Goal: Task Accomplishment & Management: Manage account settings

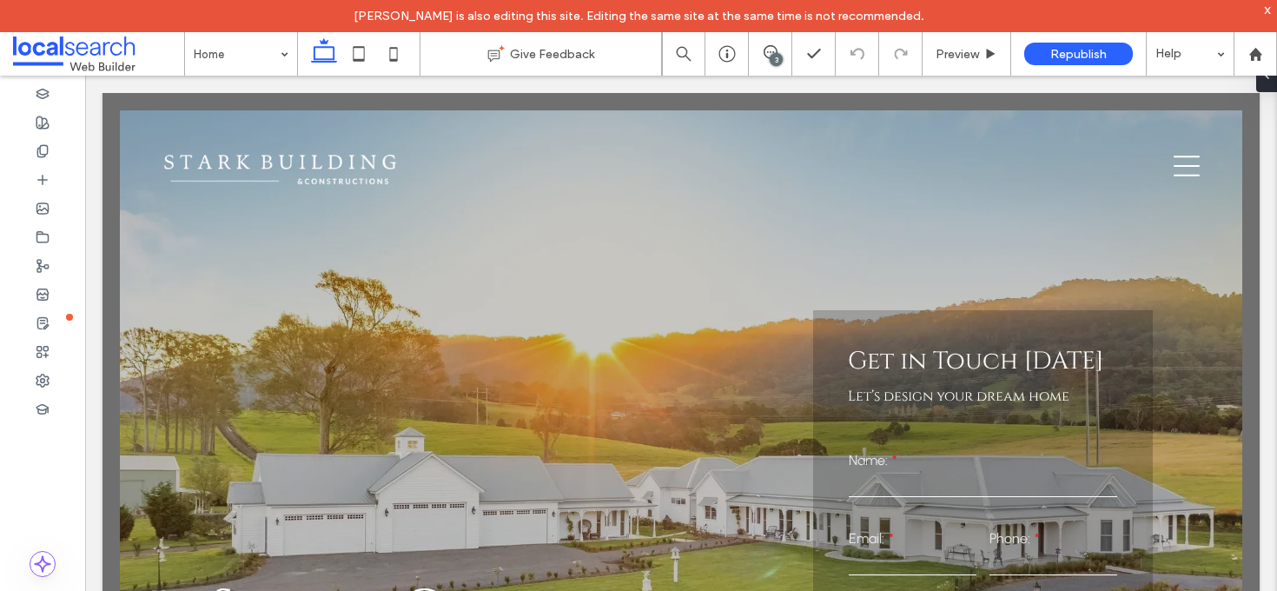
click at [770, 58] on div "3" at bounding box center [776, 59] width 13 height 13
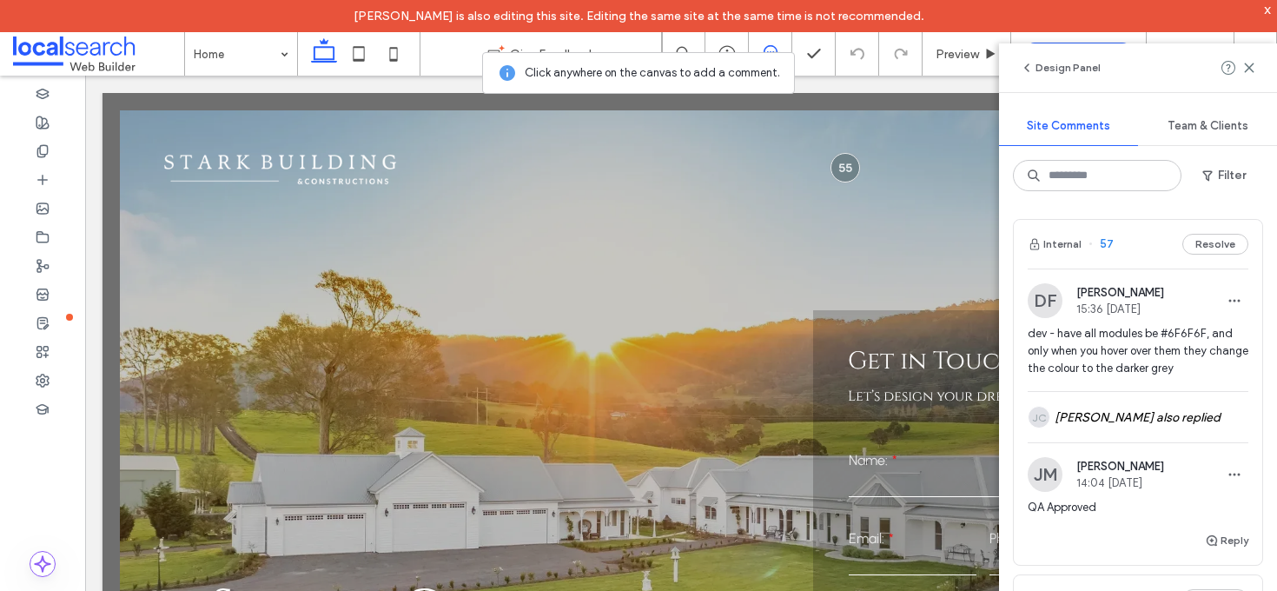
click at [1133, 248] on div "Internal 57 Resolve" at bounding box center [1138, 244] width 248 height 49
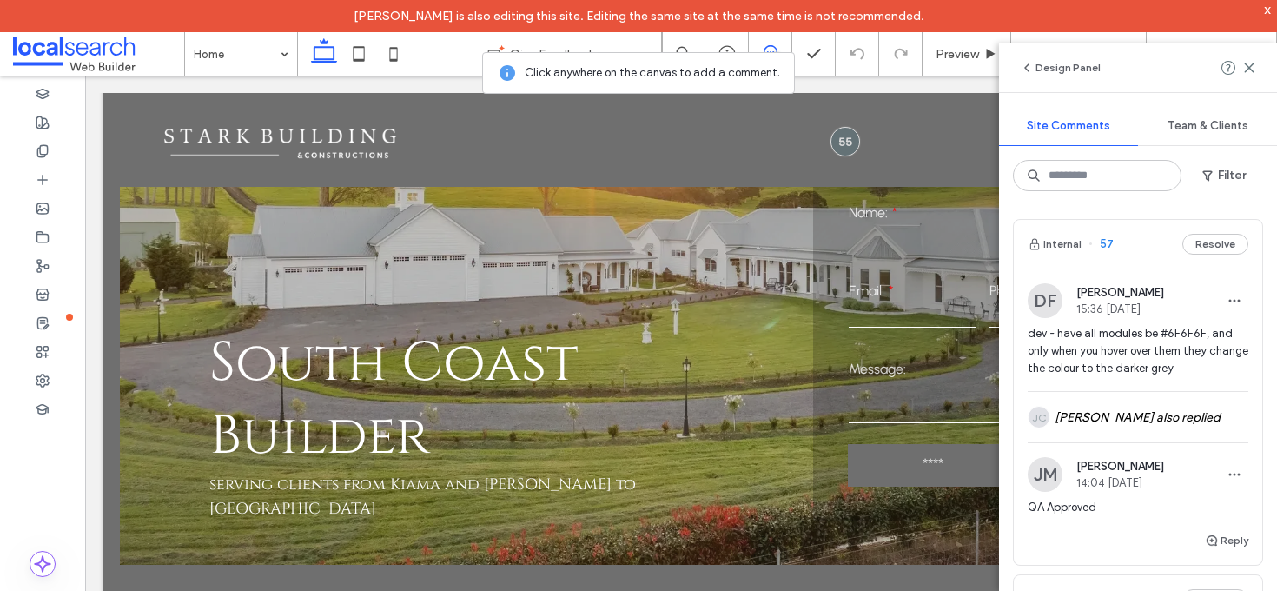
scroll to position [1067, 0]
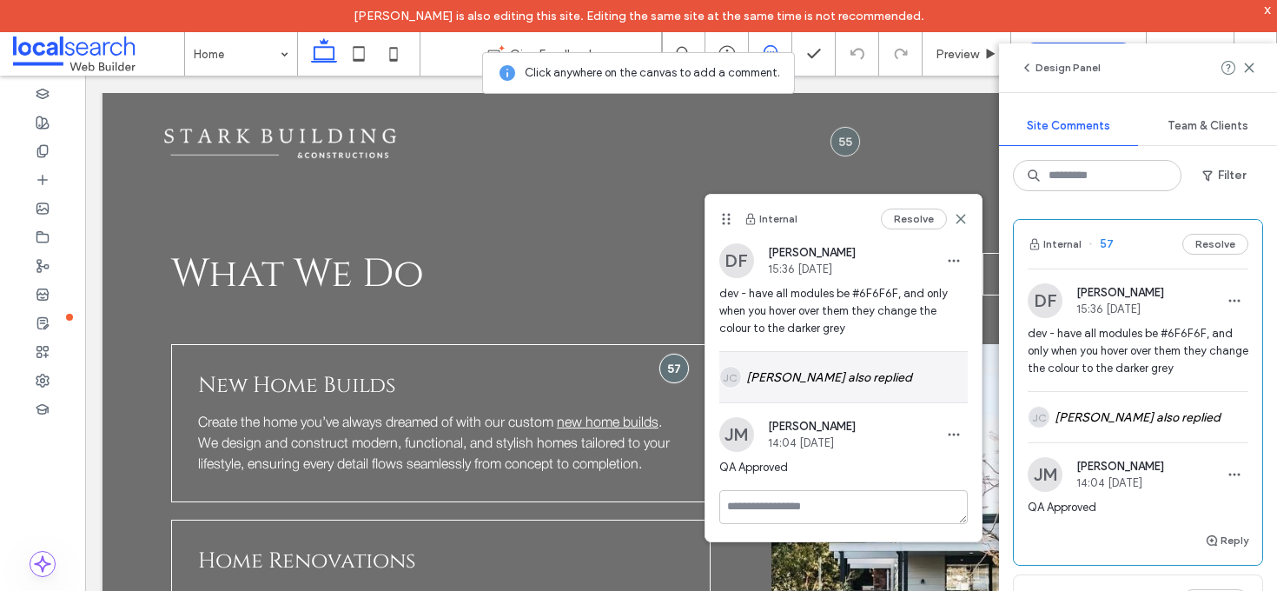
click at [829, 370] on div "JC Jesse Carandang also replied" at bounding box center [843, 377] width 248 height 50
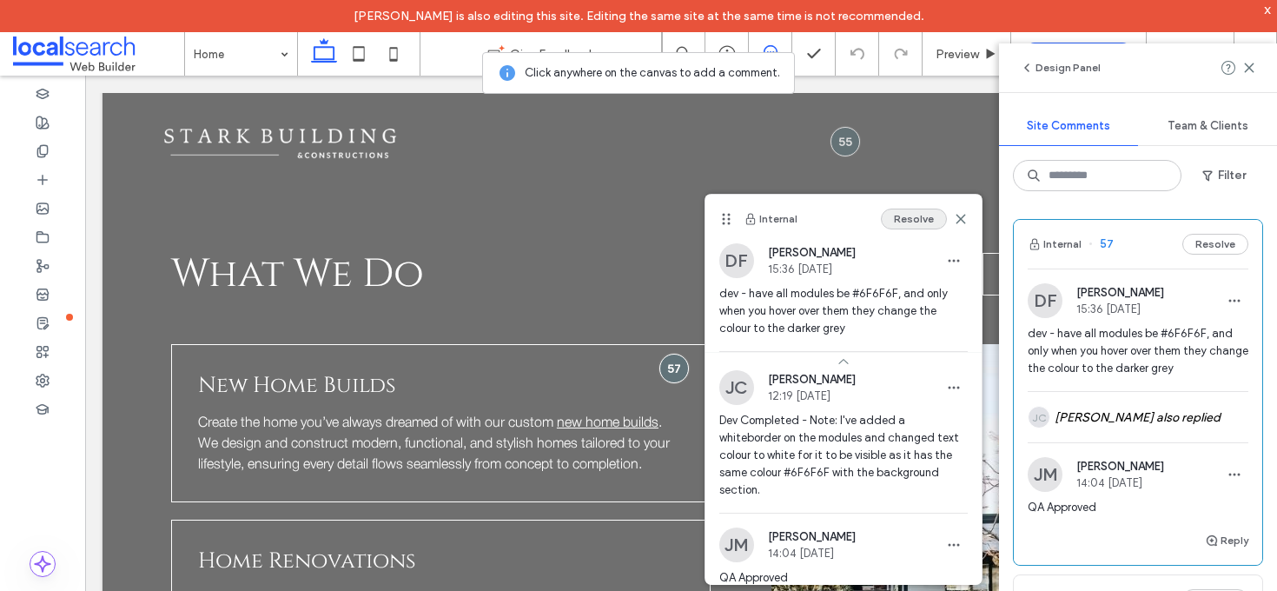
click at [913, 224] on button "Resolve" at bounding box center [914, 218] width 66 height 21
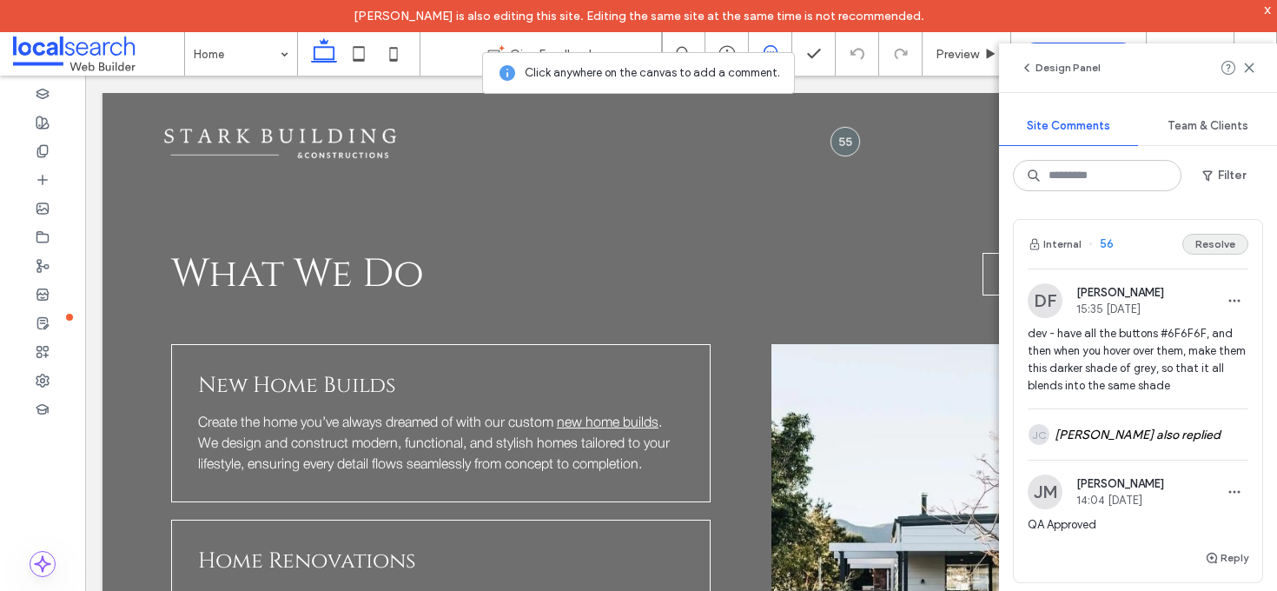
click at [1194, 244] on button "Resolve" at bounding box center [1215, 244] width 66 height 21
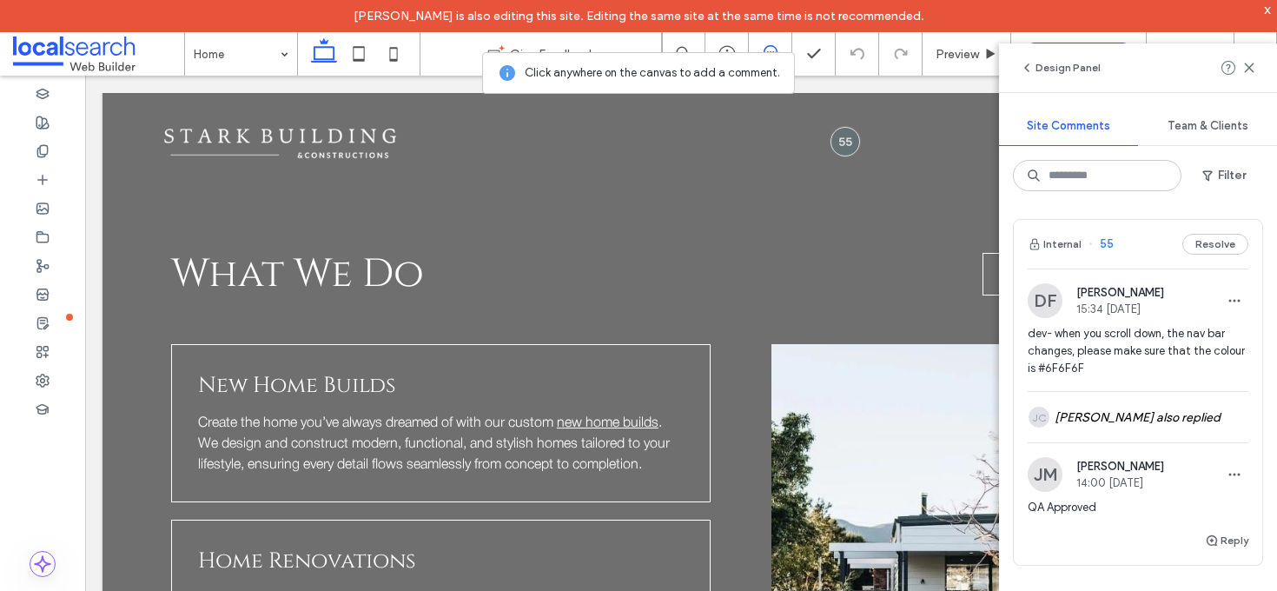
click at [1143, 243] on div "Internal 55 Resolve" at bounding box center [1138, 244] width 248 height 49
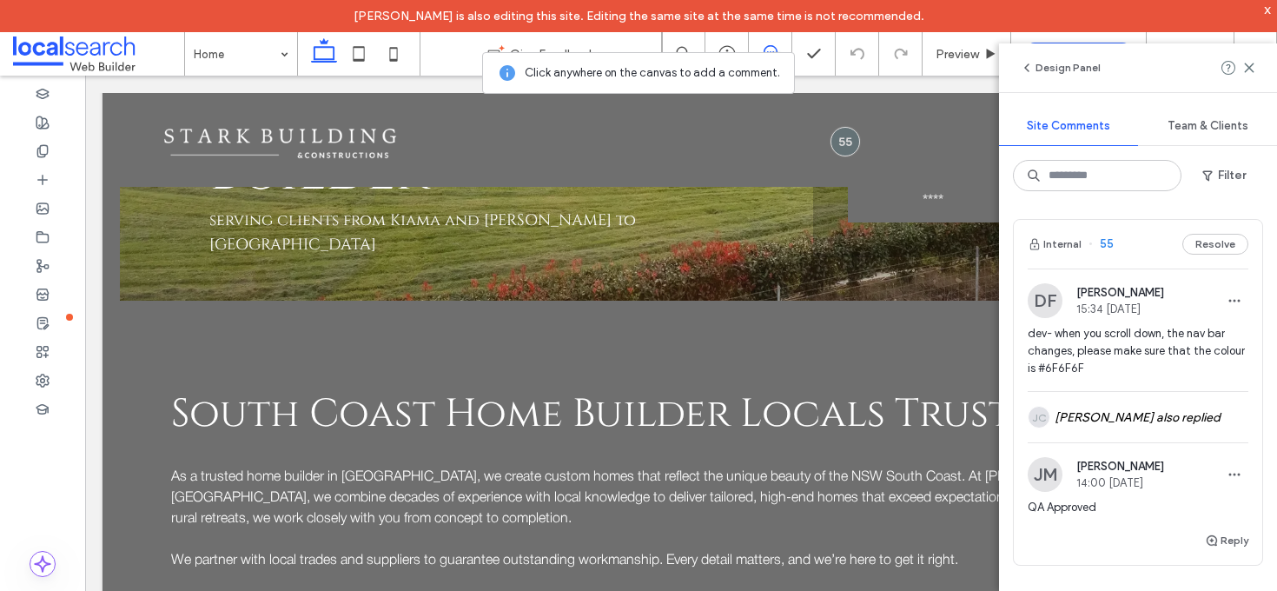
scroll to position [0, 0]
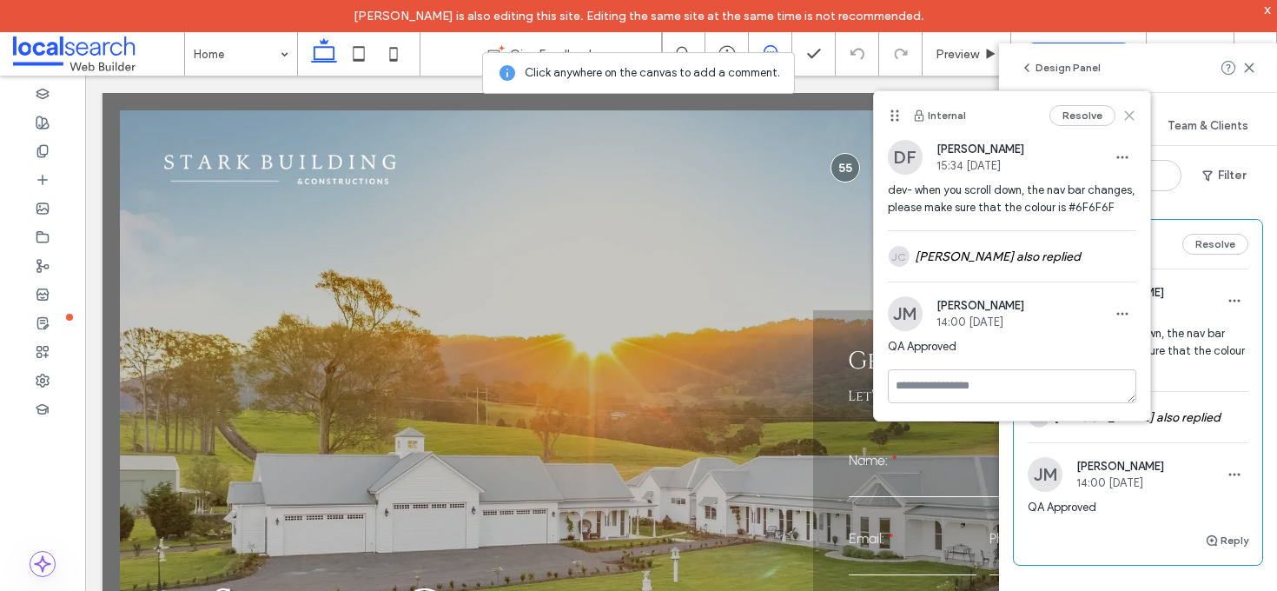
click at [1122, 119] on icon at bounding box center [1129, 116] width 14 height 14
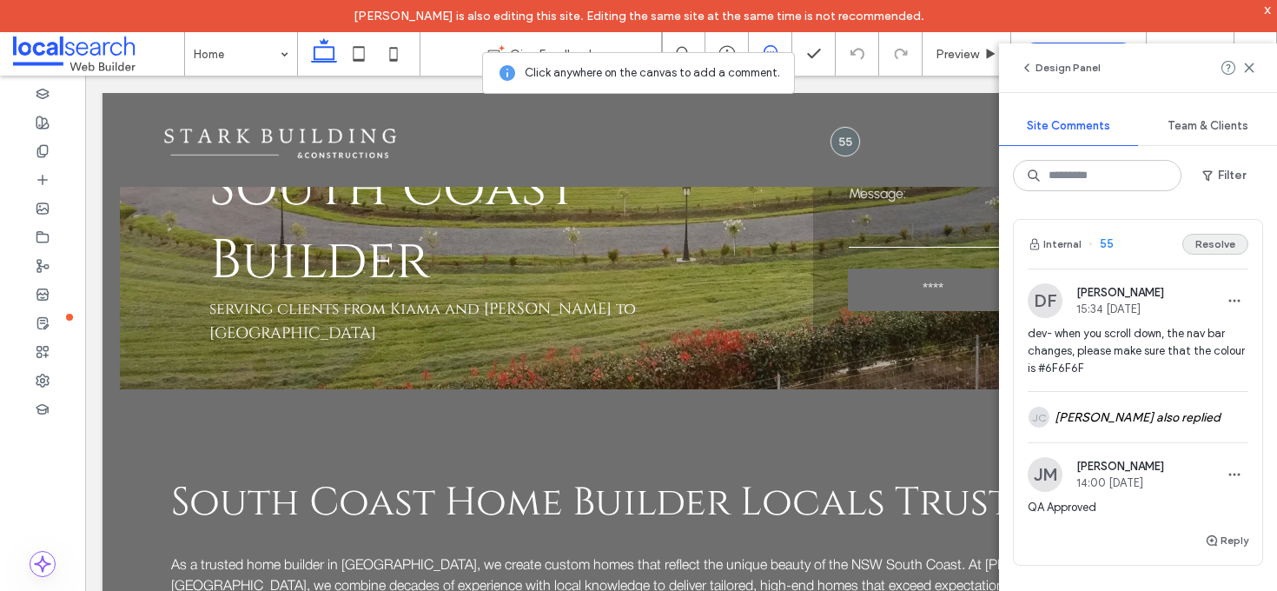
click at [1201, 243] on button "Resolve" at bounding box center [1215, 244] width 66 height 21
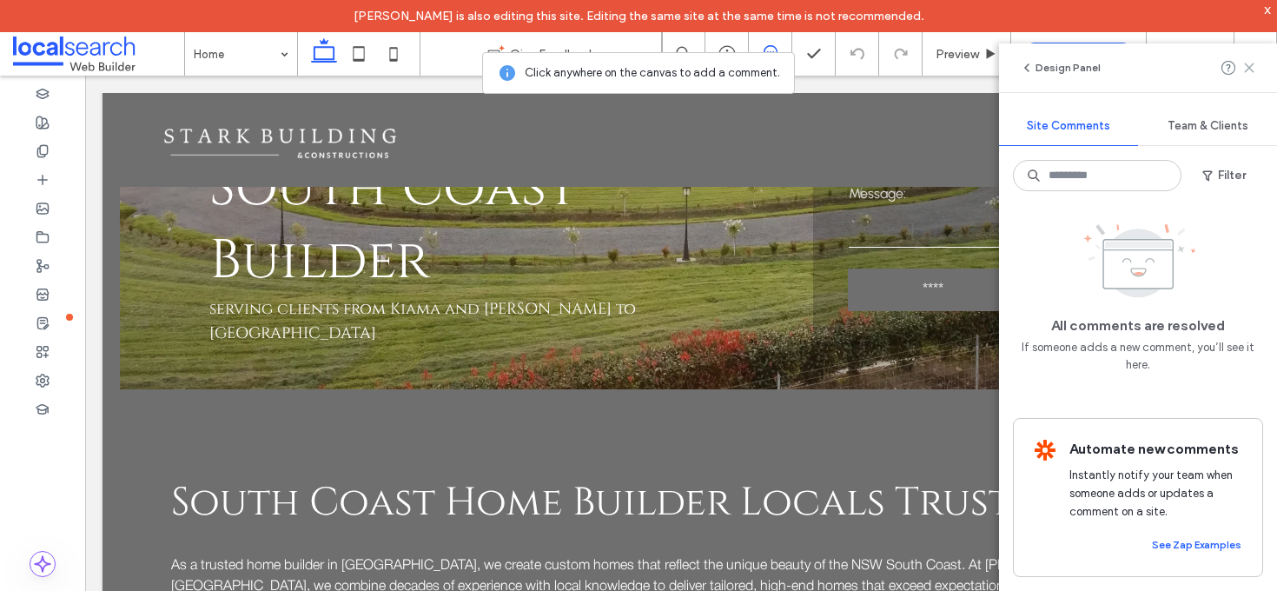
click at [1249, 66] on icon at bounding box center [1249, 68] width 14 height 14
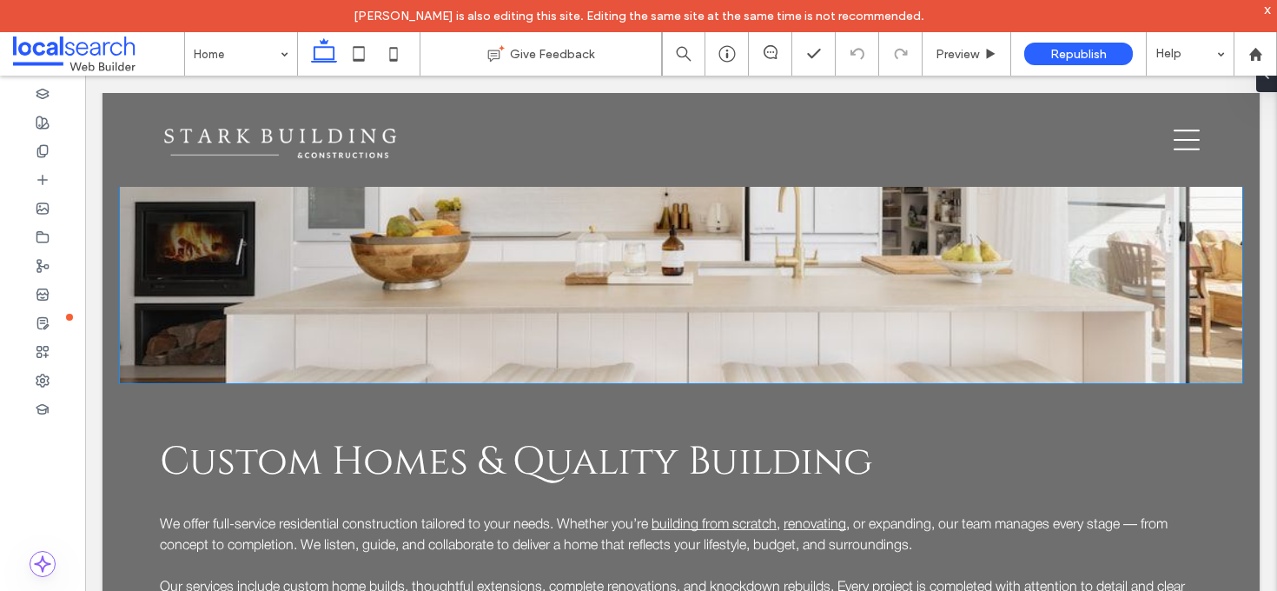
scroll to position [1576, 0]
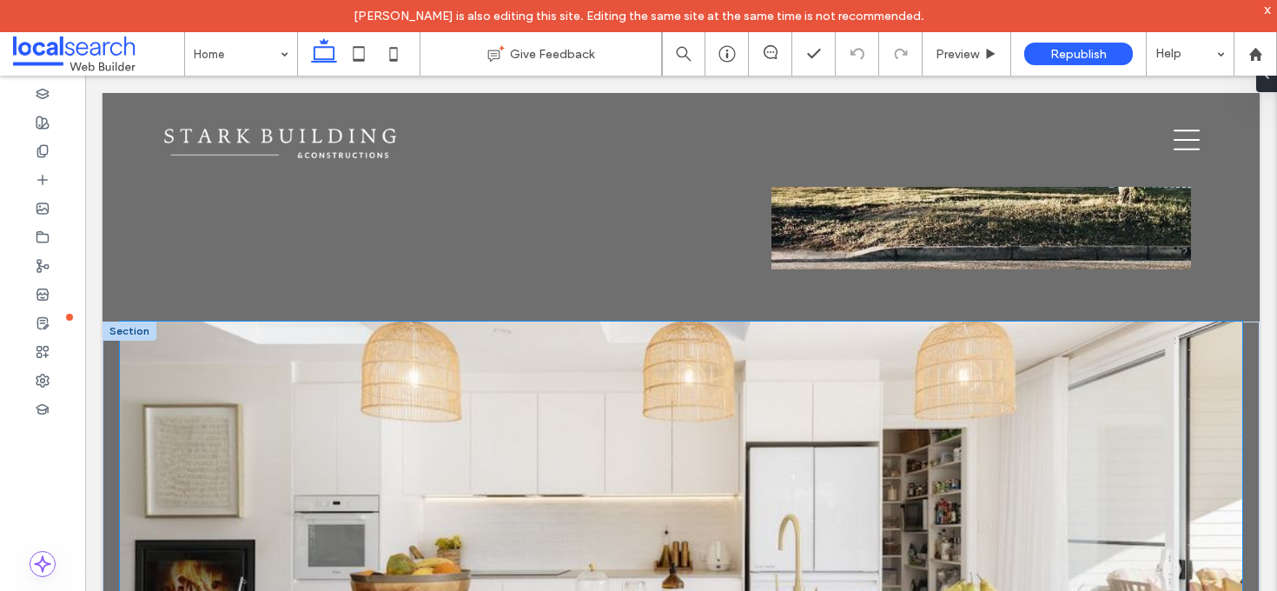
click at [201, 378] on link at bounding box center [681, 521] width 1122 height 400
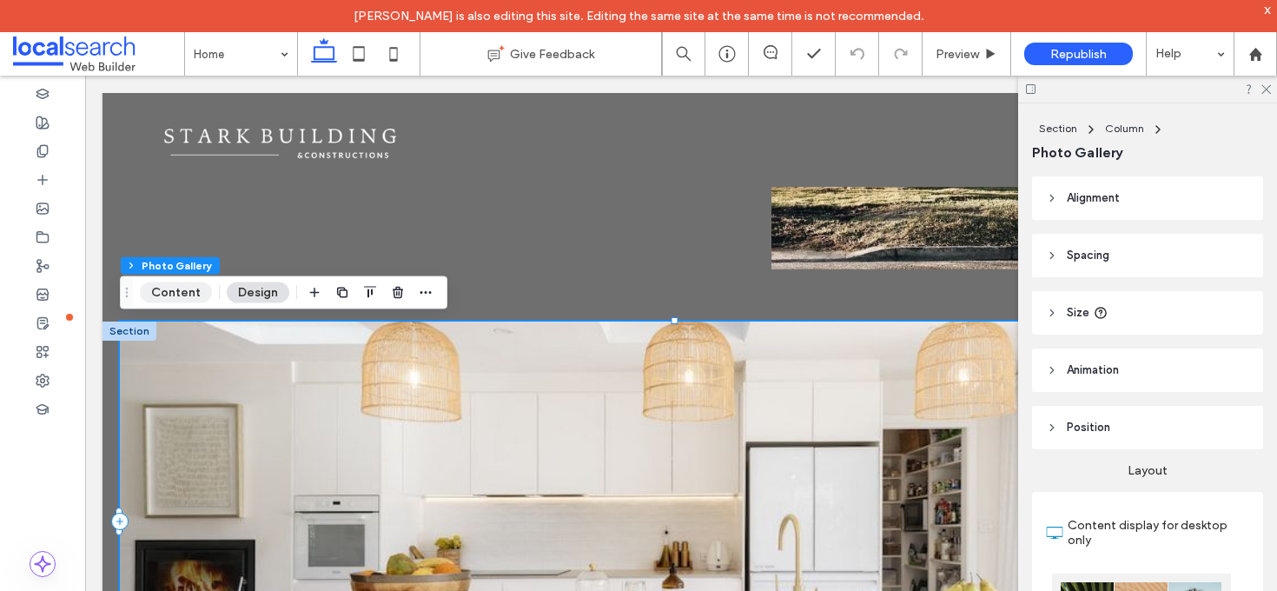
click at [197, 295] on button "Content" at bounding box center [176, 292] width 72 height 21
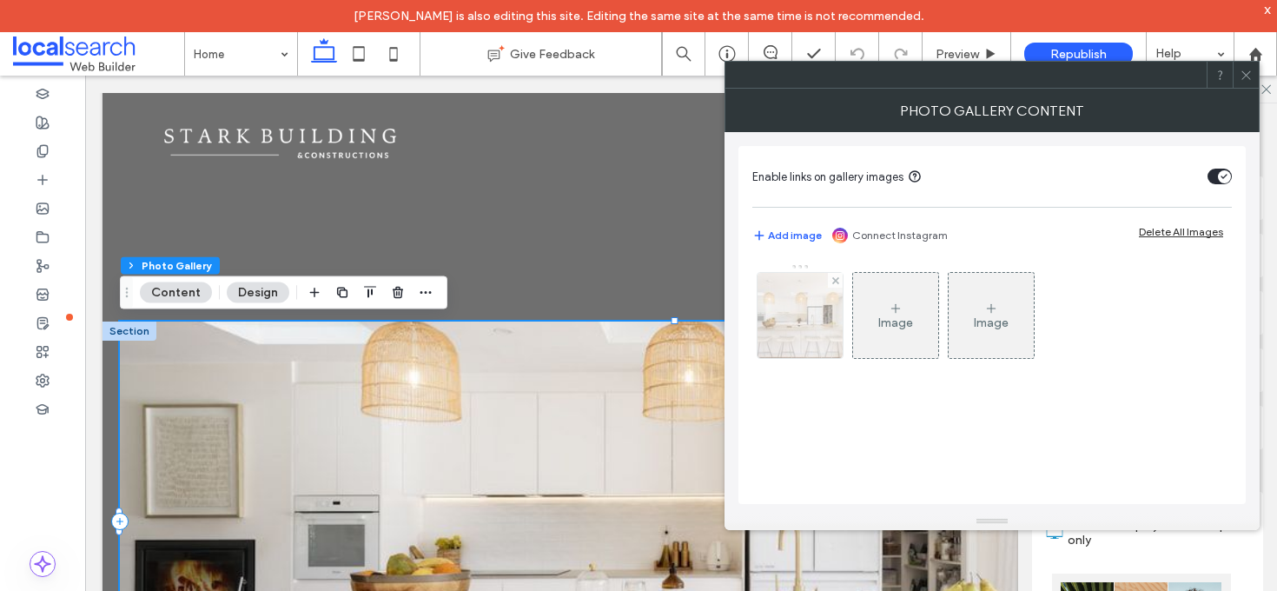
click at [814, 303] on img at bounding box center [800, 315] width 129 height 85
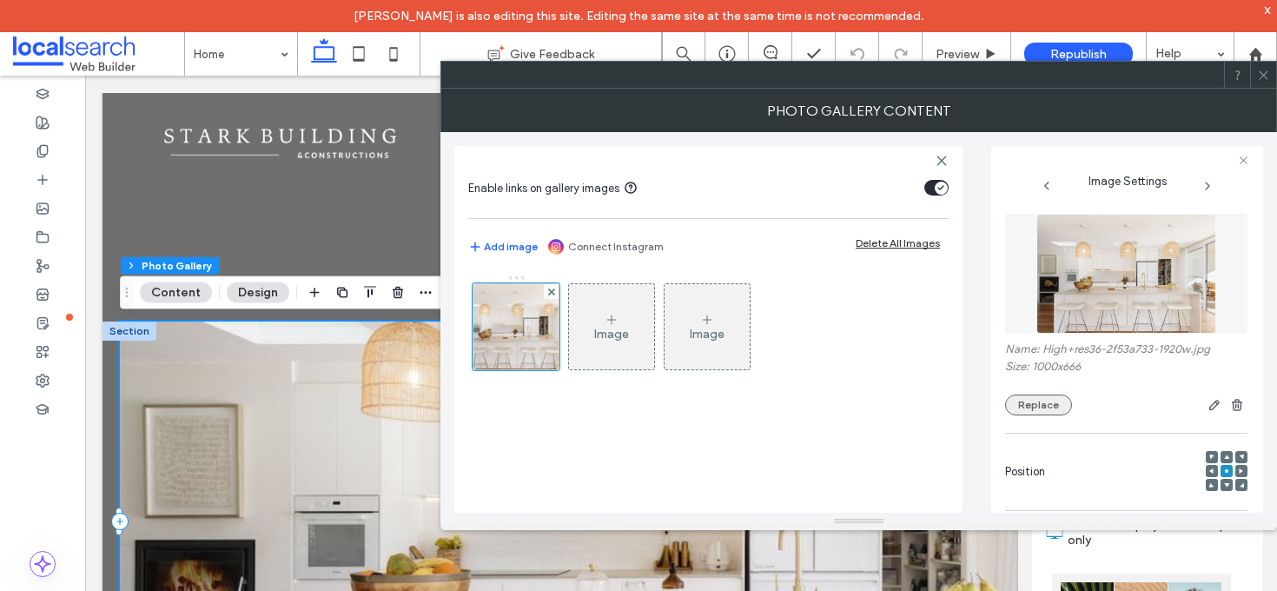
click at [1019, 395] on button "Replace" at bounding box center [1038, 404] width 67 height 21
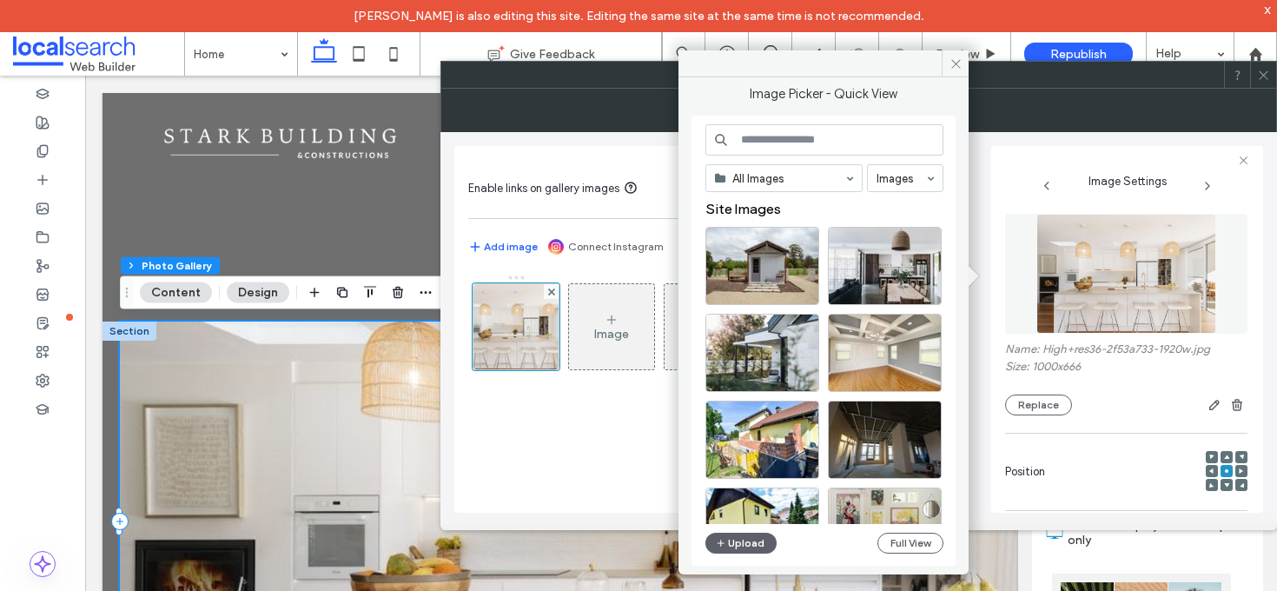
click at [833, 130] on input at bounding box center [824, 139] width 238 height 31
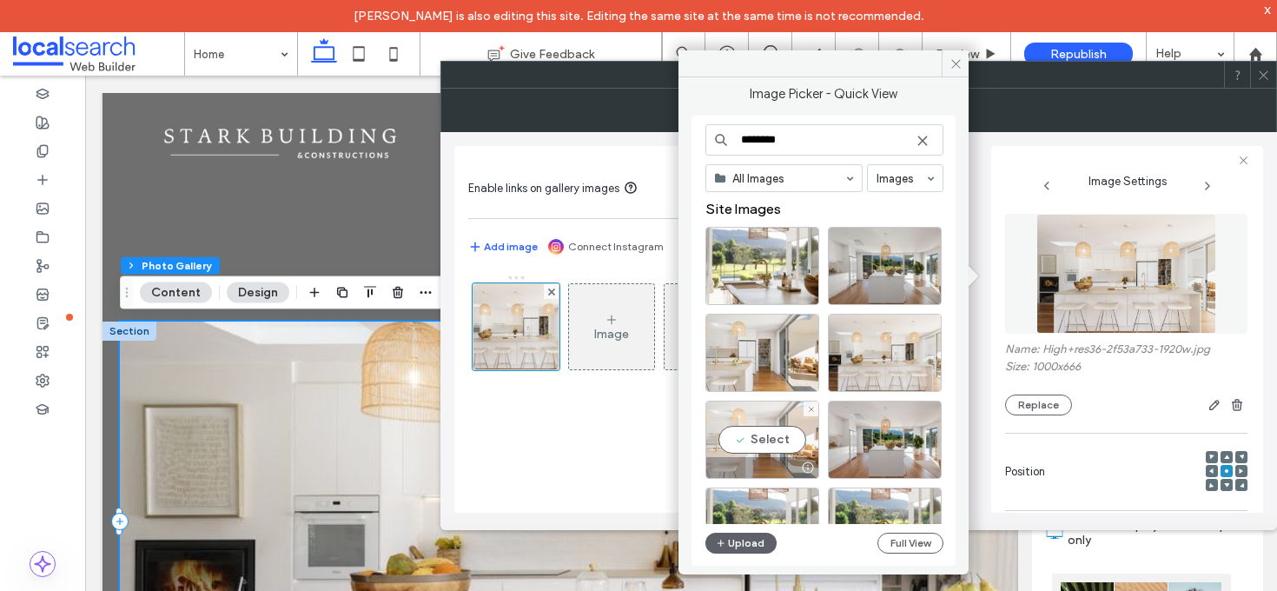
type input "********"
click at [778, 423] on div "Select" at bounding box center [762, 439] width 114 height 78
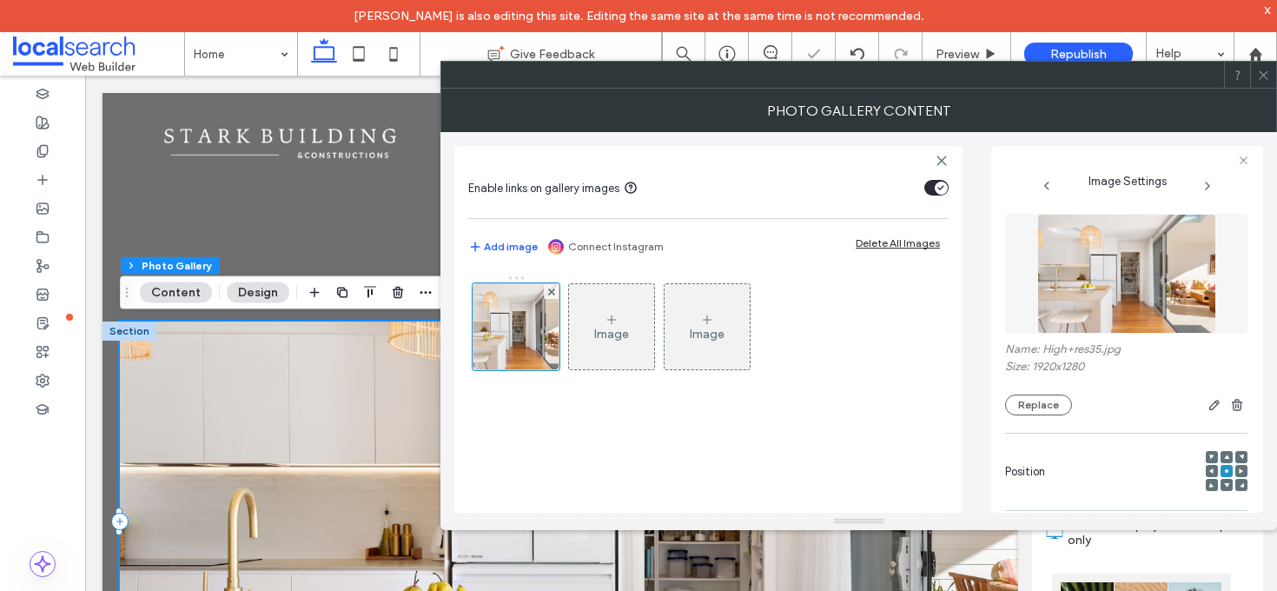
click at [1266, 82] on span at bounding box center [1263, 75] width 13 height 26
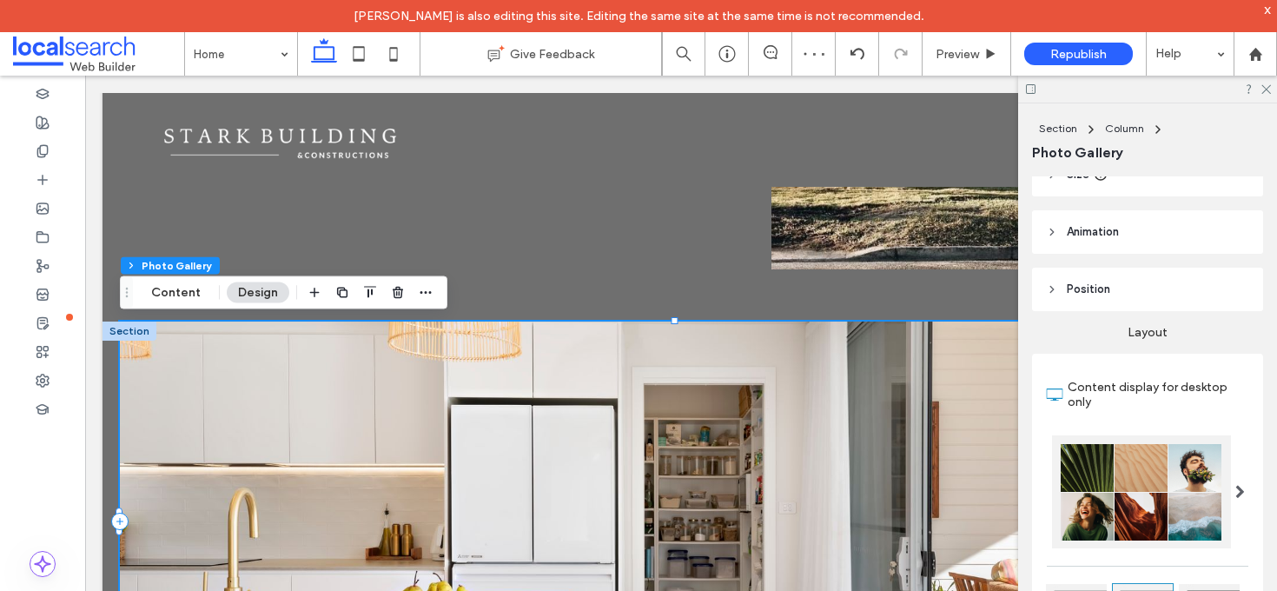
scroll to position [144, 0]
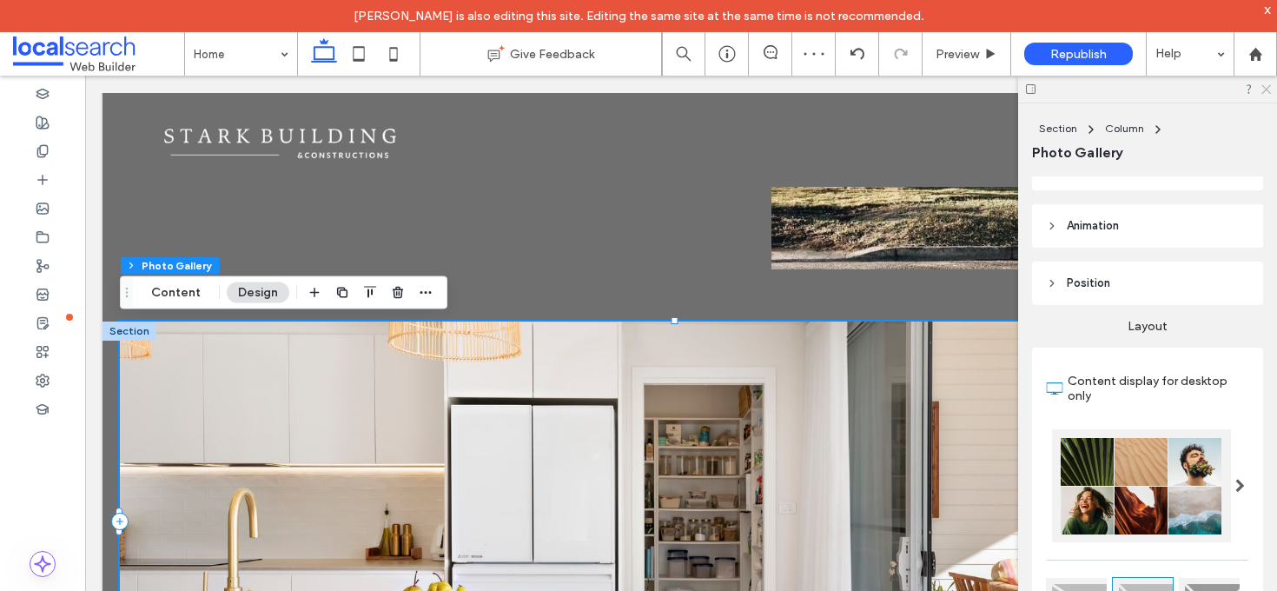
click at [1264, 89] on icon at bounding box center [1265, 88] width 11 height 11
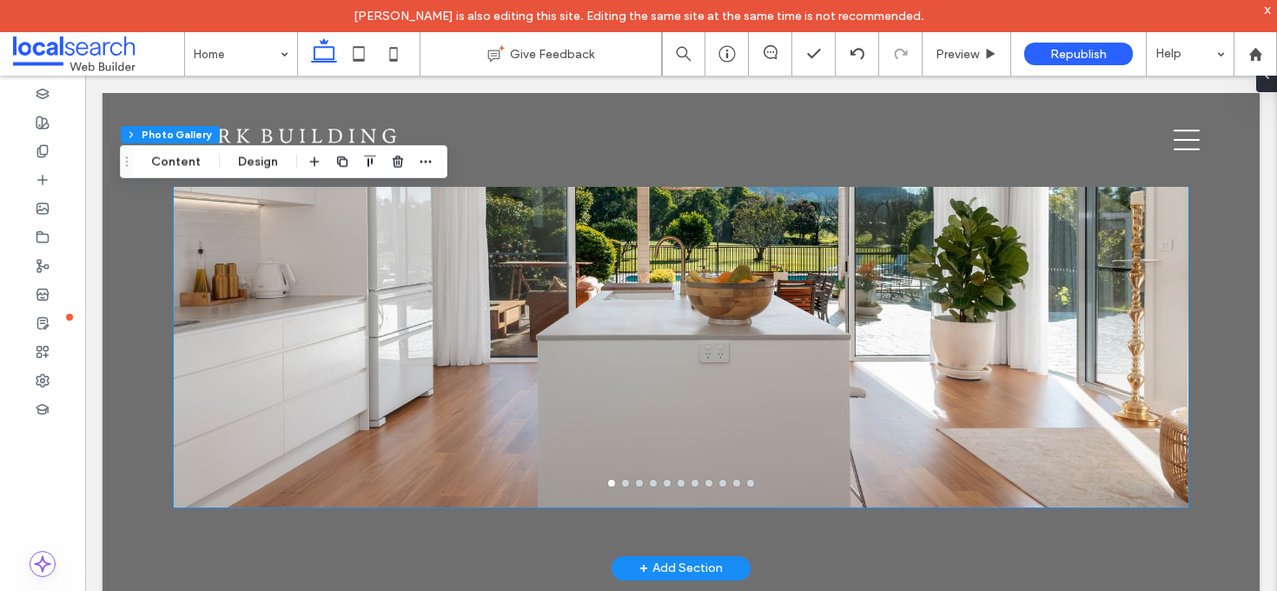
scroll to position [2805, 0]
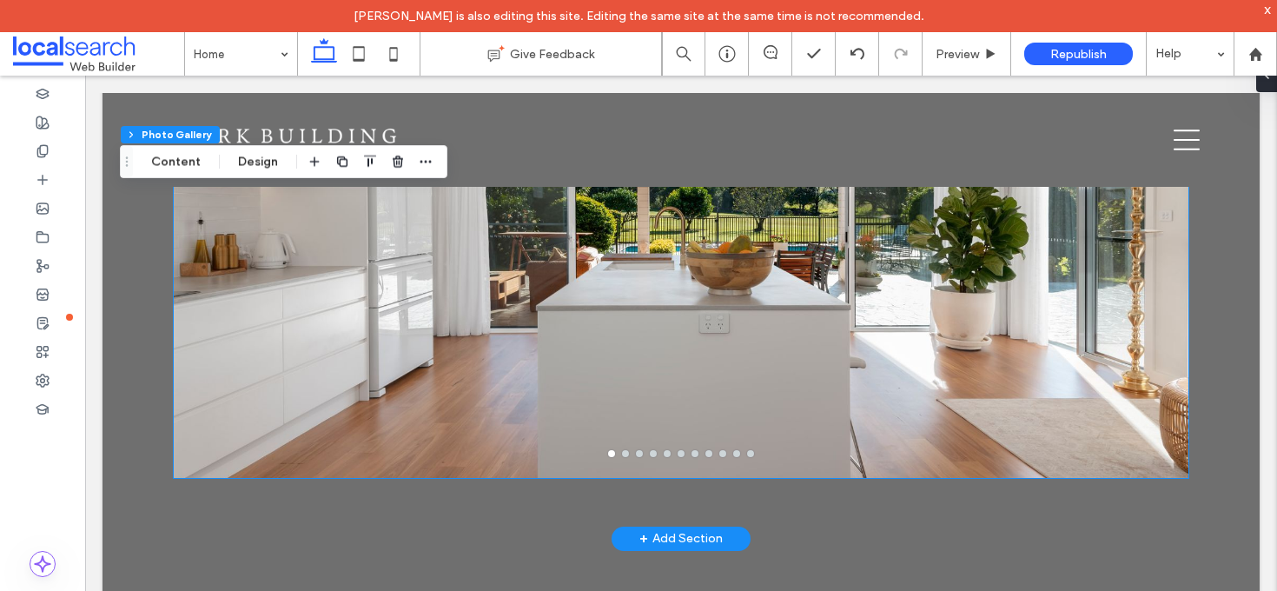
click at [619, 457] on div at bounding box center [681, 214] width 1015 height 528
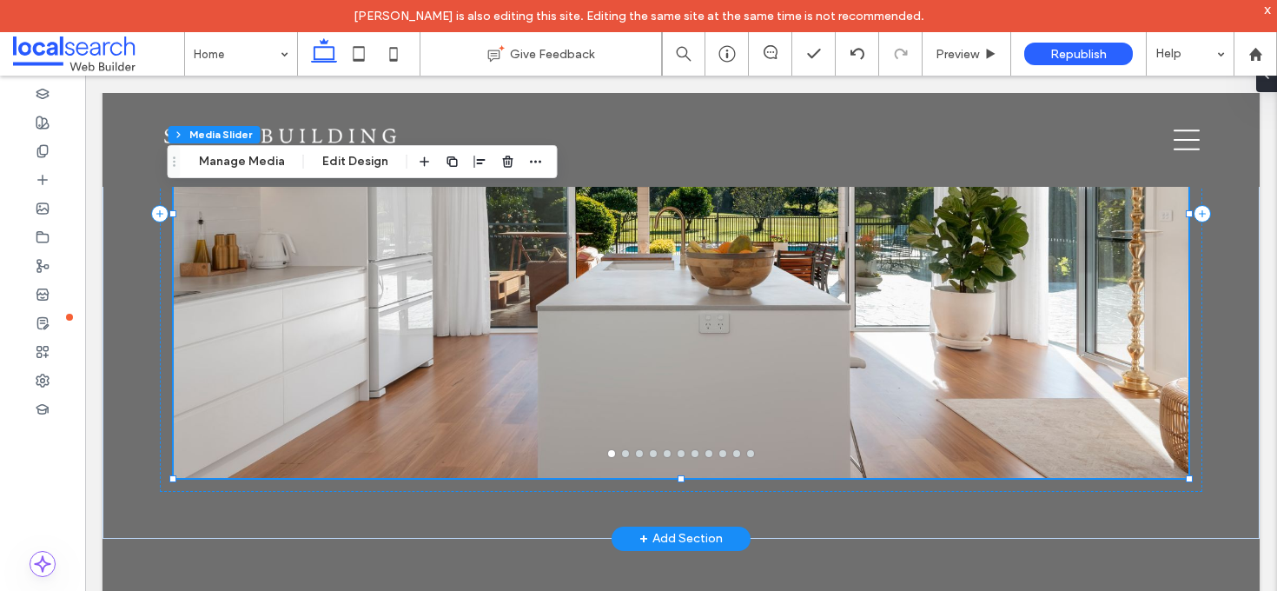
type input "**"
type input "***"
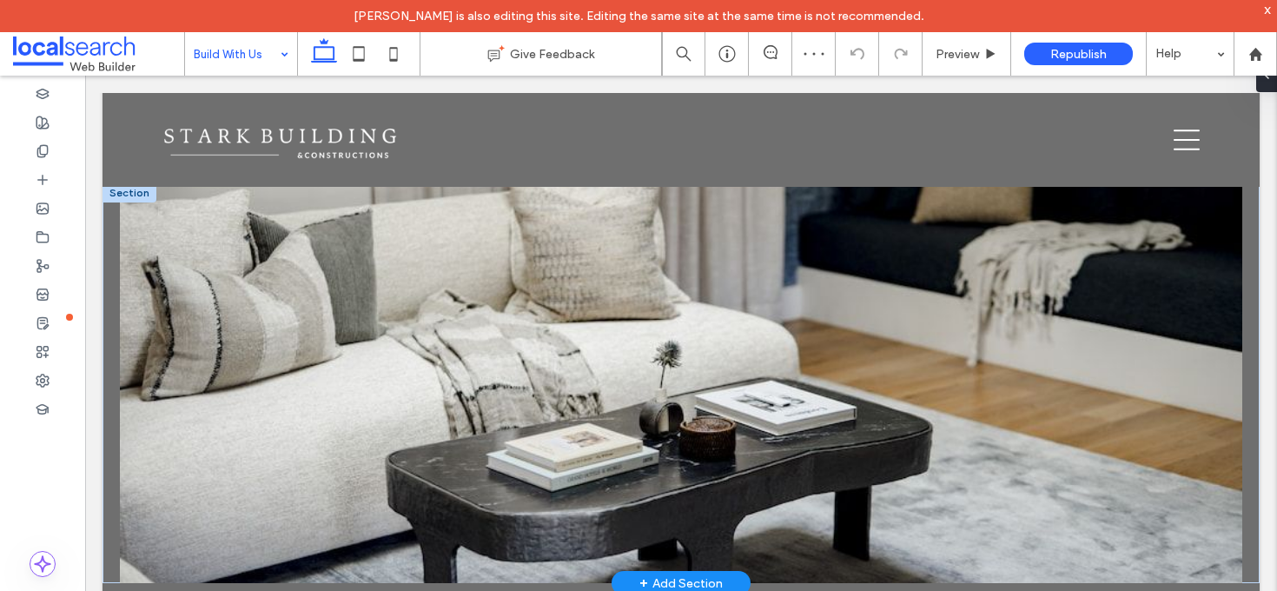
scroll to position [1041, 0]
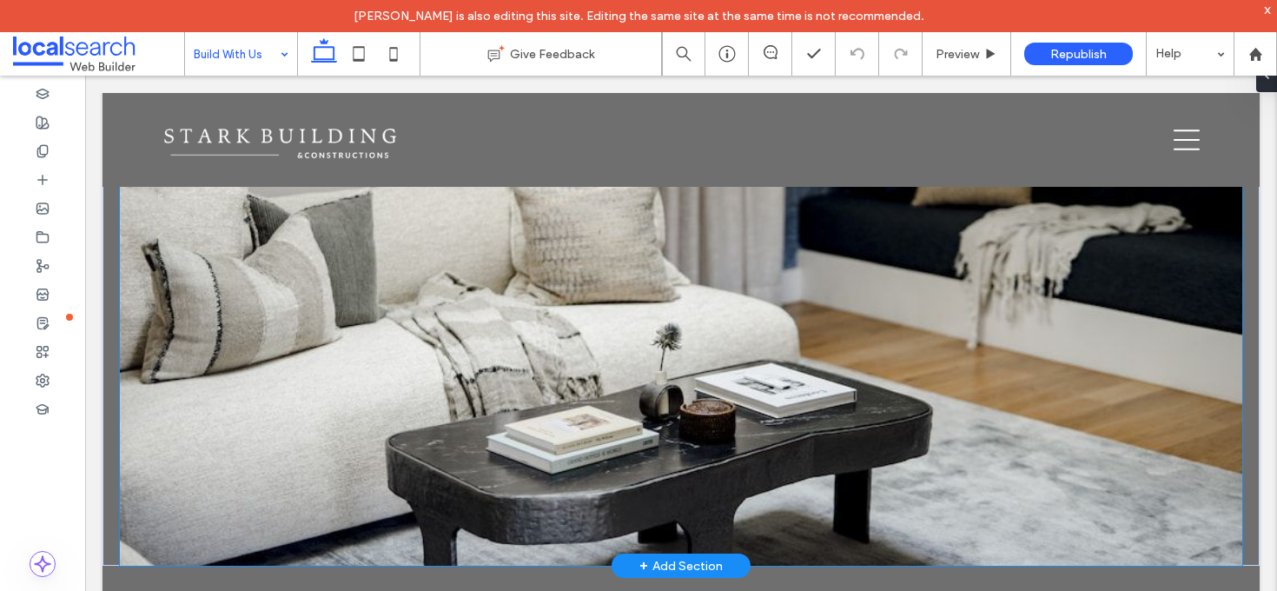
click at [218, 237] on link at bounding box center [681, 366] width 1122 height 400
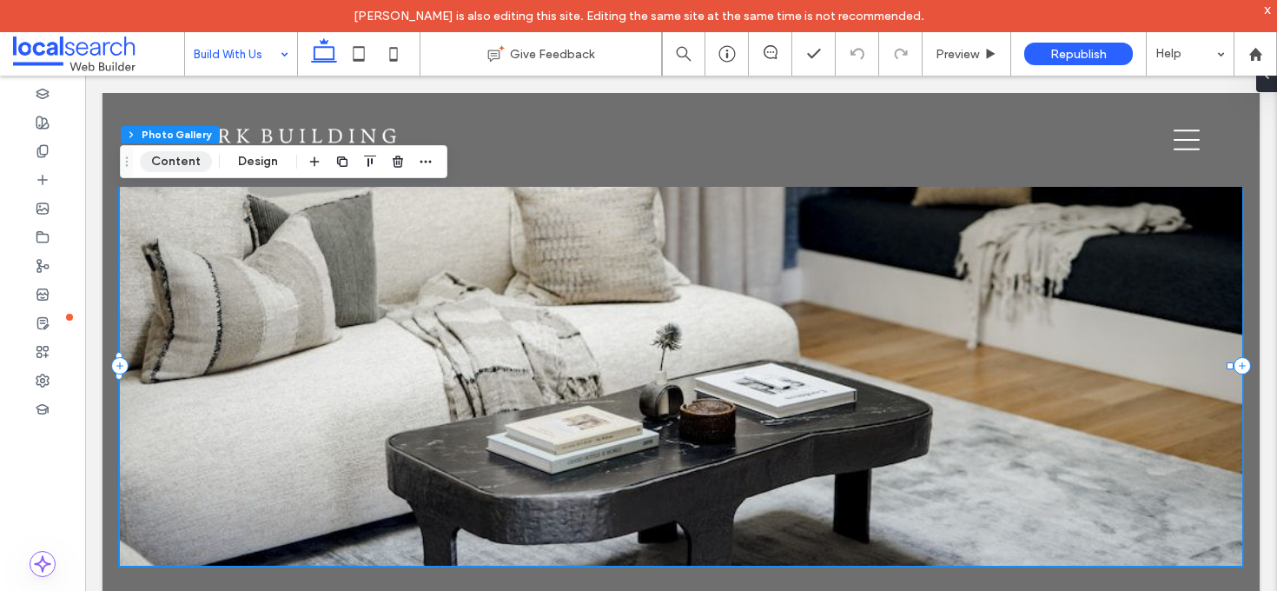
click at [175, 168] on button "Content" at bounding box center [176, 161] width 72 height 21
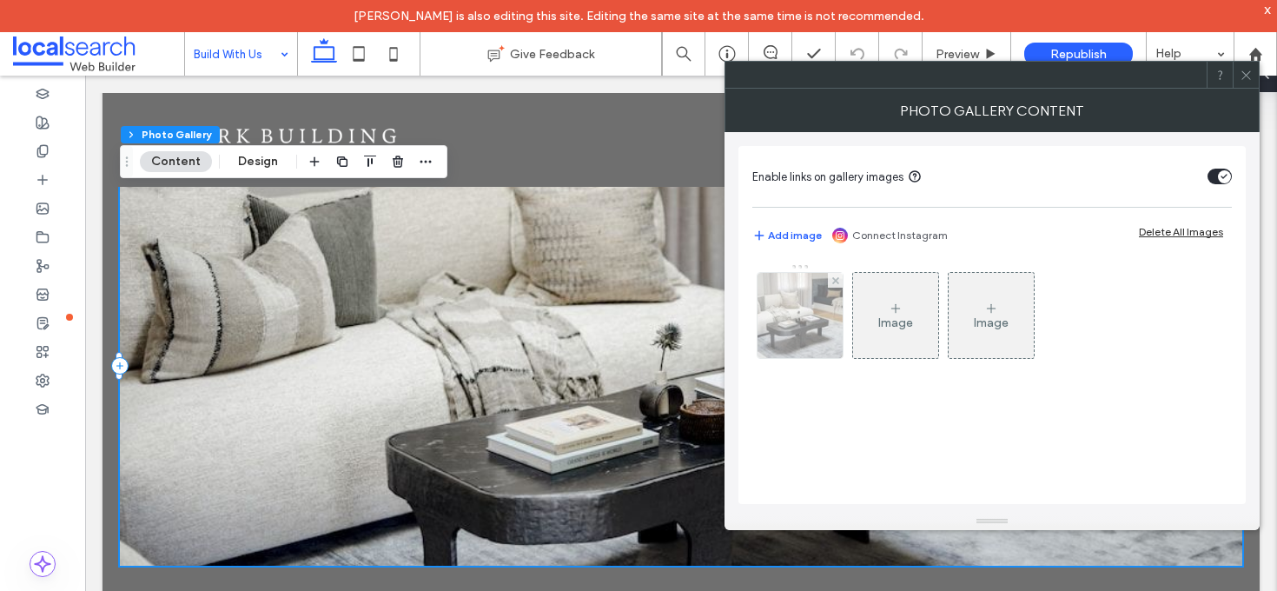
click at [804, 318] on img at bounding box center [800, 315] width 129 height 85
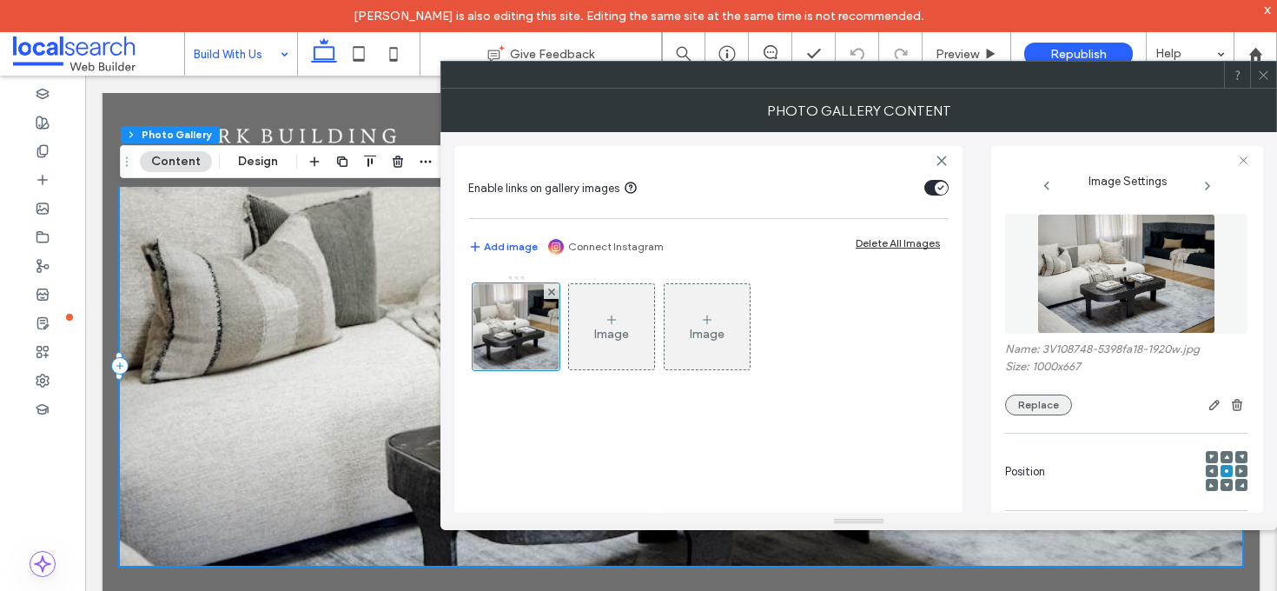
click at [1040, 404] on button "Replace" at bounding box center [1038, 404] width 67 height 21
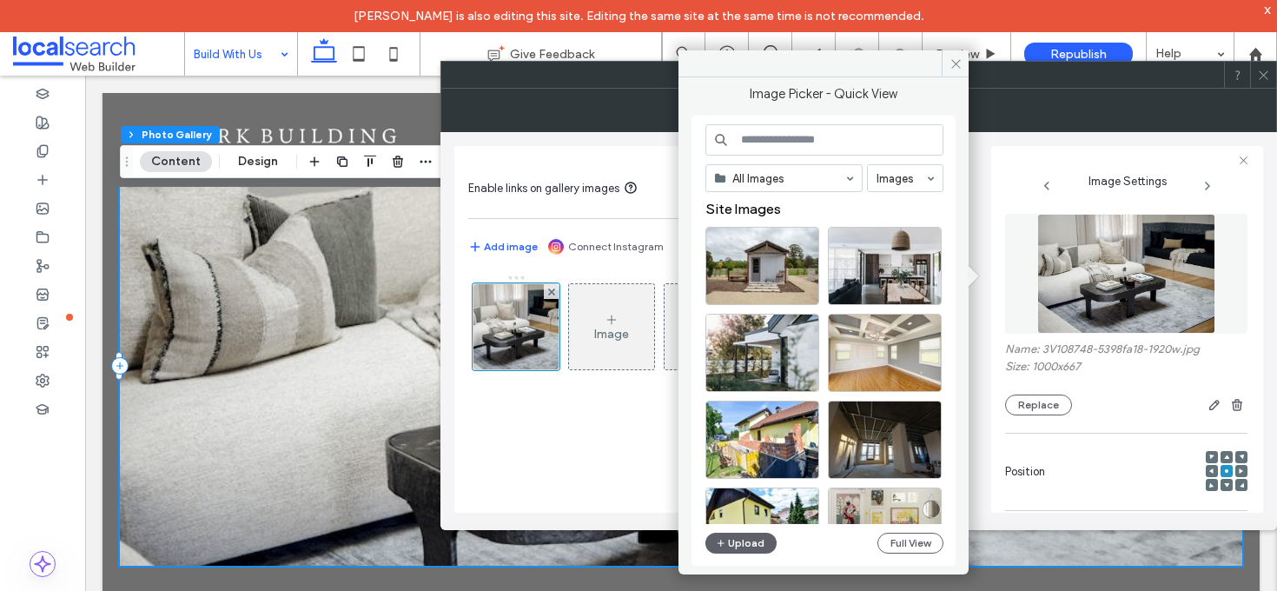
click at [789, 136] on input at bounding box center [824, 139] width 238 height 31
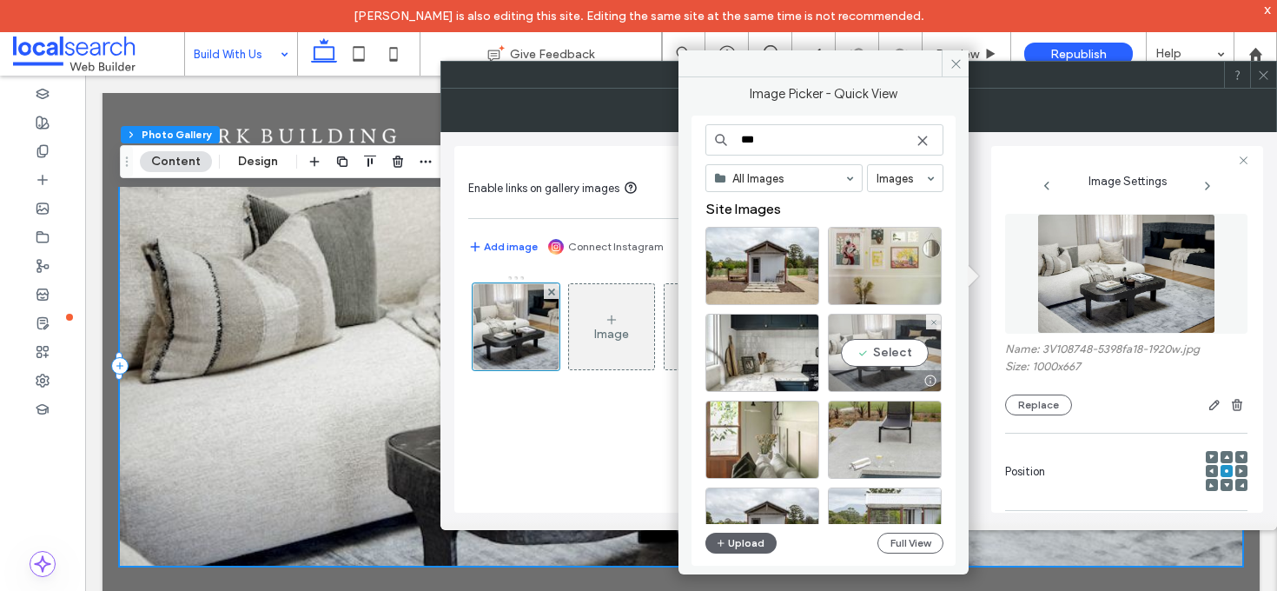
type input "***"
click at [887, 345] on div "Select" at bounding box center [885, 353] width 114 height 78
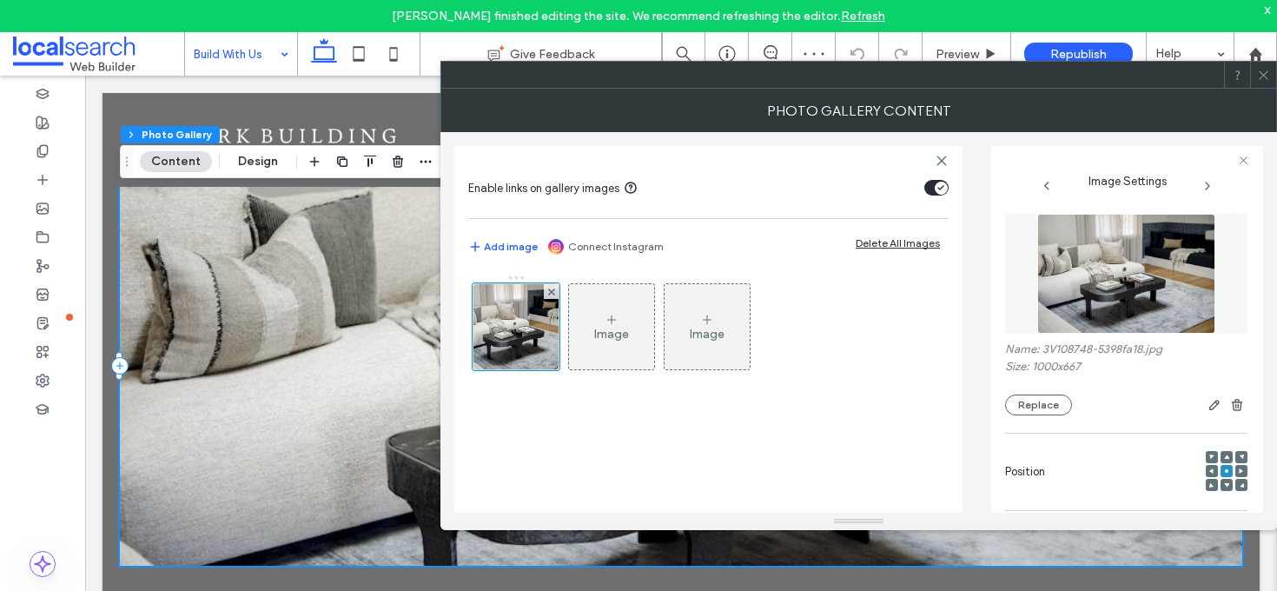
click at [1265, 75] on icon at bounding box center [1263, 75] width 13 height 13
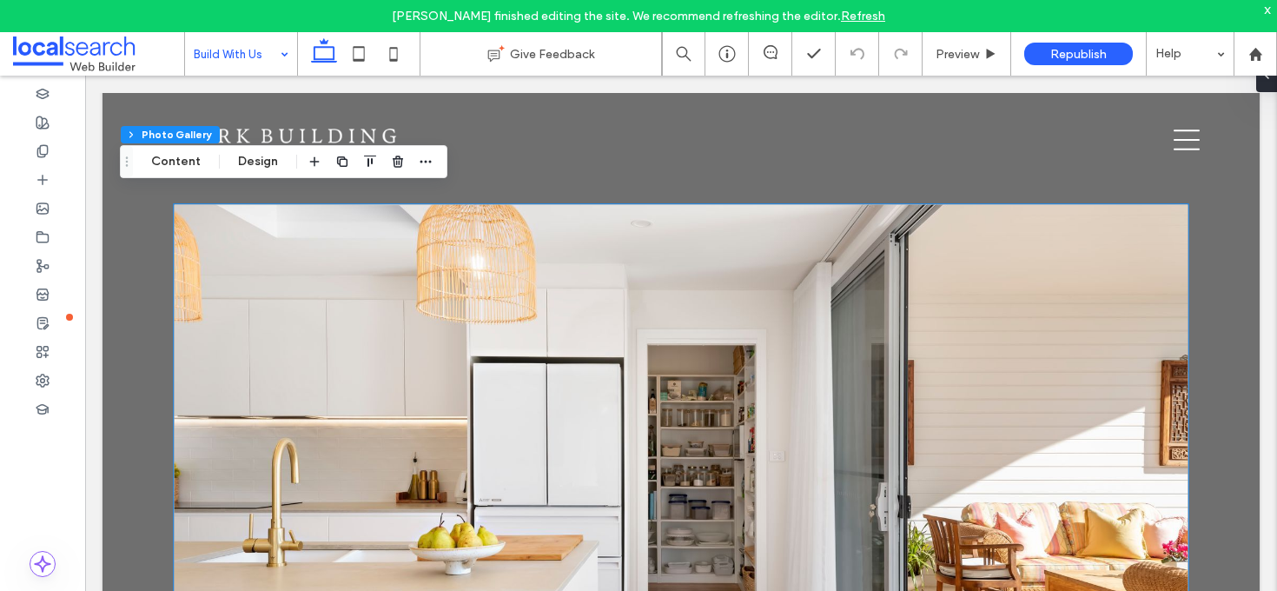
scroll to position [2127, 0]
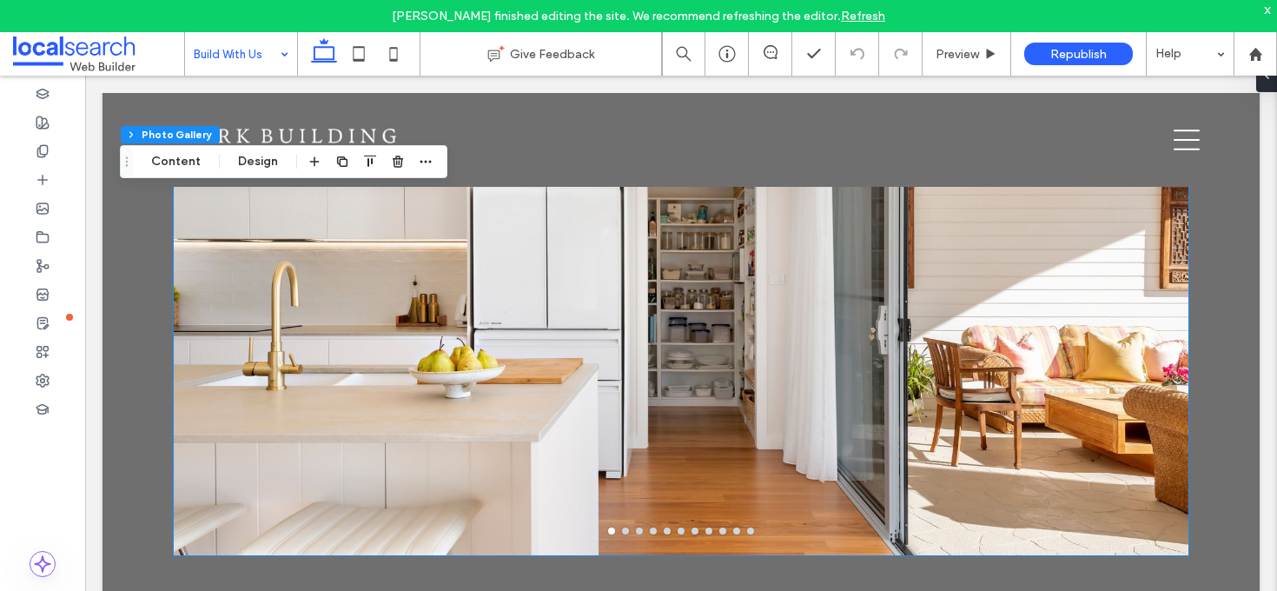
click at [717, 349] on div at bounding box center [681, 302] width 1015 height 446
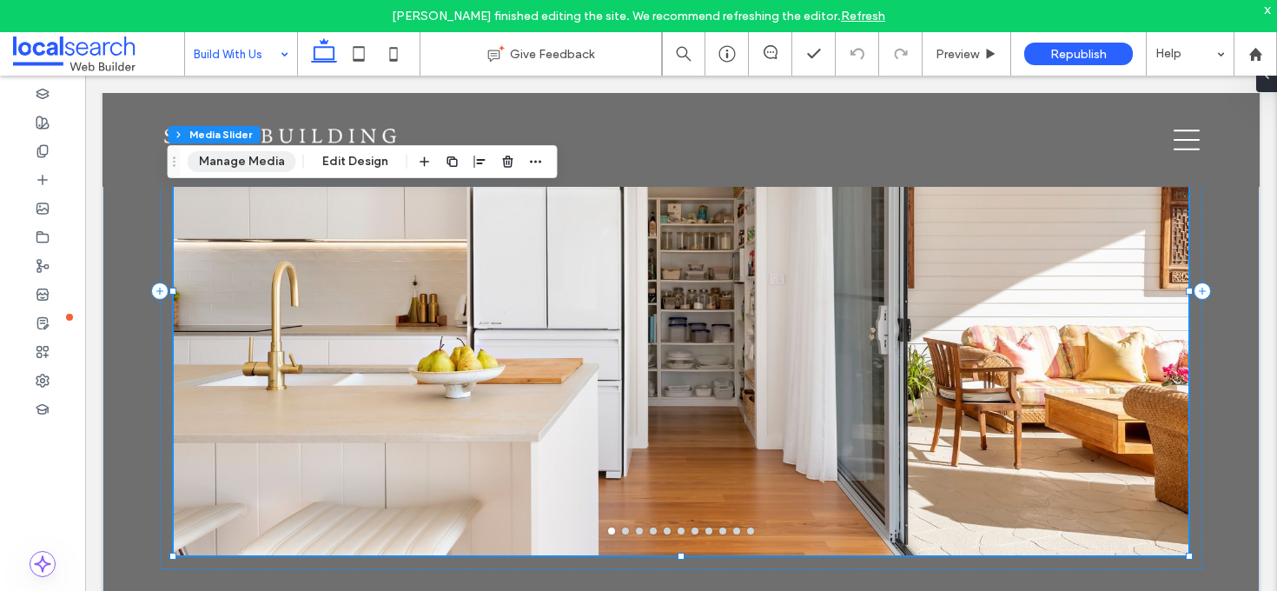
click at [248, 169] on button "Manage Media" at bounding box center [242, 161] width 109 height 21
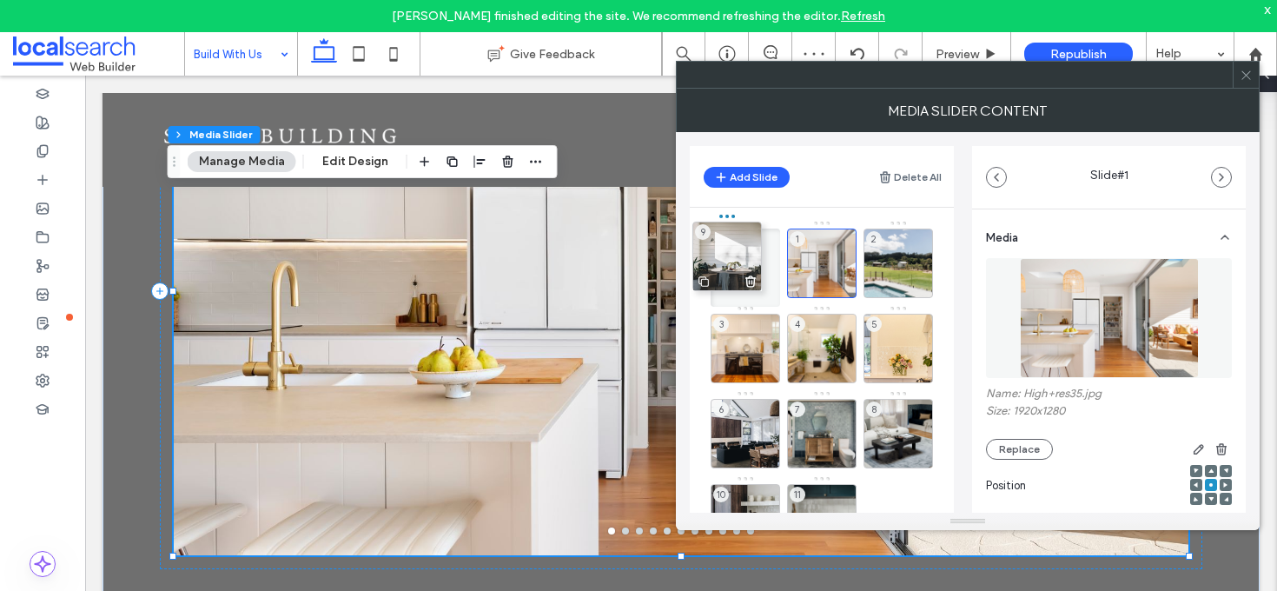
drag, startPoint x: 897, startPoint y: 429, endPoint x: 726, endPoint y: 252, distance: 246.4
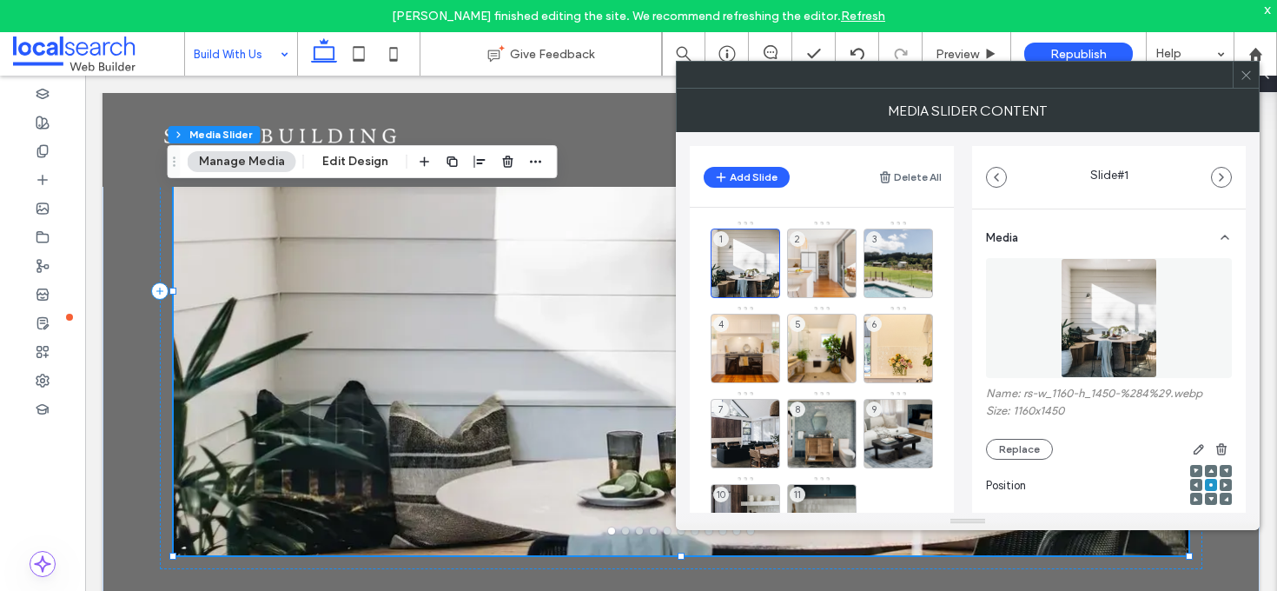
click at [1249, 69] on icon at bounding box center [1246, 75] width 13 height 13
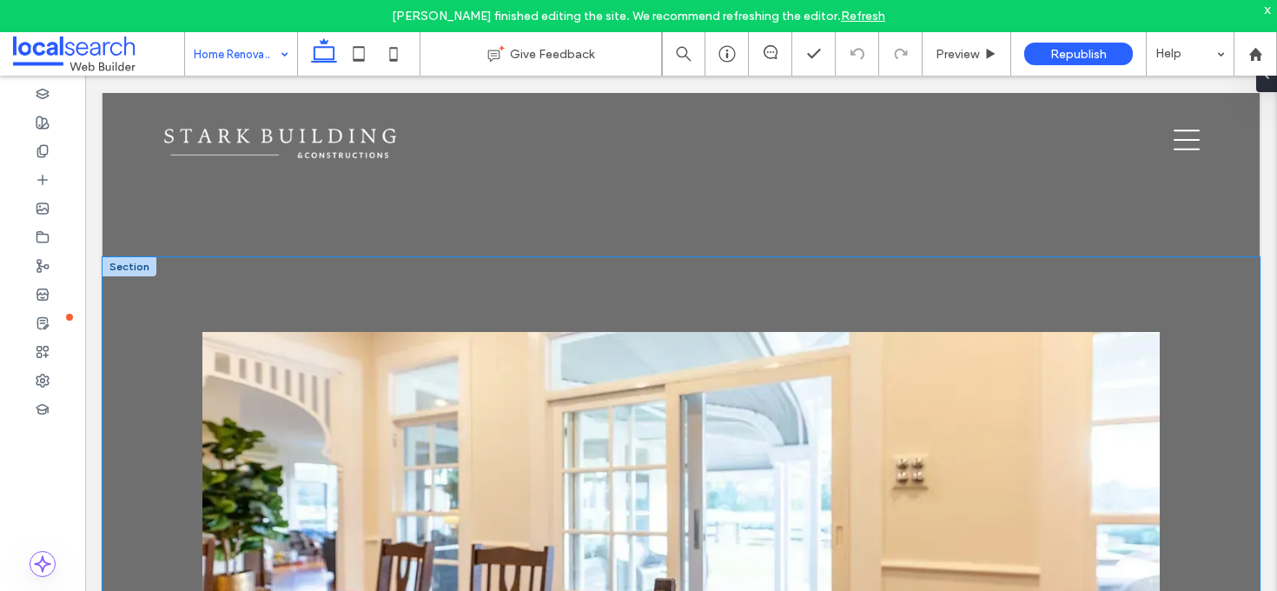
scroll to position [3960, 0]
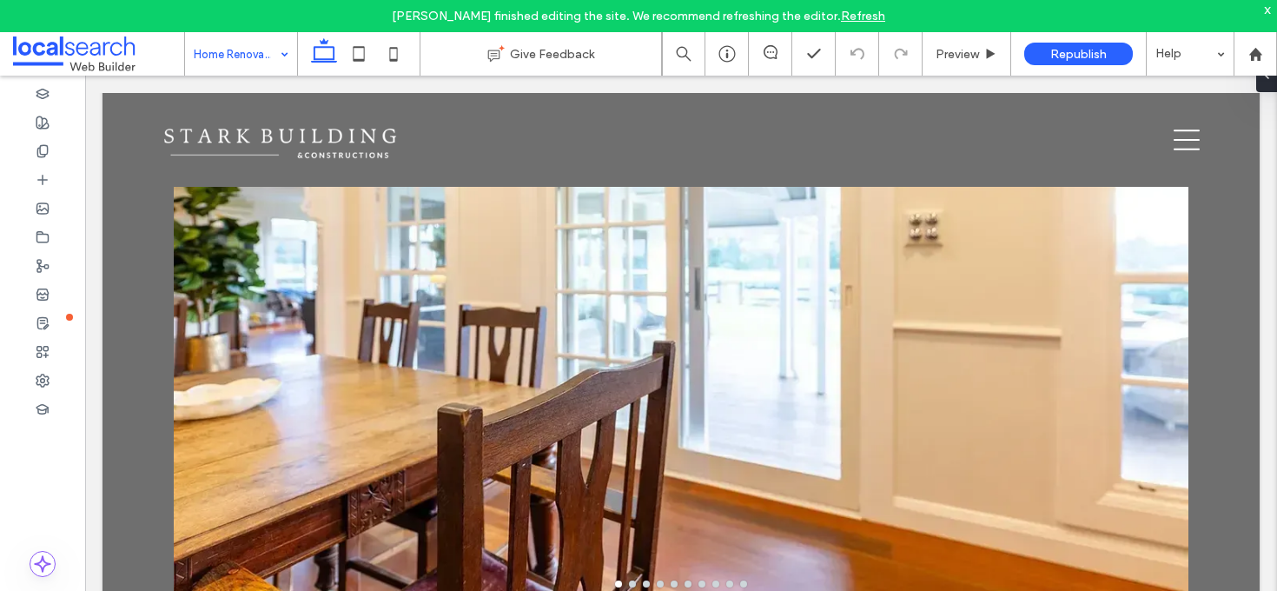
click at [248, 50] on input at bounding box center [237, 53] width 86 height 43
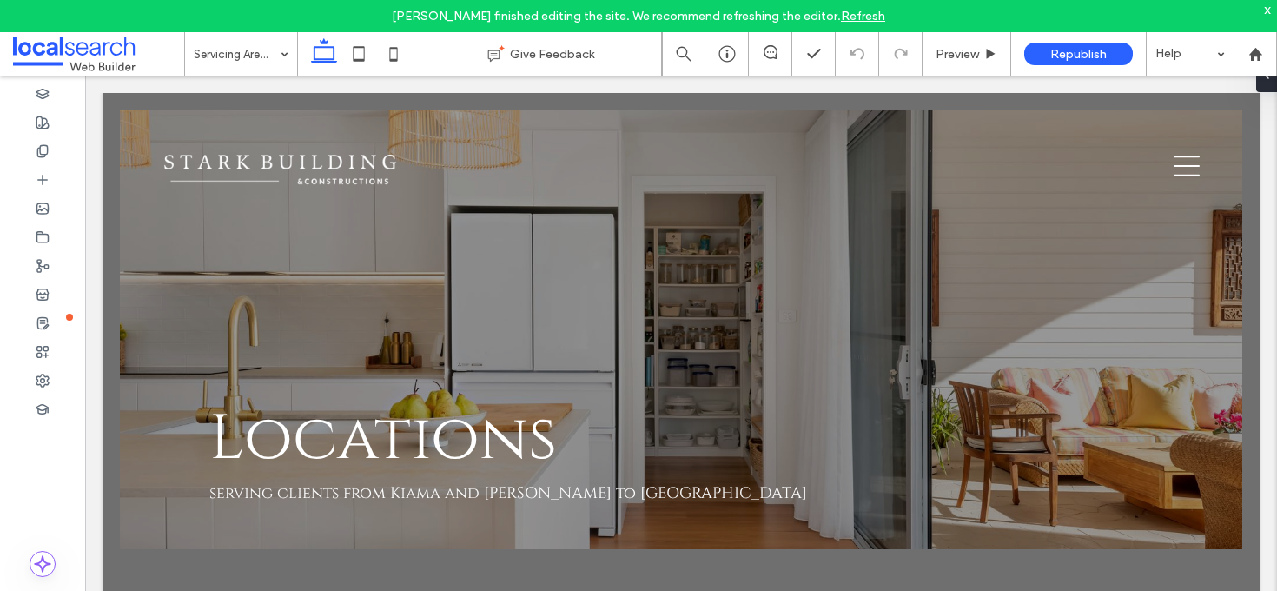
scroll to position [0, 0]
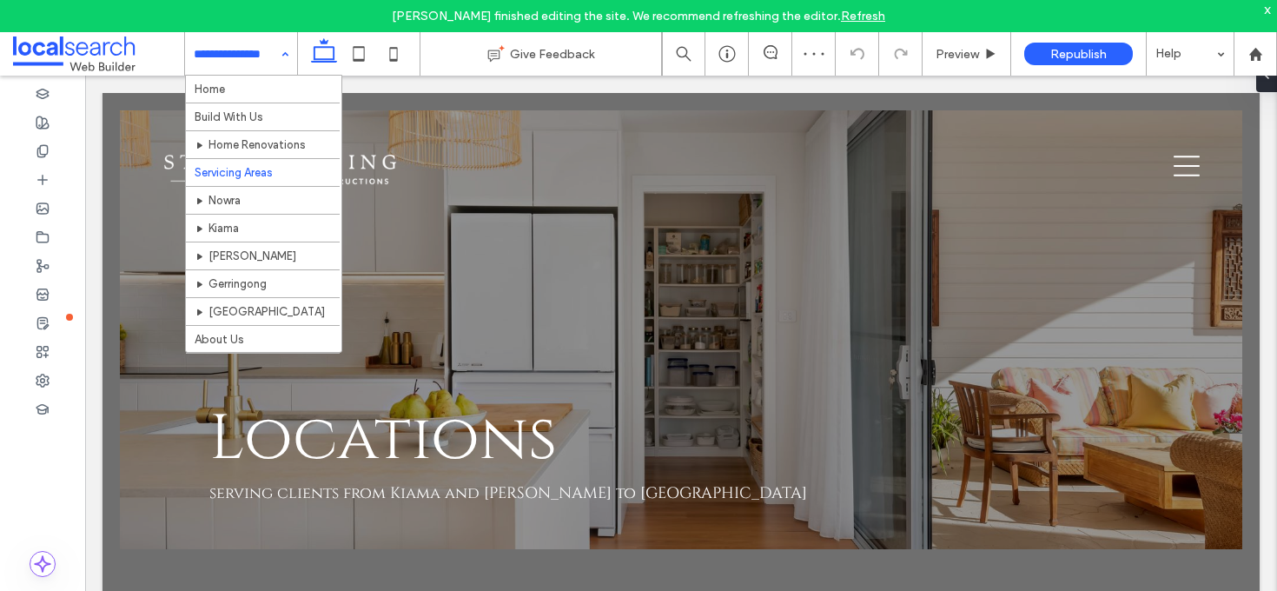
click at [246, 58] on input at bounding box center [237, 53] width 86 height 43
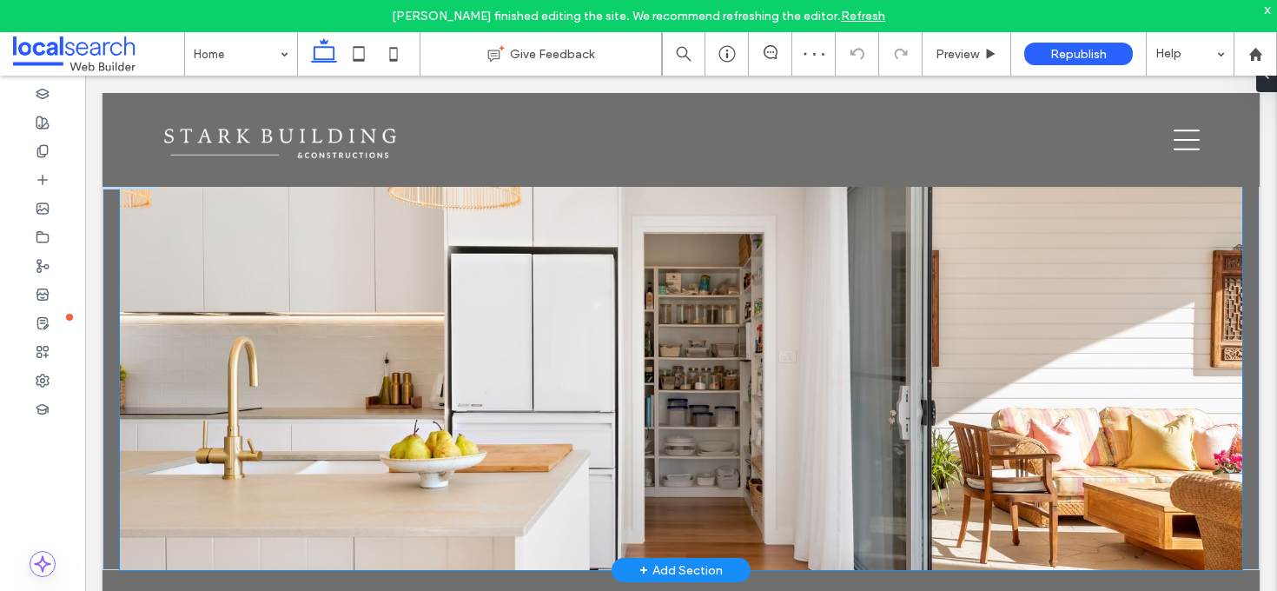
scroll to position [1748, 0]
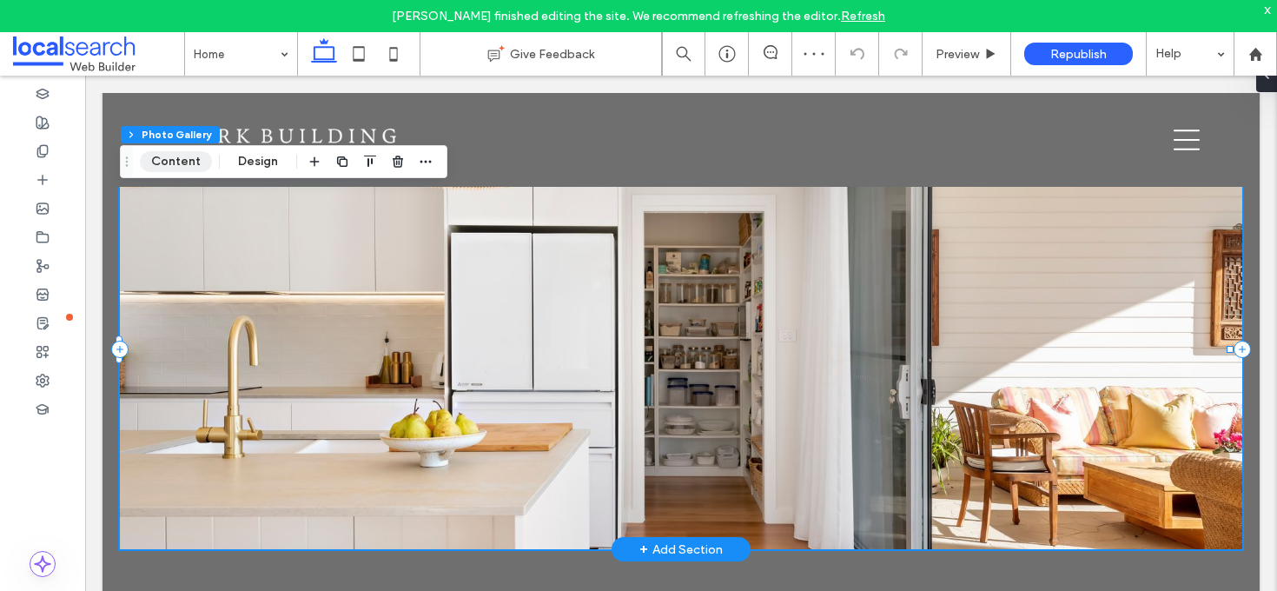
click at [182, 168] on button "Content" at bounding box center [176, 161] width 72 height 21
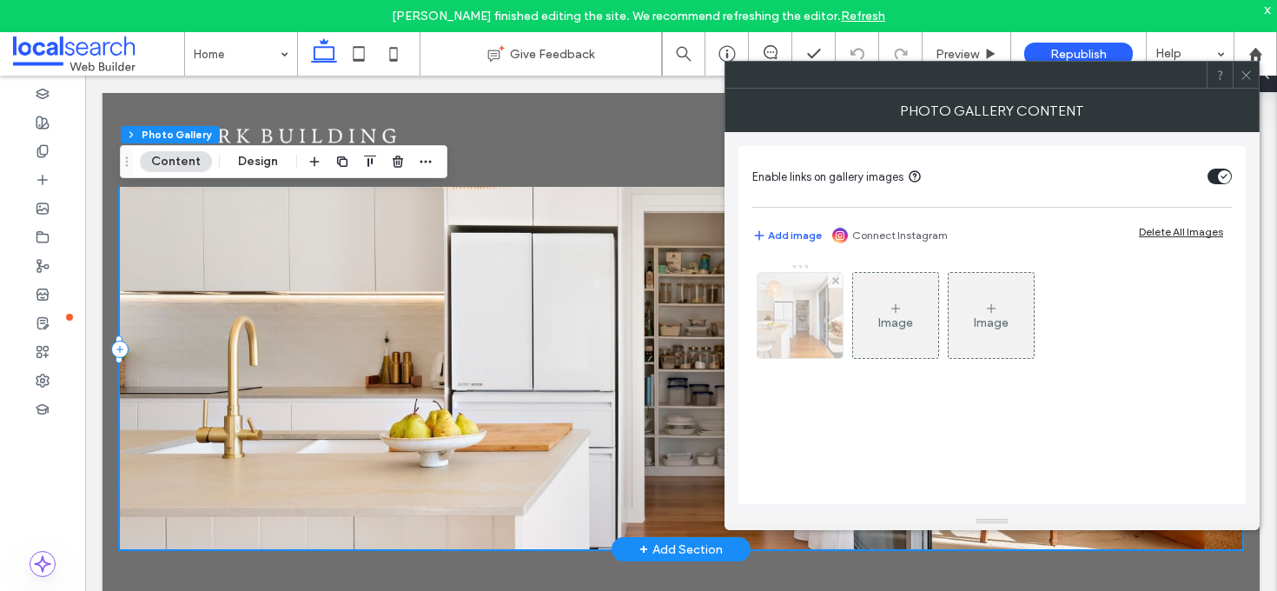
click at [814, 310] on img at bounding box center [801, 315] width 128 height 85
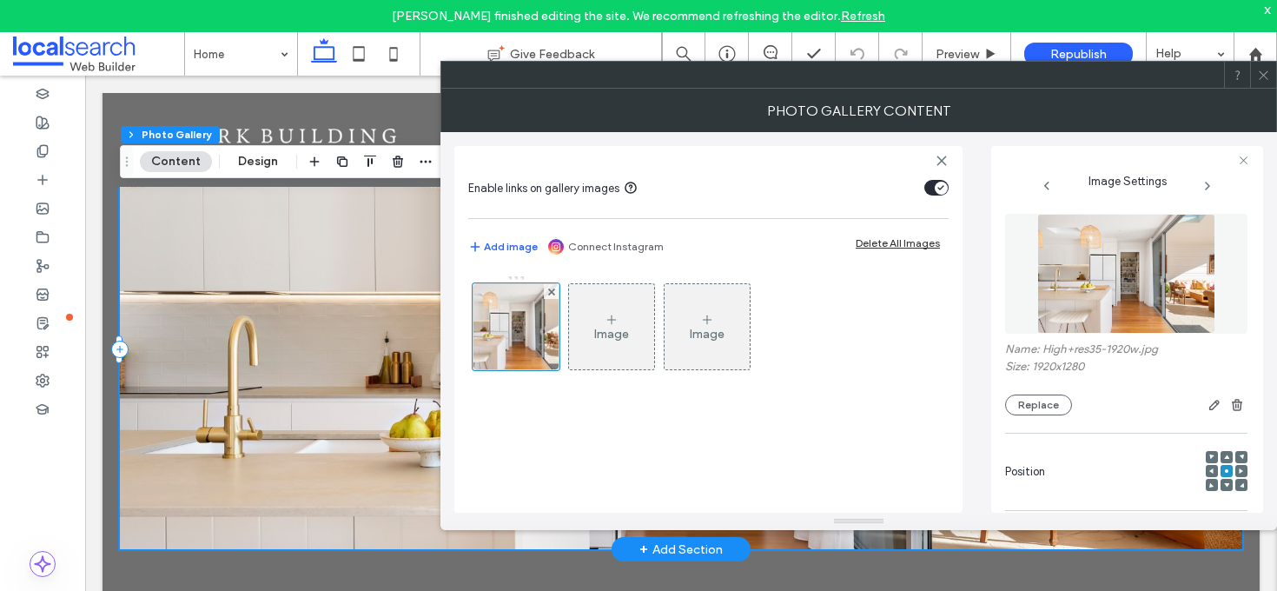
click at [1055, 393] on div "Name: High+res35-1920w.jpg Size: 1920x1280 Replace" at bounding box center [1126, 378] width 242 height 73
click at [1056, 400] on button "Replace" at bounding box center [1038, 404] width 67 height 21
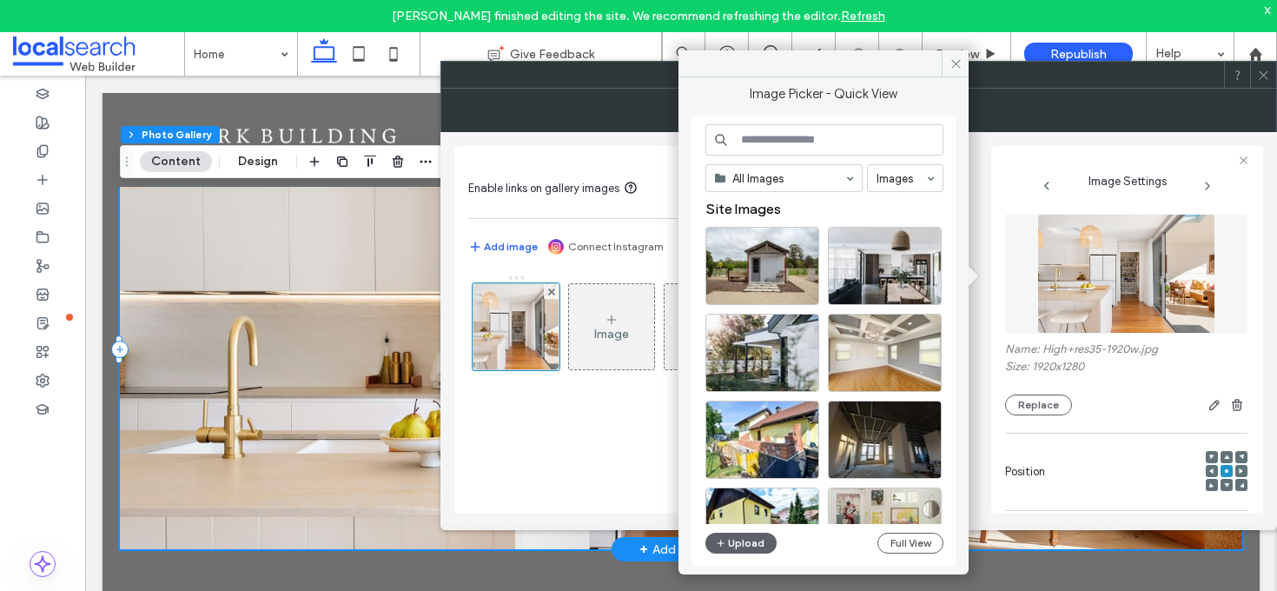
click at [819, 142] on input at bounding box center [824, 139] width 238 height 31
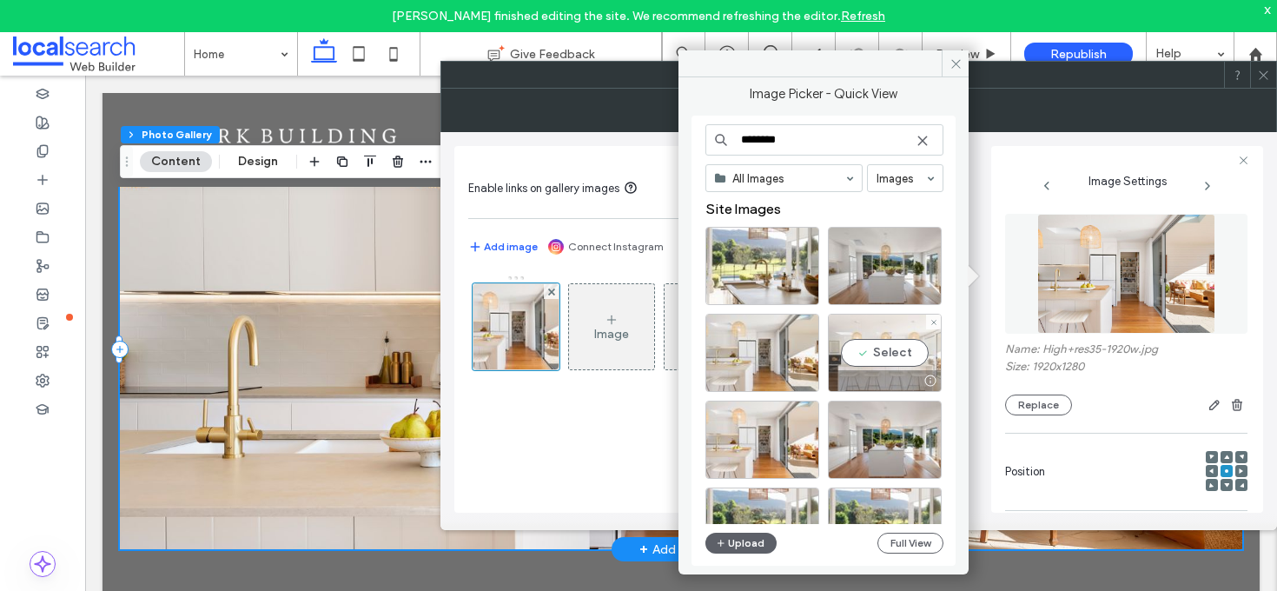
type input "********"
click at [892, 355] on div "Select" at bounding box center [885, 353] width 114 height 78
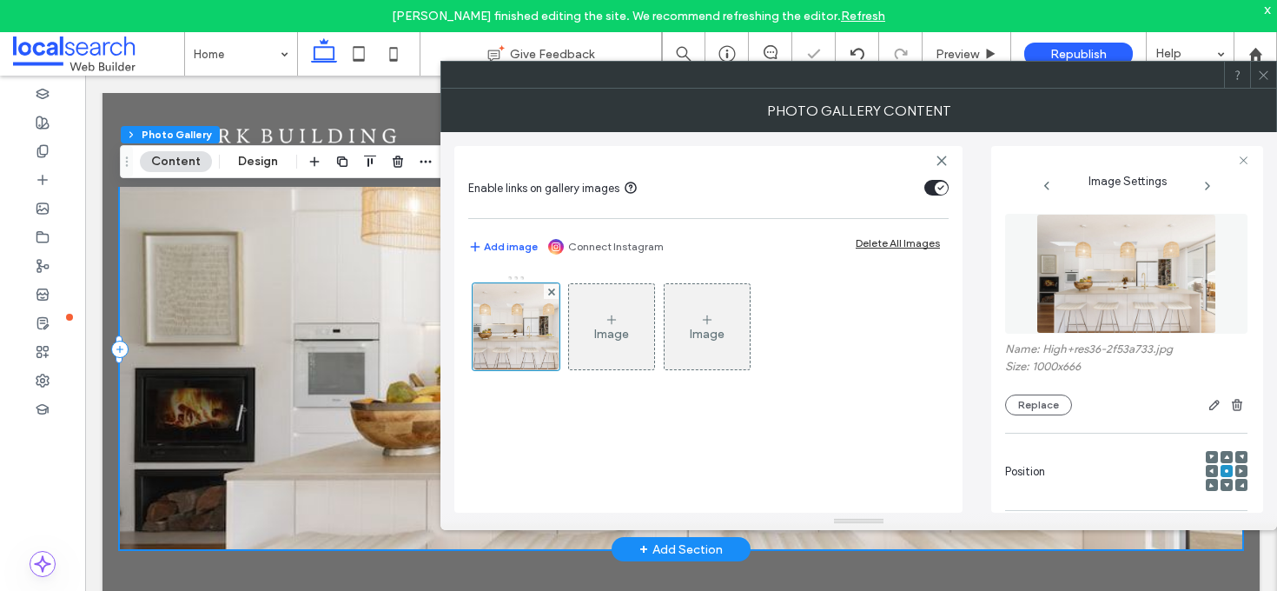
click at [1267, 80] on icon at bounding box center [1263, 75] width 13 height 13
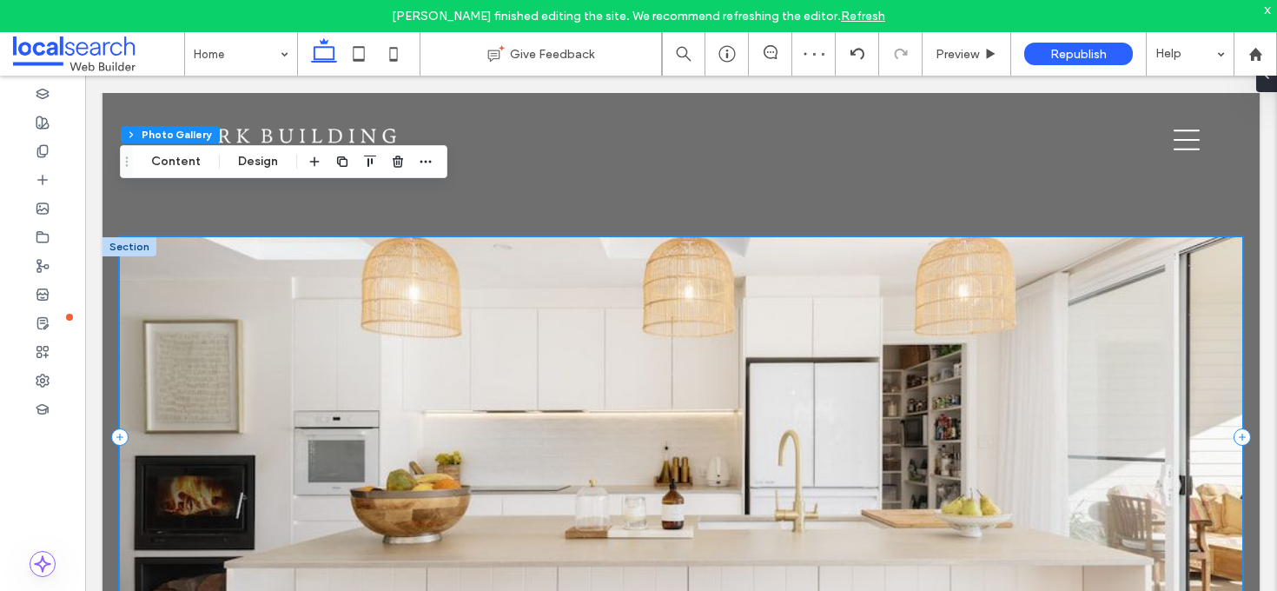
scroll to position [1658, 0]
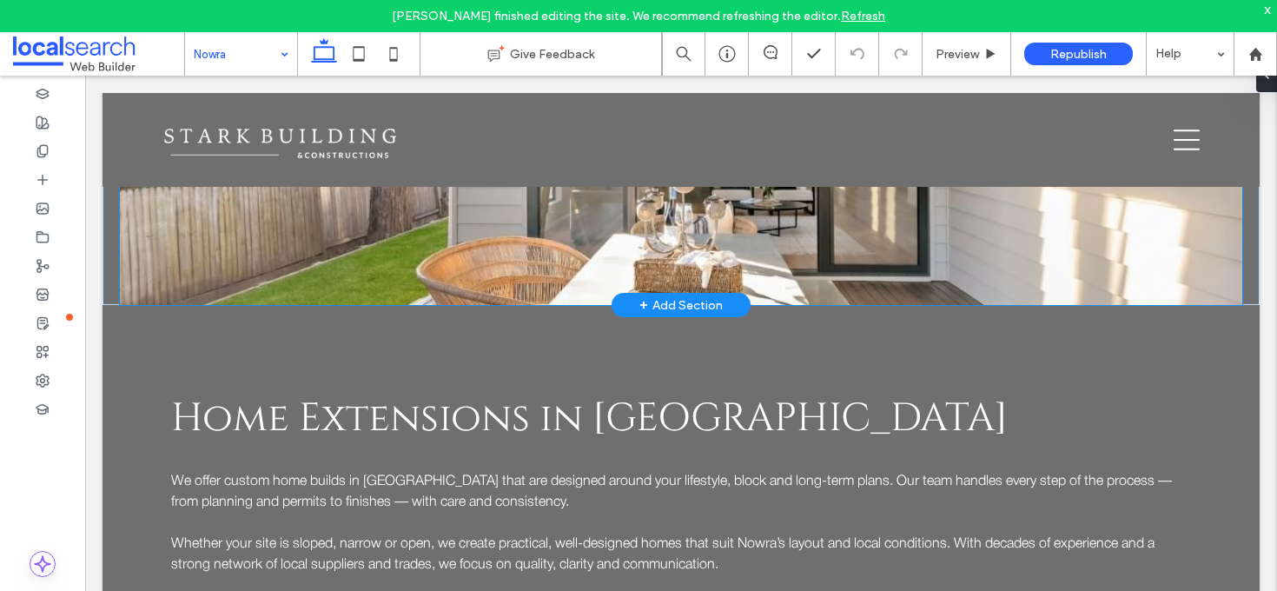
scroll to position [1819, 0]
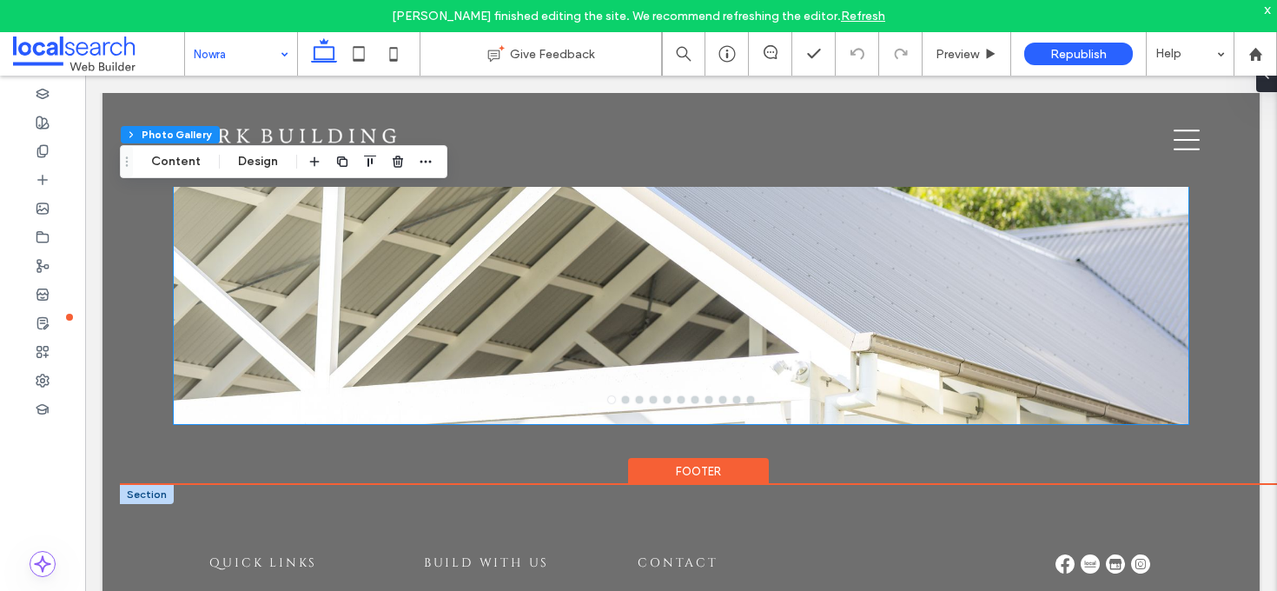
scroll to position [5584, 0]
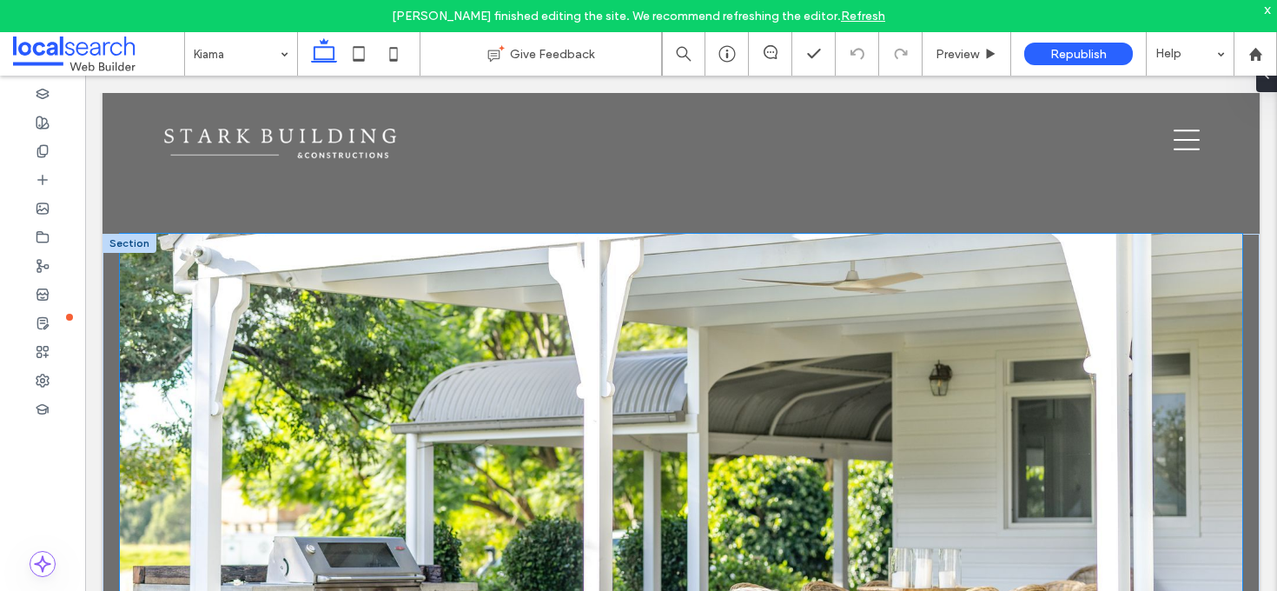
scroll to position [1728, 0]
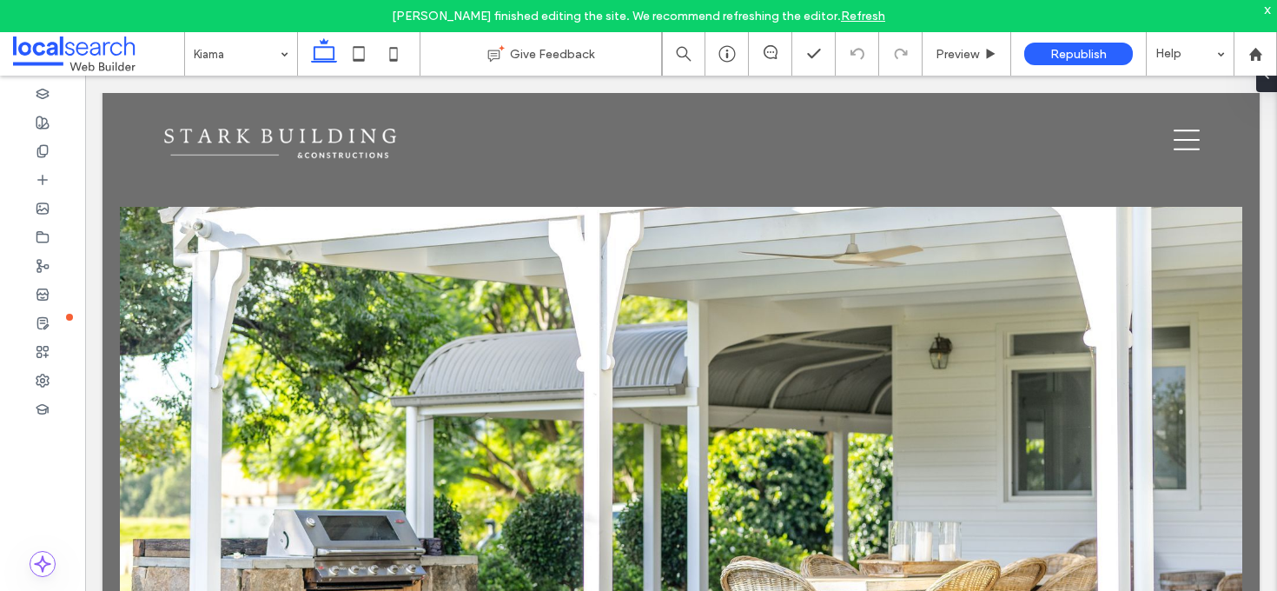
click at [232, 66] on input at bounding box center [237, 53] width 86 height 43
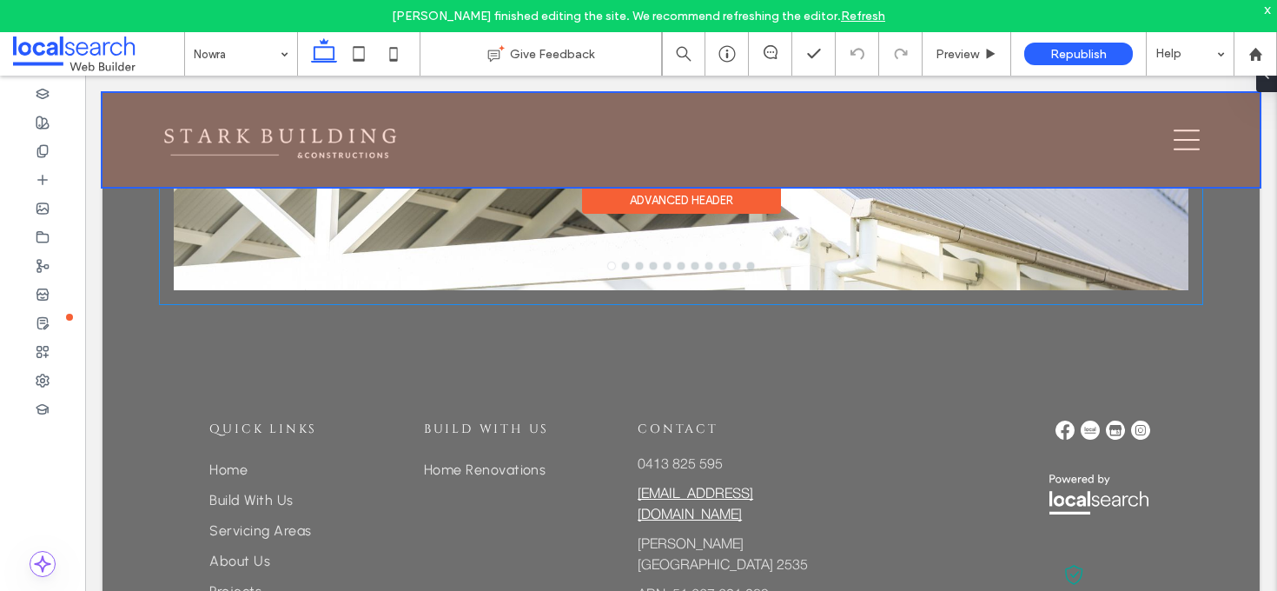
scroll to position [5786, 0]
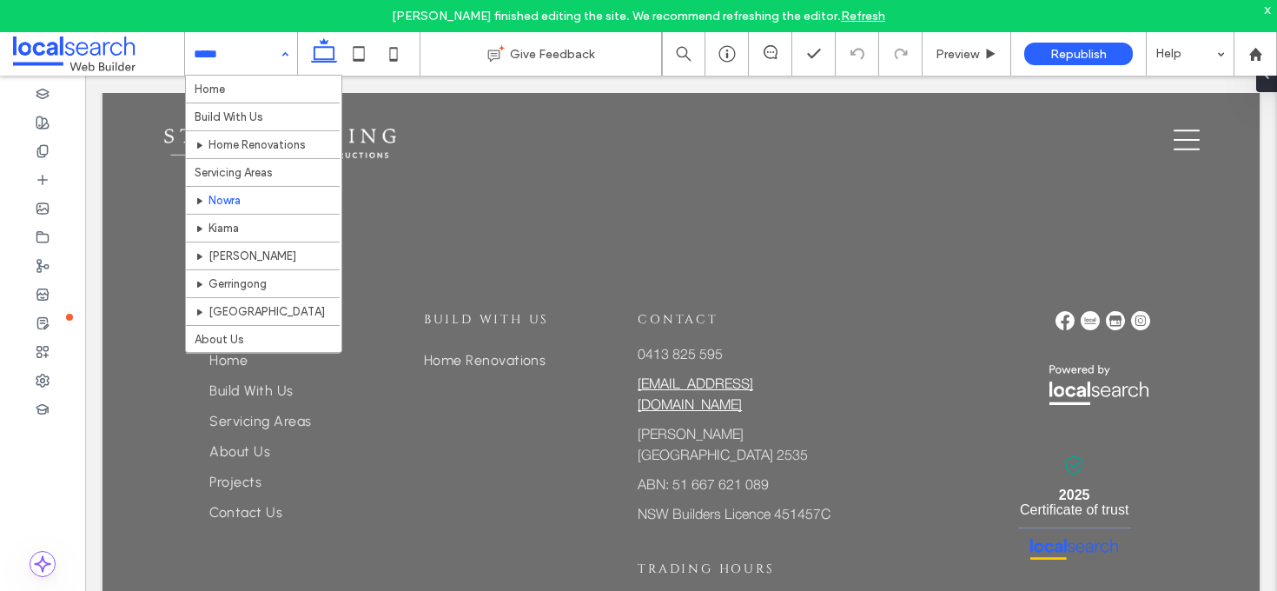
click at [235, 43] on input at bounding box center [237, 53] width 86 height 43
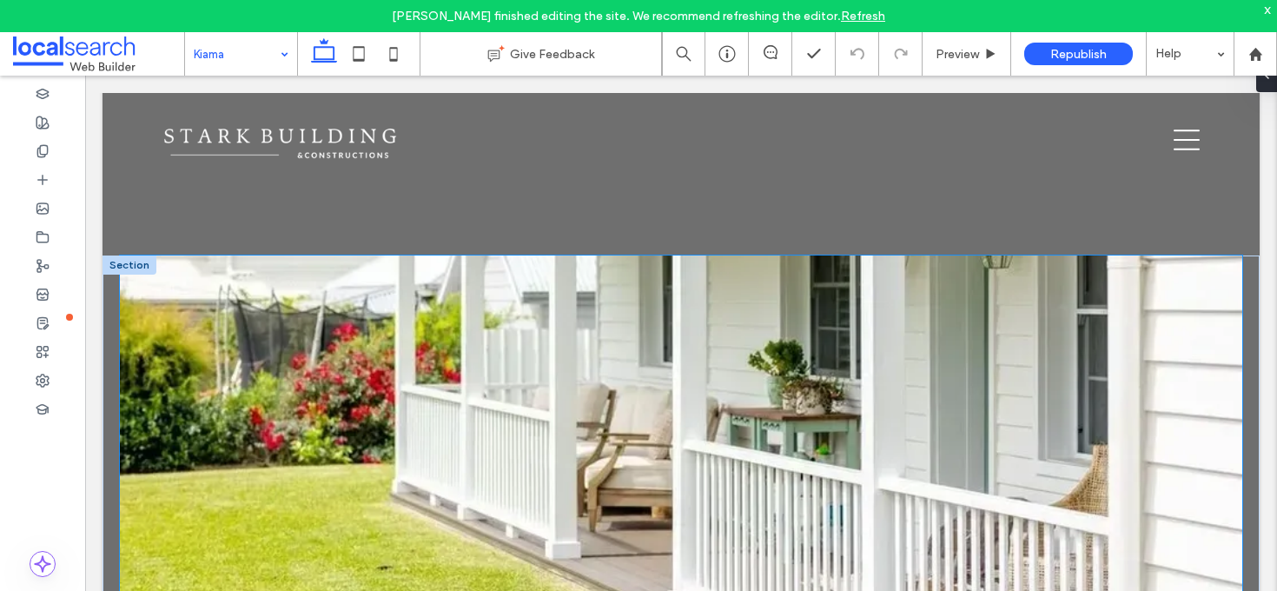
scroll to position [4330, 0]
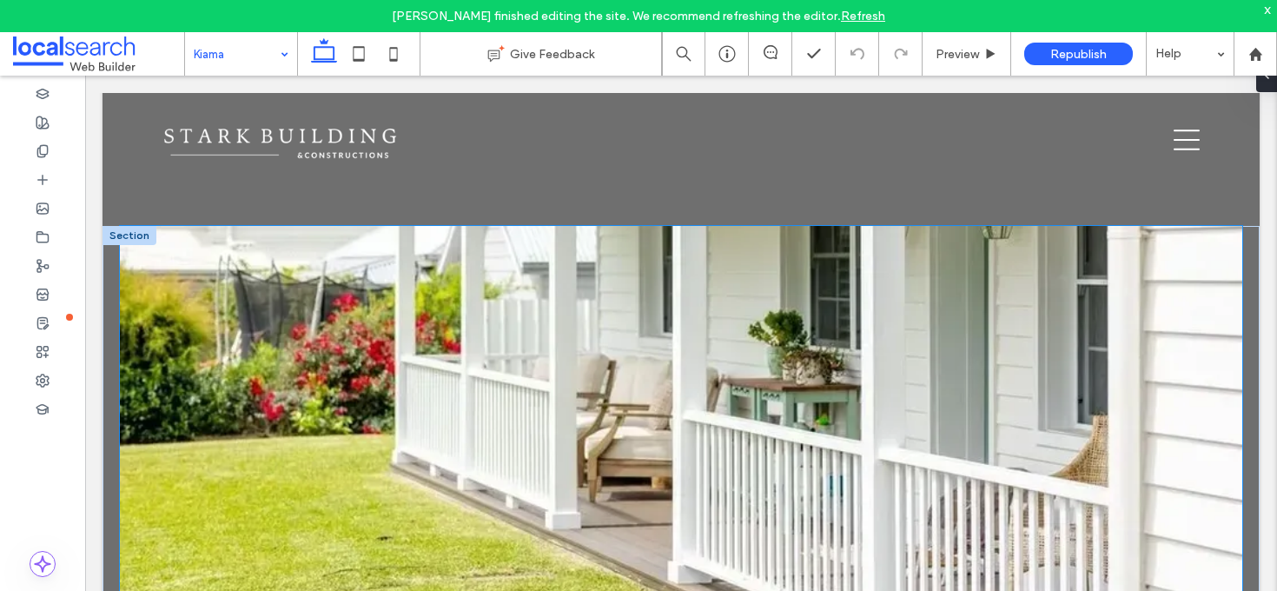
click at [189, 307] on link at bounding box center [681, 426] width 1122 height 400
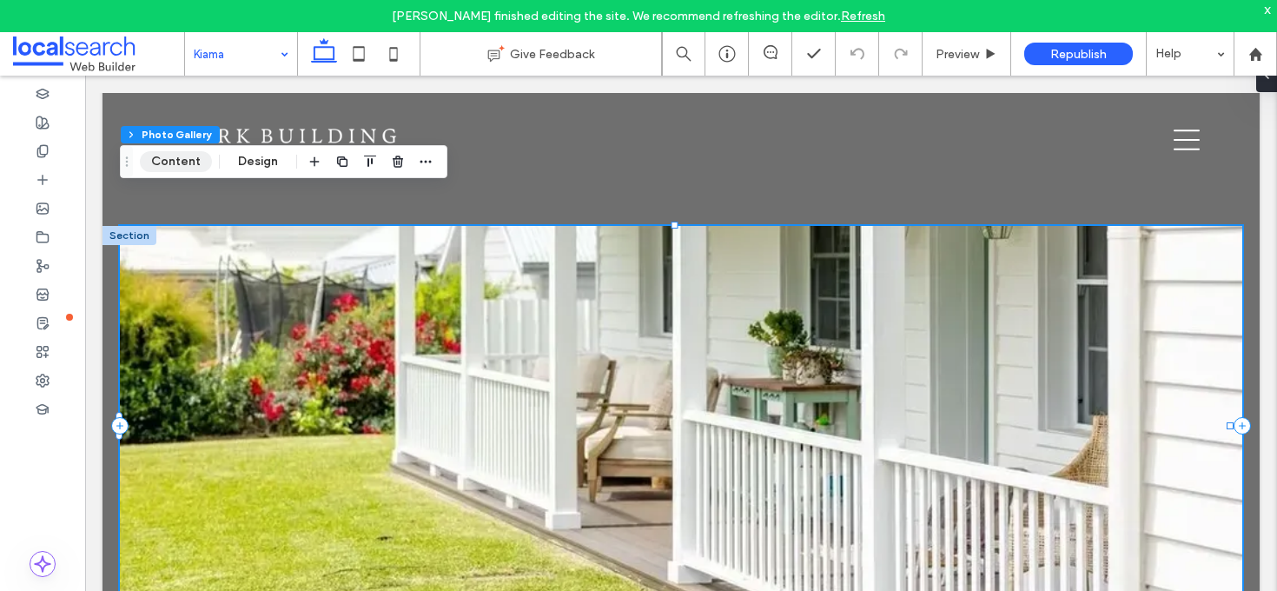
click at [193, 167] on button "Content" at bounding box center [176, 161] width 72 height 21
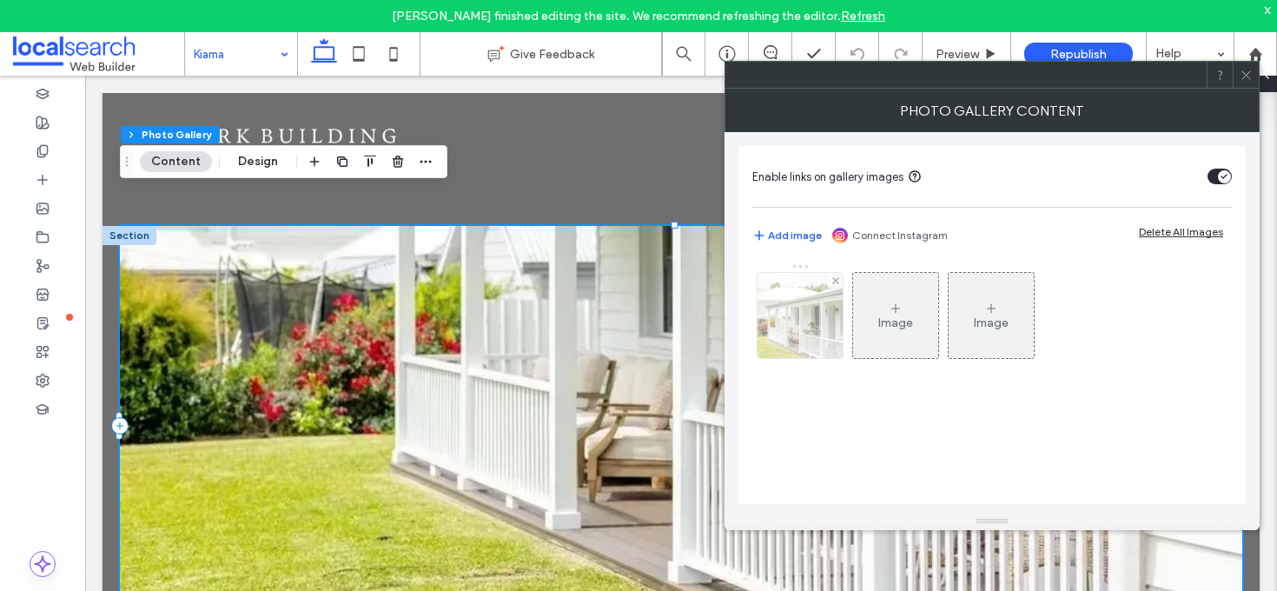
click at [793, 331] on img at bounding box center [801, 315] width 128 height 85
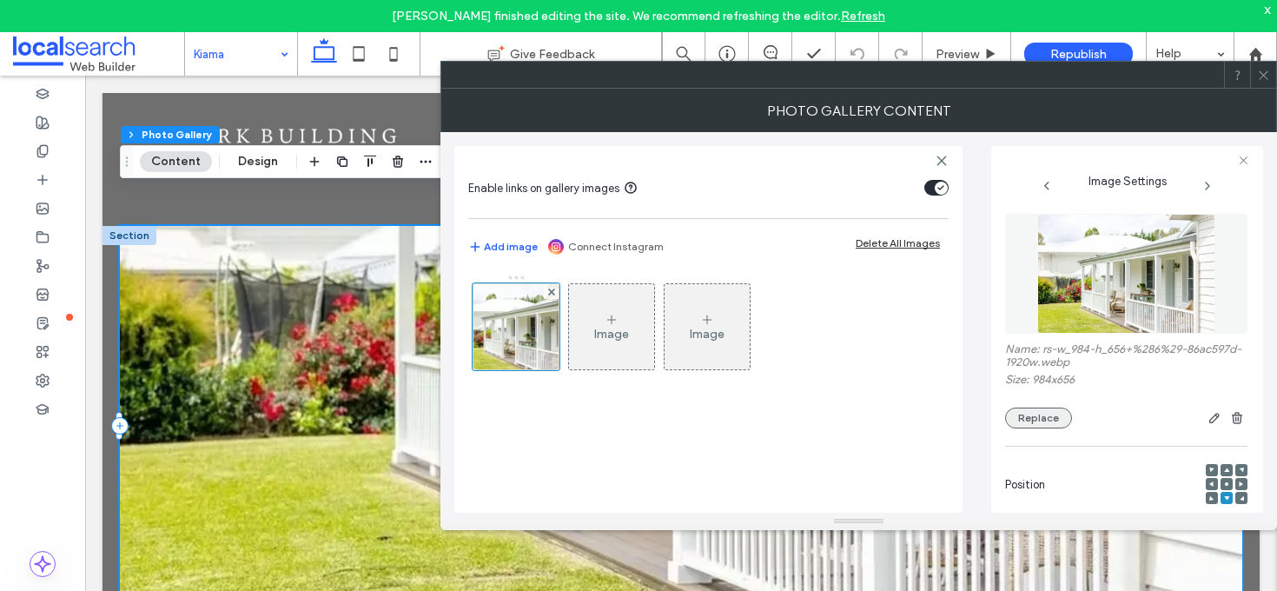
click at [1049, 412] on button "Replace" at bounding box center [1038, 417] width 67 height 21
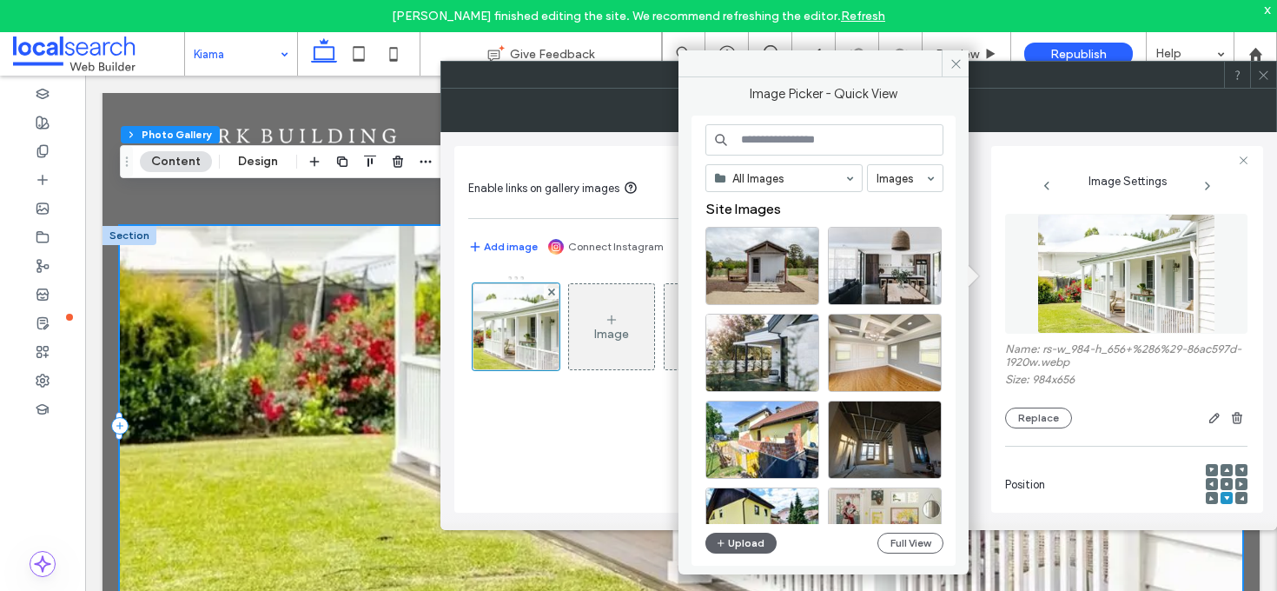
click at [797, 151] on input at bounding box center [824, 139] width 238 height 31
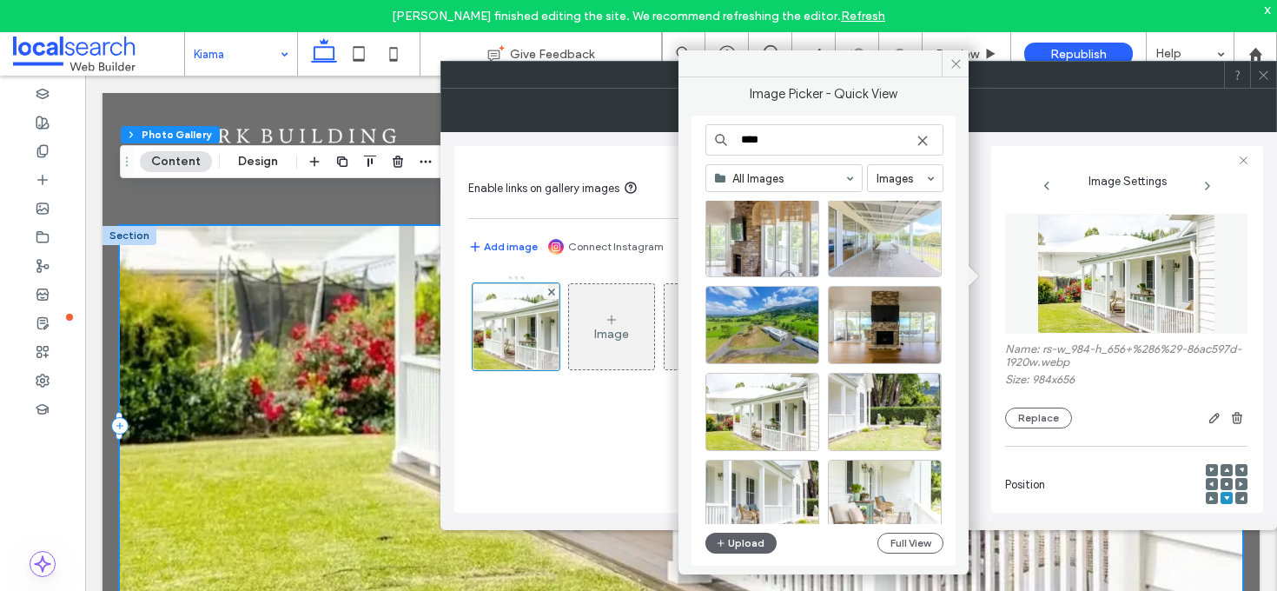
scroll to position [288, 0]
type input "****"
click at [775, 401] on div "Select" at bounding box center [762, 412] width 114 height 78
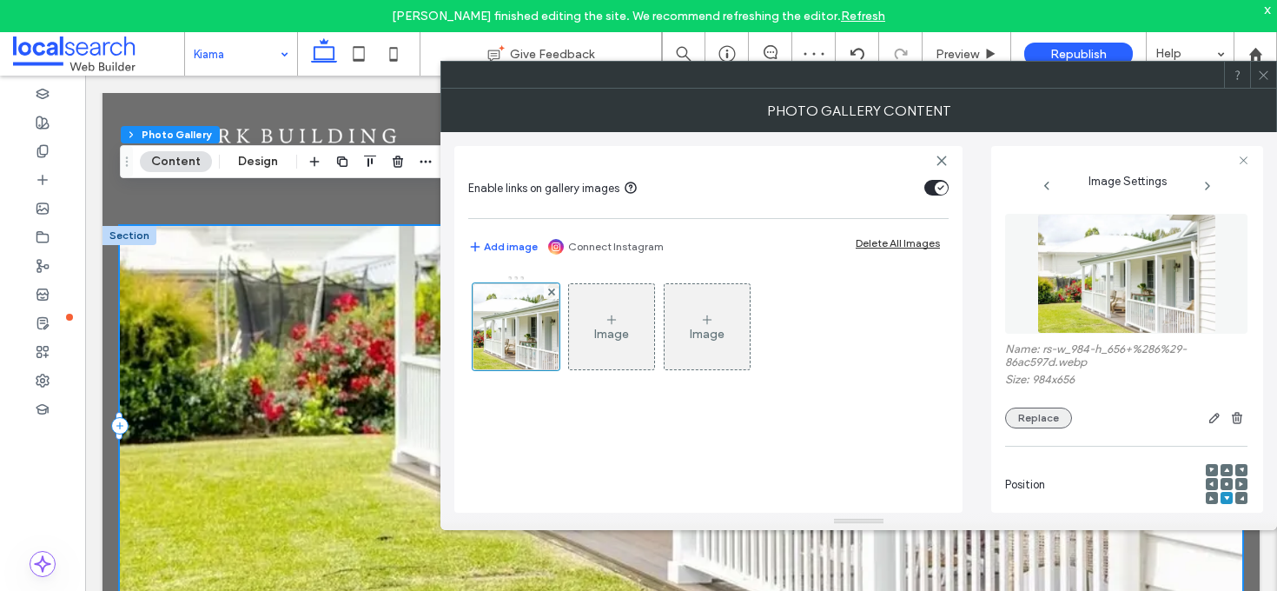
click at [1030, 427] on button "Replace" at bounding box center [1038, 417] width 67 height 21
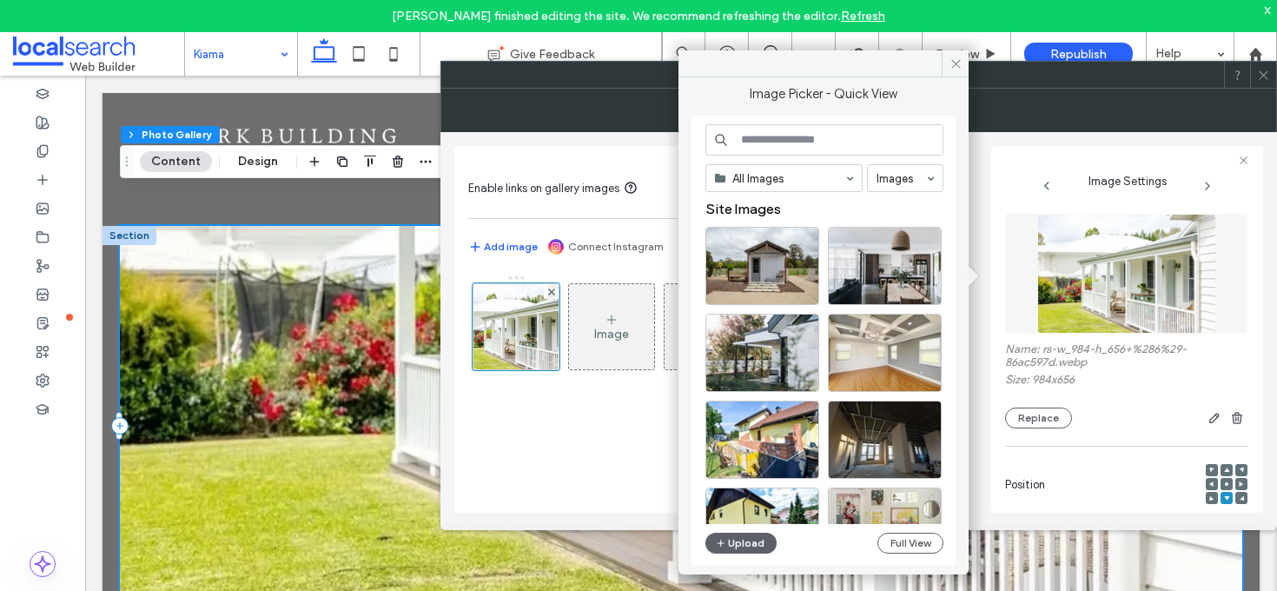
click at [797, 140] on input at bounding box center [824, 139] width 238 height 31
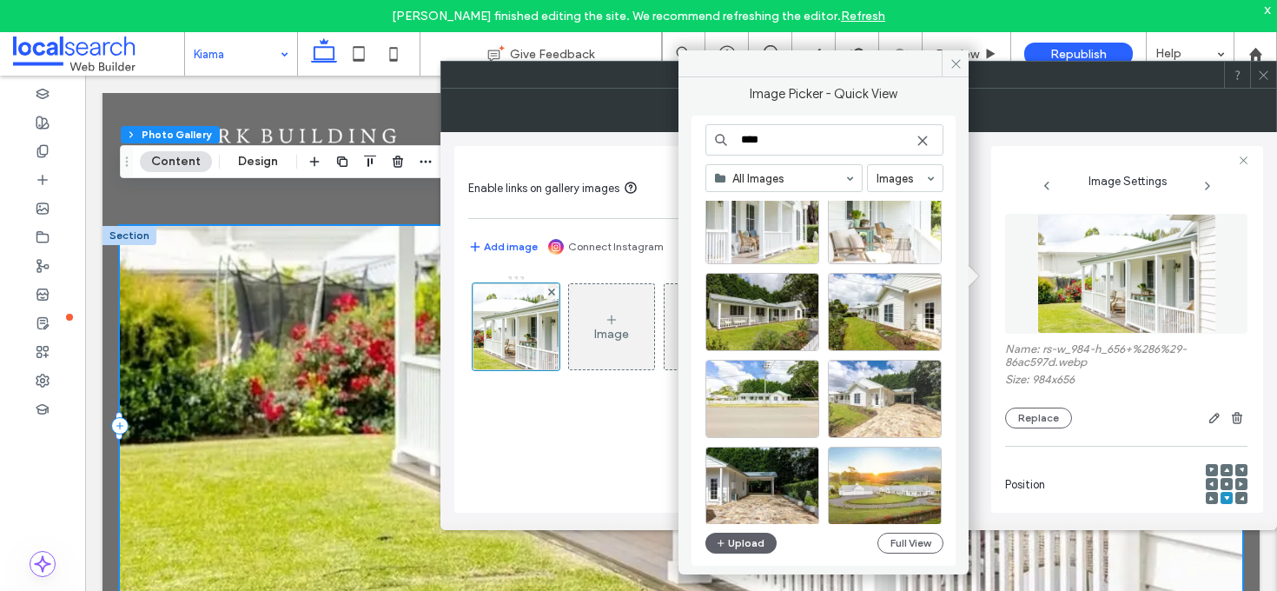
scroll to position [553, 0]
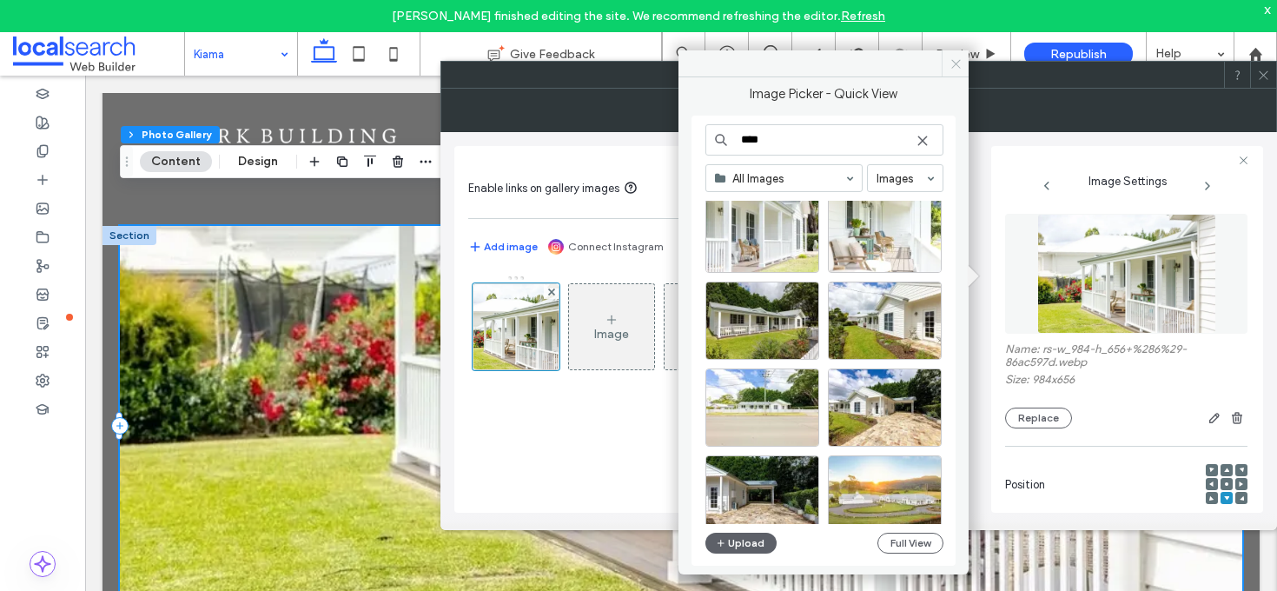
type input "****"
click at [961, 63] on icon at bounding box center [955, 63] width 13 height 13
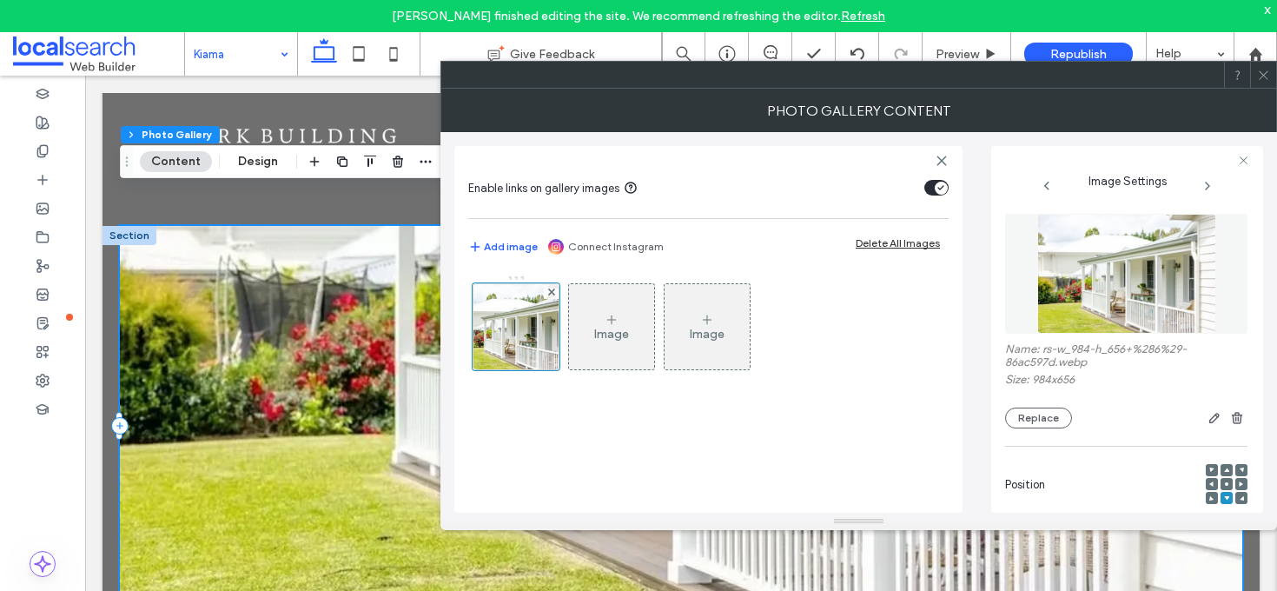
click at [1265, 76] on use at bounding box center [1263, 74] width 9 height 9
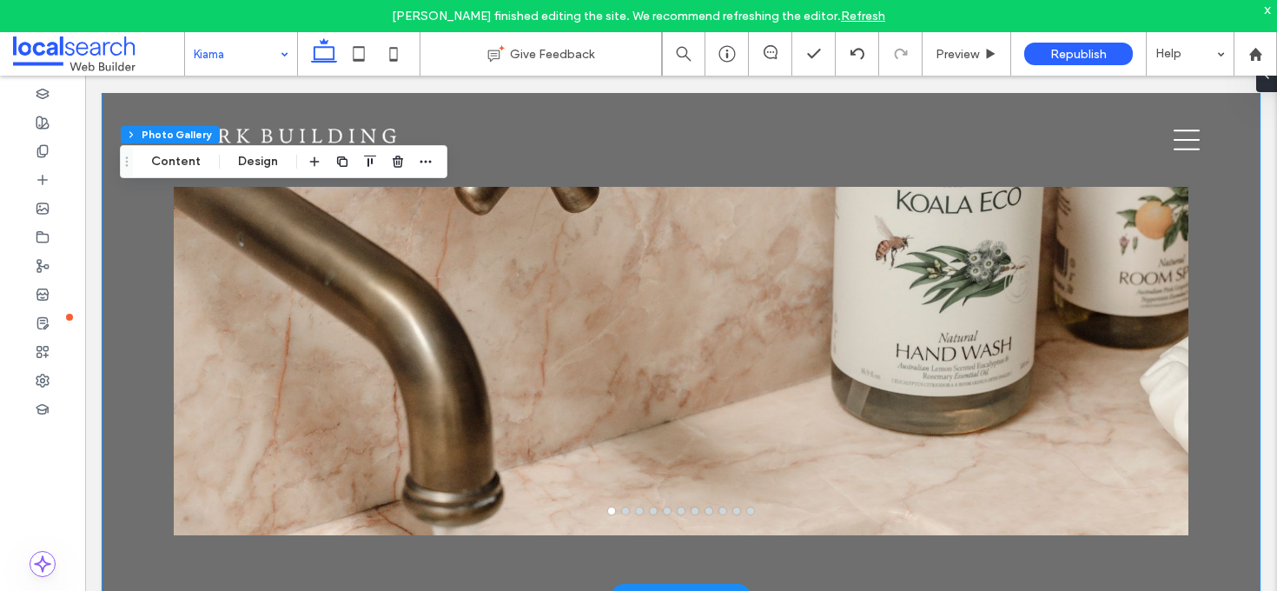
scroll to position [5588, 0]
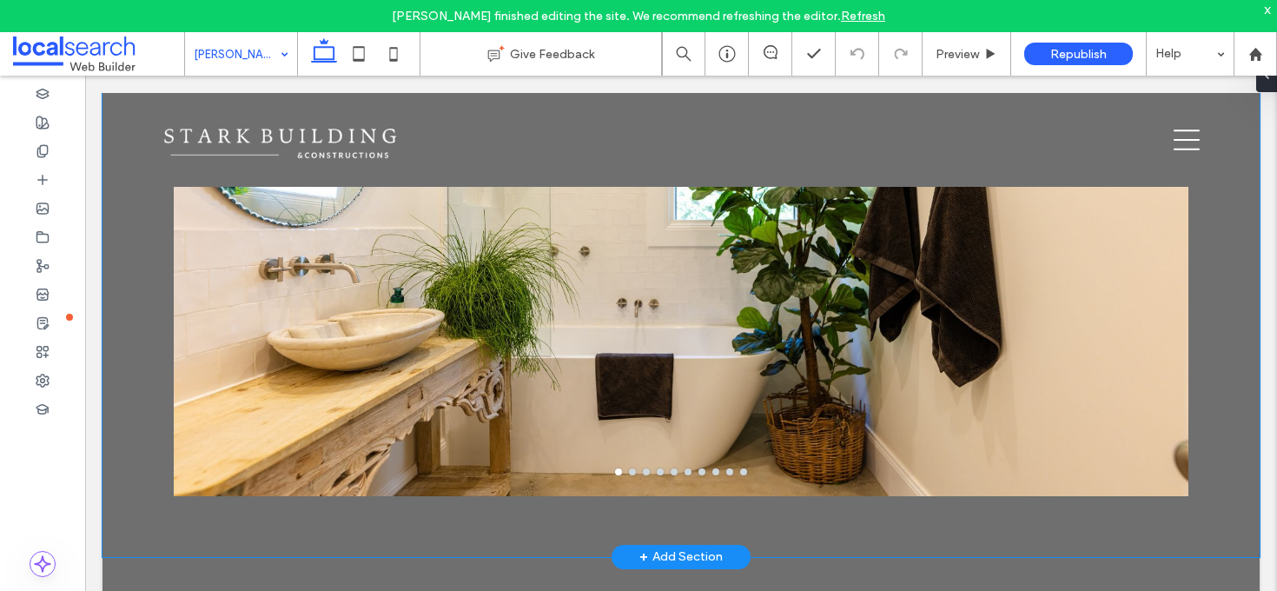
scroll to position [5191, 0]
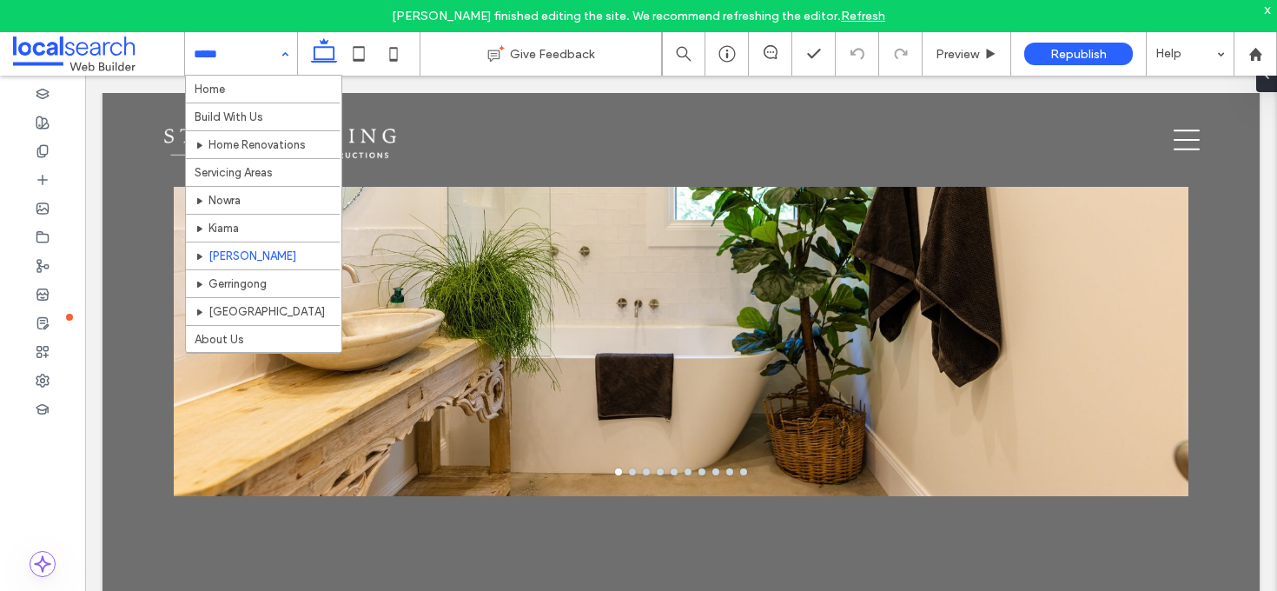
click at [226, 56] on input at bounding box center [237, 53] width 86 height 43
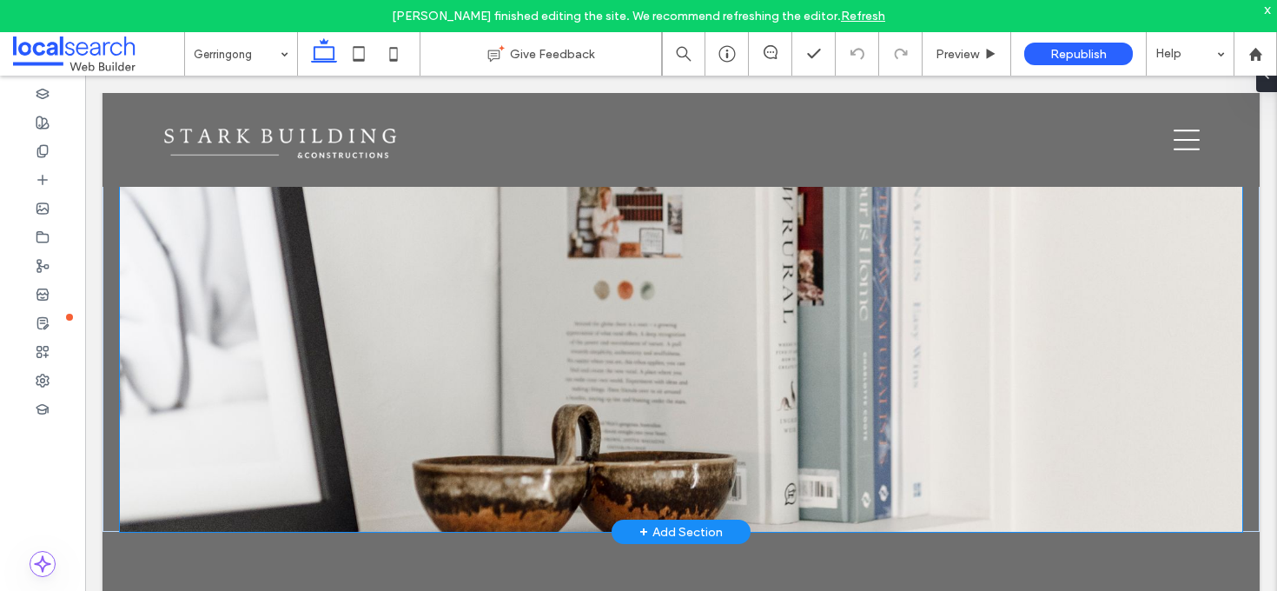
scroll to position [2520, 0]
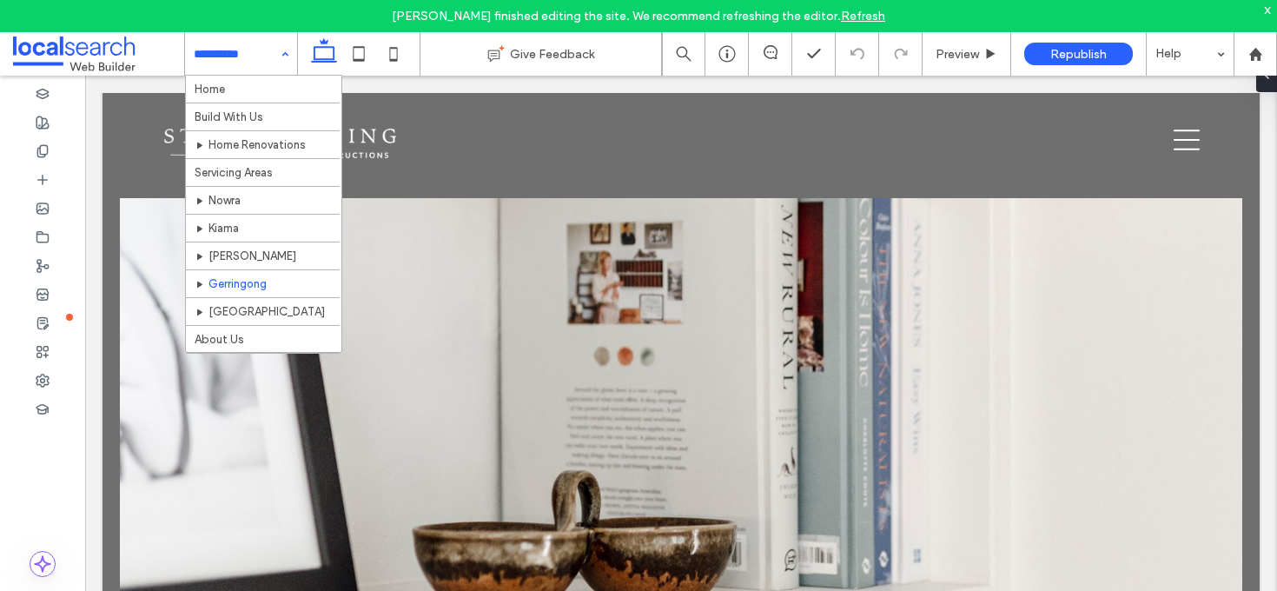
click at [247, 48] on input at bounding box center [237, 53] width 86 height 43
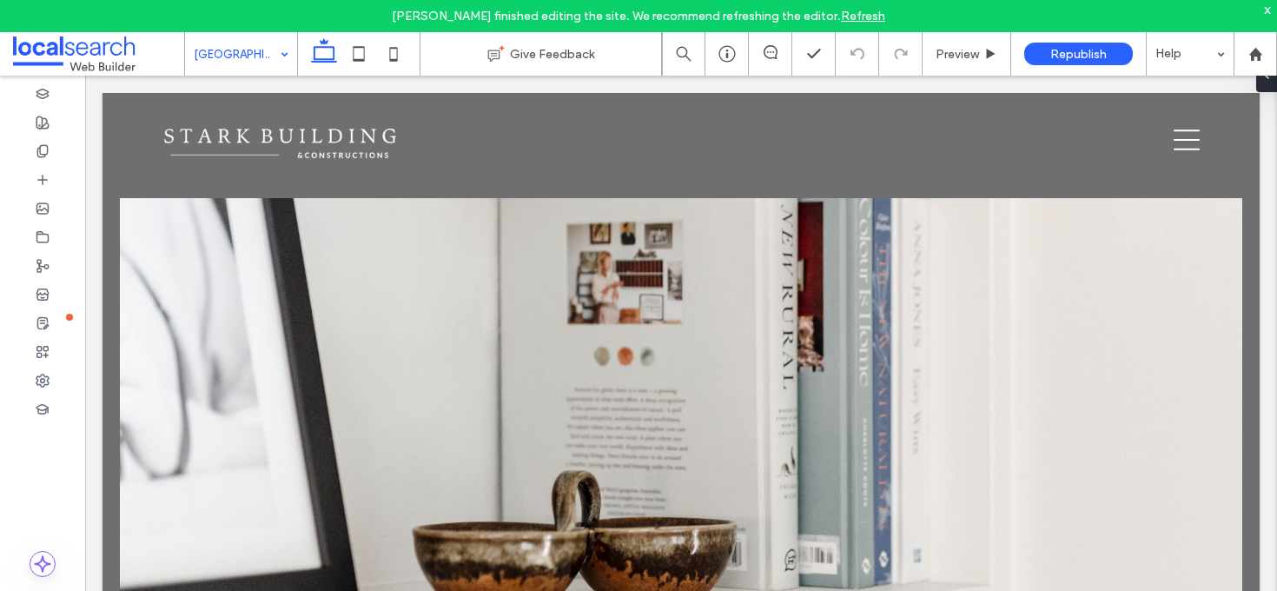
click at [255, 59] on input at bounding box center [237, 53] width 86 height 43
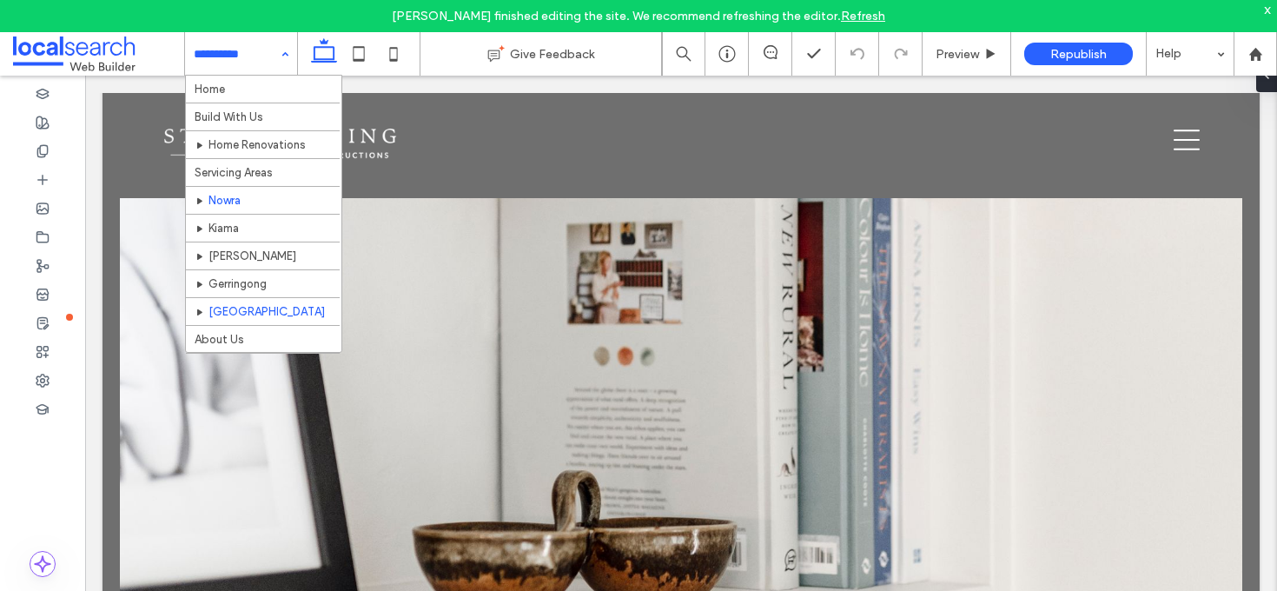
scroll to position [94, 0]
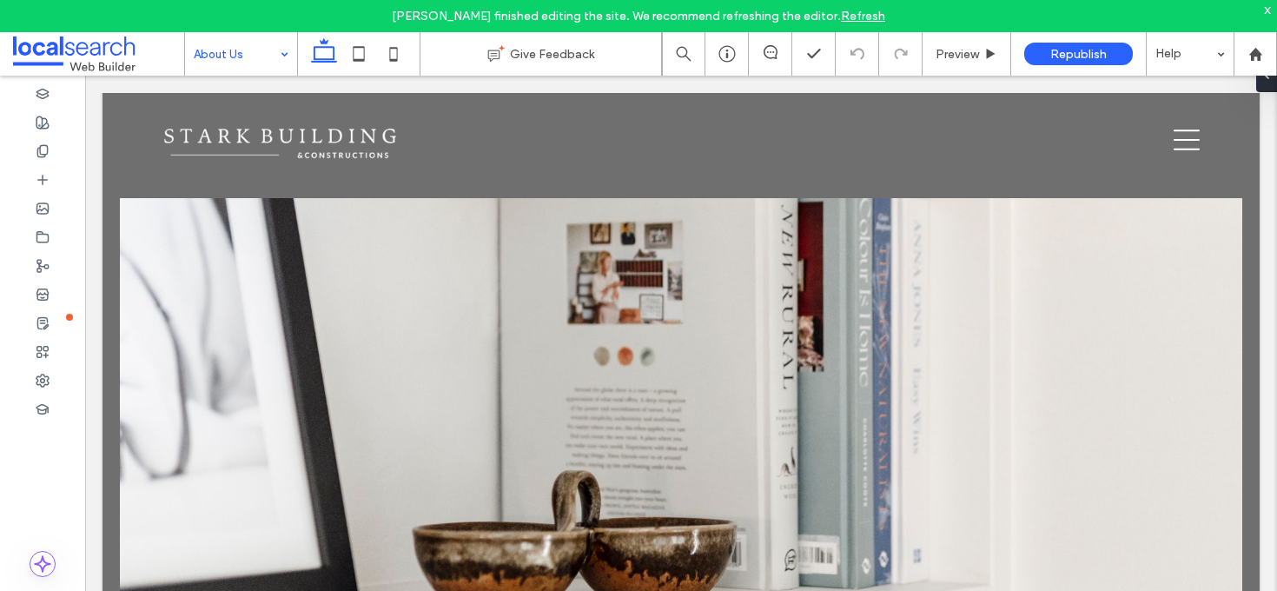
click at [268, 50] on input at bounding box center [237, 53] width 86 height 43
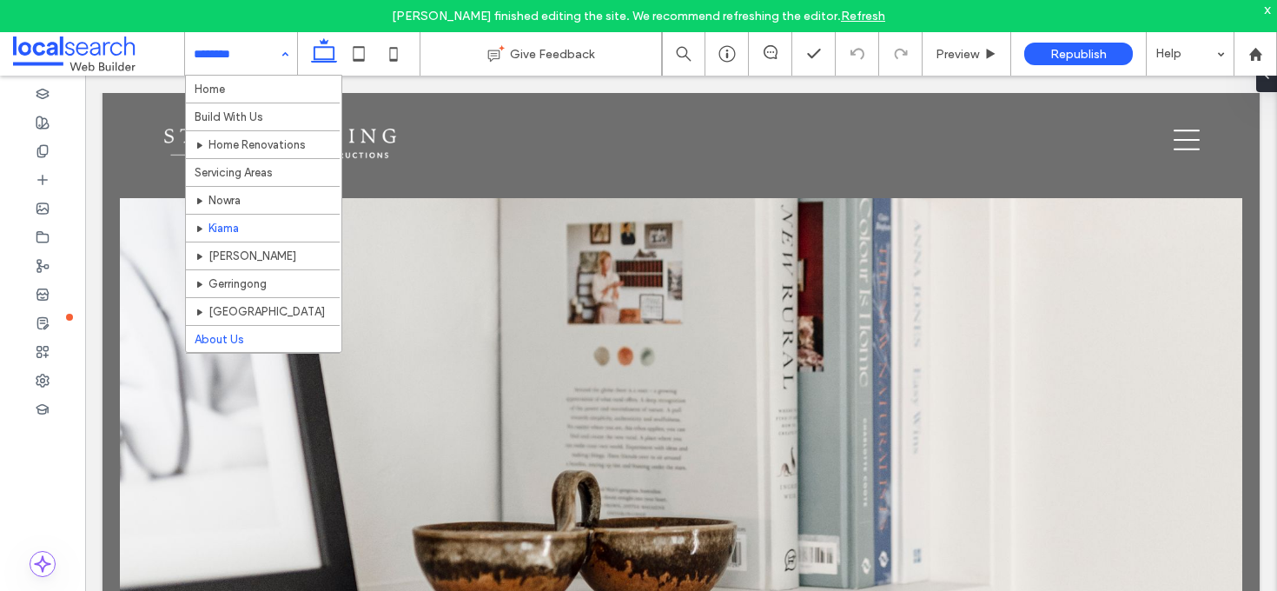
scroll to position [94, 0]
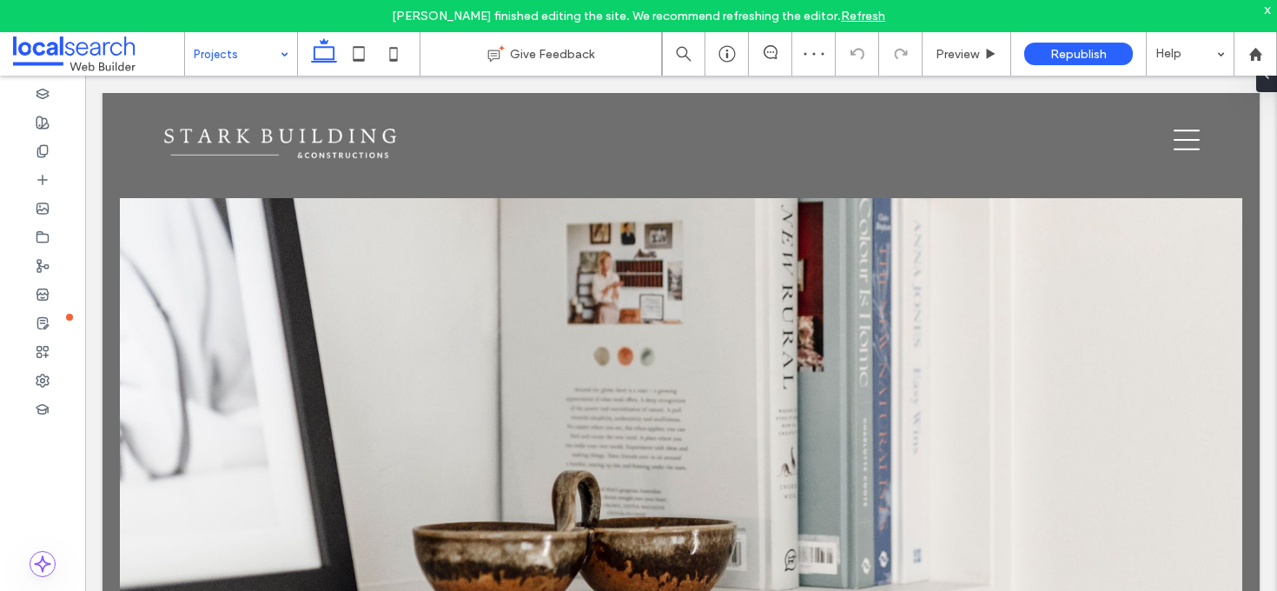
click at [253, 26] on div "Jane Mcneill finished editing the site. We recommend refreshing the editor. Ref…" at bounding box center [638, 16] width 1277 height 32
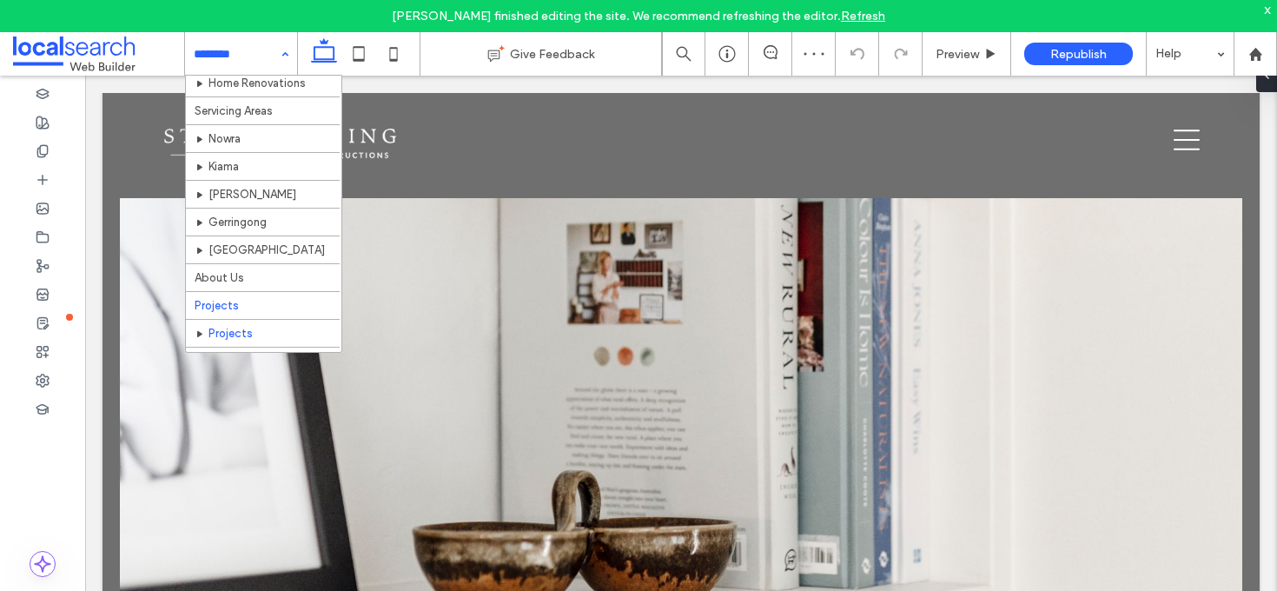
scroll to position [94, 0]
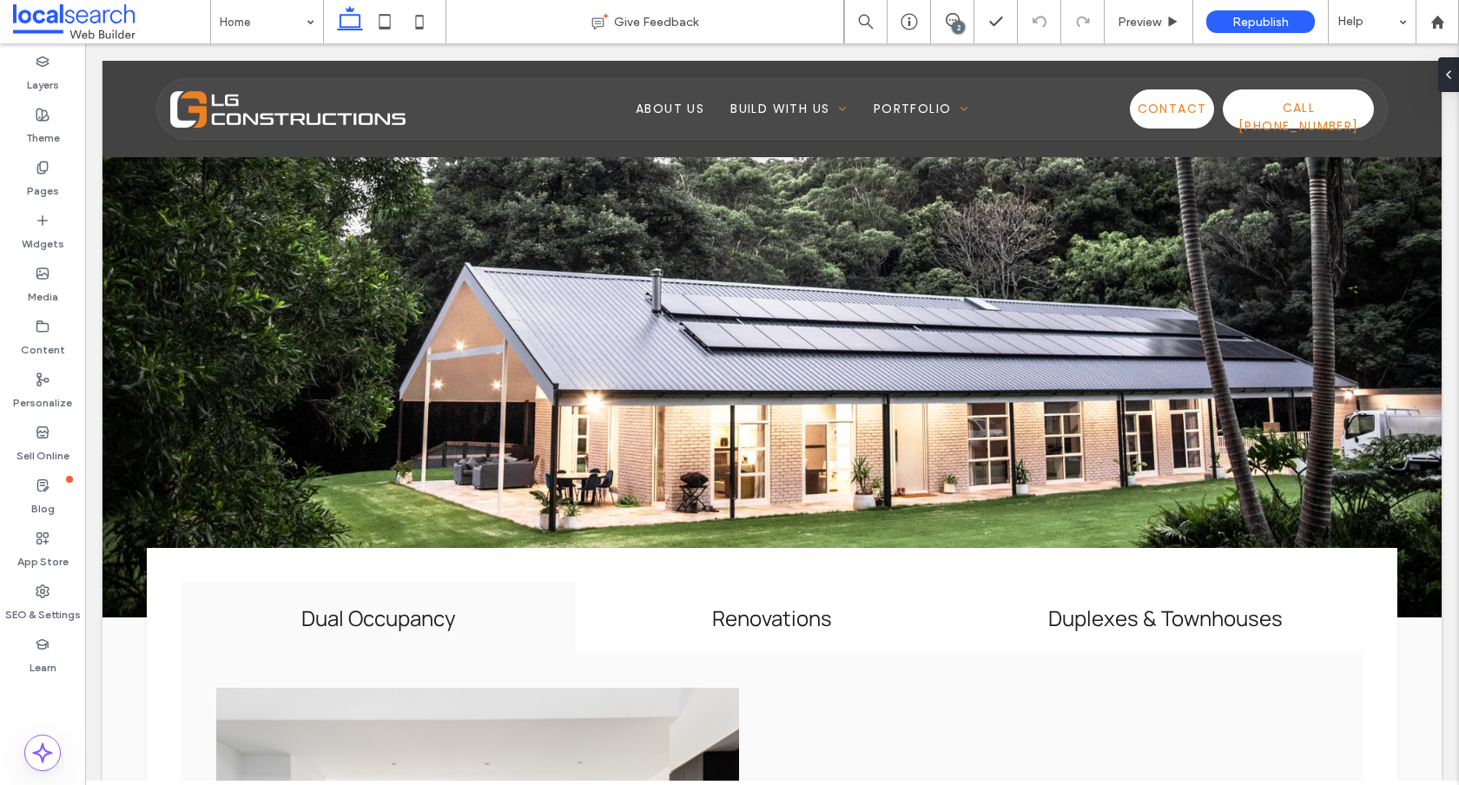
scroll to position [1293, 0]
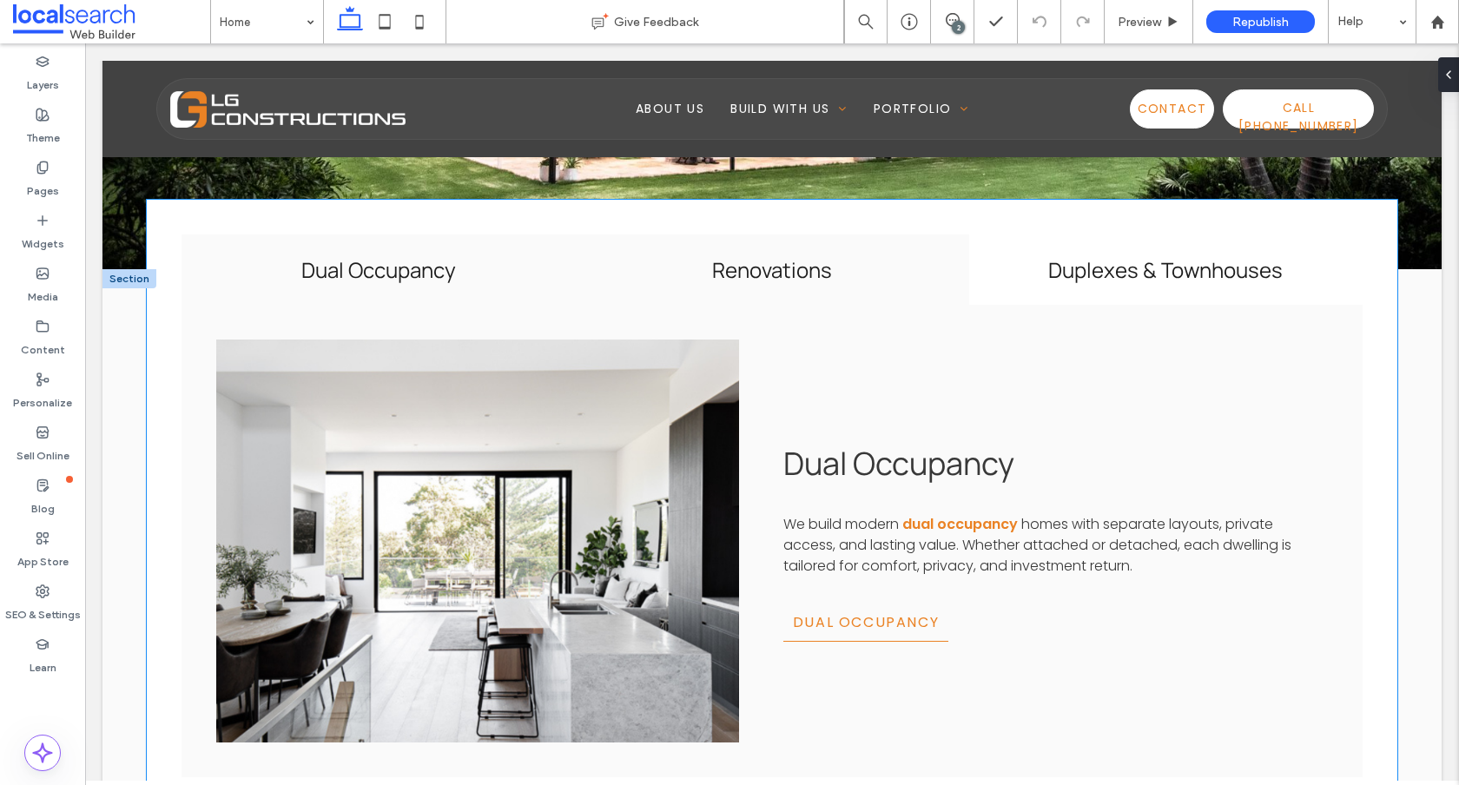
click at [846, 294] on div "Renovations" at bounding box center [772, 270] width 394 height 70
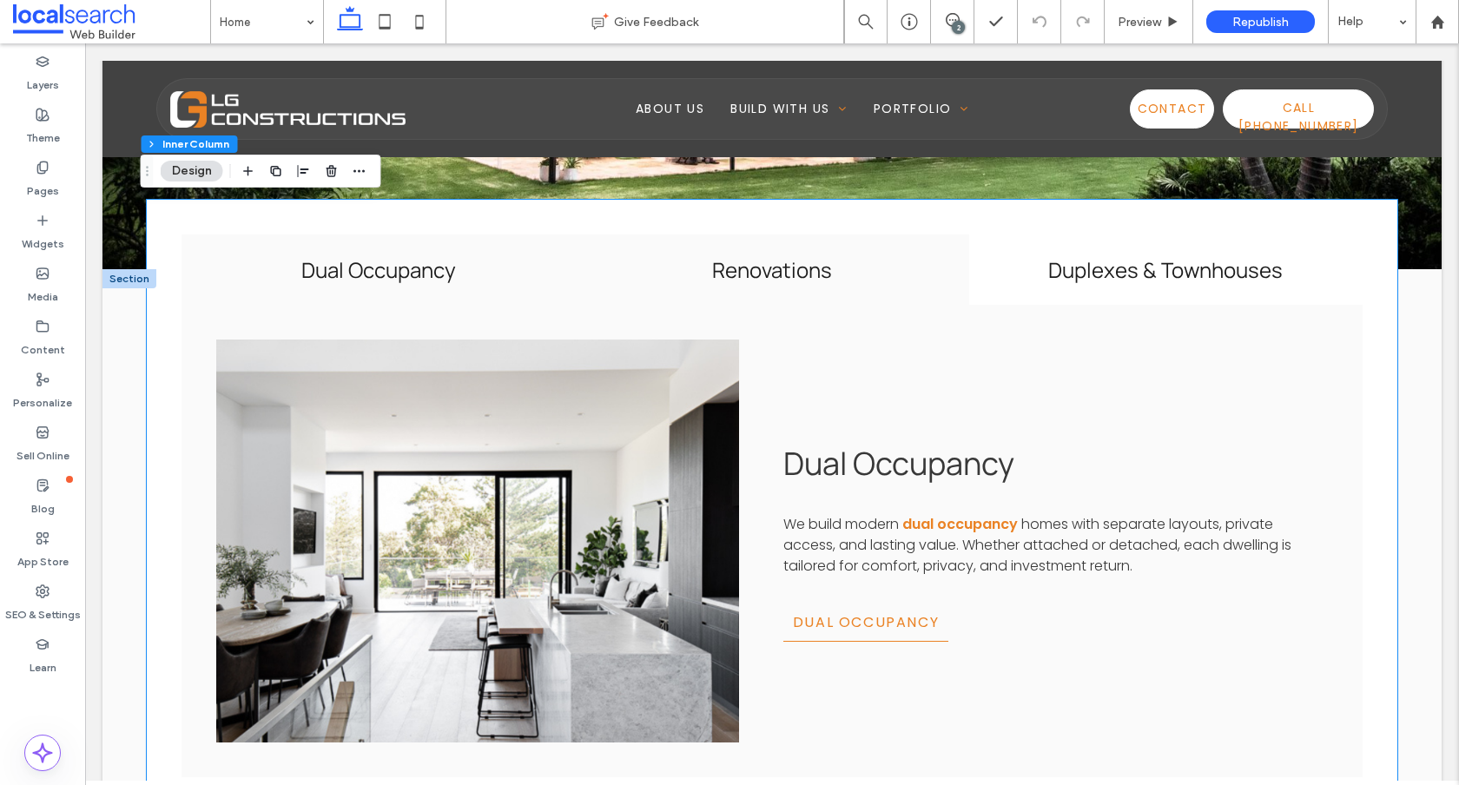
type input "**"
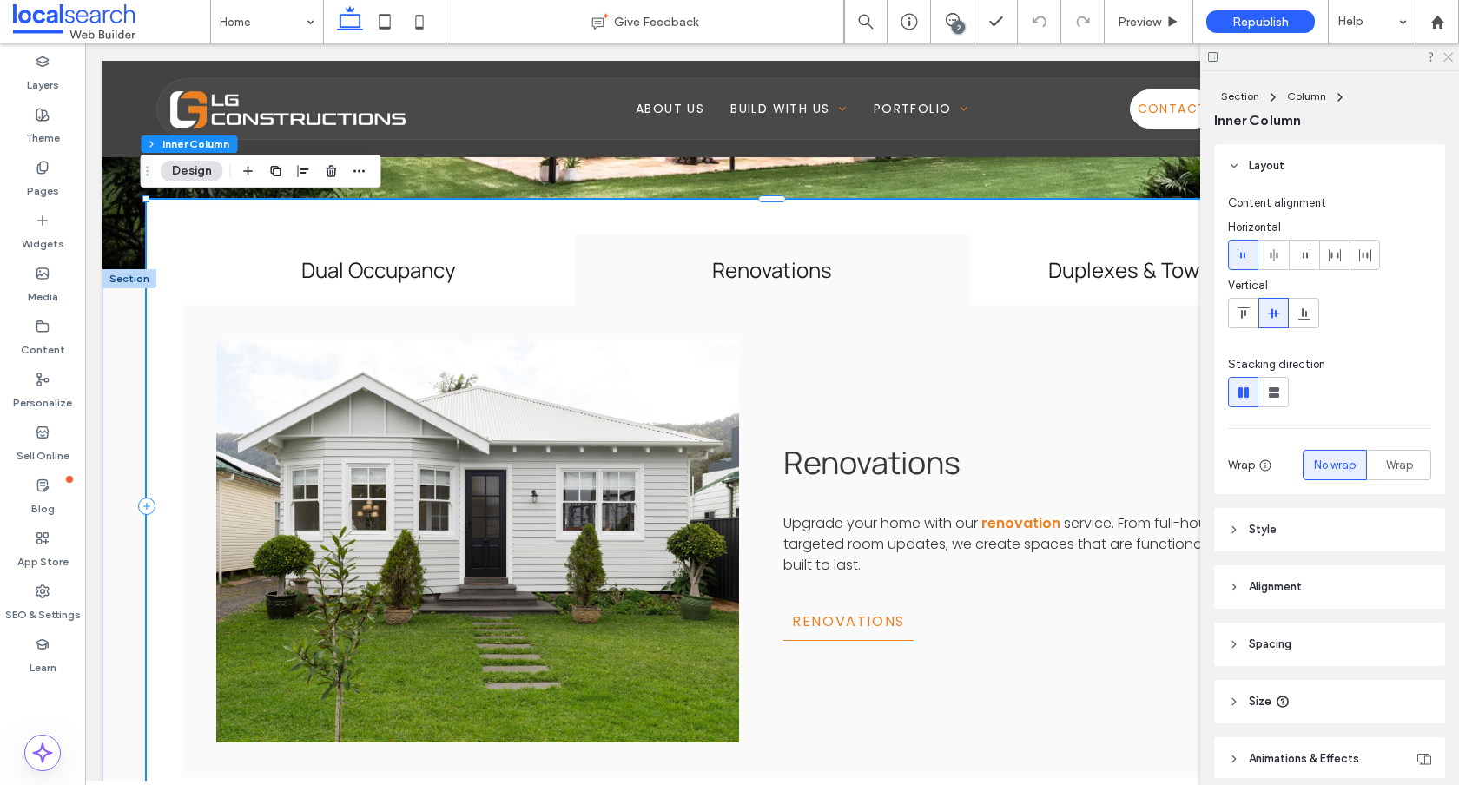
click at [1445, 53] on use at bounding box center [1449, 58] width 10 height 10
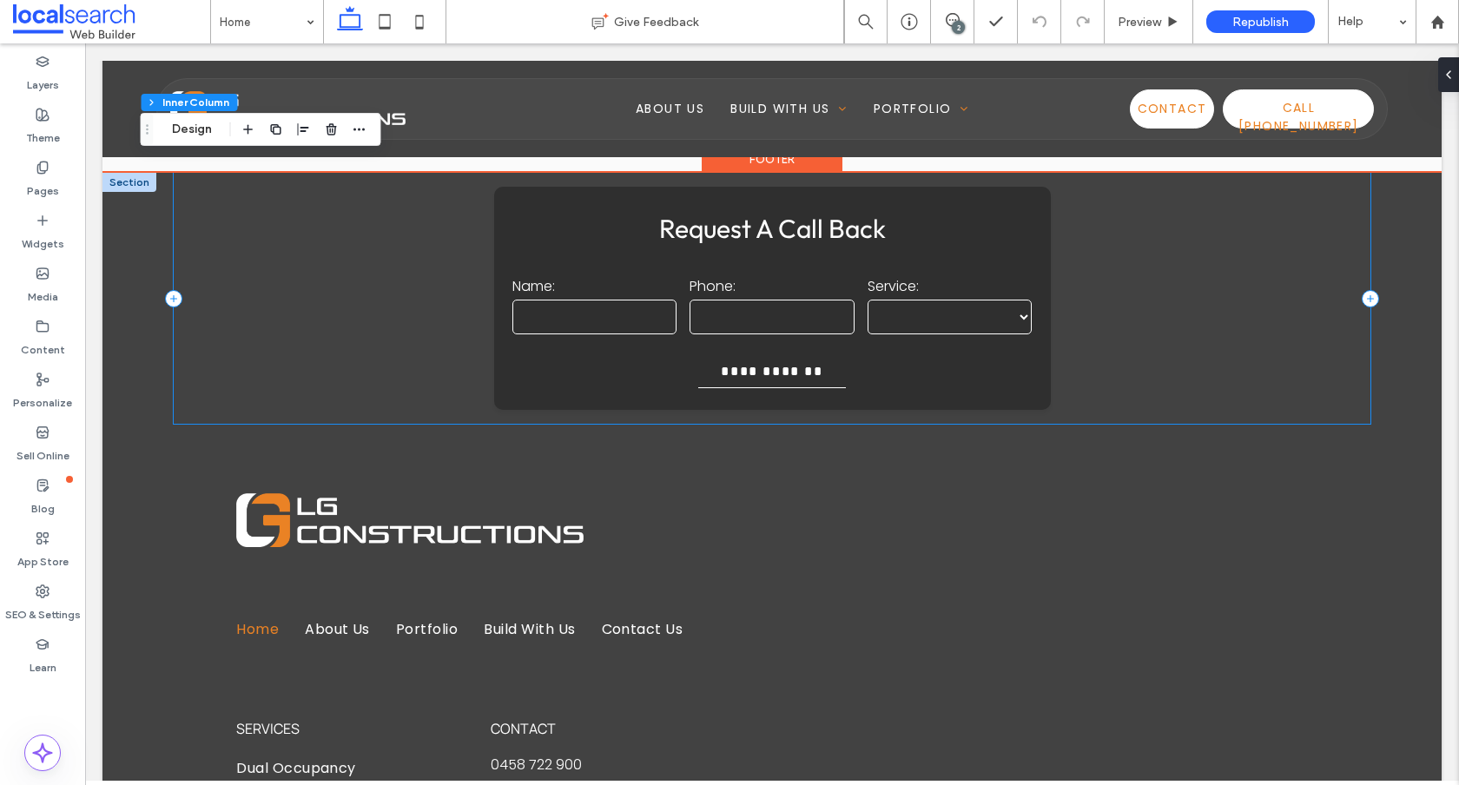
scroll to position [2448, 0]
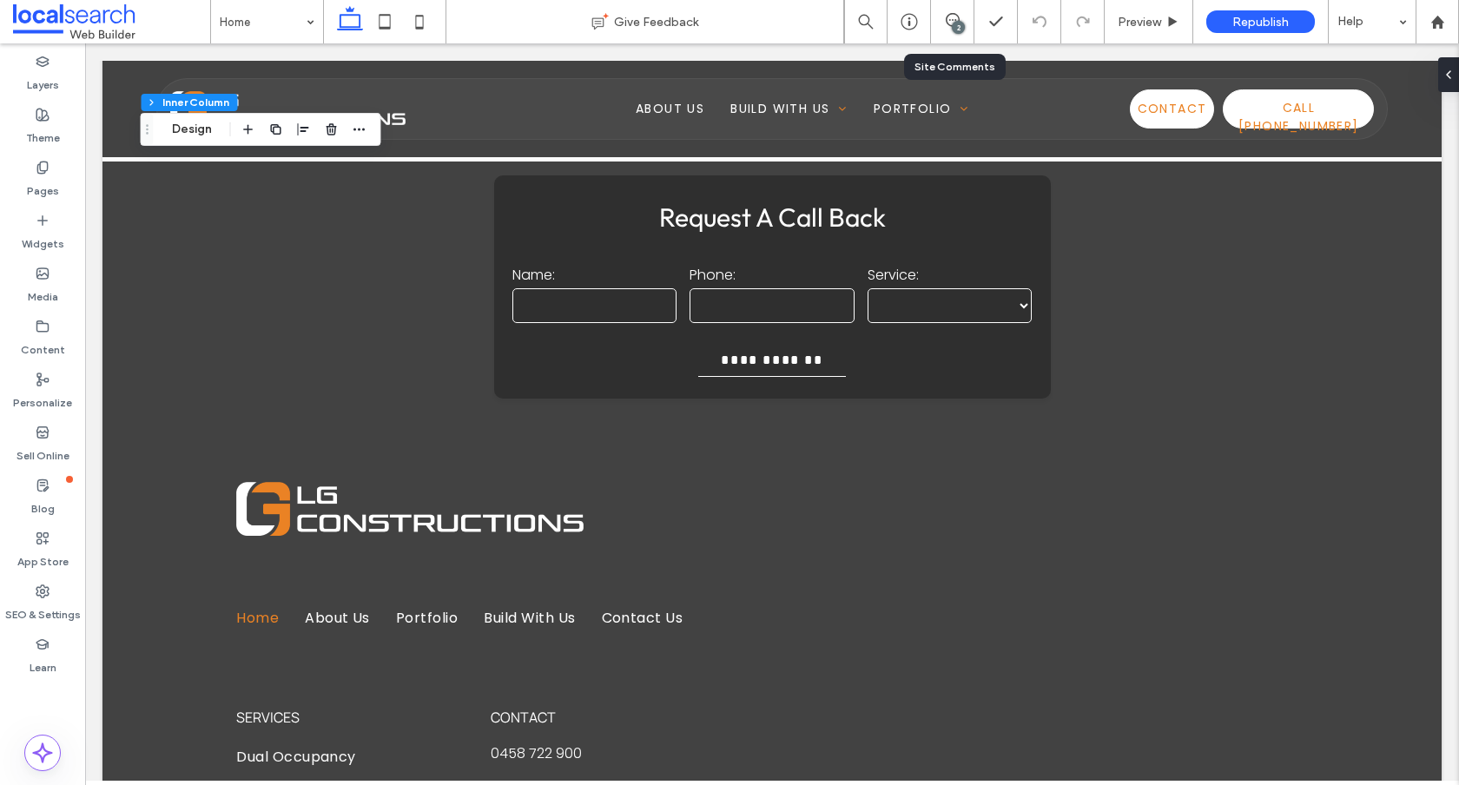
click at [944, 32] on div "2" at bounding box center [952, 21] width 43 height 43
click at [957, 27] on div "2" at bounding box center [958, 27] width 13 height 13
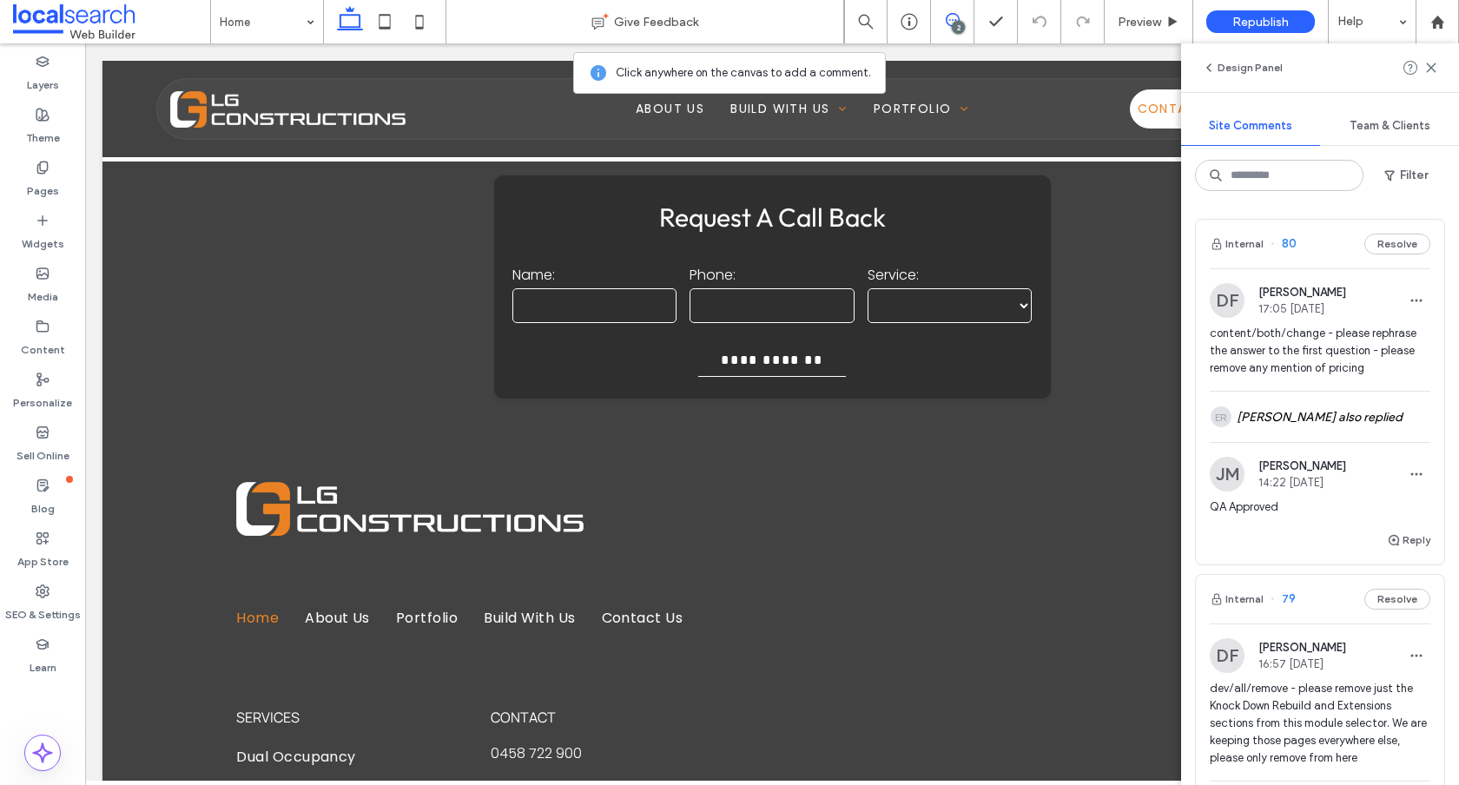
click at [1316, 253] on div "Internal 80 Resolve" at bounding box center [1320, 244] width 248 height 49
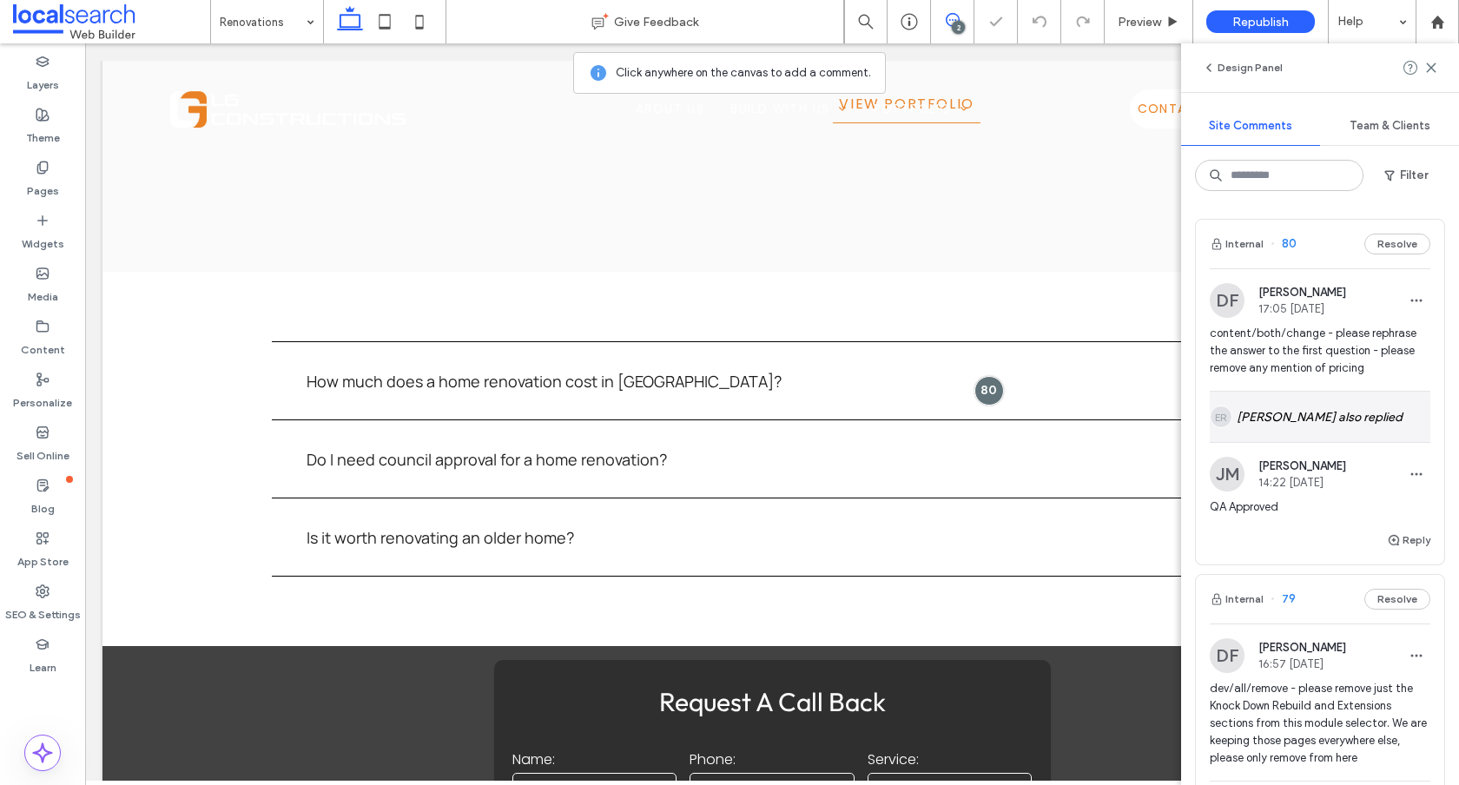
scroll to position [2192, 0]
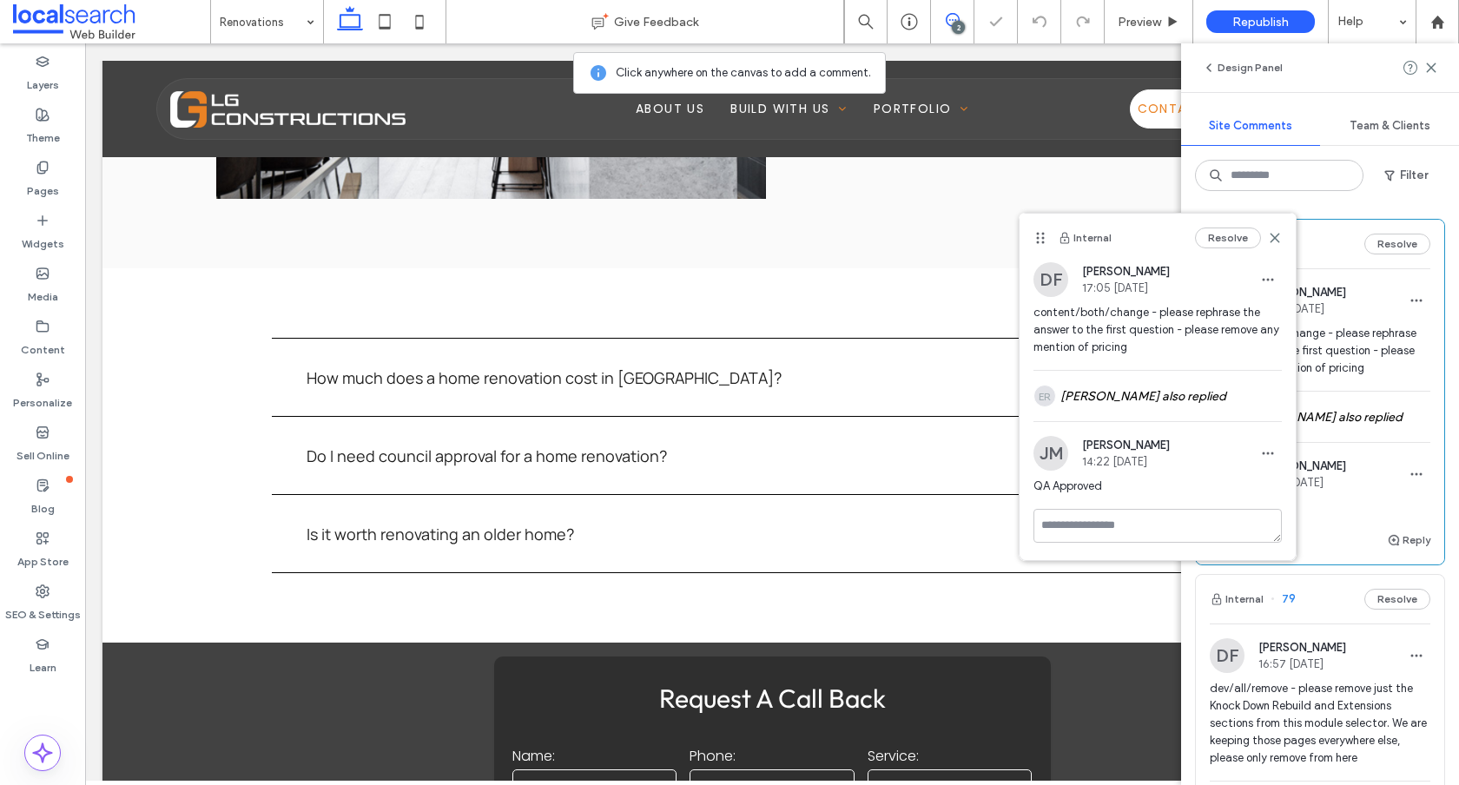
click at [1273, 224] on div "Internal Resolve" at bounding box center [1158, 238] width 276 height 49
click at [1275, 239] on use at bounding box center [1276, 239] width 8 height 8
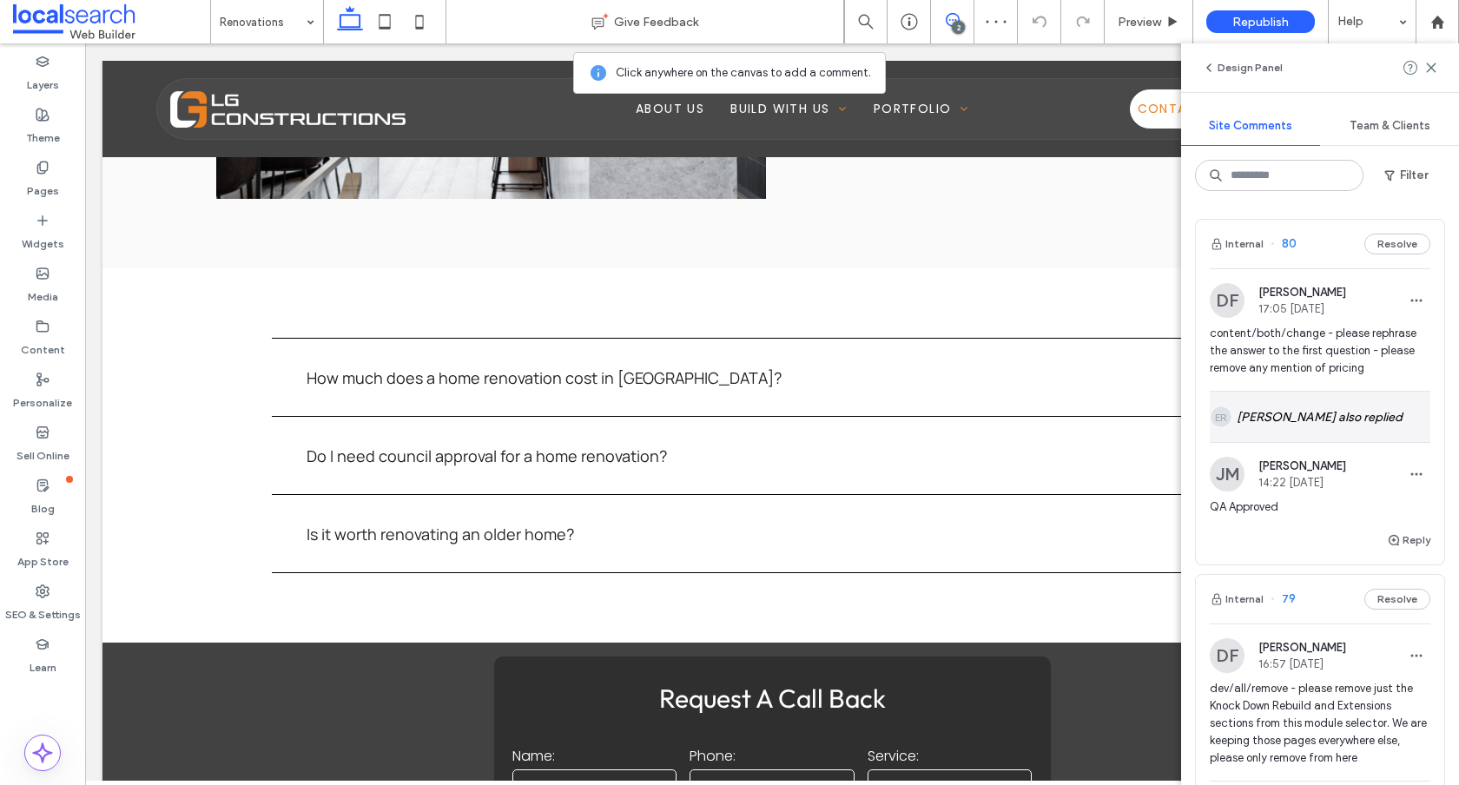
click at [1360, 420] on div "ER Emily-Rose Toohey also replied" at bounding box center [1320, 417] width 221 height 50
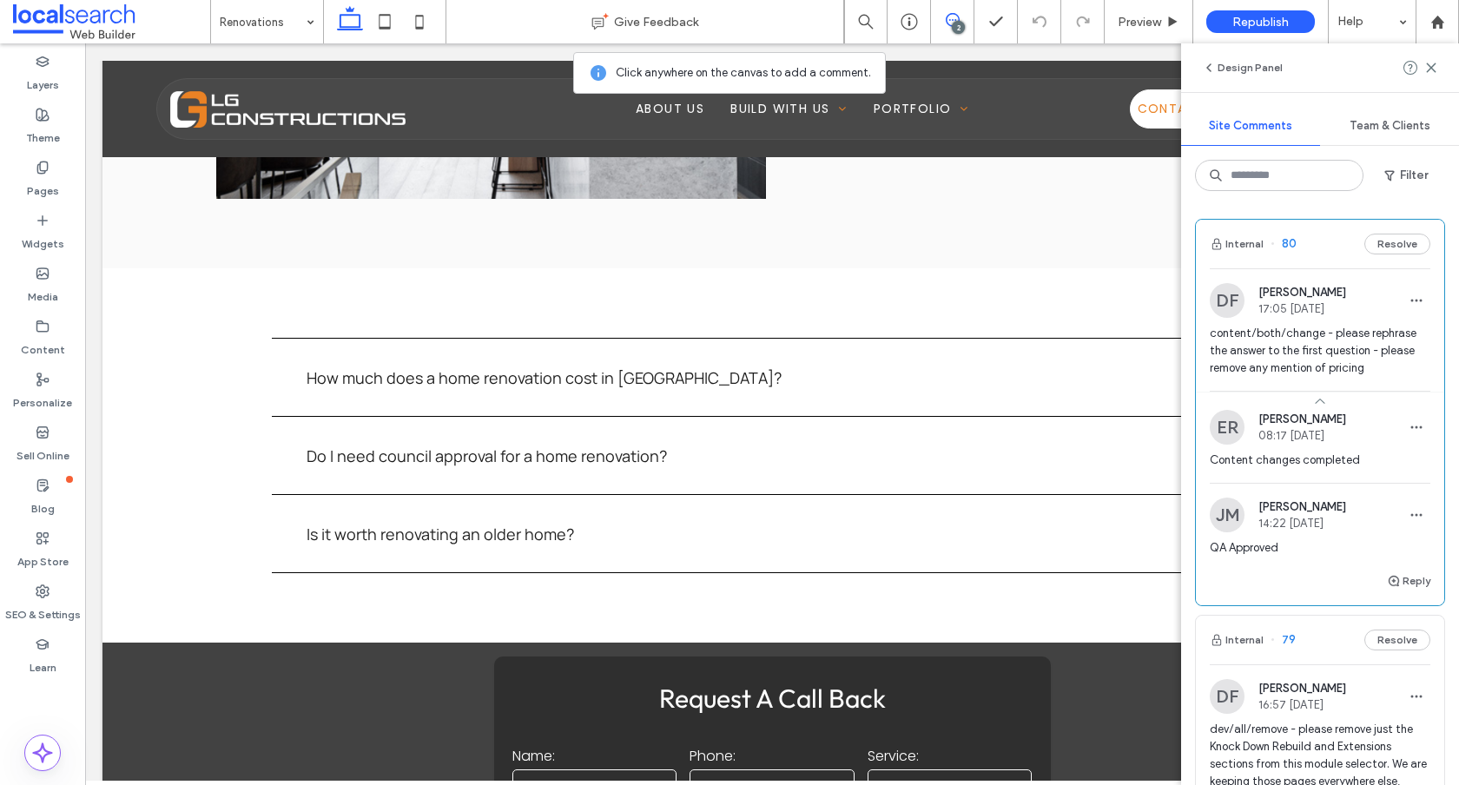
click at [1439, 66] on div "Design Panel" at bounding box center [1320, 67] width 278 height 49
click at [1434, 65] on icon at bounding box center [1432, 68] width 14 height 14
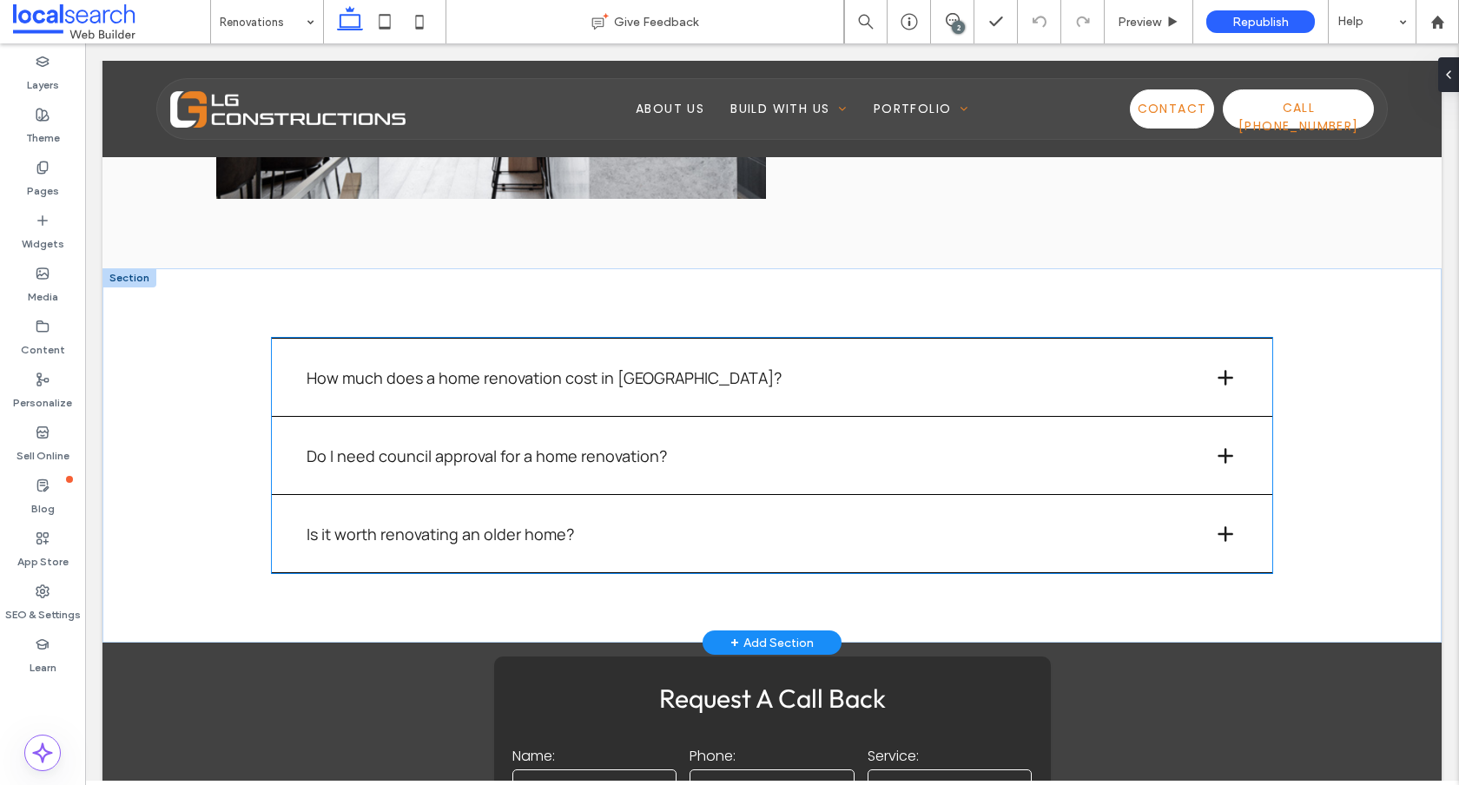
click at [1215, 380] on span at bounding box center [1225, 377] width 21 height 21
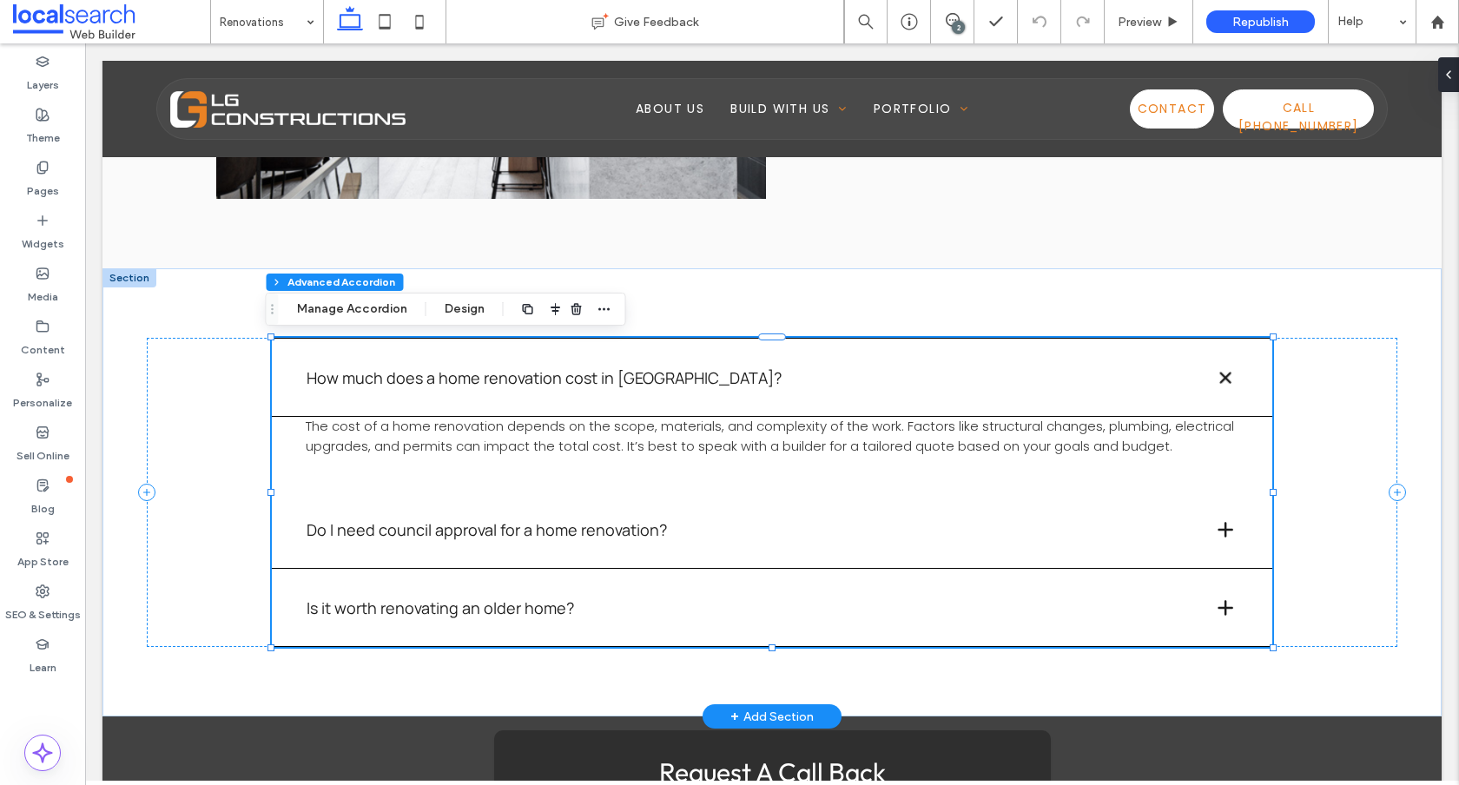
click at [1215, 378] on span at bounding box center [1226, 378] width 30 height 30
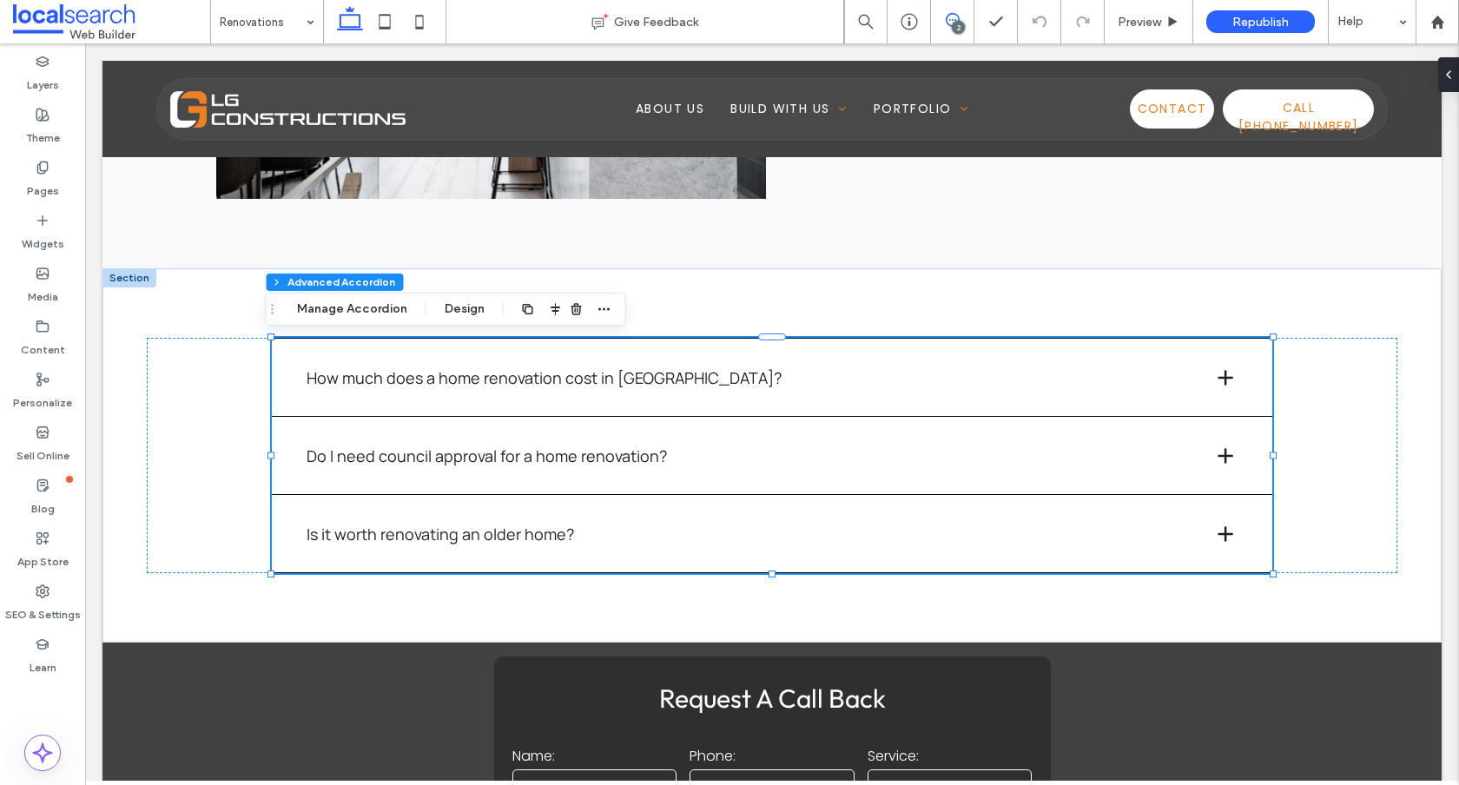
click at [962, 18] on span at bounding box center [952, 20] width 43 height 14
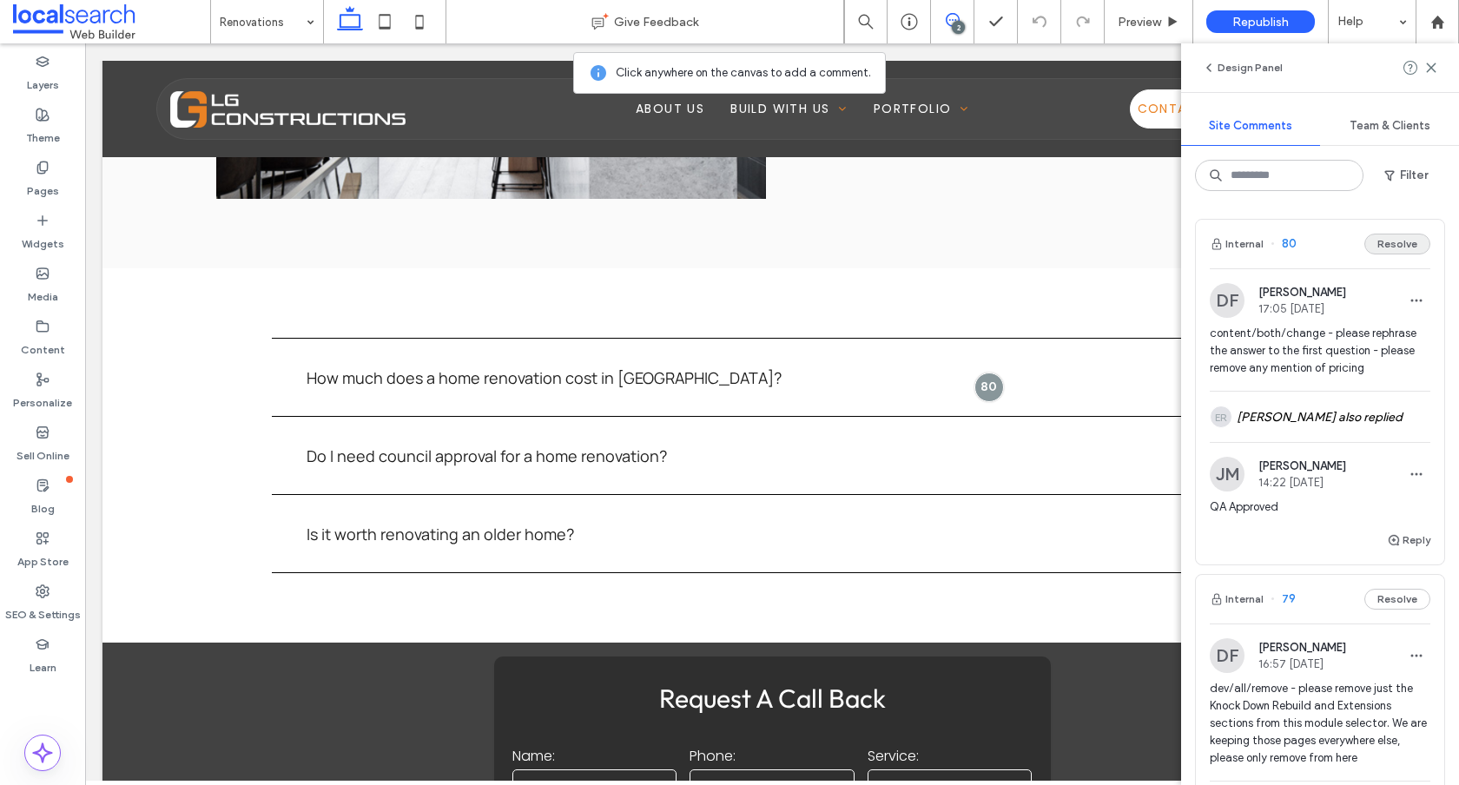
click at [1389, 238] on button "Resolve" at bounding box center [1398, 244] width 66 height 21
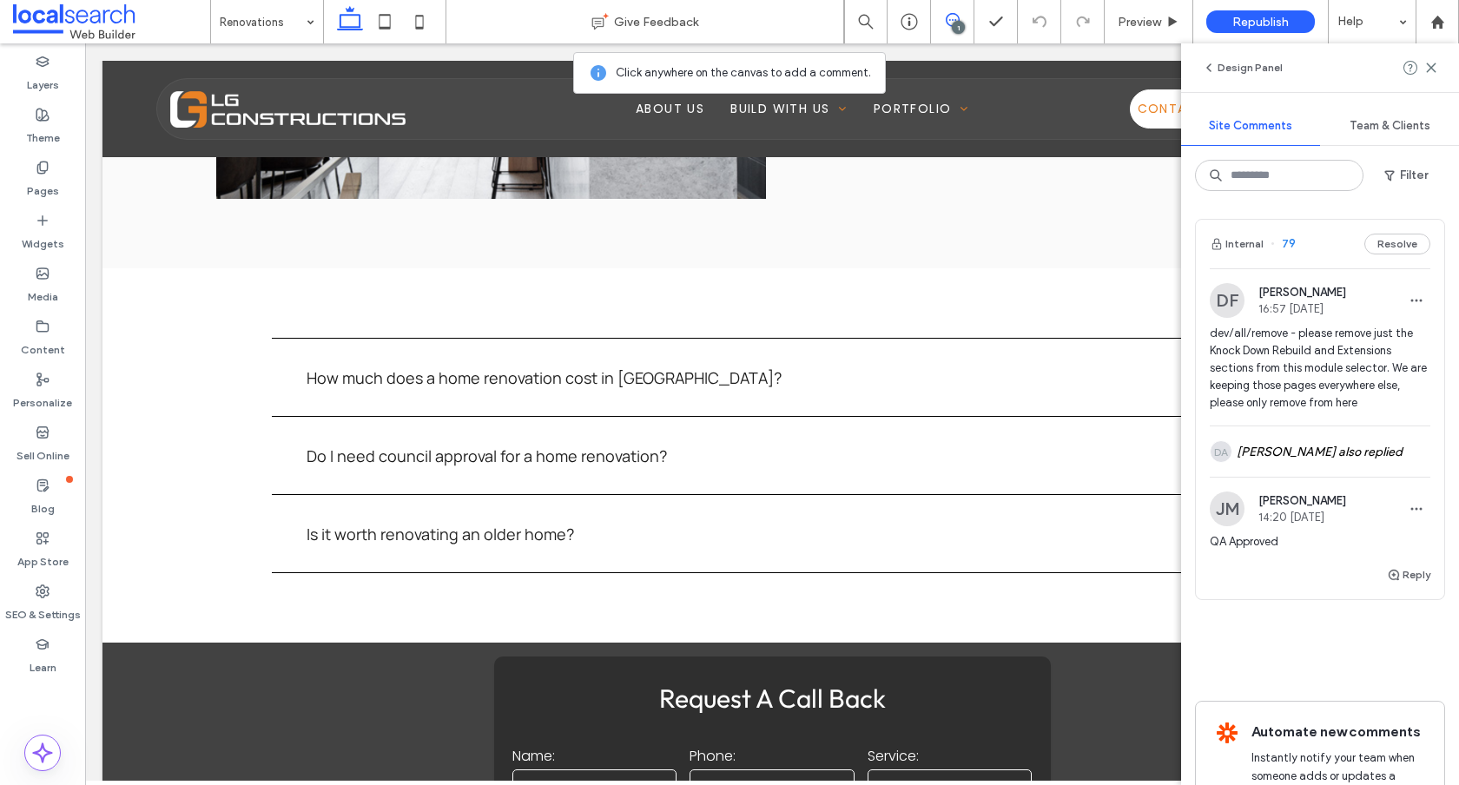
click at [1338, 251] on div "Internal 79 Resolve" at bounding box center [1320, 244] width 248 height 49
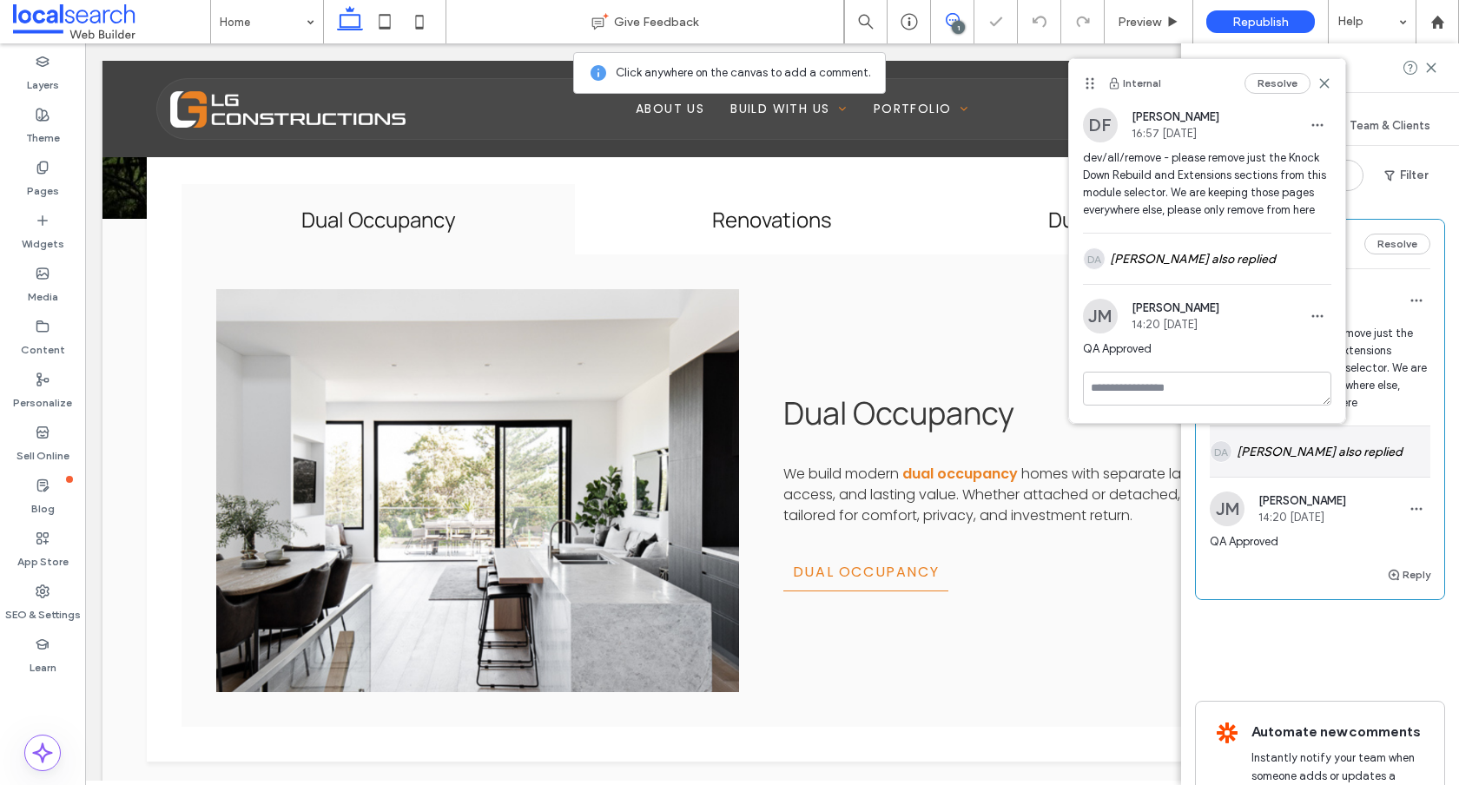
click at [1358, 457] on div "DA Daniel Anders also replied" at bounding box center [1320, 452] width 221 height 50
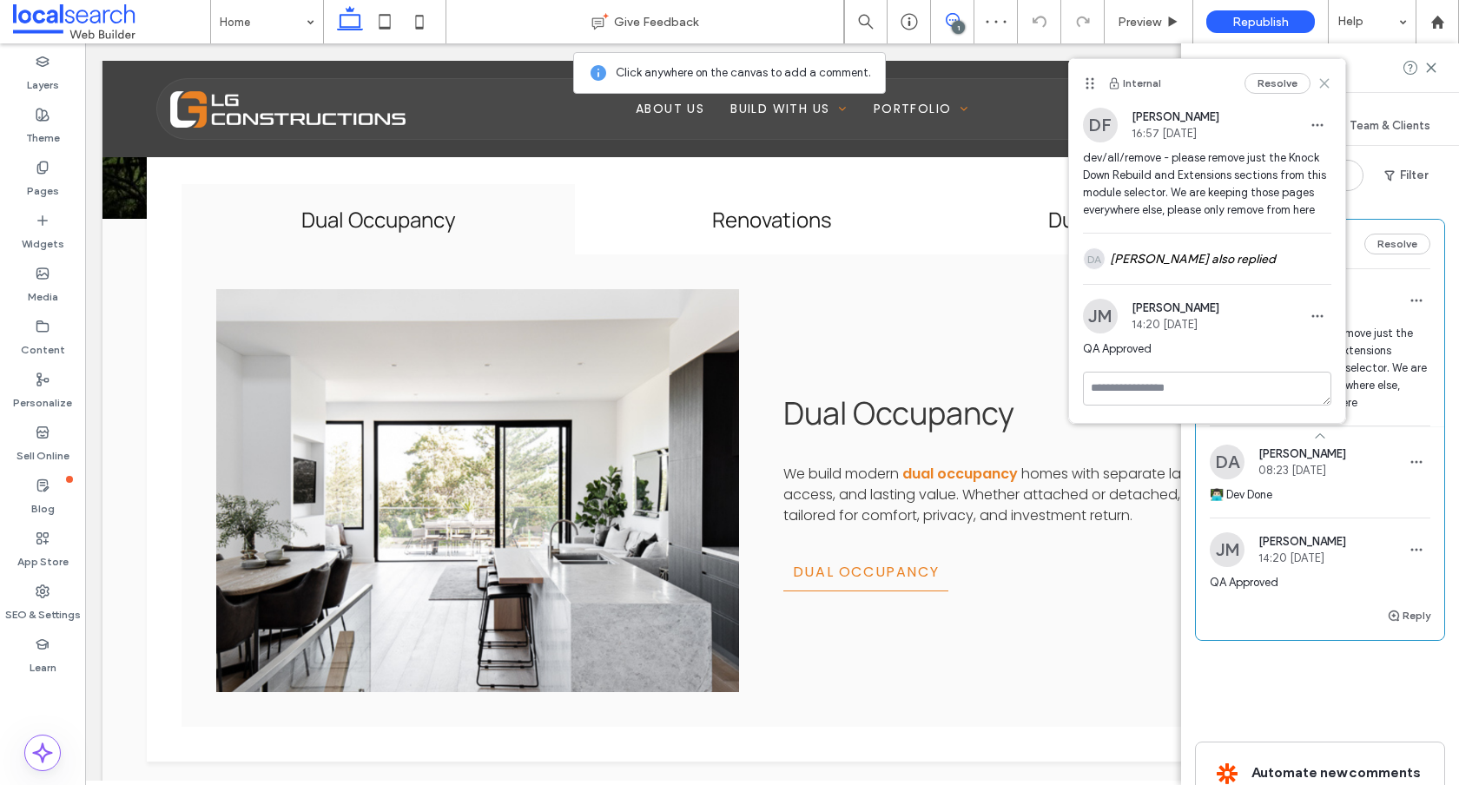
click at [1331, 83] on icon at bounding box center [1325, 83] width 14 height 14
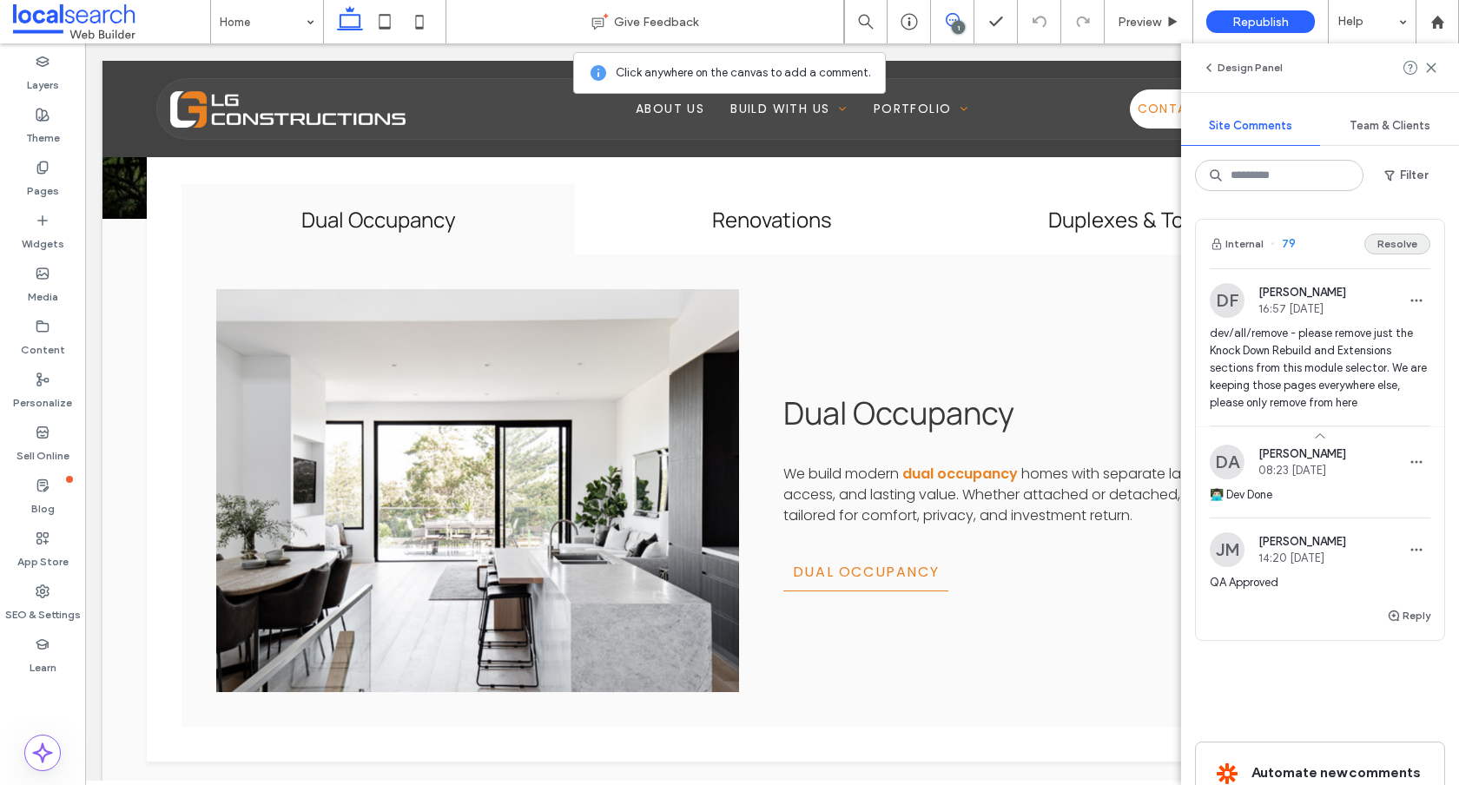
click at [1385, 247] on button "Resolve" at bounding box center [1398, 244] width 66 height 21
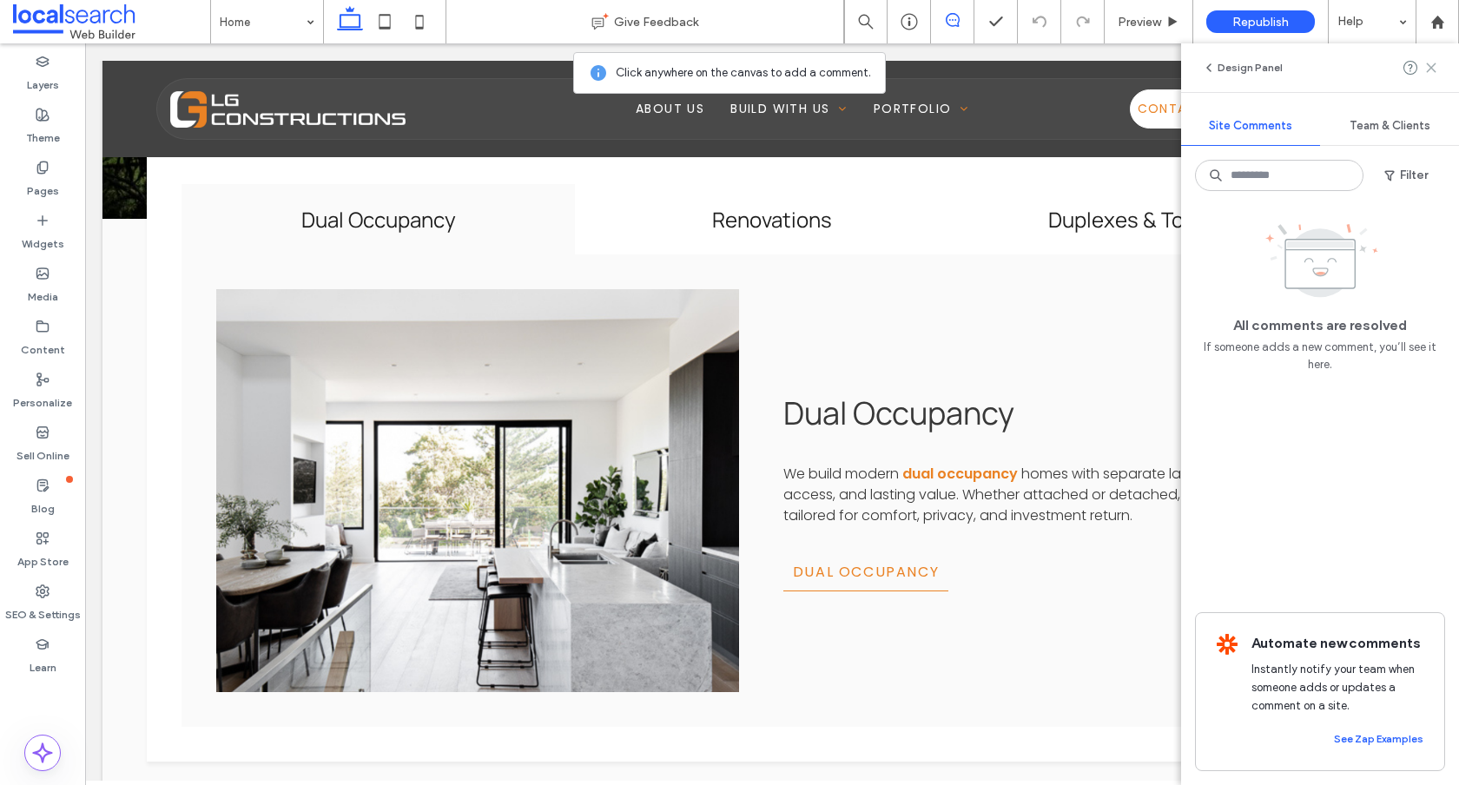
click at [1435, 65] on icon at bounding box center [1432, 68] width 14 height 14
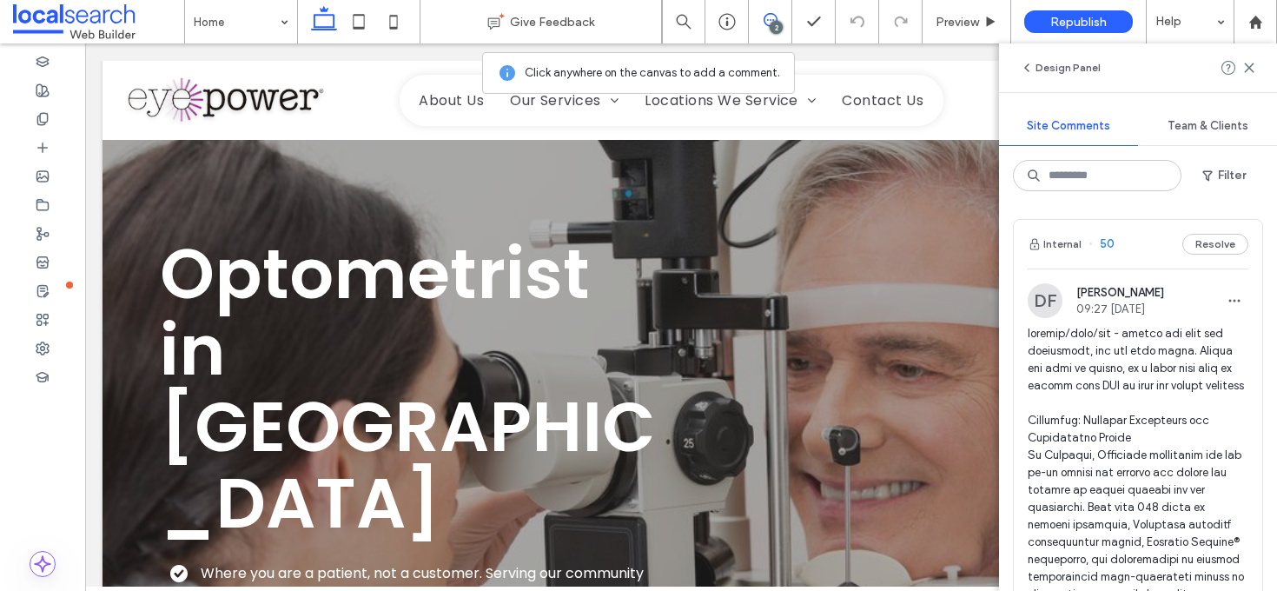
click at [1137, 242] on div "Internal 50 Resolve" at bounding box center [1138, 244] width 248 height 49
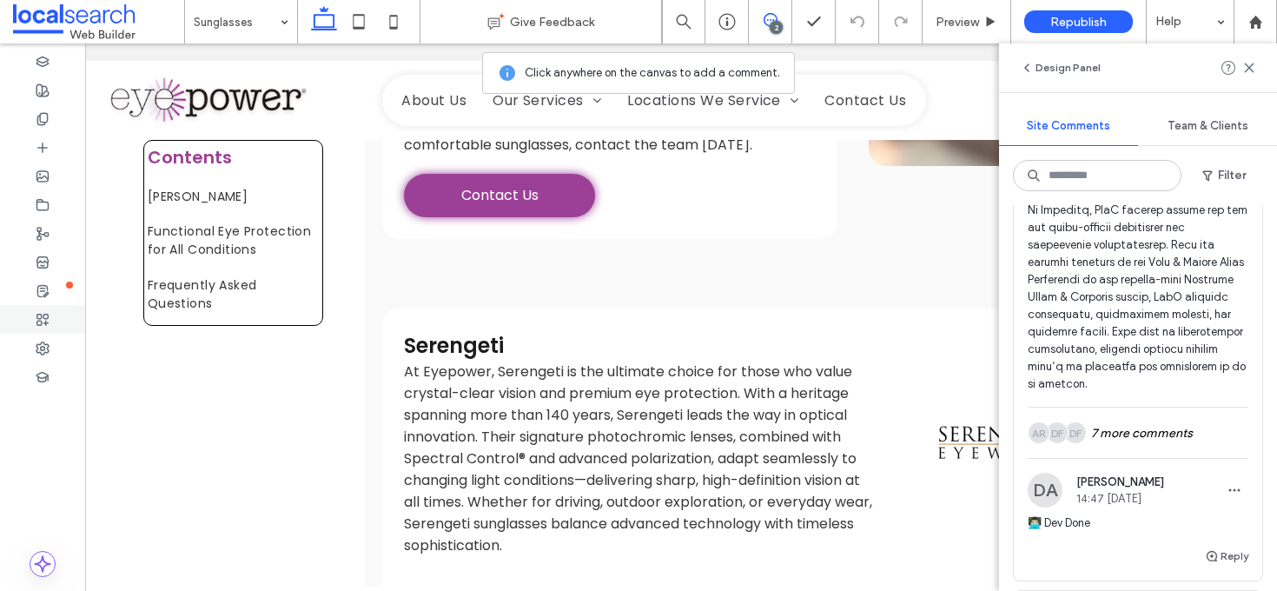
scroll to position [1062, 0]
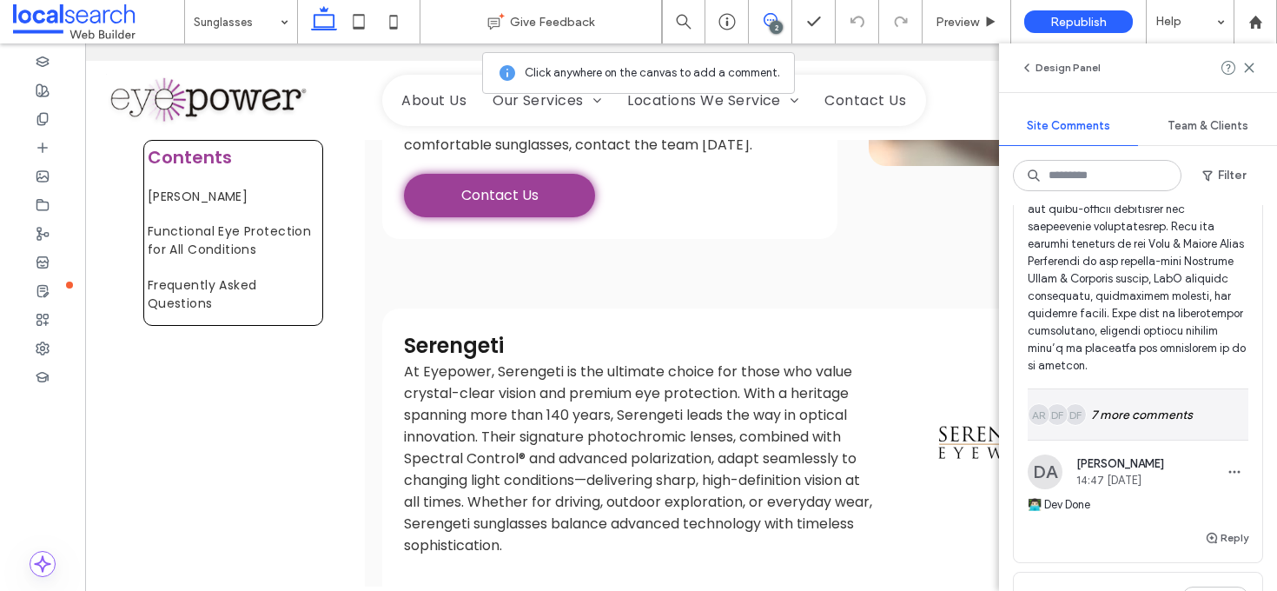
click at [1155, 431] on div "DF DF AR 7 more comments" at bounding box center [1138, 414] width 221 height 50
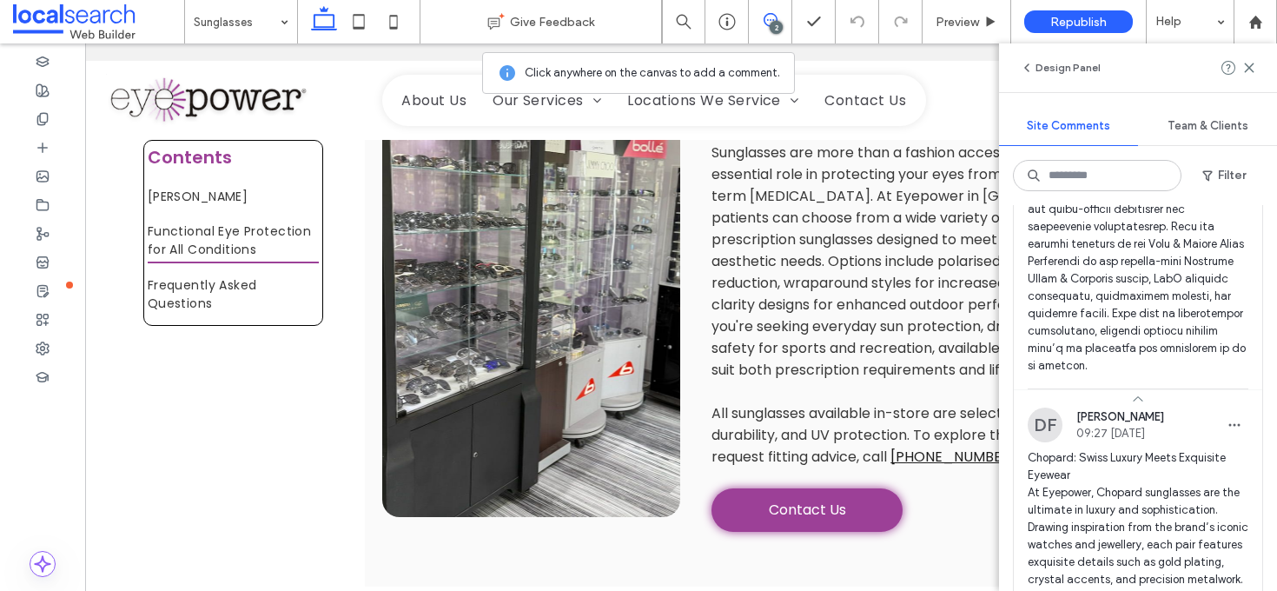
scroll to position [874, 17]
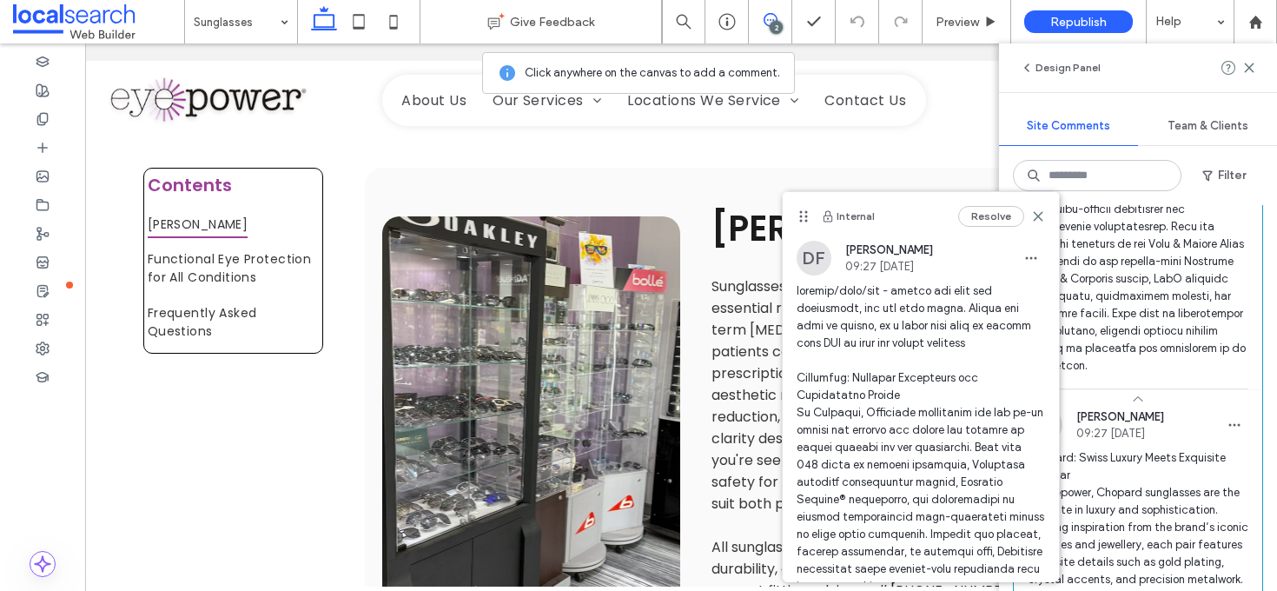
click at [1034, 215] on use at bounding box center [1038, 216] width 8 height 8
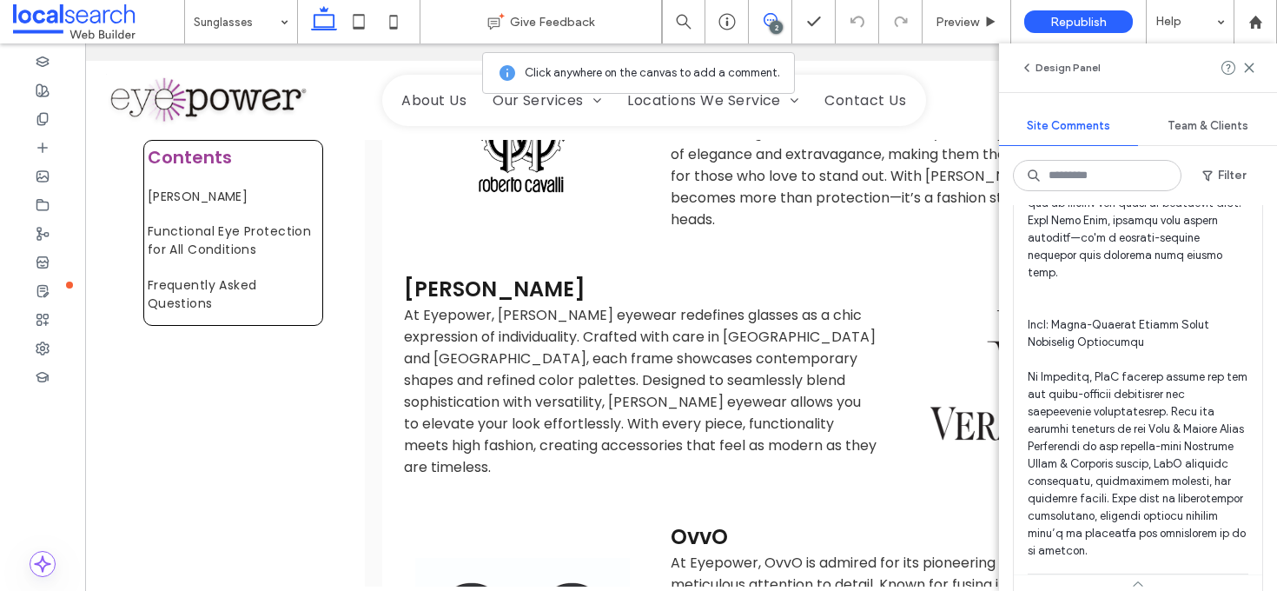
scroll to position [620, 0]
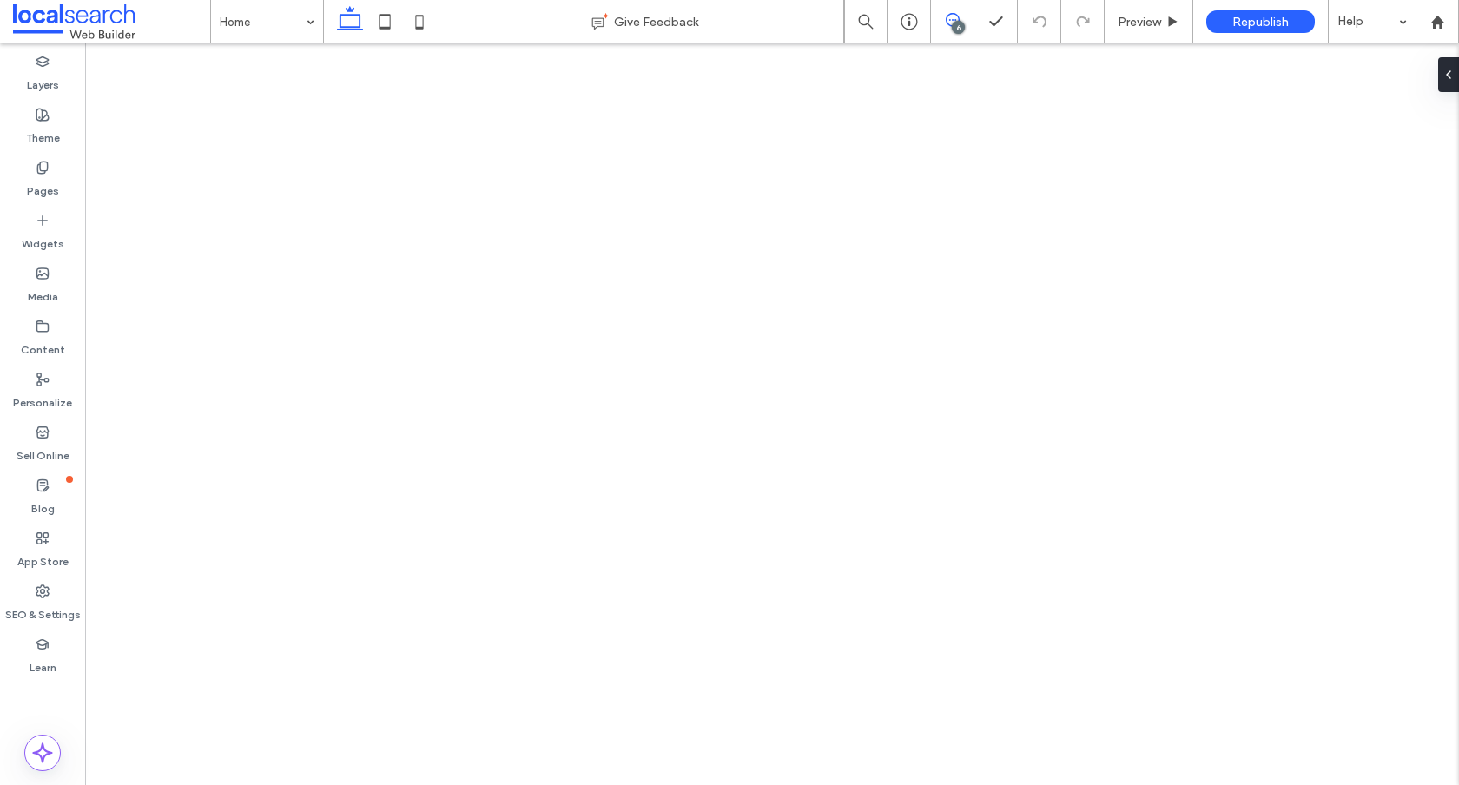
drag, startPoint x: 0, startPoint y: 0, endPoint x: 949, endPoint y: 20, distance: 949.7
click at [949, 20] on icon at bounding box center [953, 20] width 14 height 14
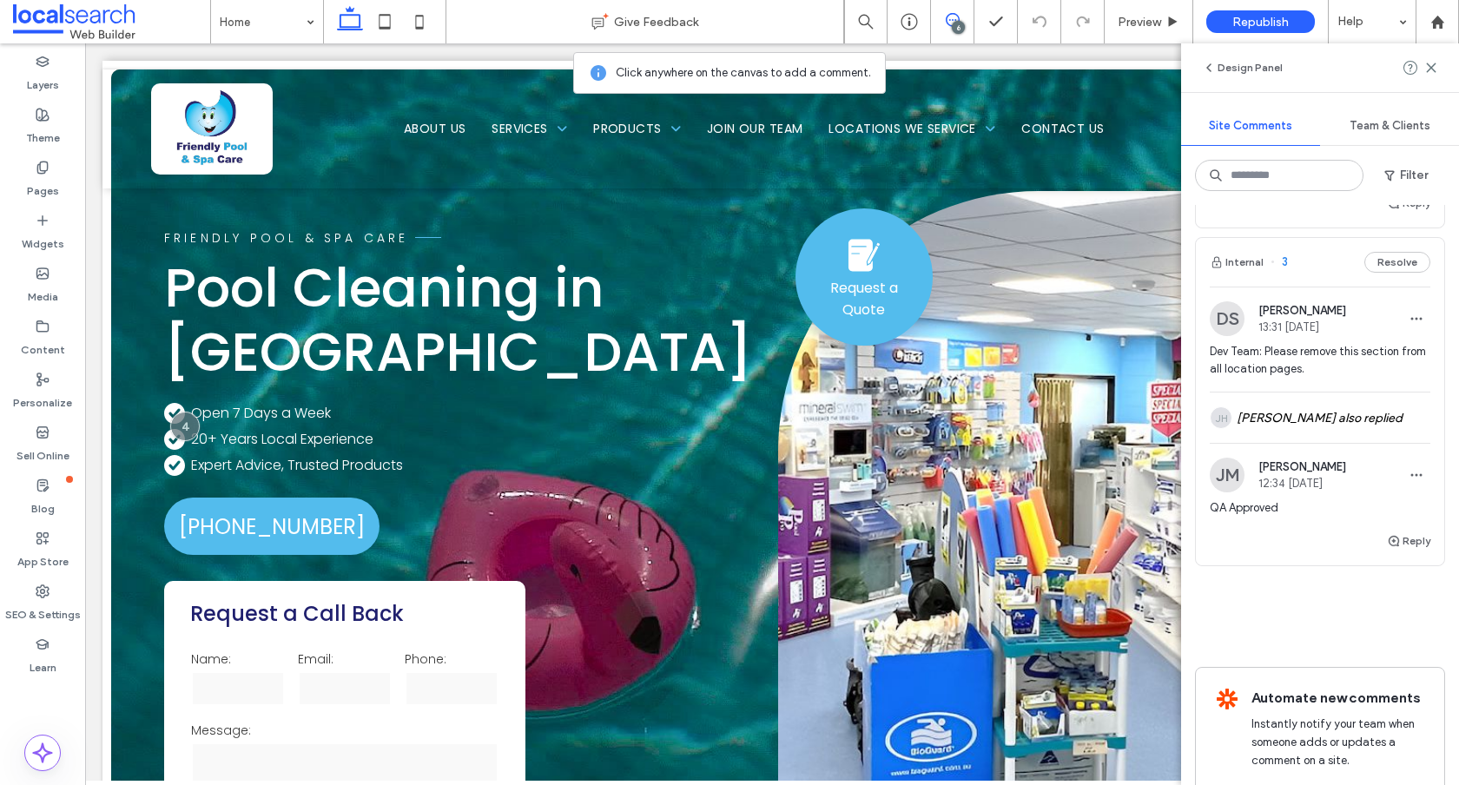
scroll to position [1549, 0]
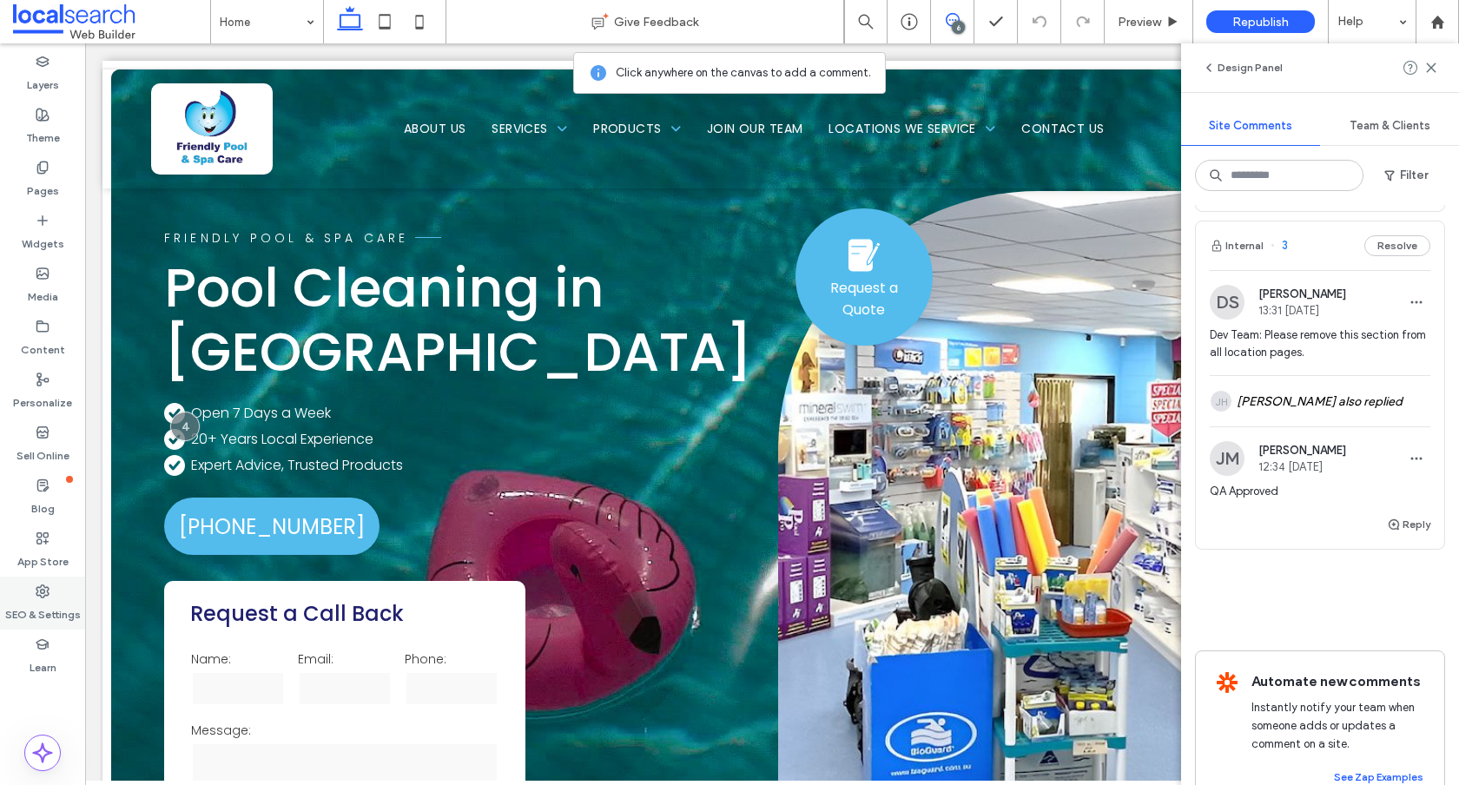
click at [49, 590] on icon at bounding box center [43, 592] width 14 height 14
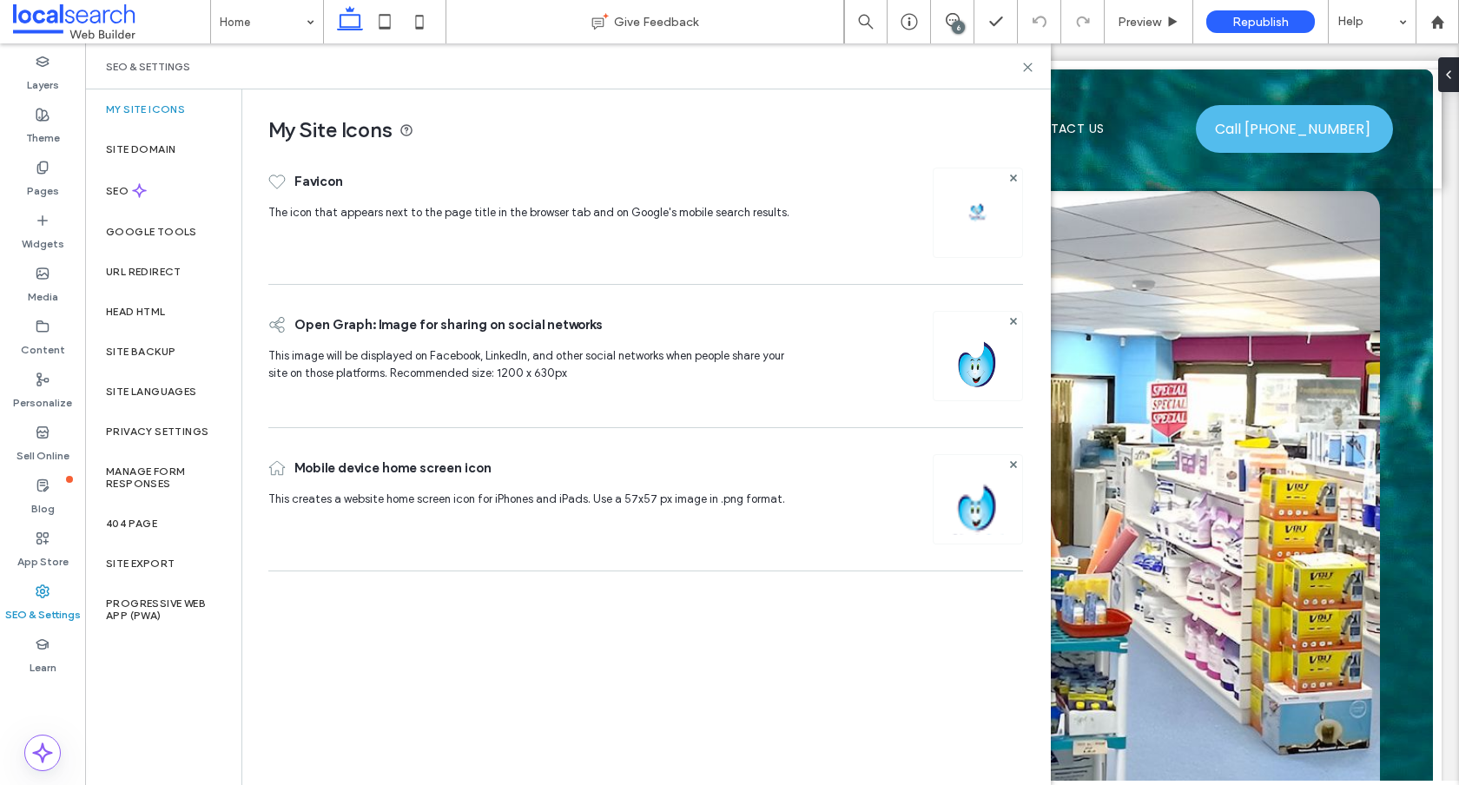
scroll to position [0, 0]
click at [168, 346] on label "Site Backup" at bounding box center [140, 352] width 69 height 12
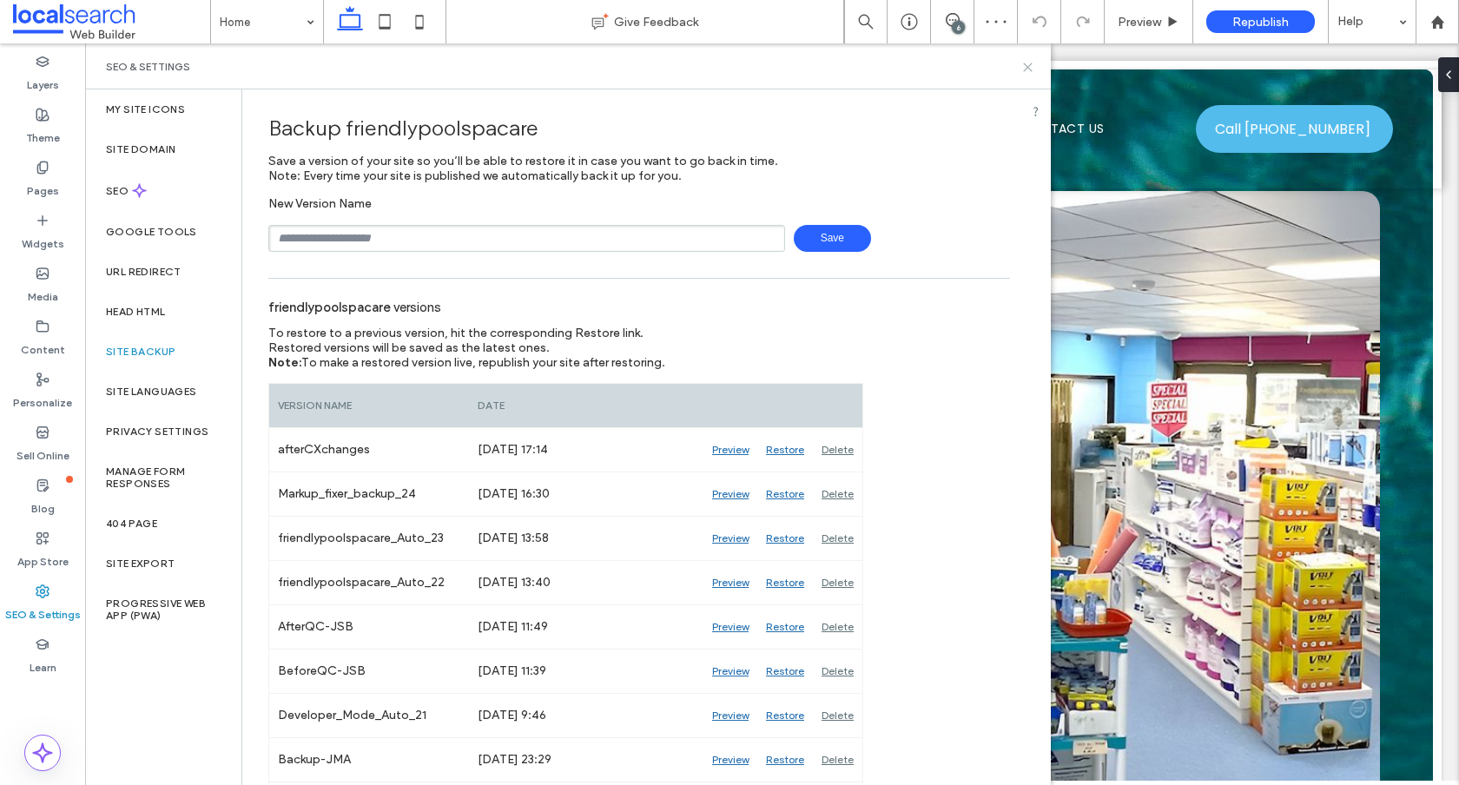
click at [1034, 62] on icon at bounding box center [1028, 67] width 13 height 13
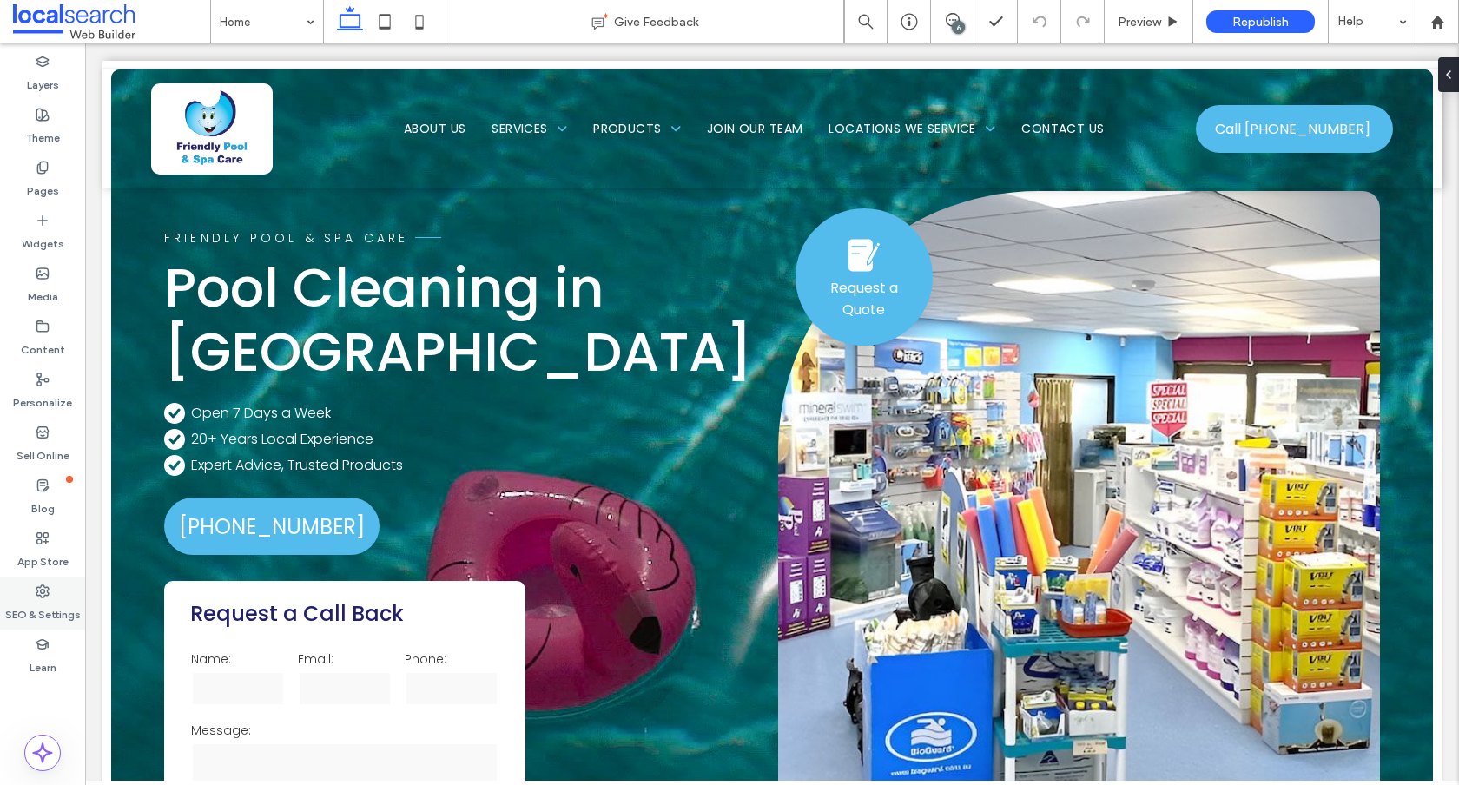
click at [43, 601] on label "SEO & Settings" at bounding box center [43, 611] width 76 height 24
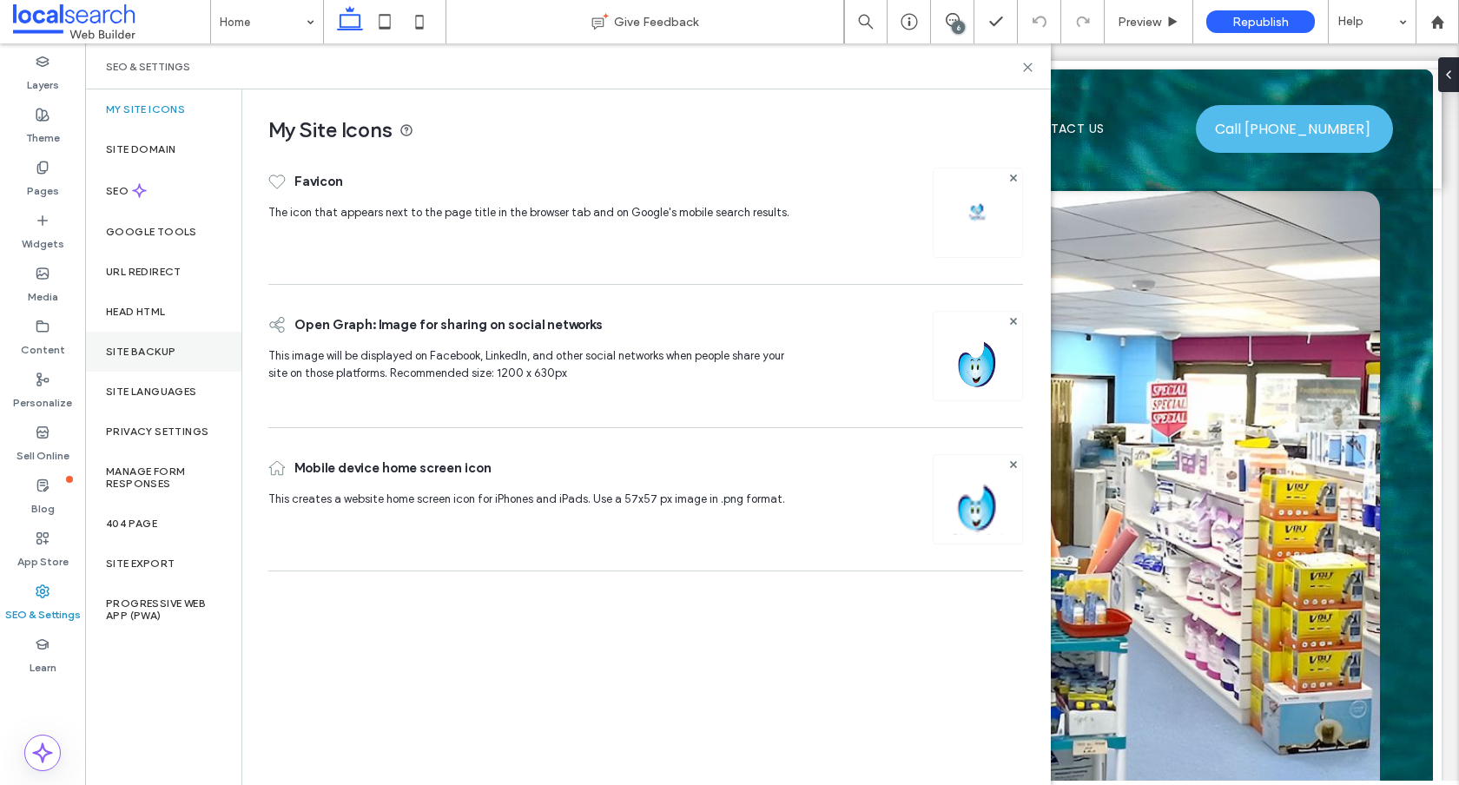
click at [149, 352] on label "Site Backup" at bounding box center [140, 352] width 69 height 12
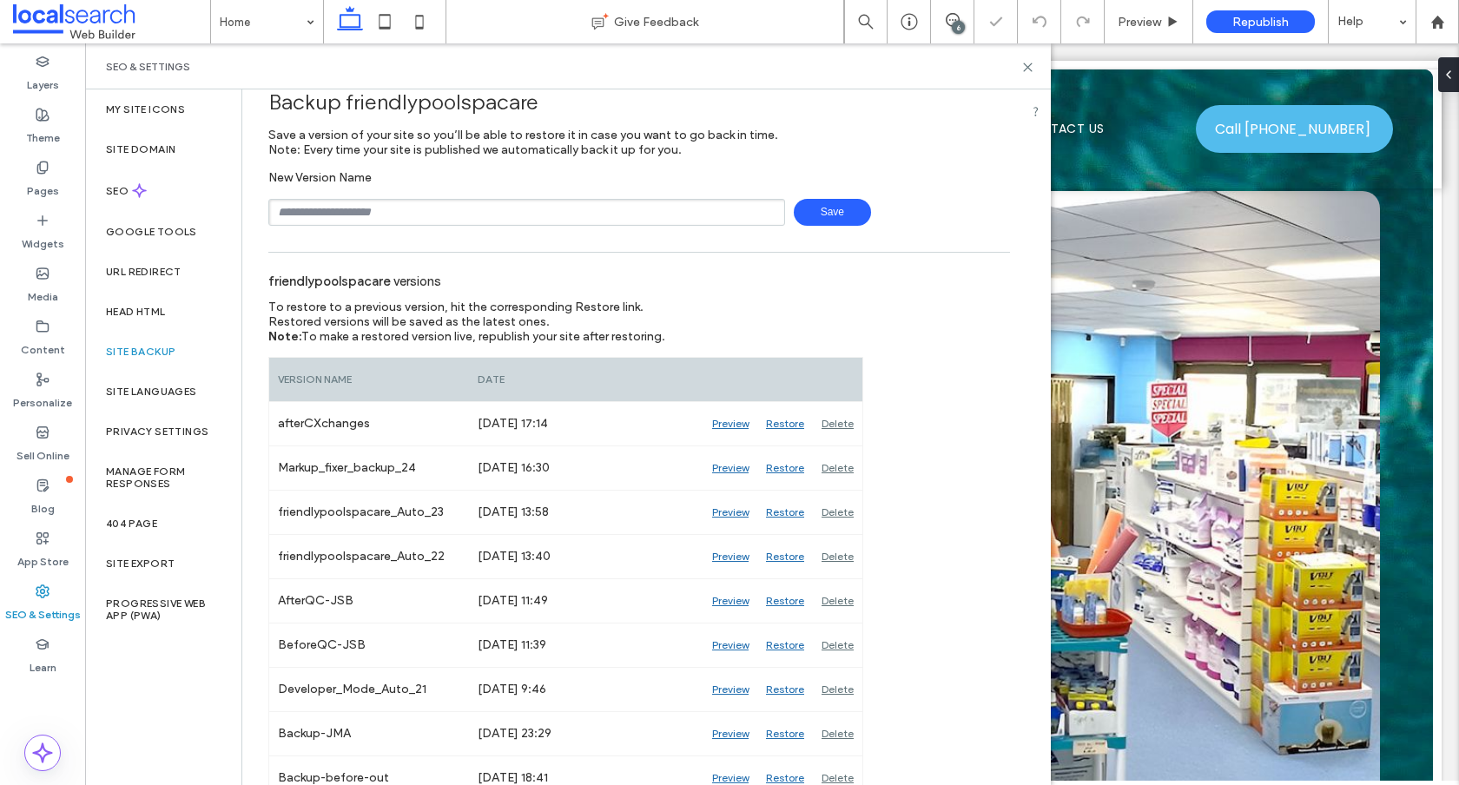
scroll to position [46, 0]
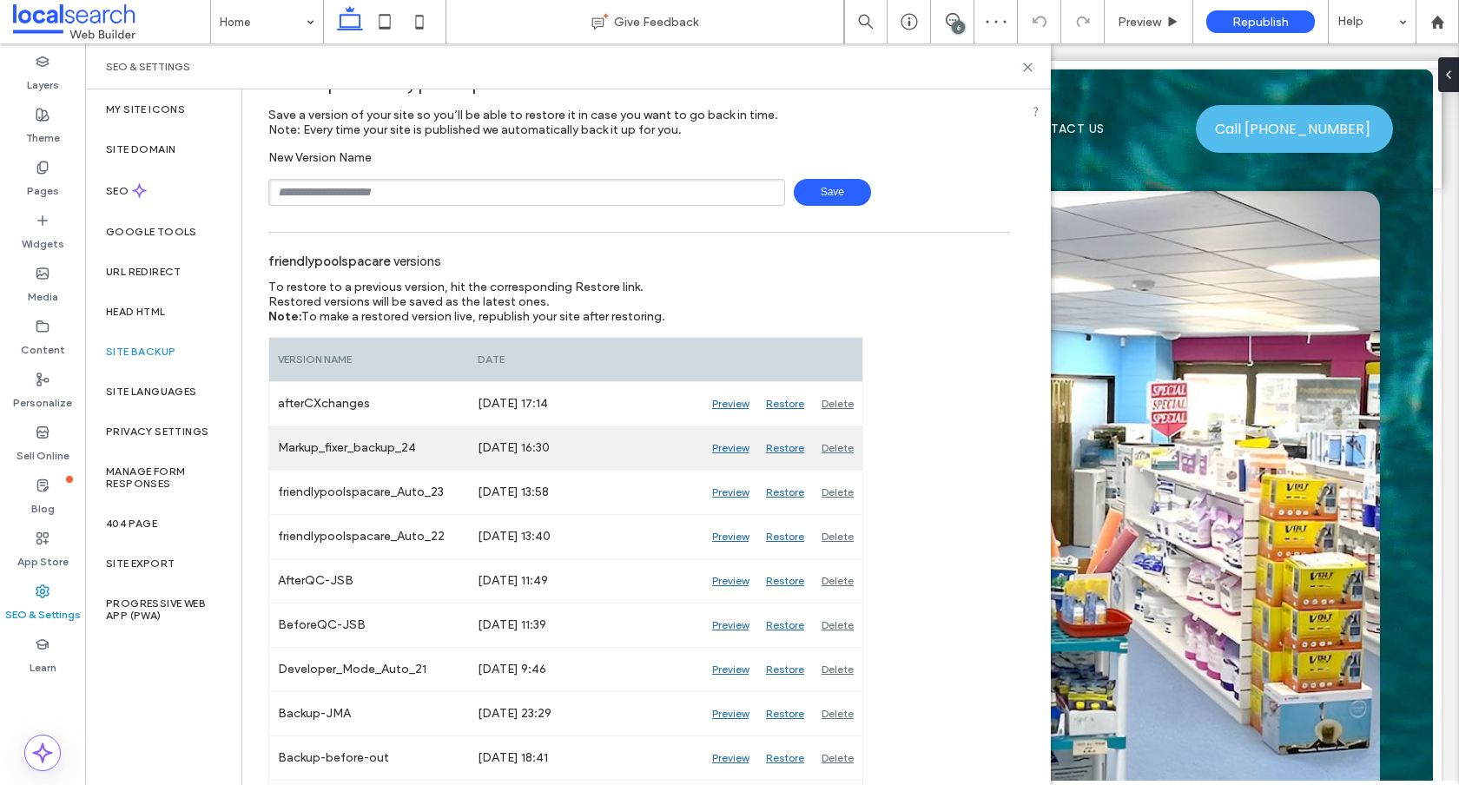
click at [721, 447] on div "Preview" at bounding box center [731, 448] width 54 height 43
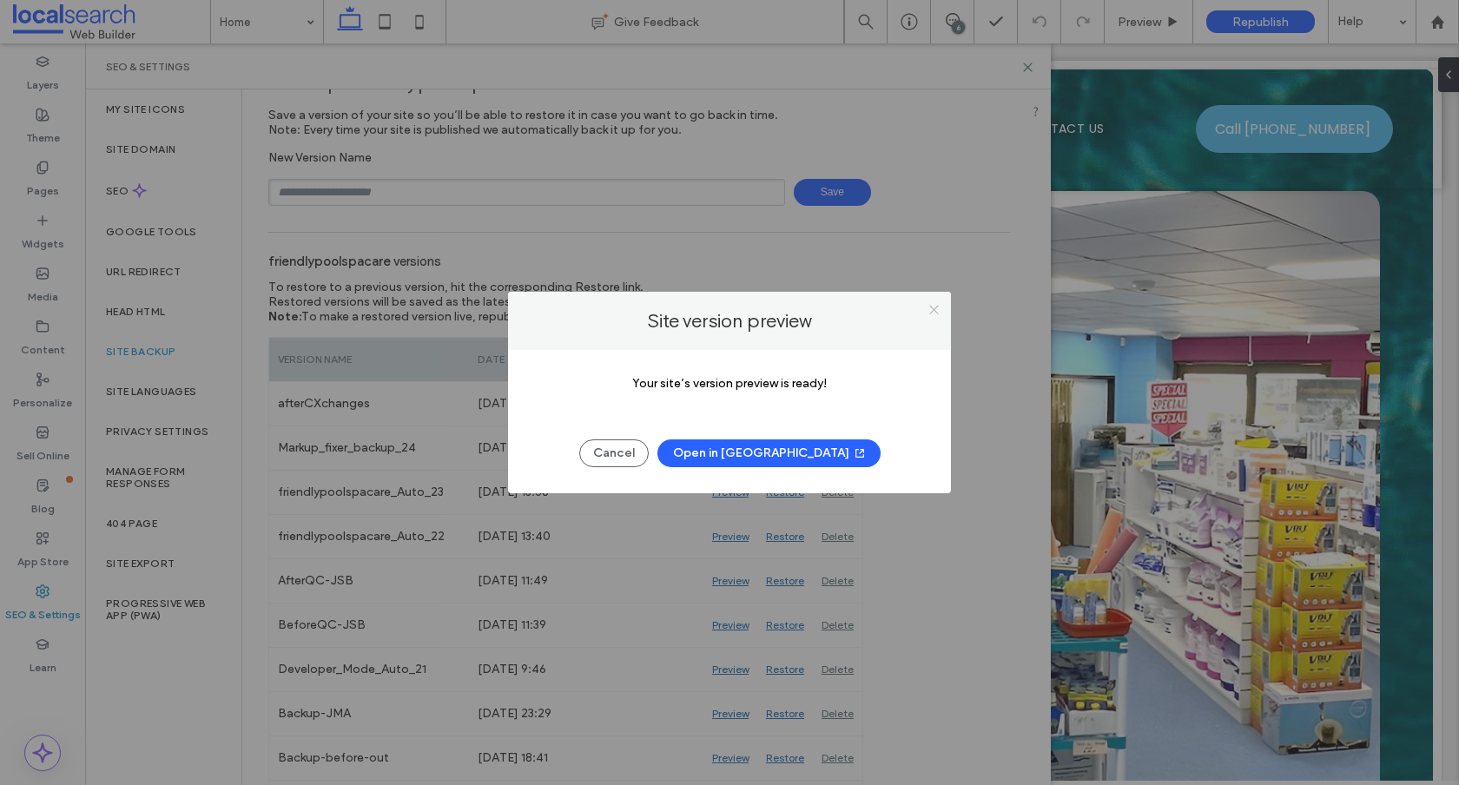
click at [936, 308] on icon at bounding box center [934, 309] width 13 height 13
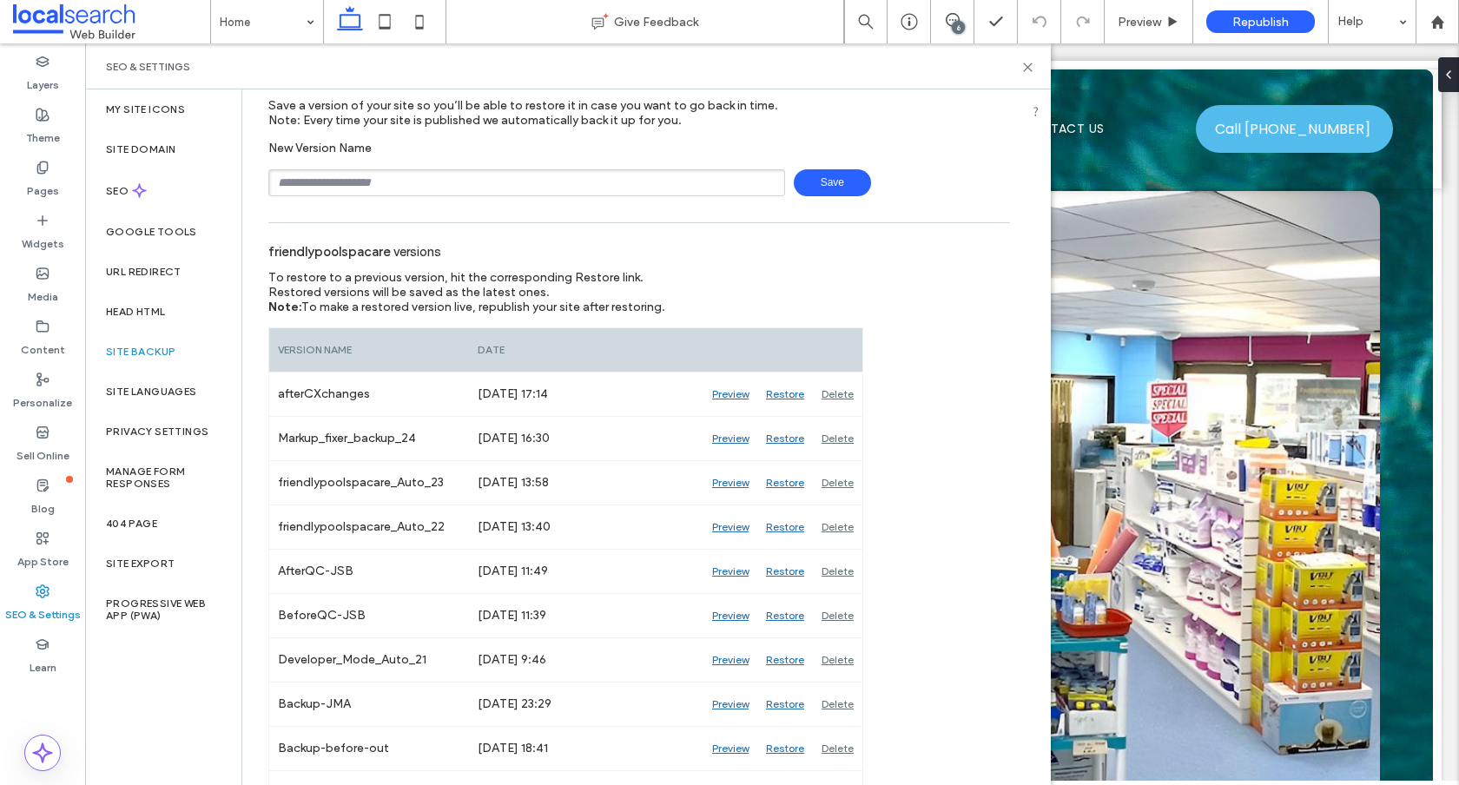
scroll to position [68, 0]
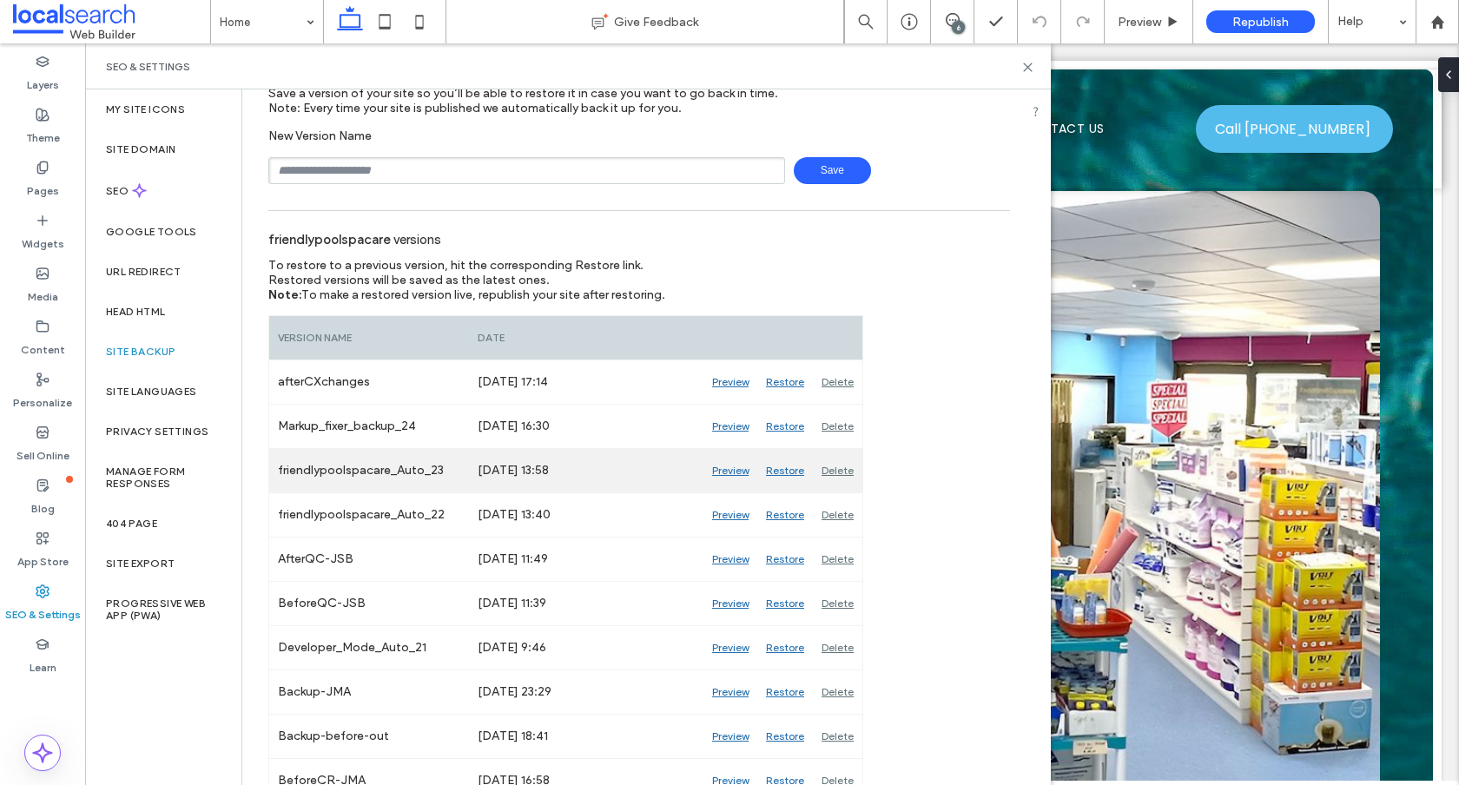
click at [720, 471] on div "Preview" at bounding box center [731, 470] width 54 height 43
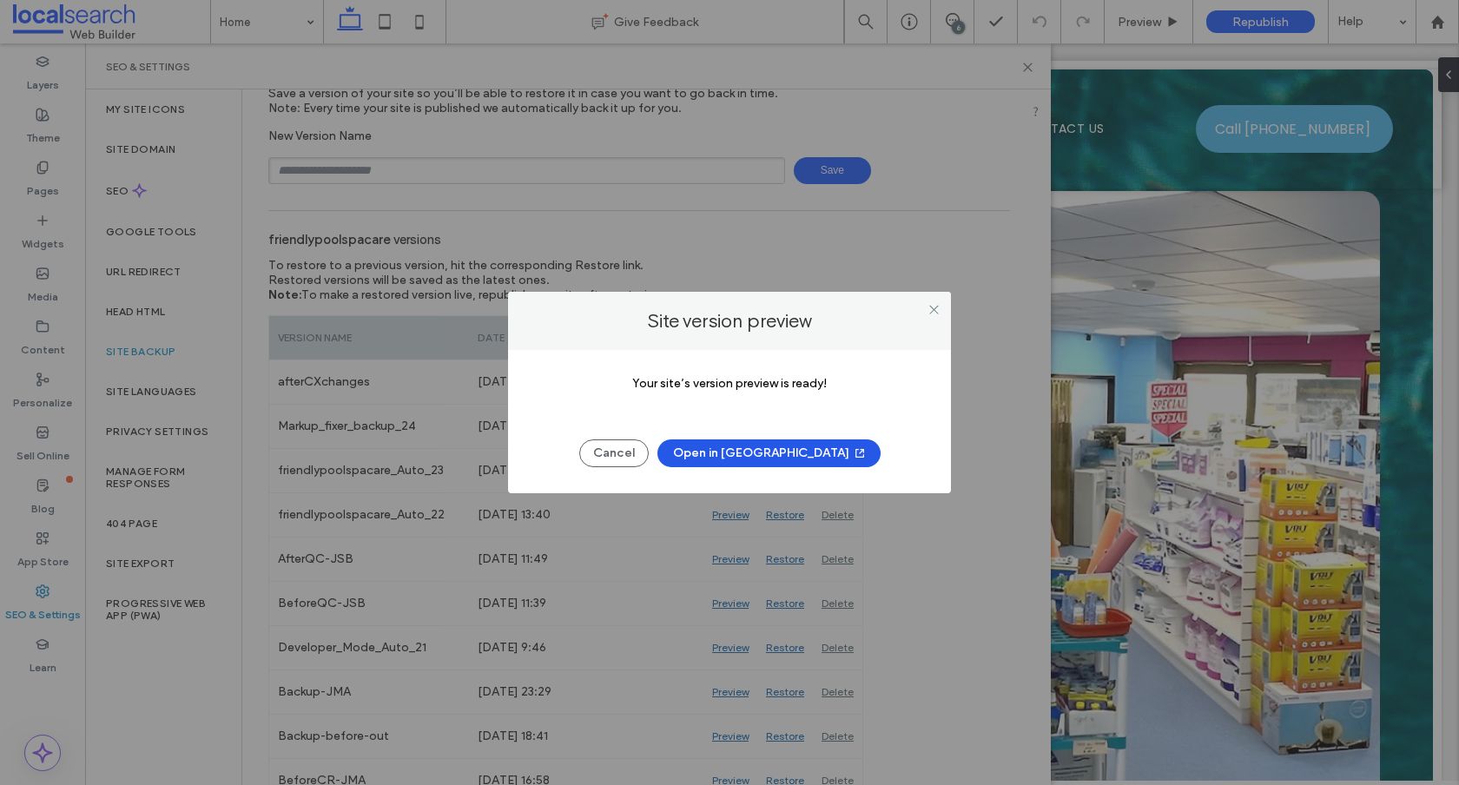
click at [780, 449] on button "Open in New Tab" at bounding box center [769, 454] width 223 height 28
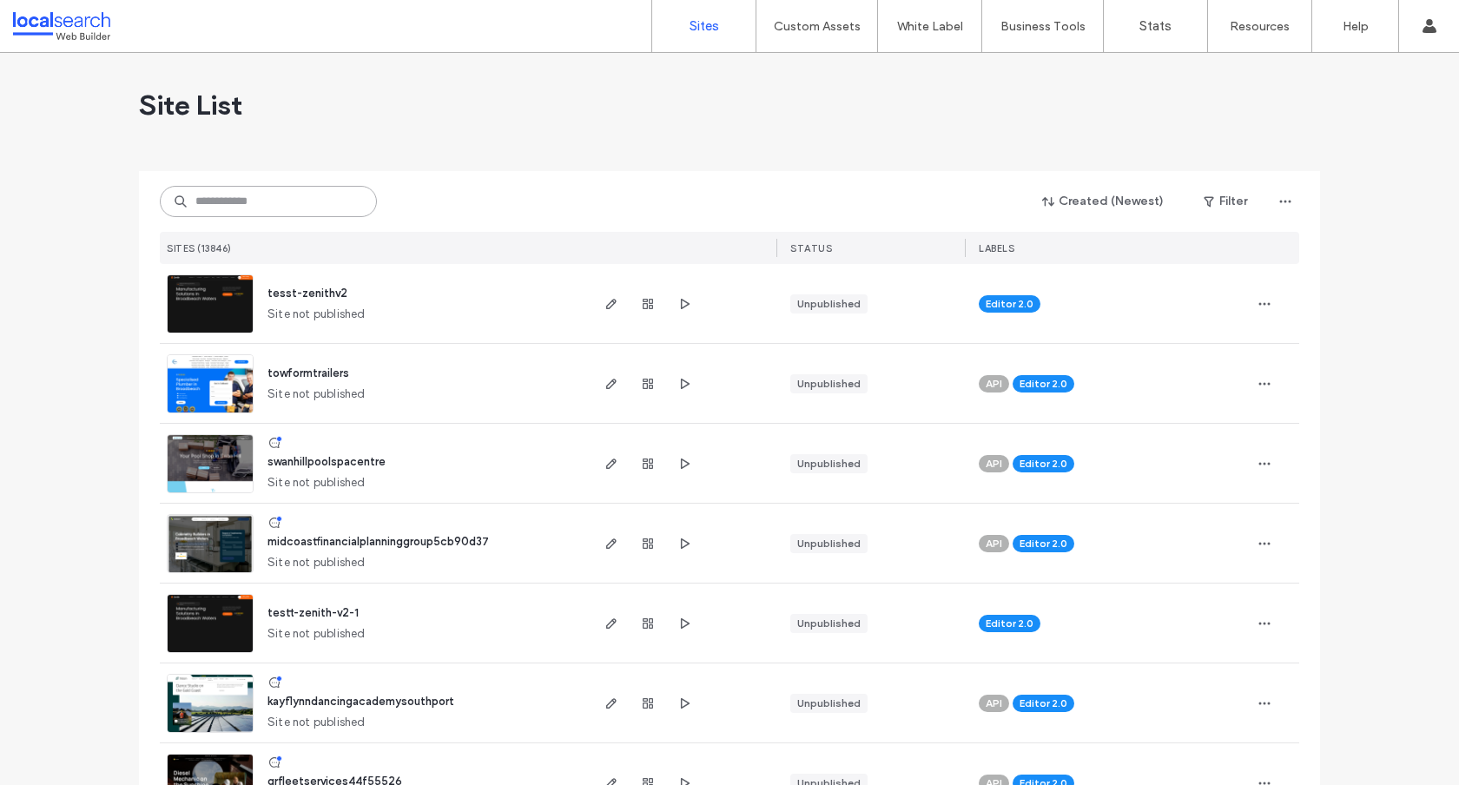
click at [268, 207] on input at bounding box center [268, 201] width 217 height 31
paste input "********"
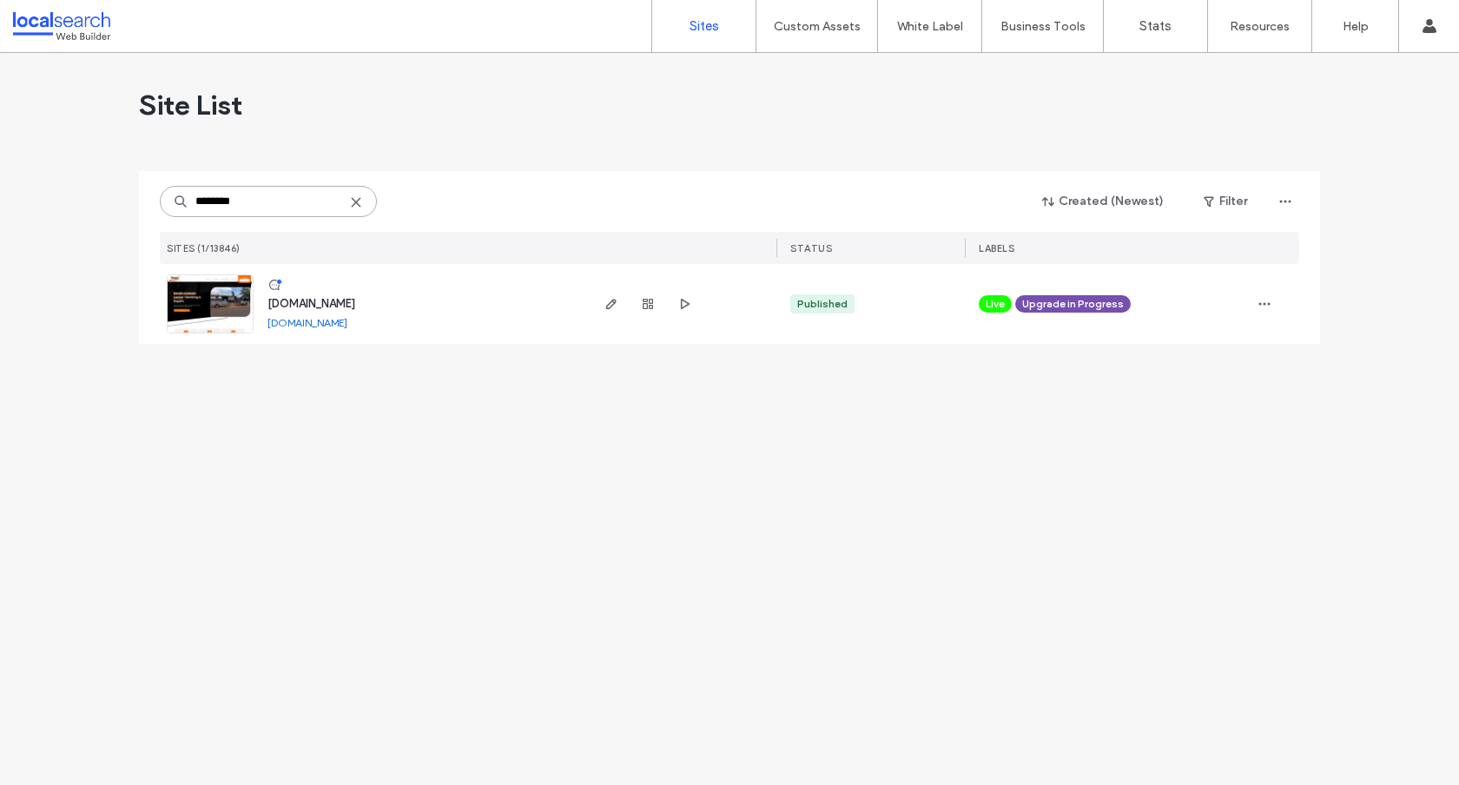
type input "********"
click at [321, 308] on span "www.darwincaravanrepaircentre.com.au" at bounding box center [312, 303] width 88 height 13
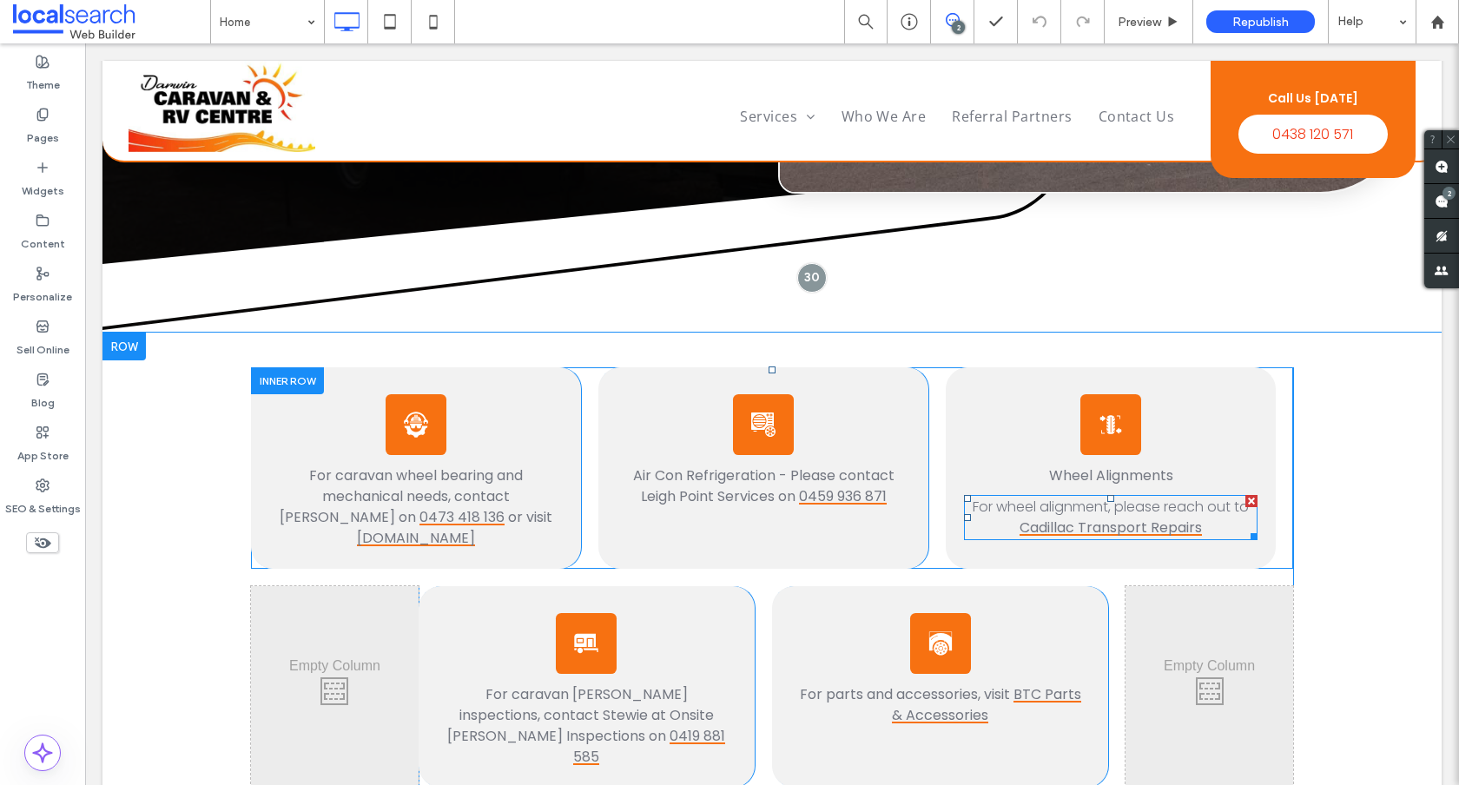
click at [1073, 497] on span "For wheel alignment, please reach out to" at bounding box center [1111, 507] width 276 height 20
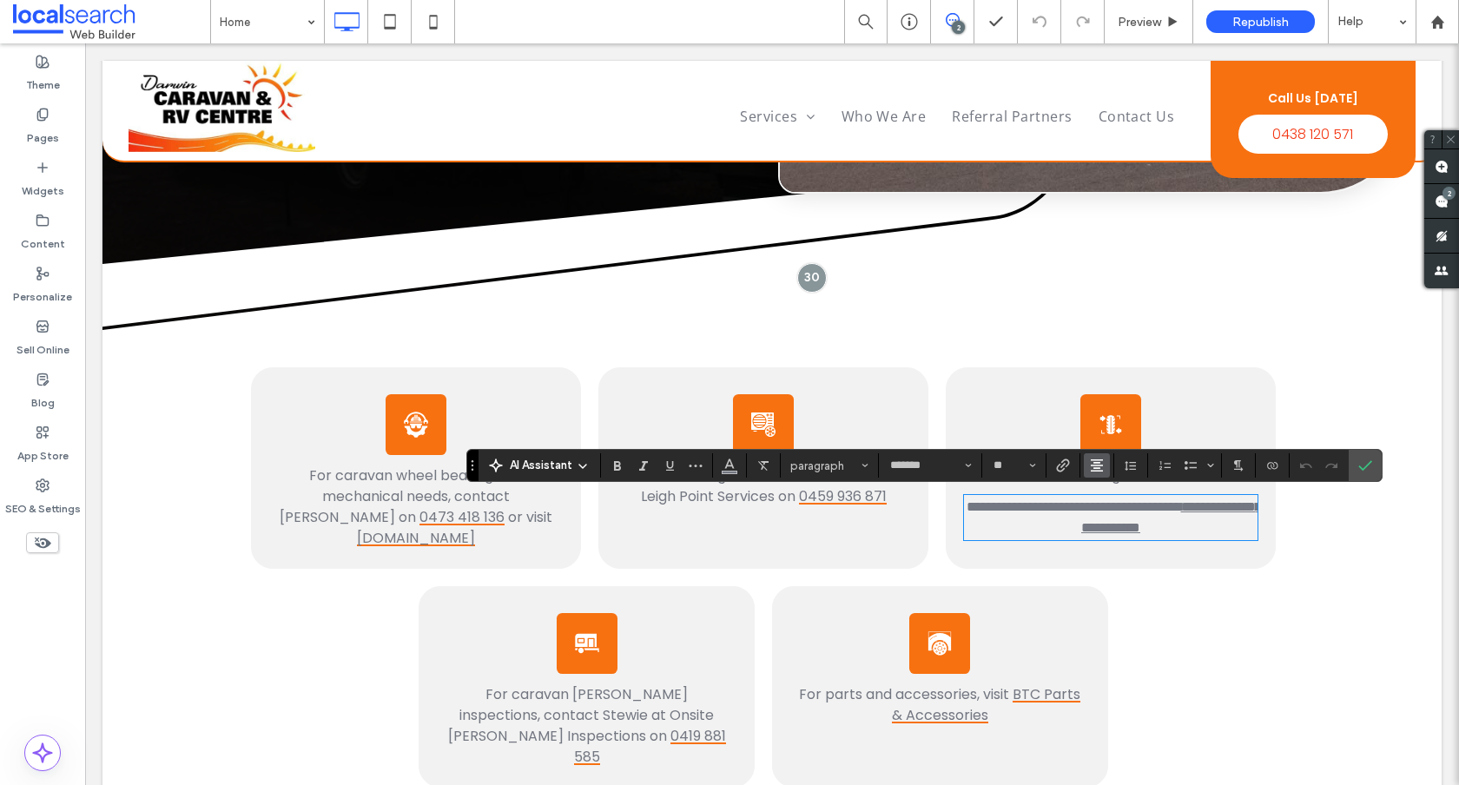
click at [1098, 468] on use "Alignment" at bounding box center [1097, 466] width 12 height 12
click at [1119, 490] on div "ui.textEditor.alignment.left" at bounding box center [1114, 494] width 23 height 14
click at [1107, 468] on button "Alignment" at bounding box center [1097, 465] width 26 height 24
click at [1119, 517] on div "ui.textEditor.alignment.center" at bounding box center [1114, 520] width 23 height 14
click at [1125, 467] on icon "Line Height" at bounding box center [1131, 466] width 14 height 14
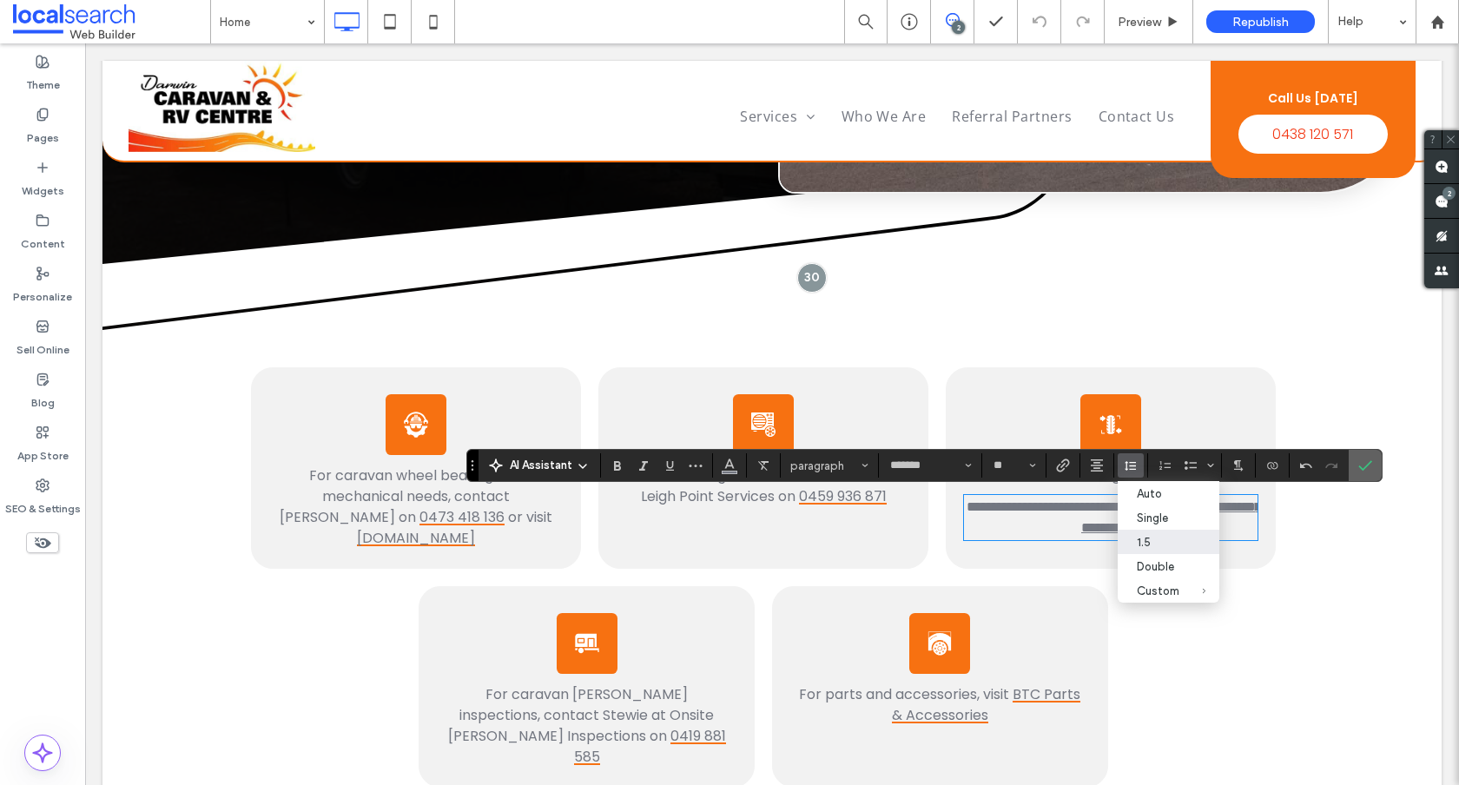
click at [1366, 472] on icon "Confirm" at bounding box center [1366, 466] width 14 height 14
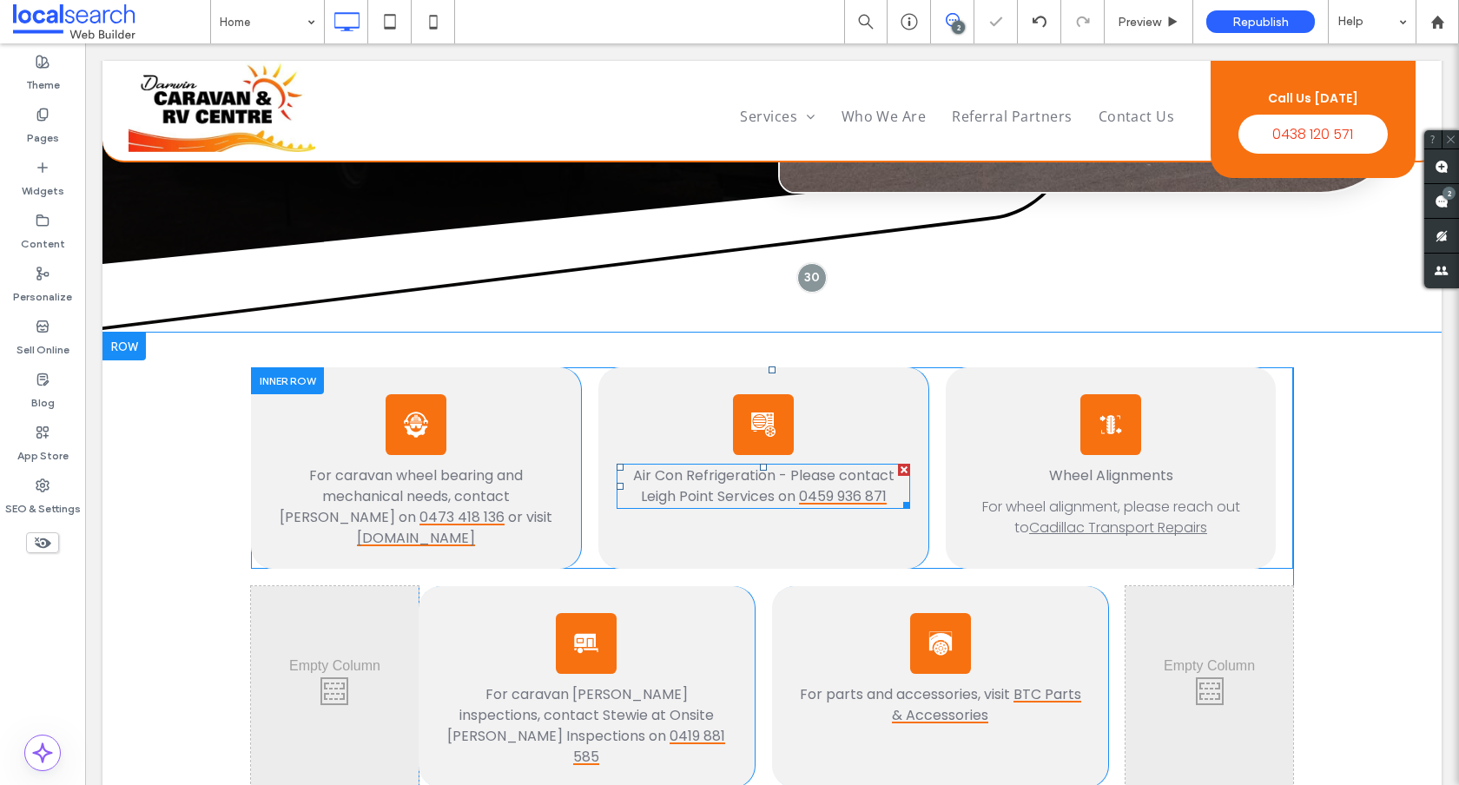
click at [832, 474] on span "Air Con Refrigeration - Please contact Leigh Point Services on" at bounding box center [763, 486] width 261 height 41
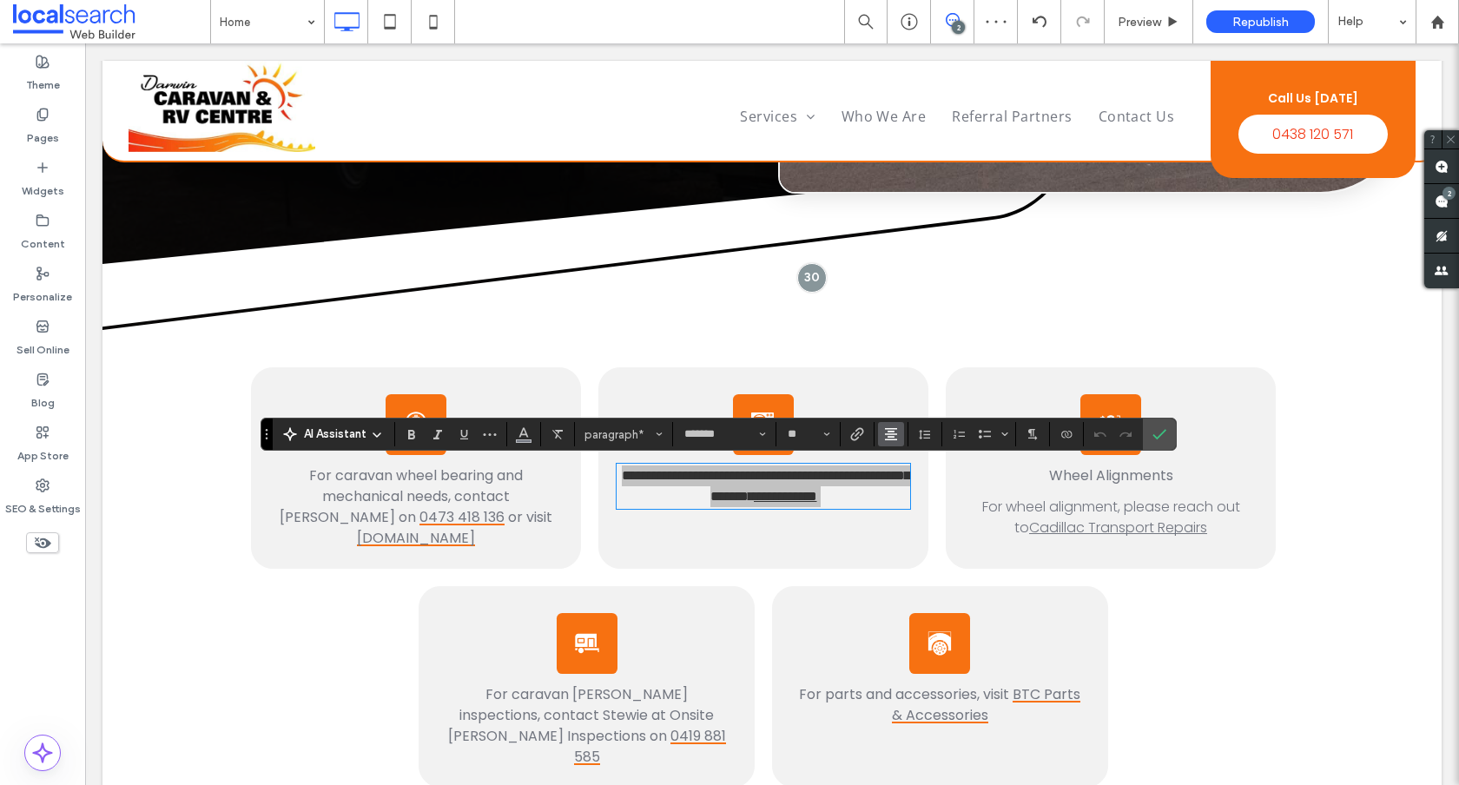
click at [893, 432] on icon "Alignment" at bounding box center [891, 434] width 14 height 14
click at [923, 438] on icon "Line Height" at bounding box center [925, 434] width 14 height 14
click at [1165, 434] on icon "Confirm" at bounding box center [1160, 434] width 14 height 14
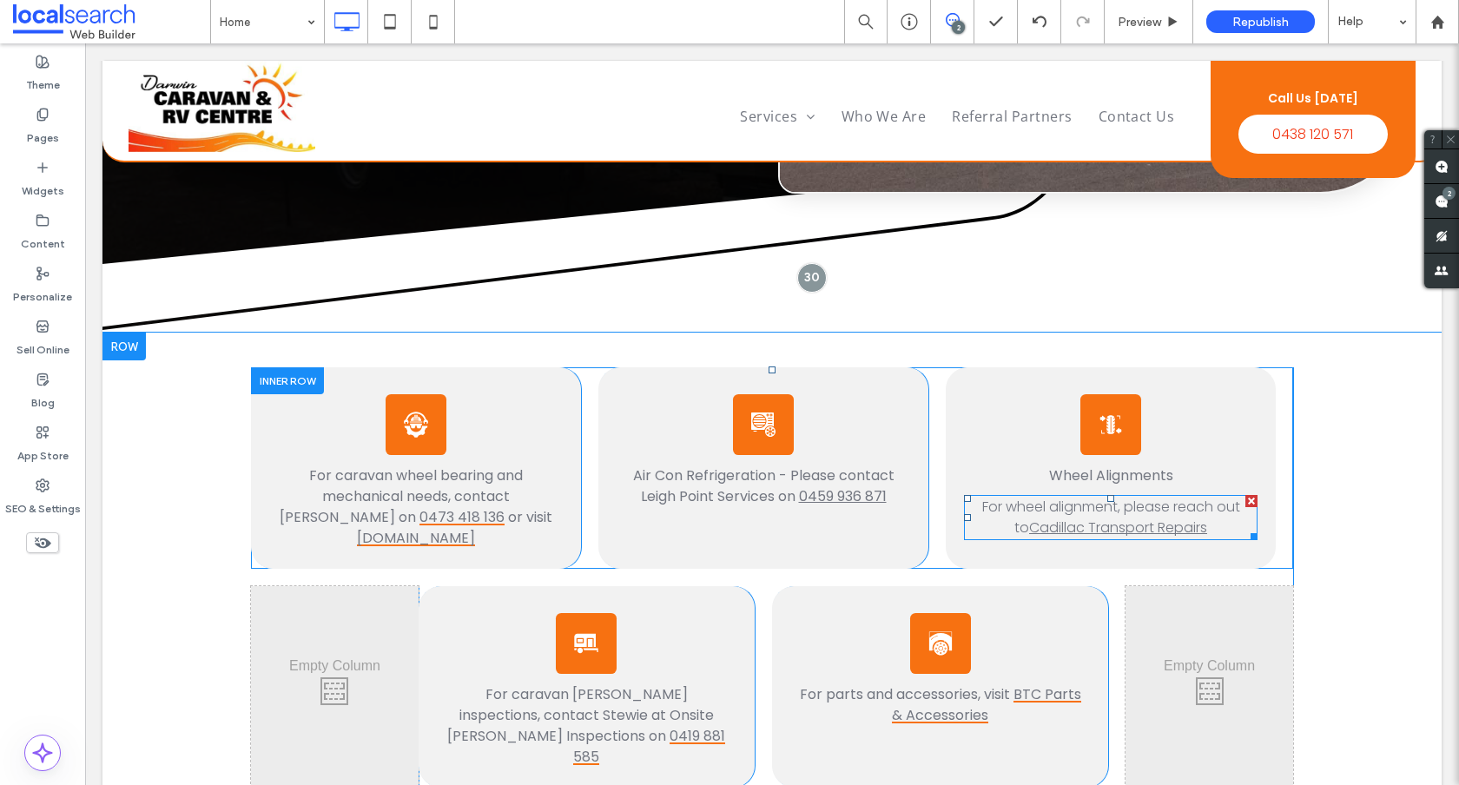
click at [1118, 507] on span "For wheel alignment, please reach out to" at bounding box center [1111, 517] width 258 height 41
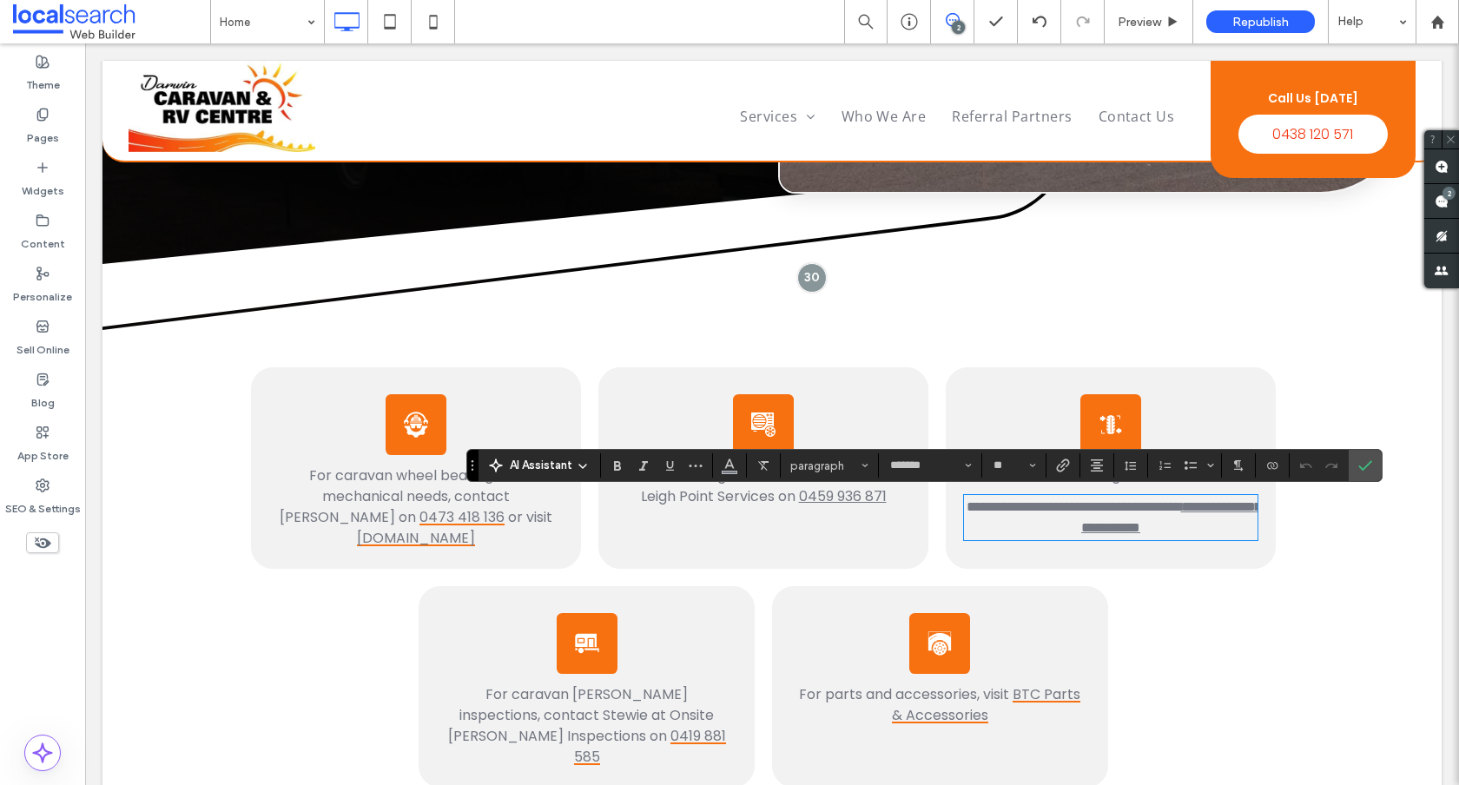
click at [689, 496] on span "Air Con Refrigeration - Please contact Leigh Point Services on" at bounding box center [763, 486] width 261 height 41
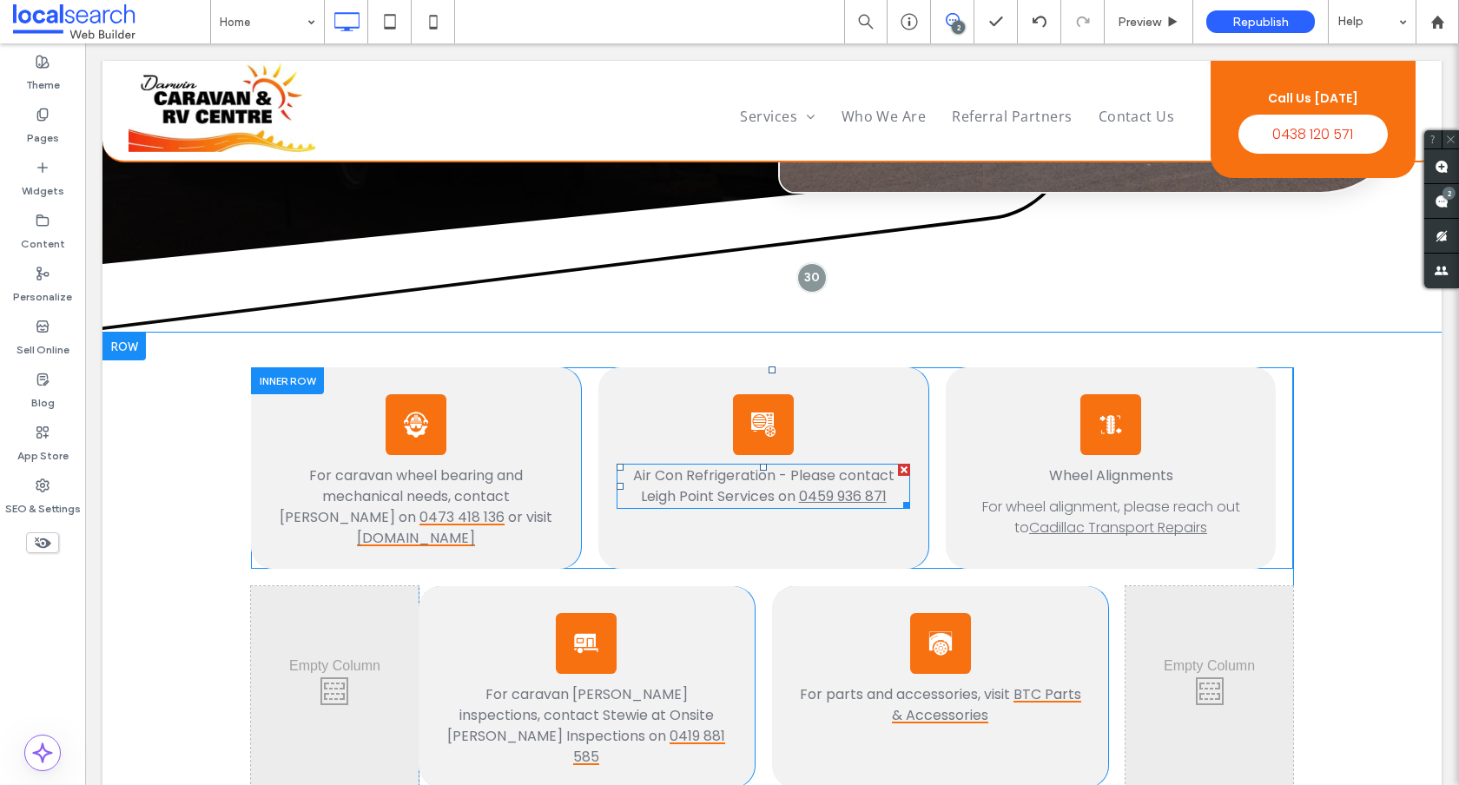
click at [699, 491] on span "Air Con Refrigeration - Please contact Leigh Point Services on" at bounding box center [763, 486] width 261 height 41
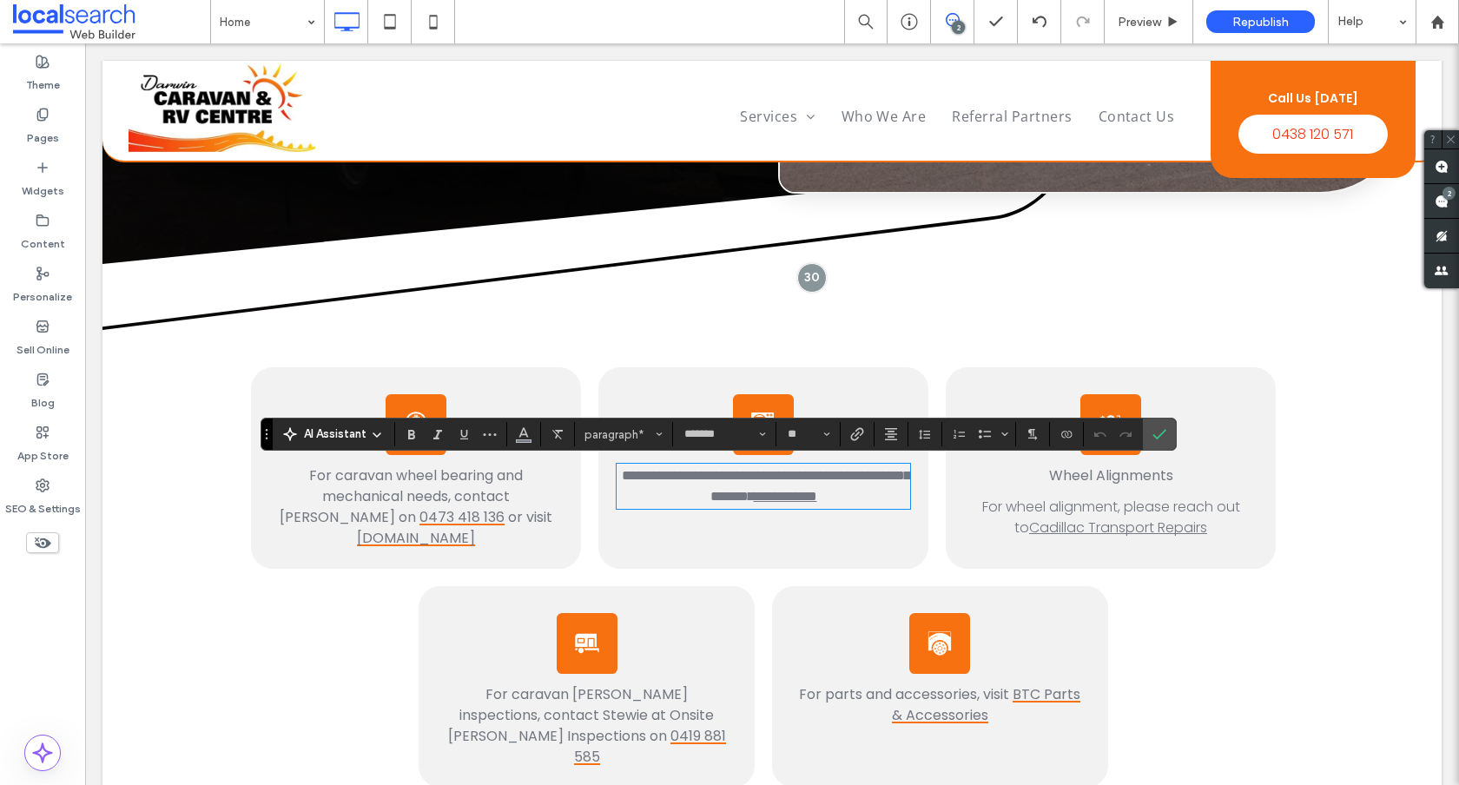
click at [539, 490] on p "For caravan wheel bearing and mechanical needs, contact Kane on 0473 418 136 or…" at bounding box center [416, 507] width 276 height 83
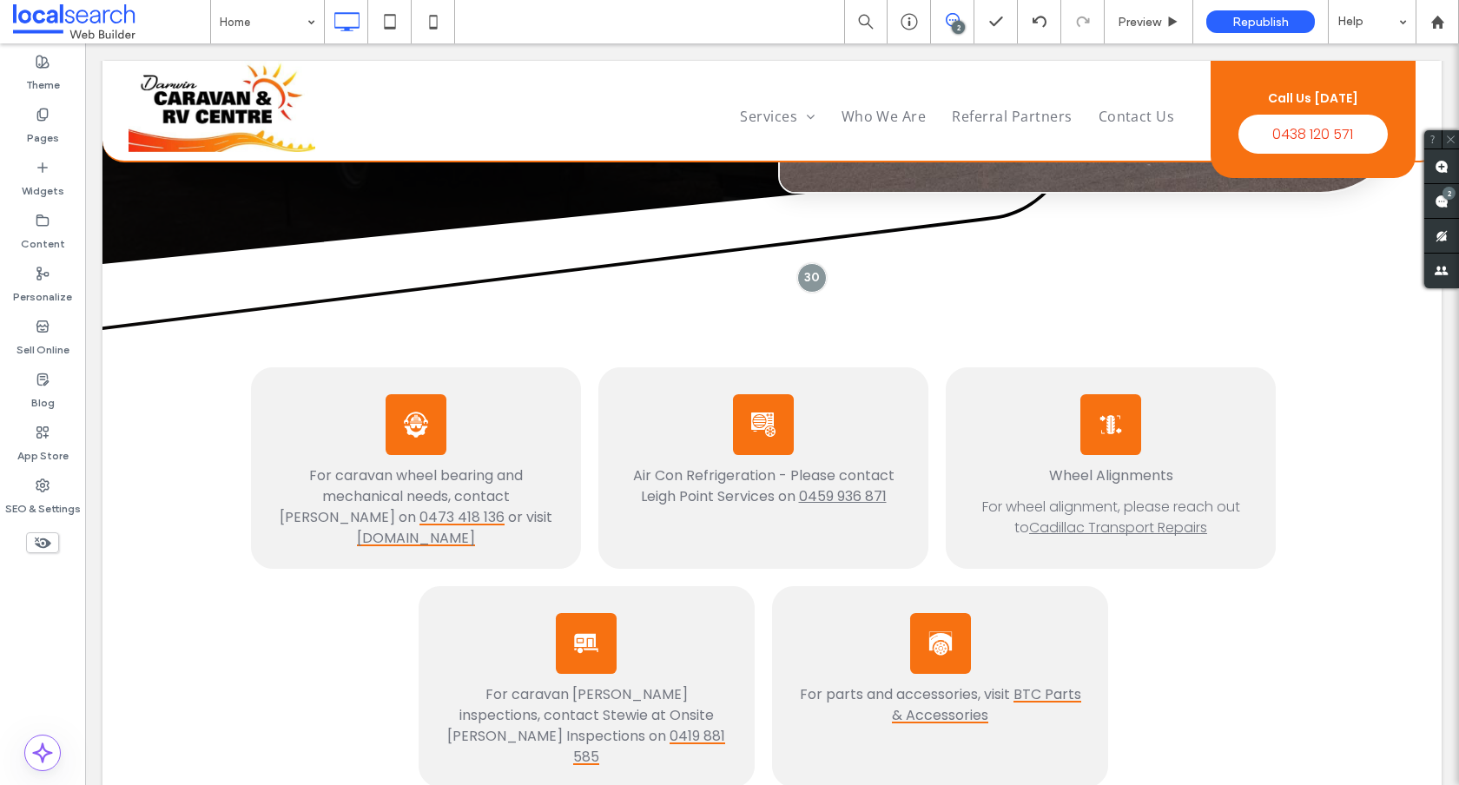
click at [1016, 420] on div "Wheel Alignment Icon Wheel Alignments For wheel alignment, please reach out to …" at bounding box center [1111, 468] width 330 height 202
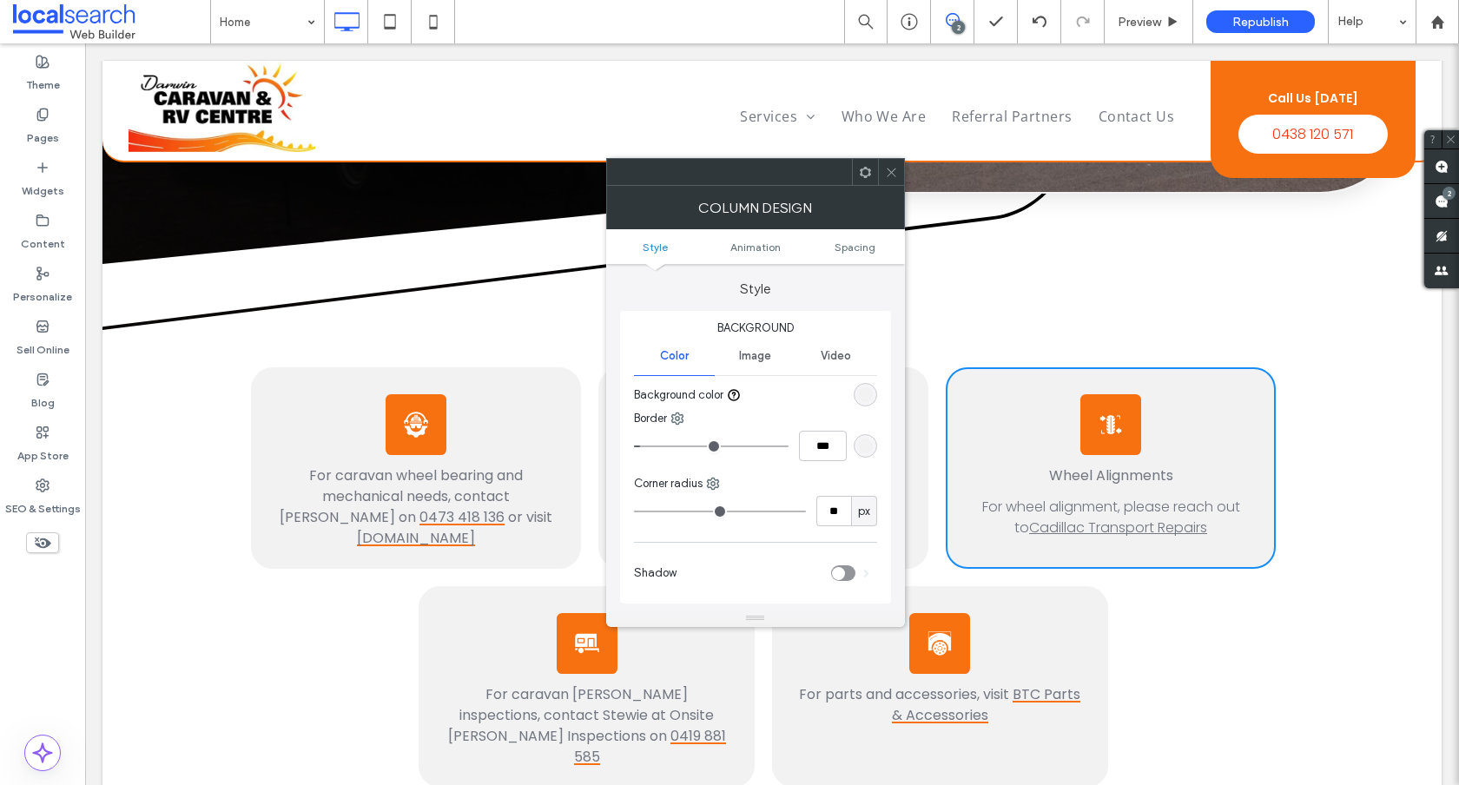
click at [1022, 451] on div "Wheel Alignment Icon Wheel Alignments For wheel alignment, please reach out to …" at bounding box center [1111, 468] width 330 height 202
click at [885, 175] on icon at bounding box center [891, 172] width 13 height 13
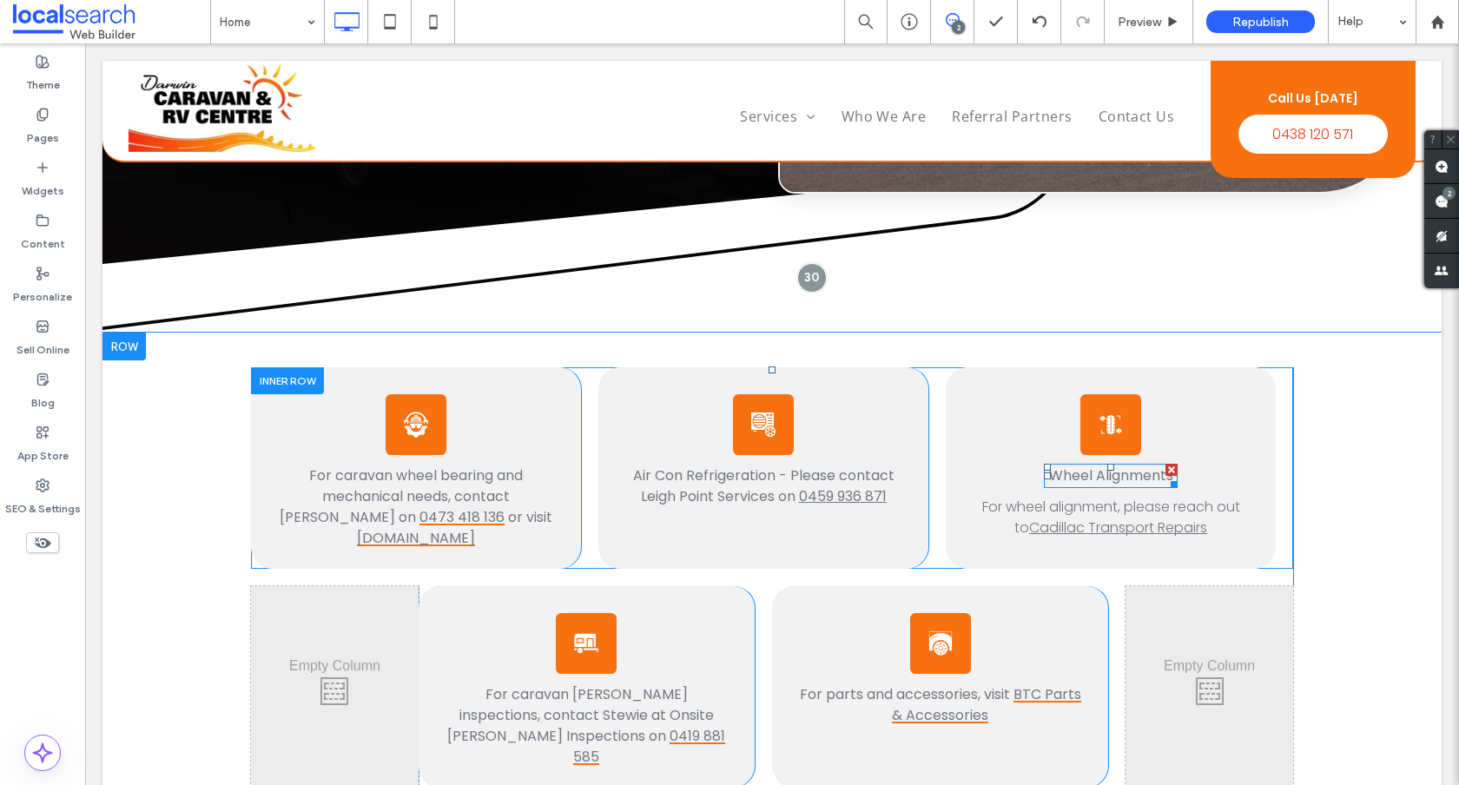
click at [1121, 474] on span "Wheel Alignments" at bounding box center [1111, 476] width 124 height 20
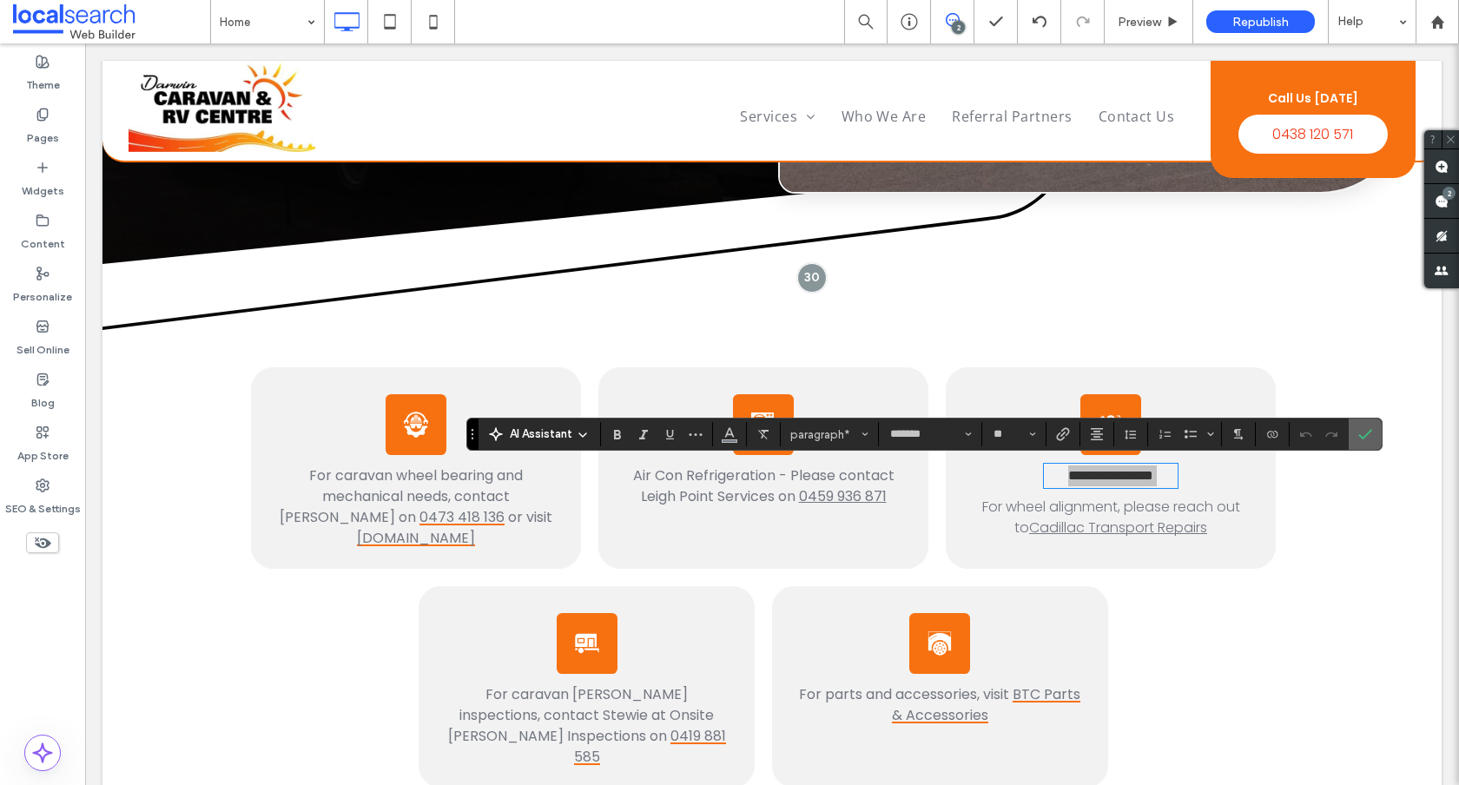
click at [1366, 430] on icon "Confirm" at bounding box center [1366, 434] width 14 height 14
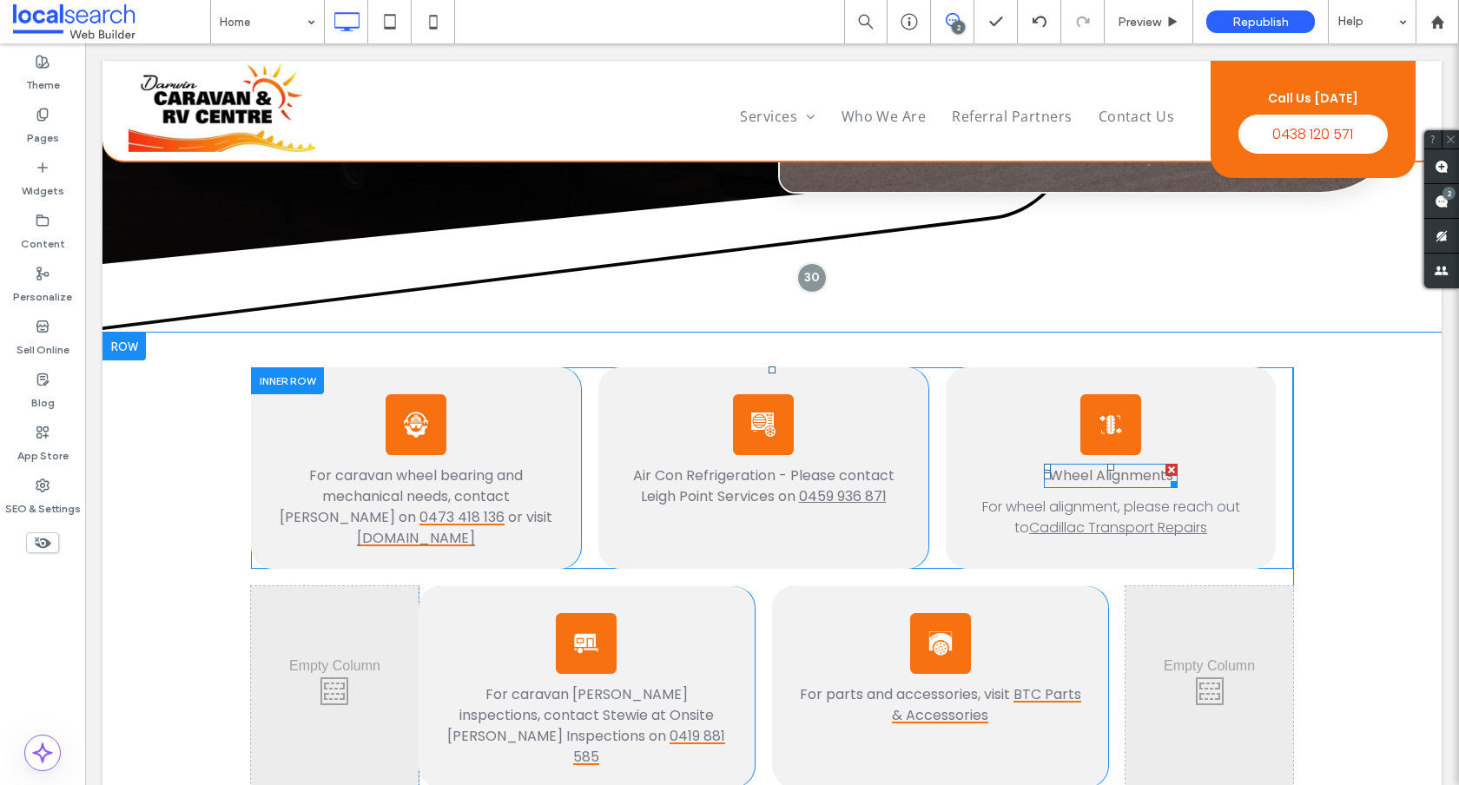
click at [1166, 466] on div at bounding box center [1172, 470] width 12 height 12
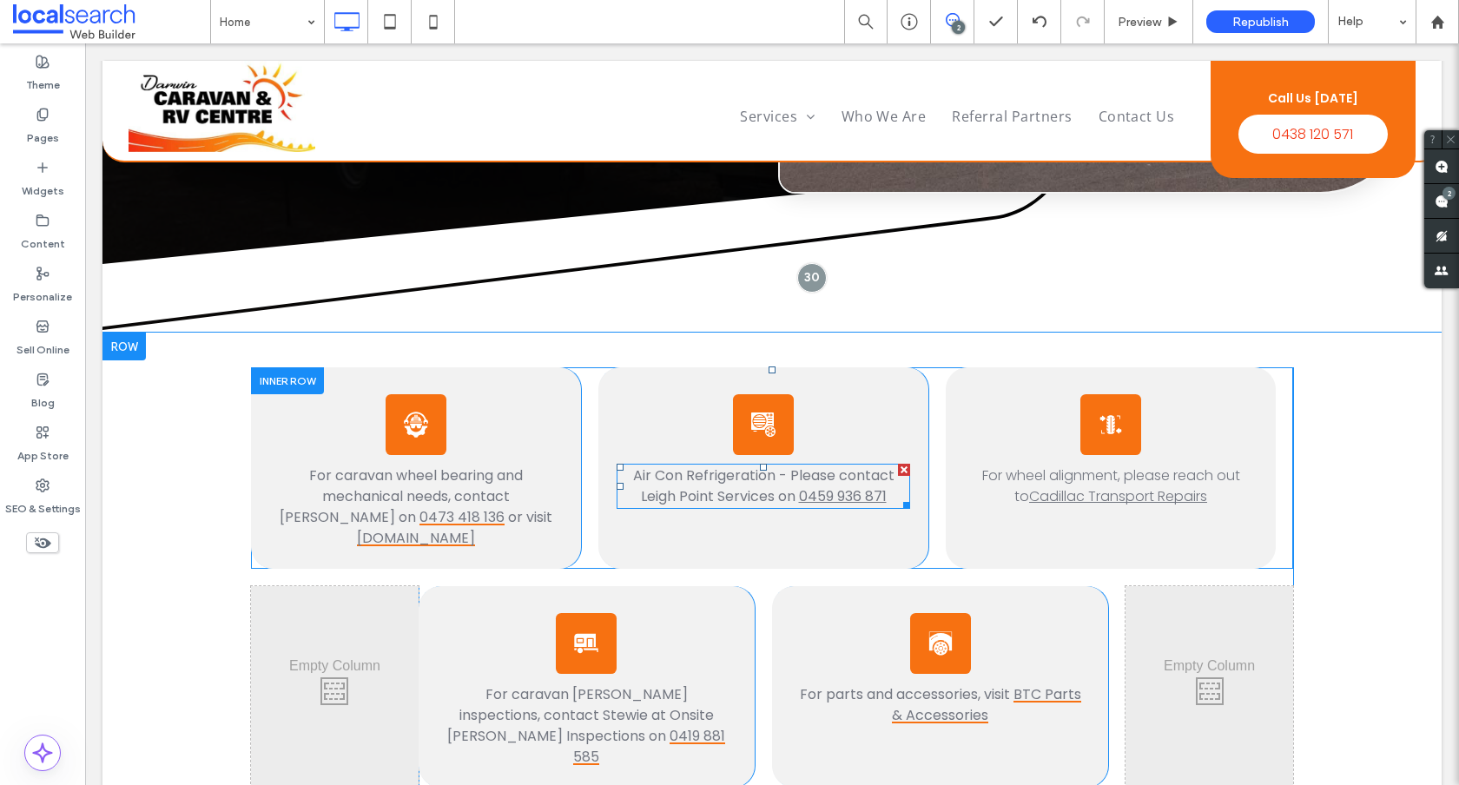
click at [738, 475] on span "Air Con Refrigeration - Please contact Leigh Point Services on" at bounding box center [763, 486] width 261 height 41
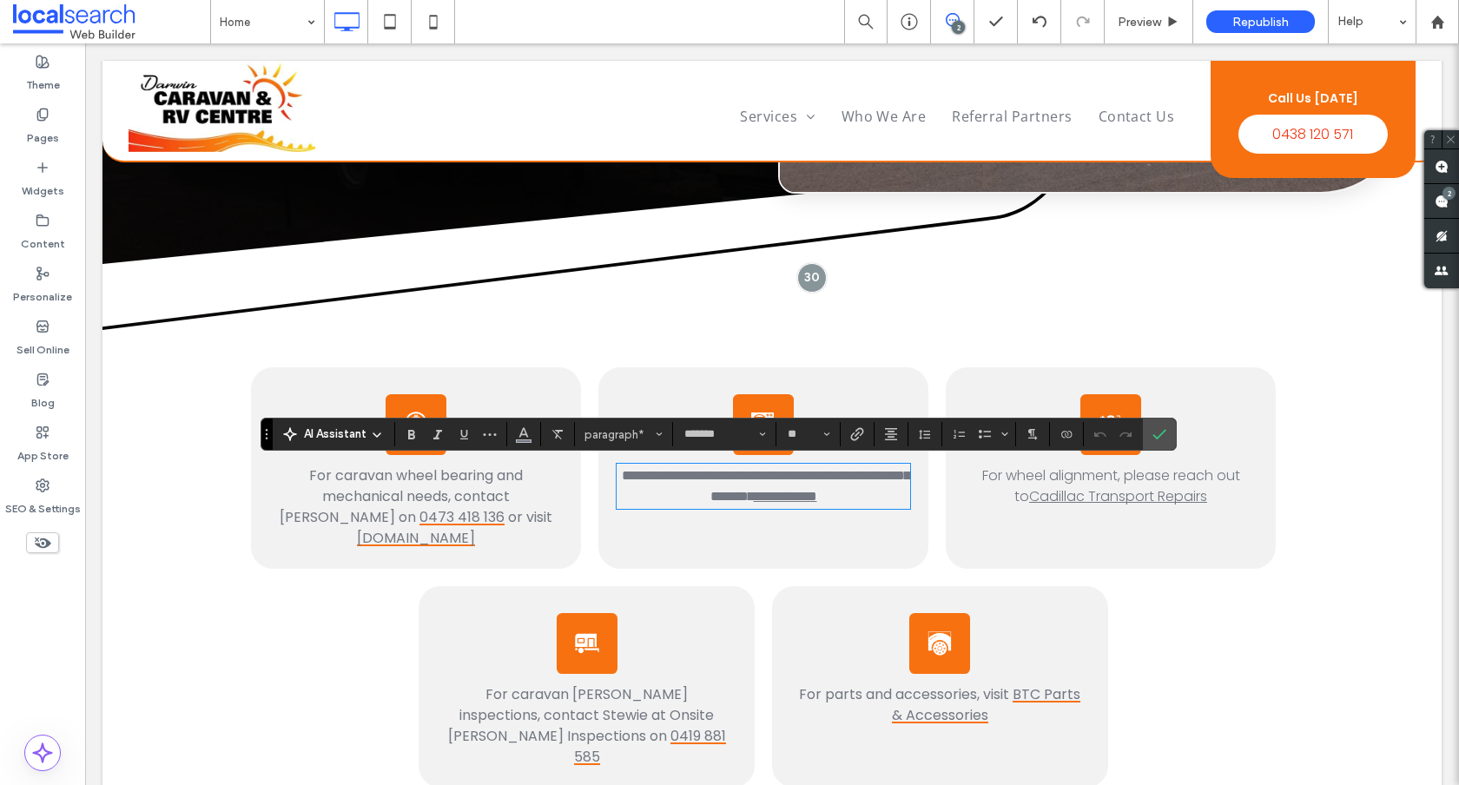
click at [1049, 475] on span "For wheel alignment, please reach out to" at bounding box center [1111, 486] width 258 height 41
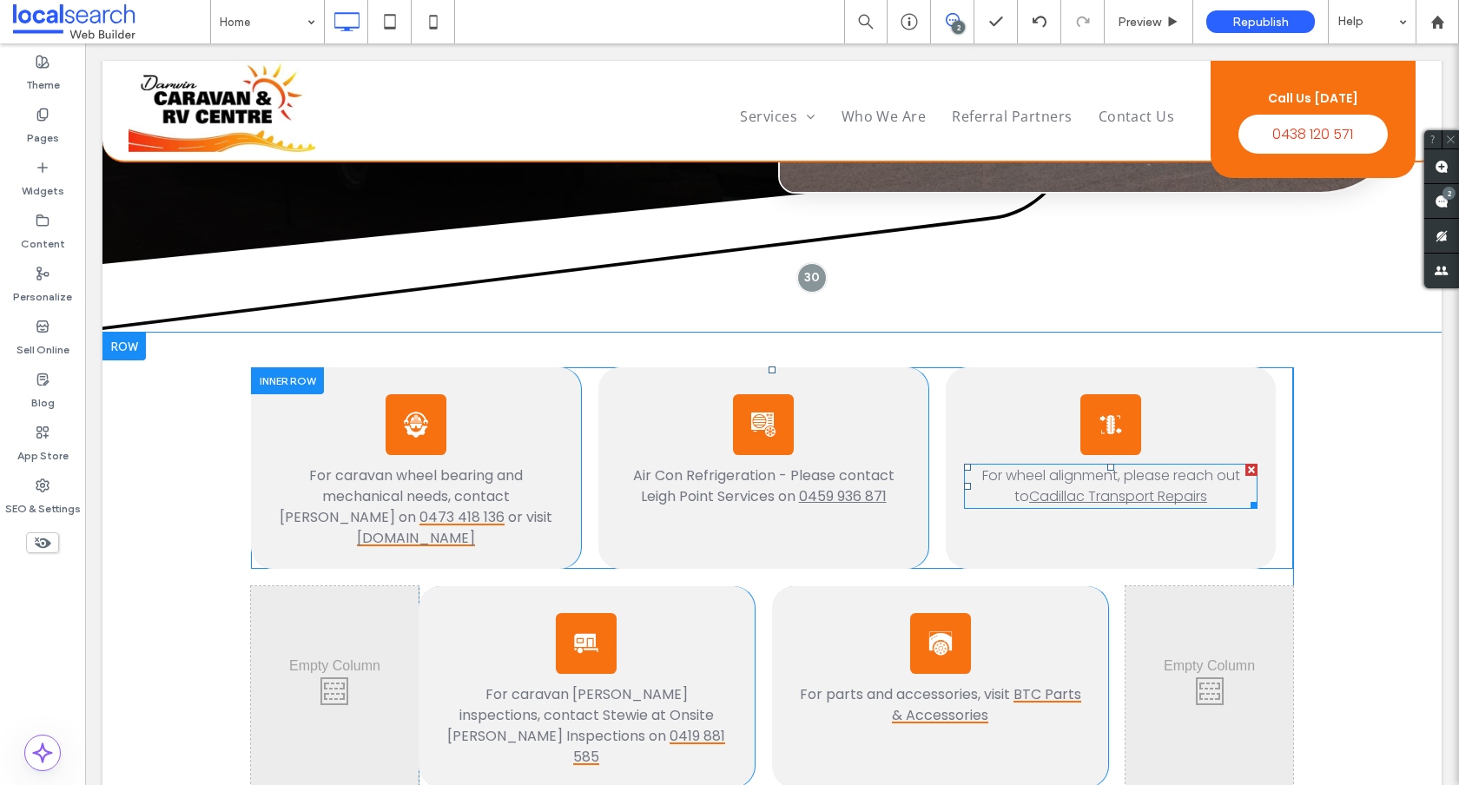
click at [1049, 475] on span "For wheel alignment, please reach out to" at bounding box center [1111, 486] width 258 height 41
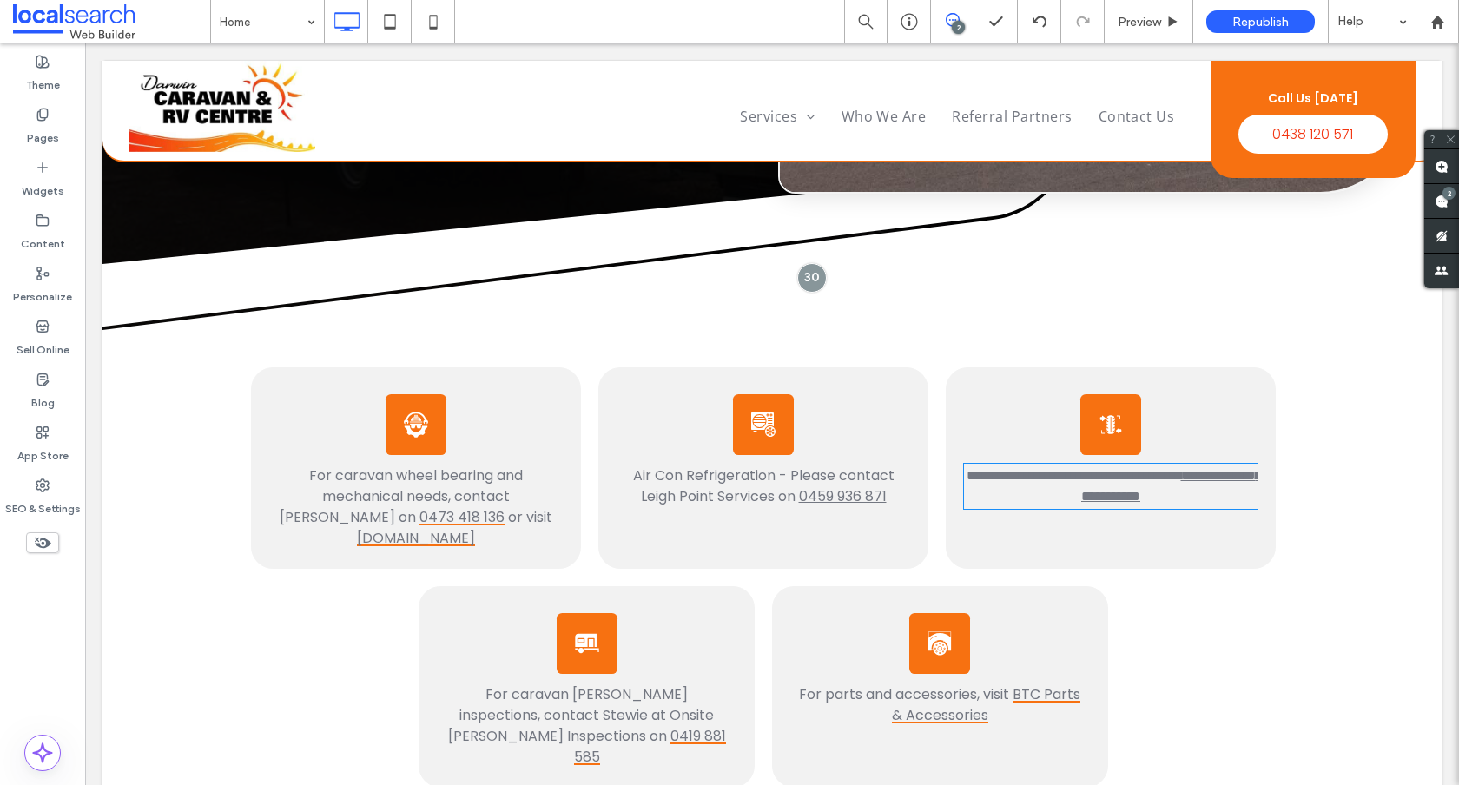
type input "*******"
type input "**"
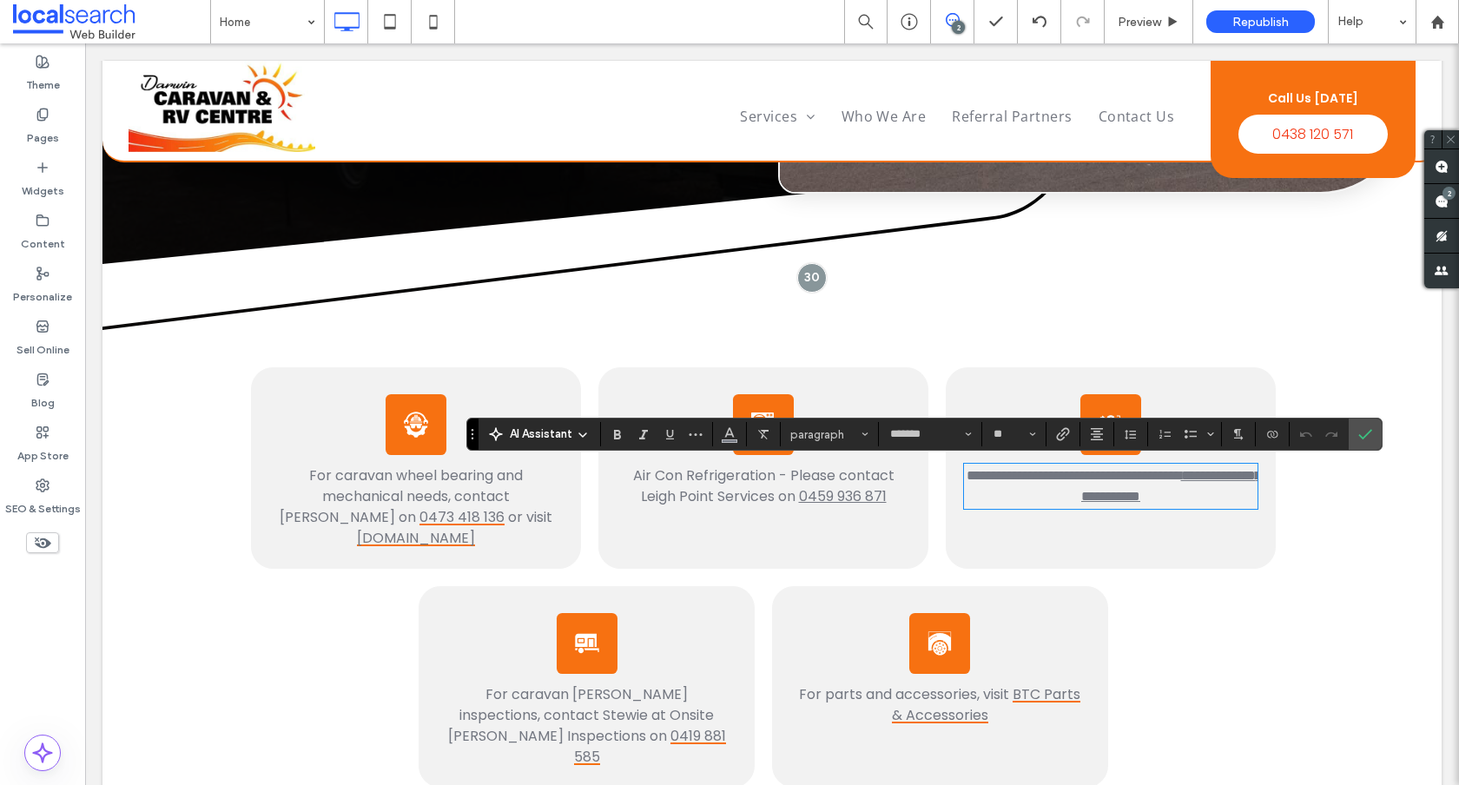
click at [855, 479] on span "Air Con Refrigeration - Please contact Leigh Point Services on" at bounding box center [763, 486] width 261 height 41
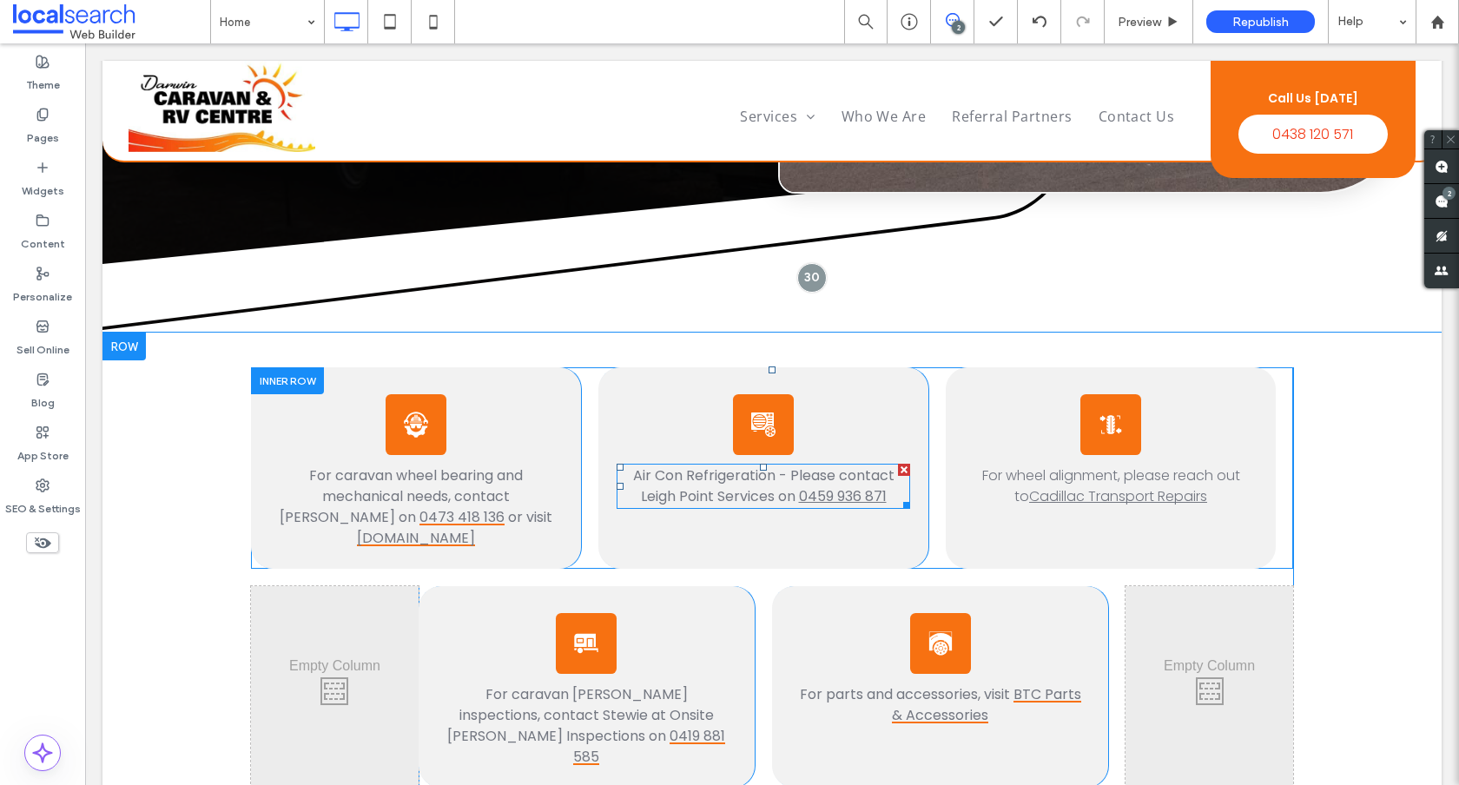
click at [784, 473] on span "Air Con Refrigeration - Please contact Leigh Point Services on" at bounding box center [763, 486] width 261 height 41
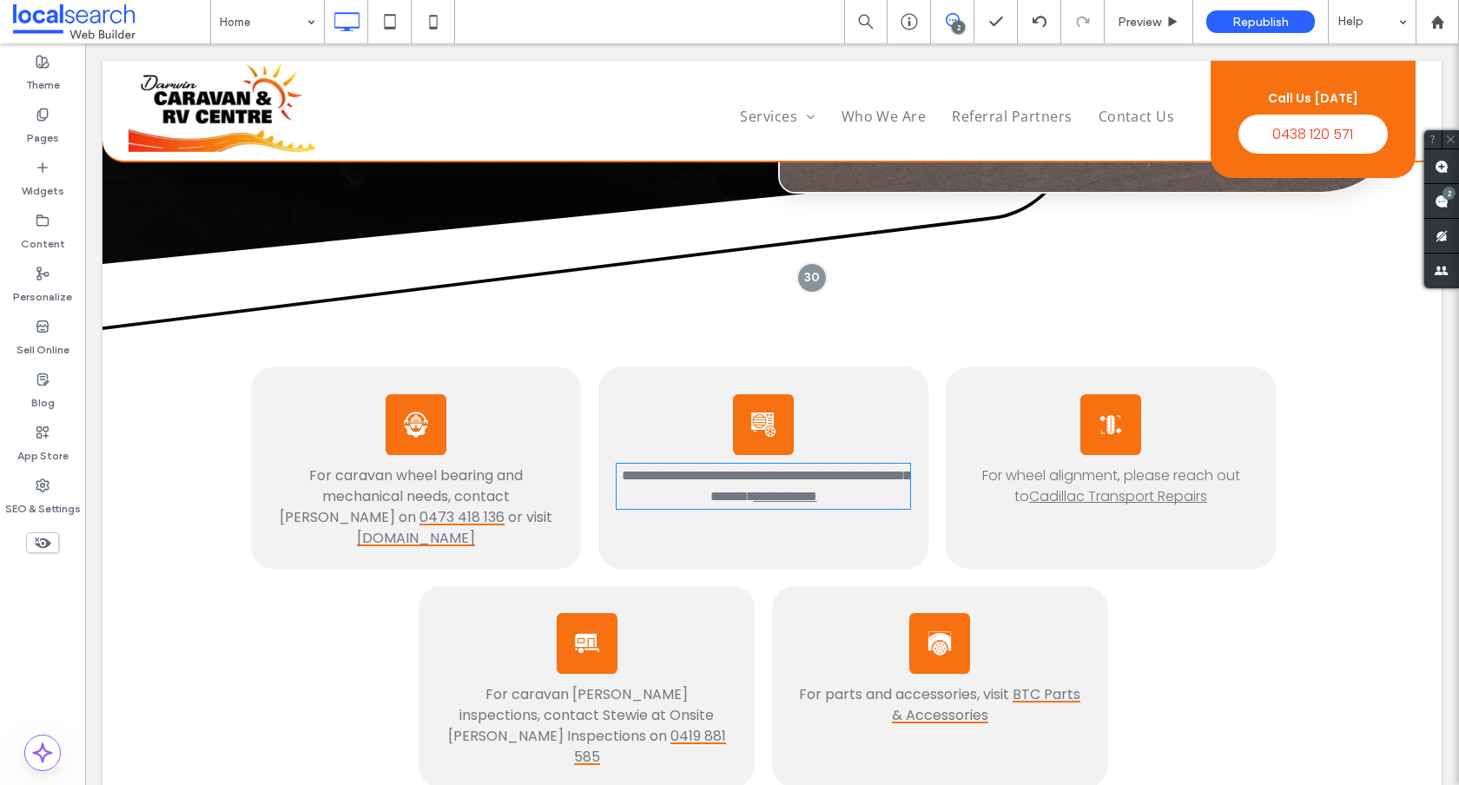
type input "*******"
type input "**"
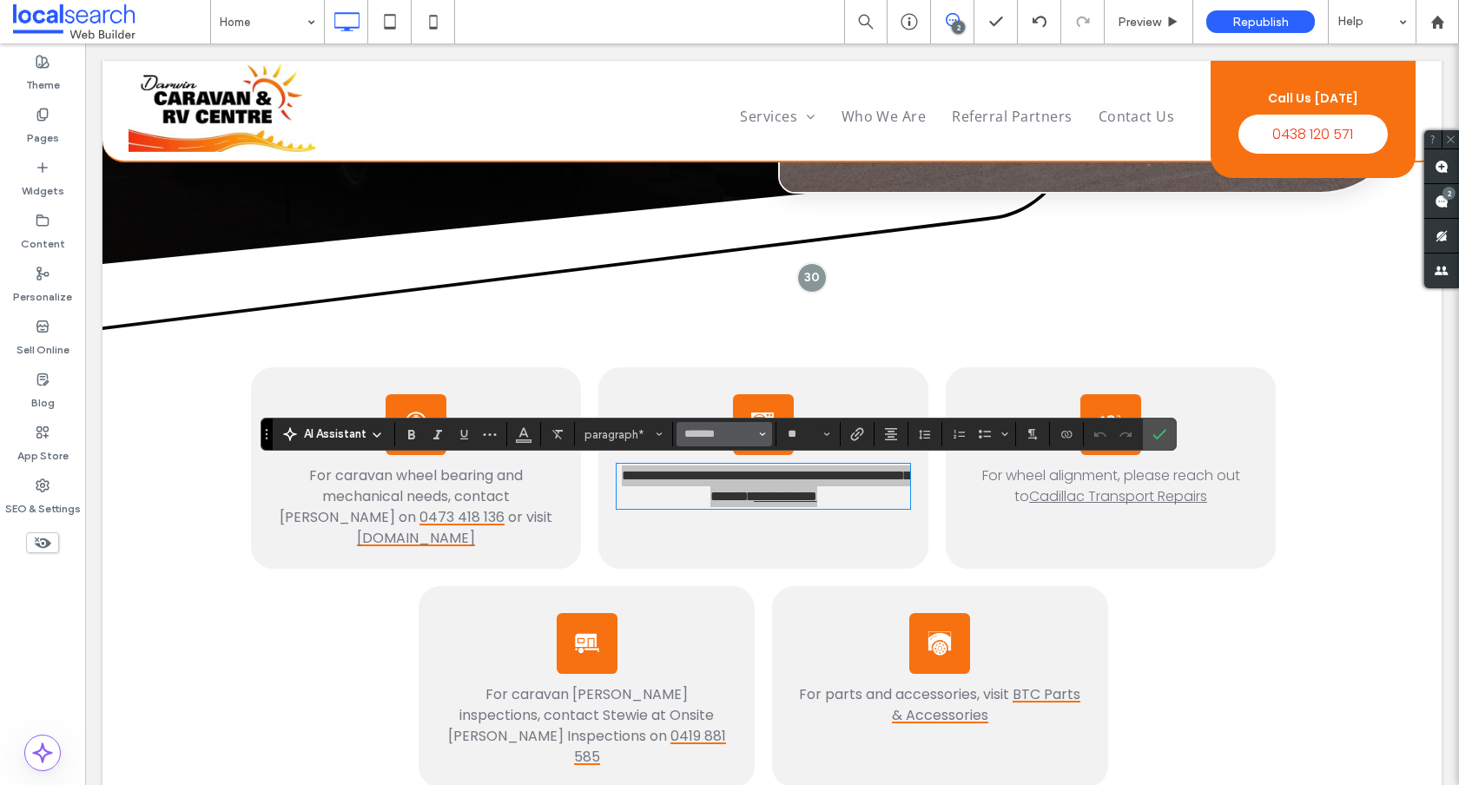
click at [764, 440] on span "Font & Font weight" at bounding box center [762, 434] width 7 height 23
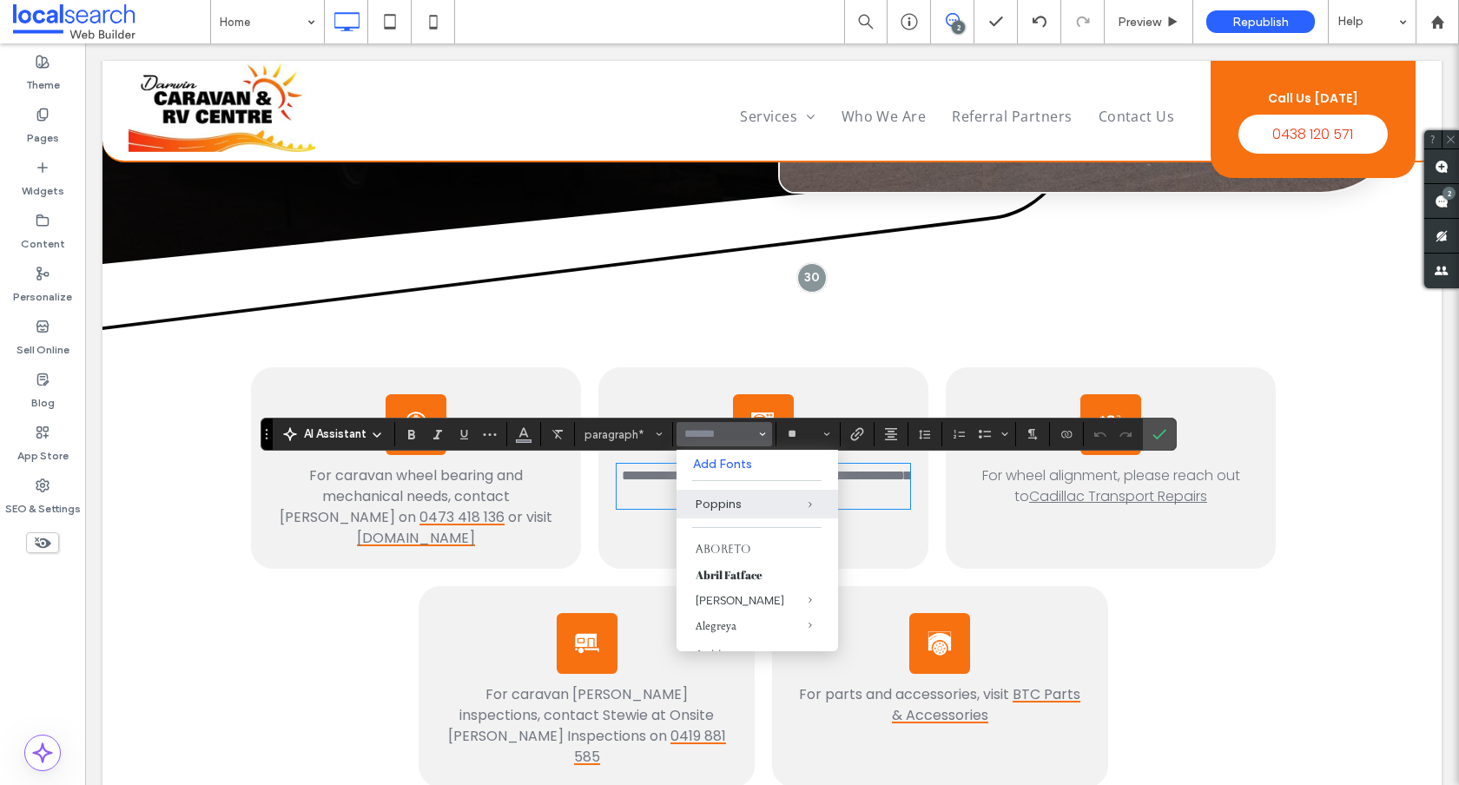
click at [1010, 471] on span "For wheel alignment, please reach out to" at bounding box center [1111, 486] width 258 height 41
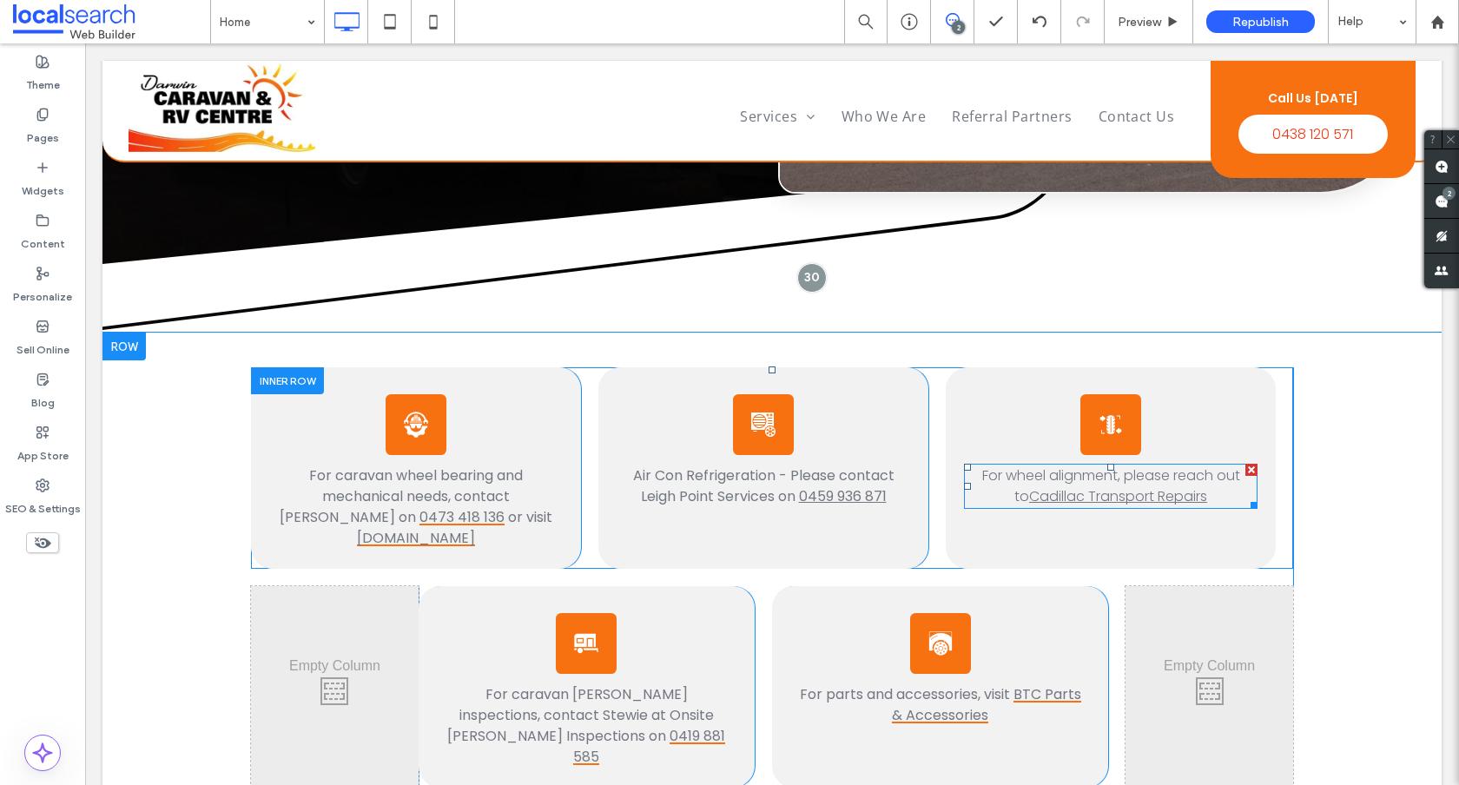
click at [1010, 471] on span "For wheel alignment, please reach out to" at bounding box center [1111, 486] width 258 height 41
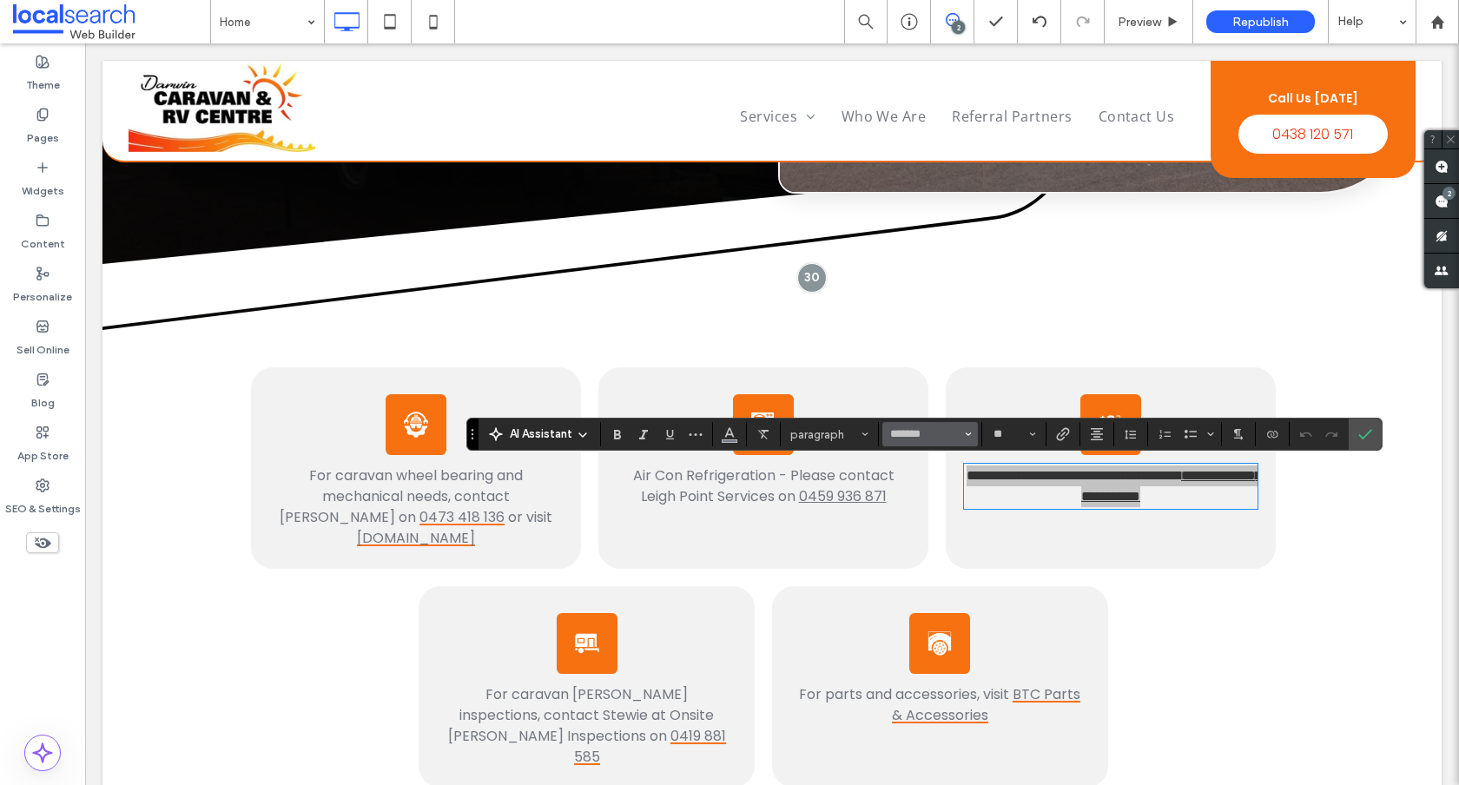
click at [973, 437] on button "*******" at bounding box center [931, 434] width 96 height 24
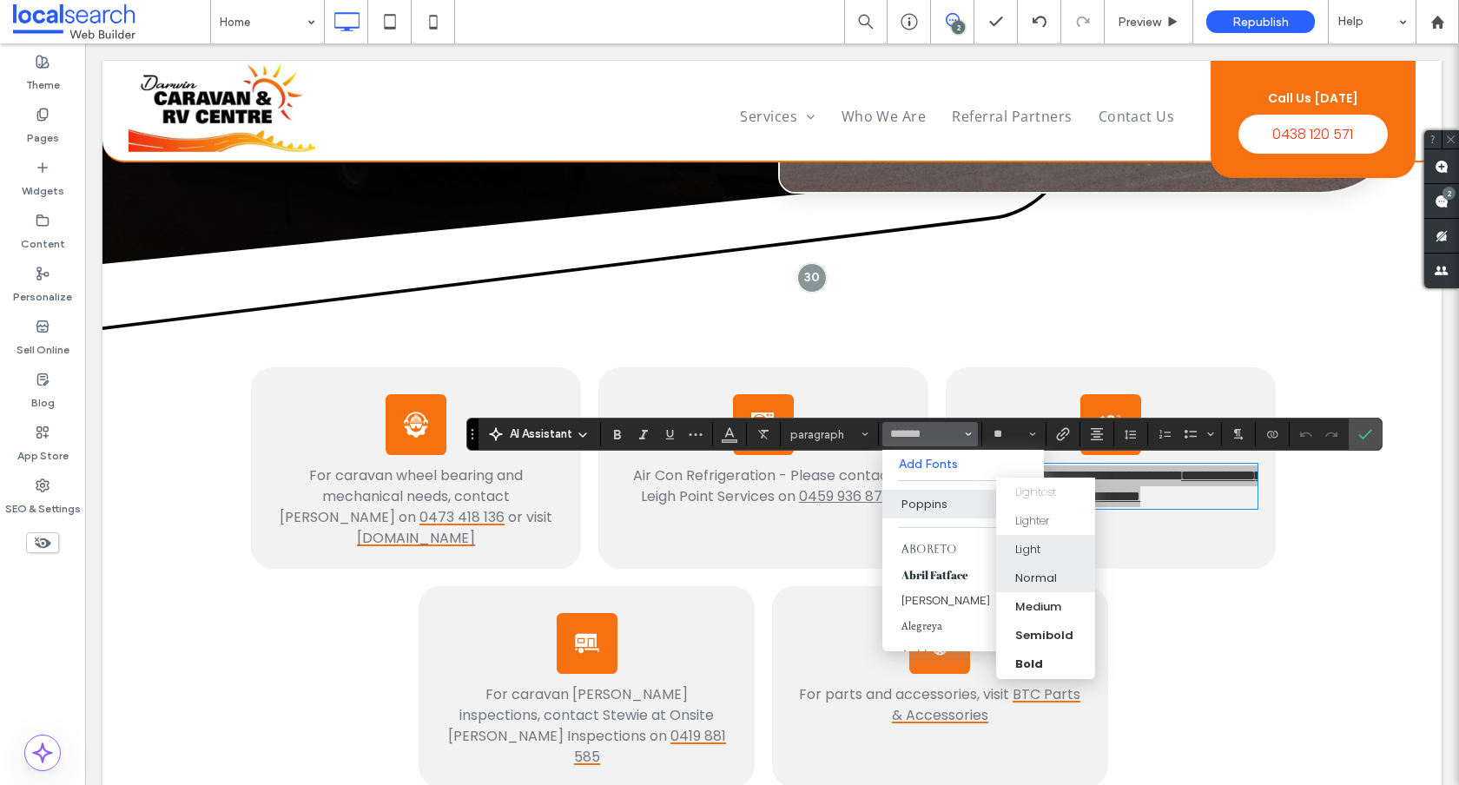
click at [1042, 572] on div "Normal" at bounding box center [1037, 578] width 42 height 17
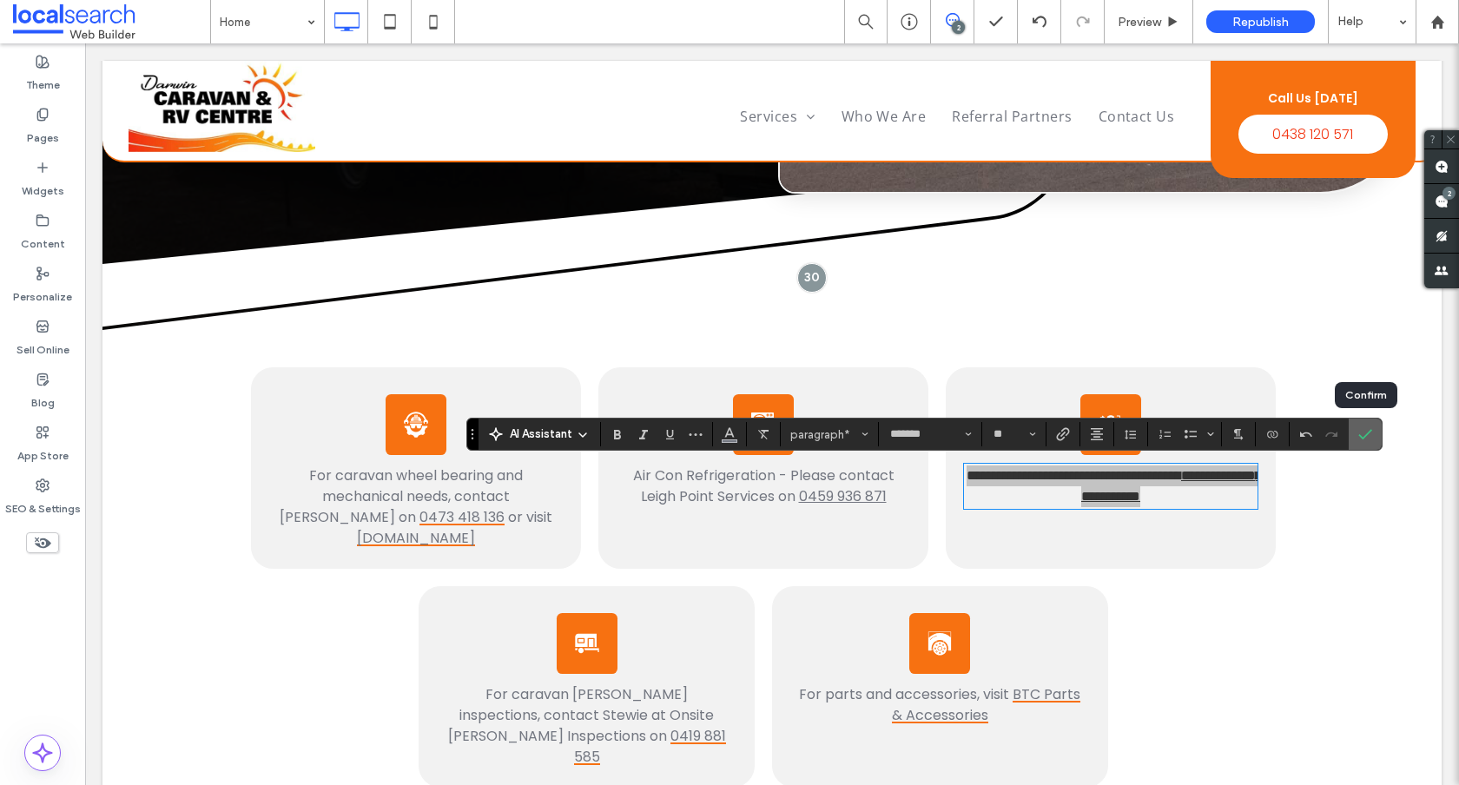
click at [1374, 438] on label "Confirm" at bounding box center [1366, 434] width 26 height 31
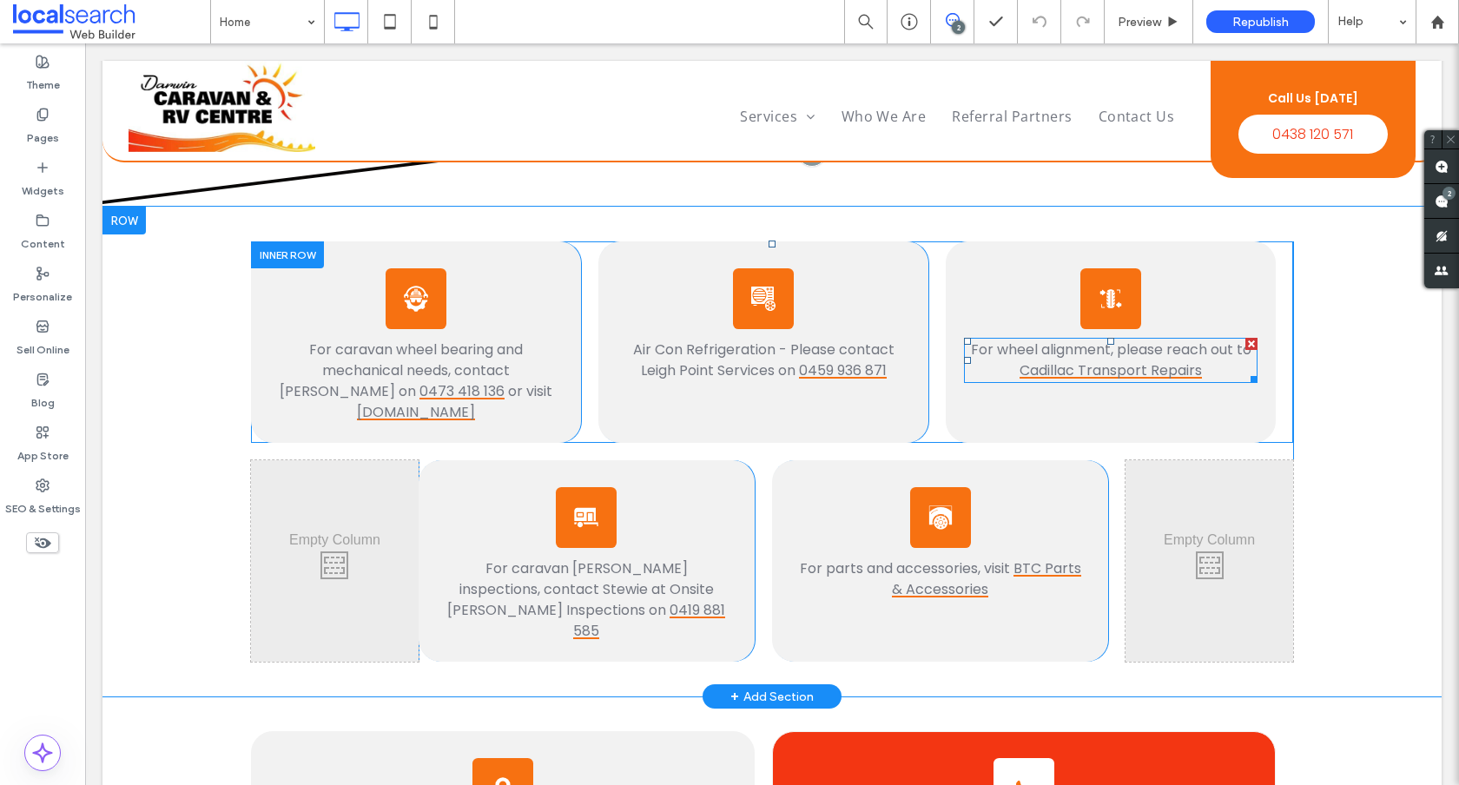
click at [1114, 347] on span "For wheel alignment, please reach out to" at bounding box center [1111, 350] width 281 height 20
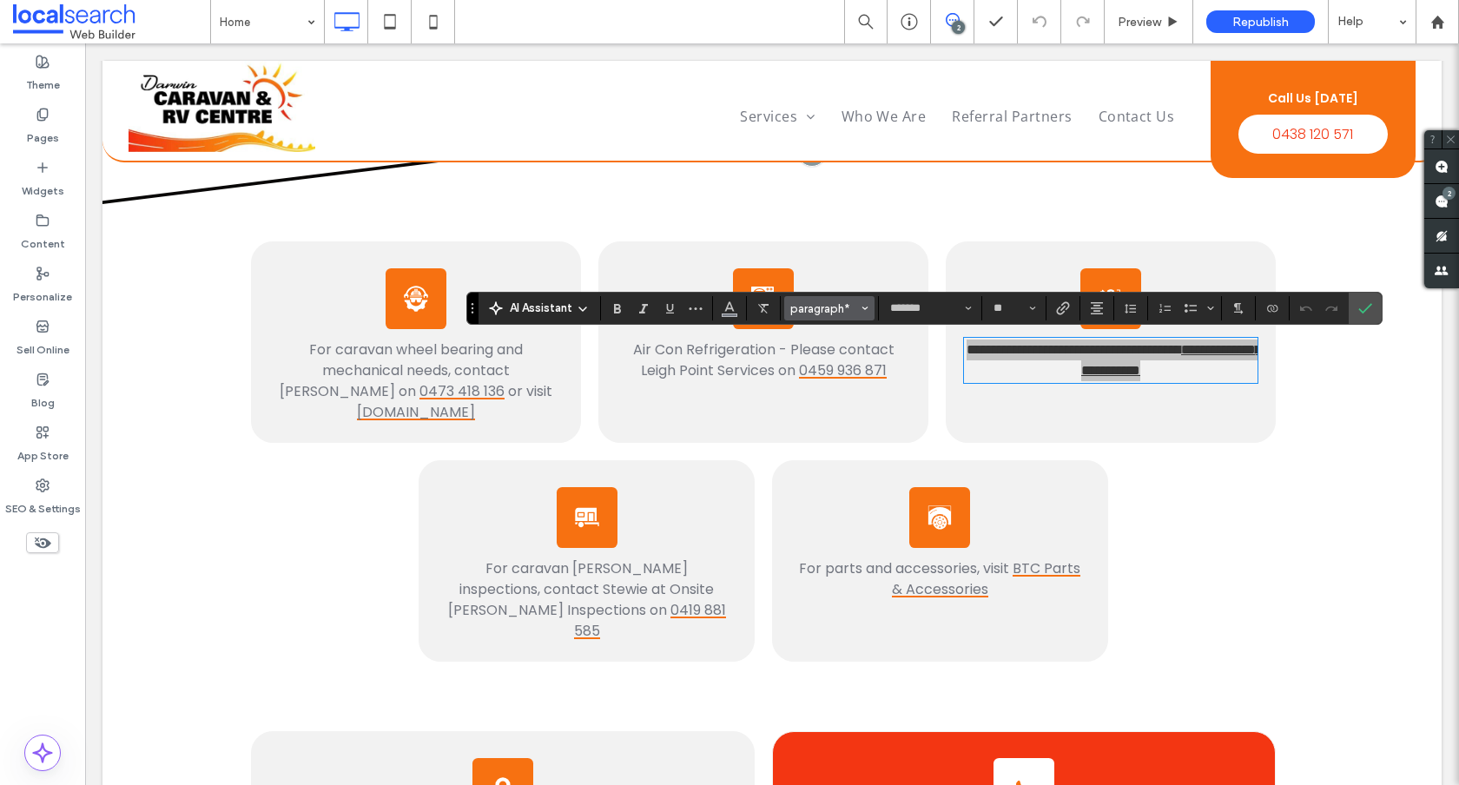
click at [841, 307] on span "paragraph*" at bounding box center [825, 308] width 68 height 13
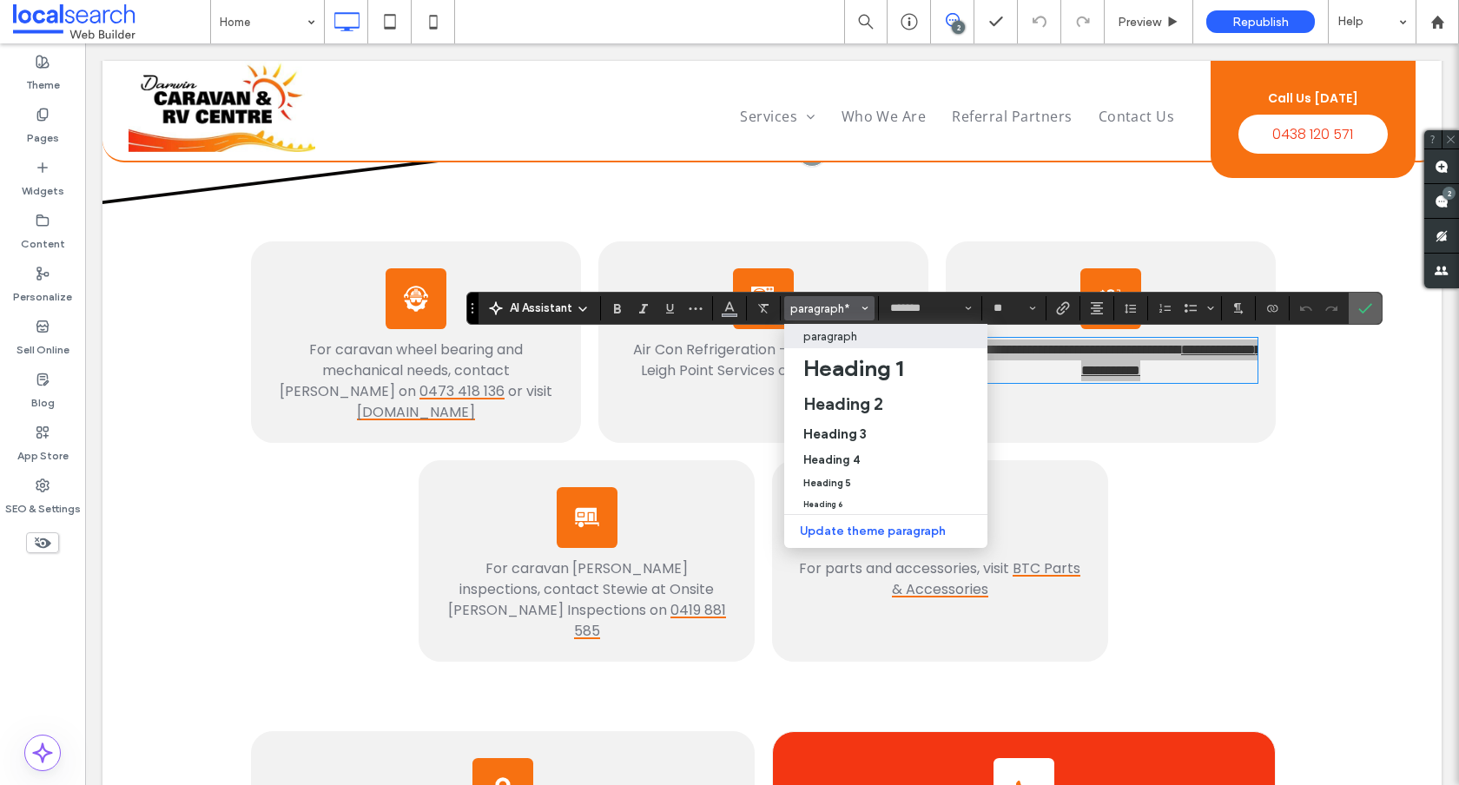
click at [1365, 313] on icon "Confirm" at bounding box center [1366, 308] width 14 height 14
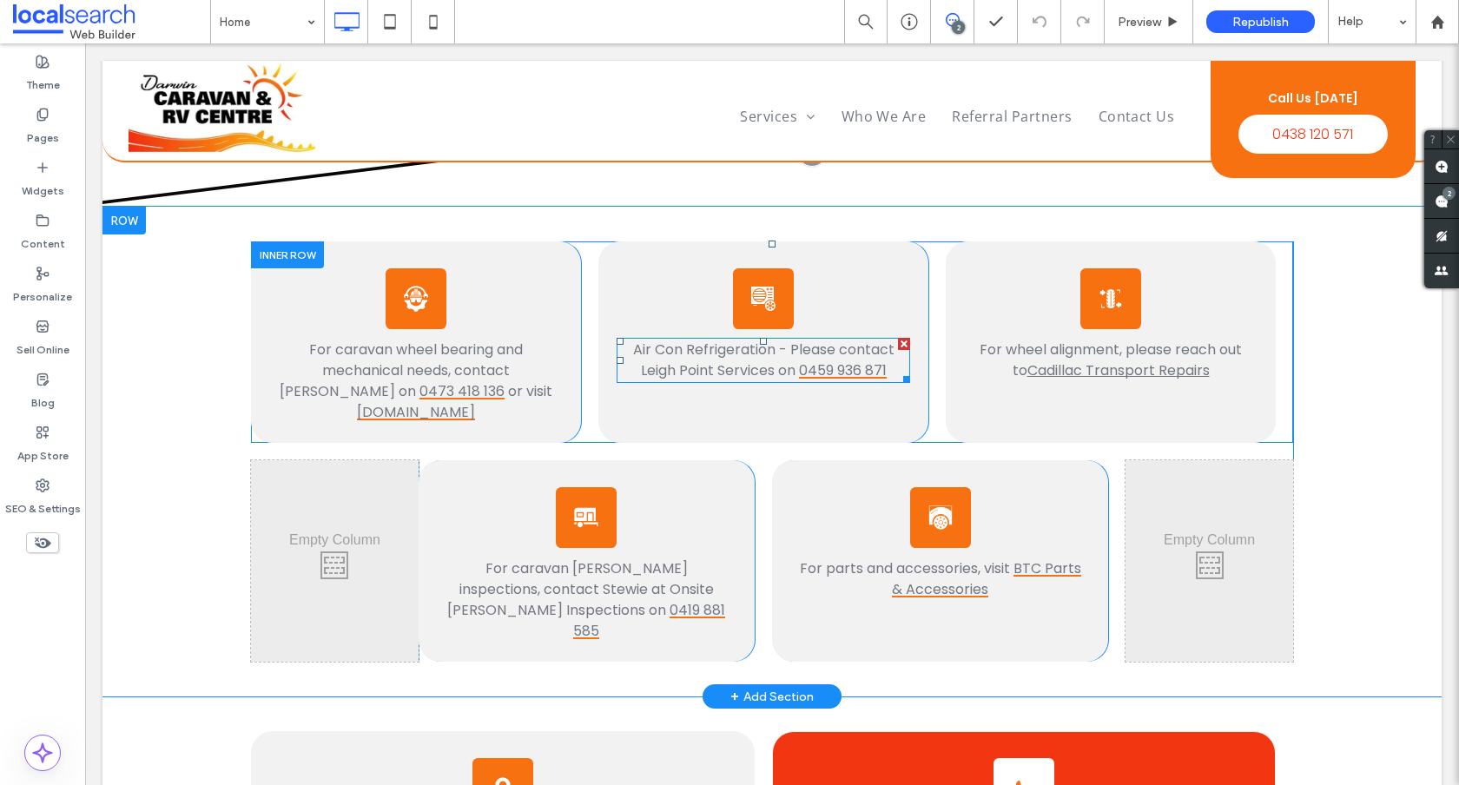
click at [707, 347] on span "Air Con Refrigeration - Please contact Leigh Point Services on" at bounding box center [763, 360] width 261 height 41
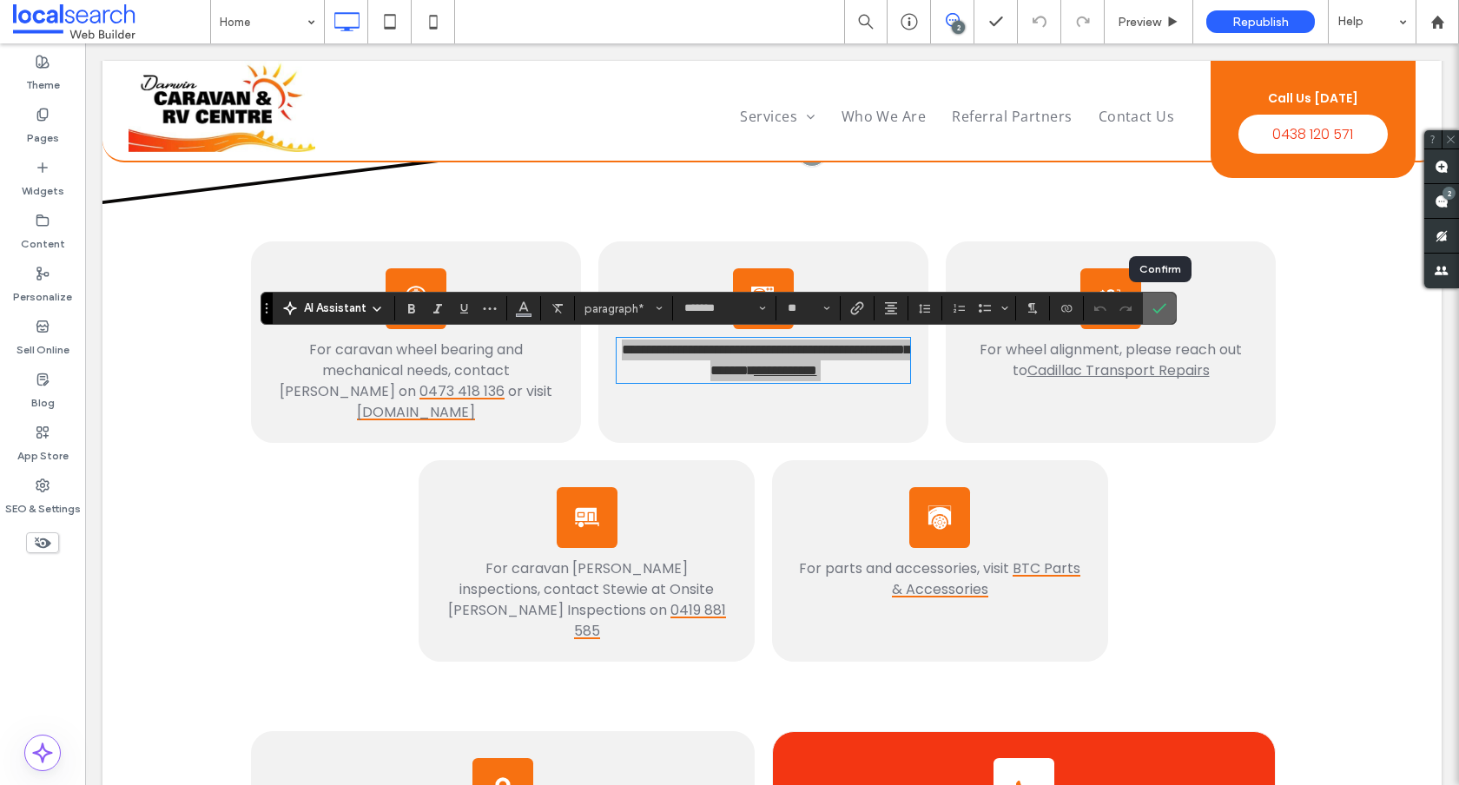
click at [1172, 307] on label "Confirm" at bounding box center [1160, 308] width 26 height 31
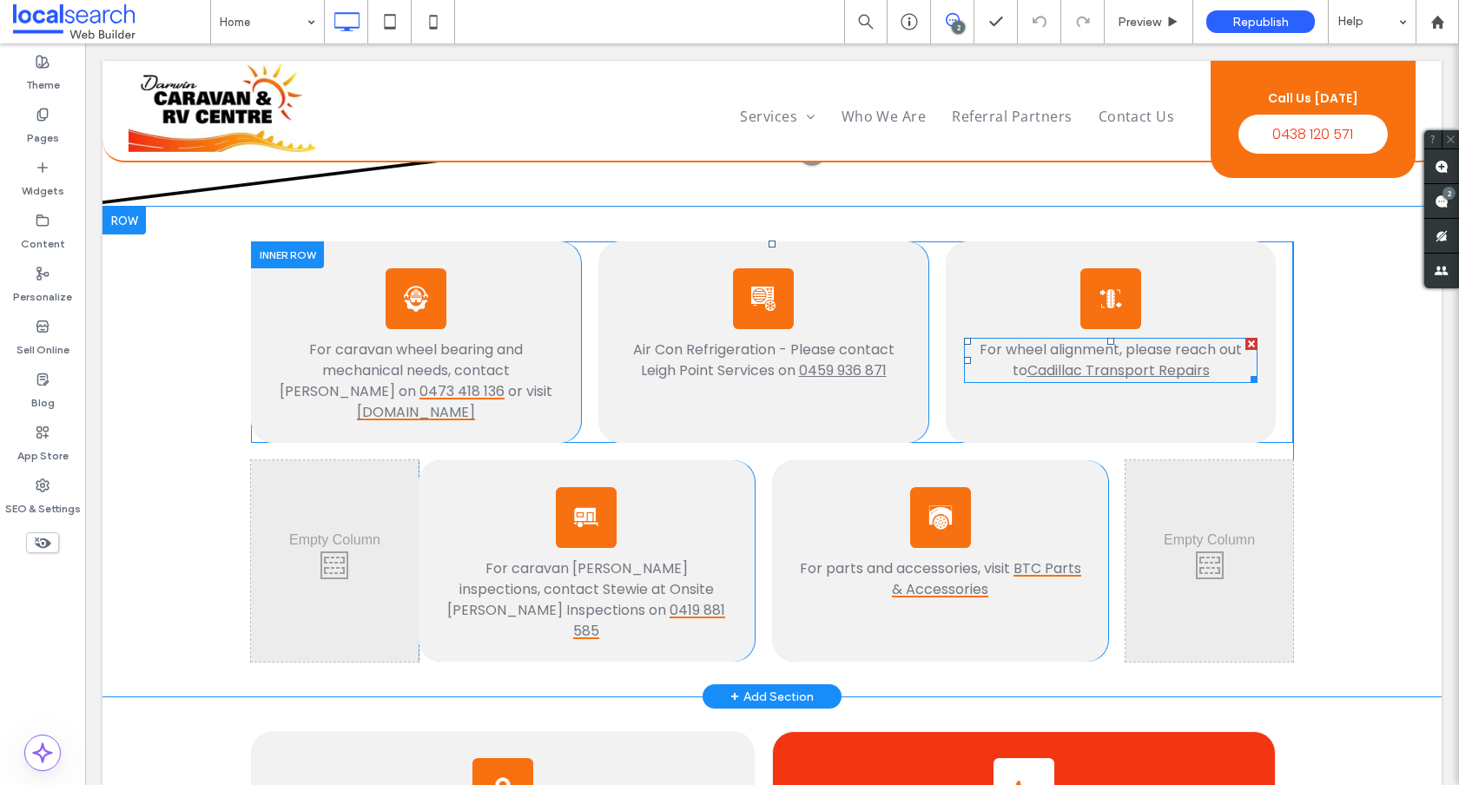
click at [1185, 352] on span "For wheel alignment, please reach out to" at bounding box center [1111, 360] width 262 height 41
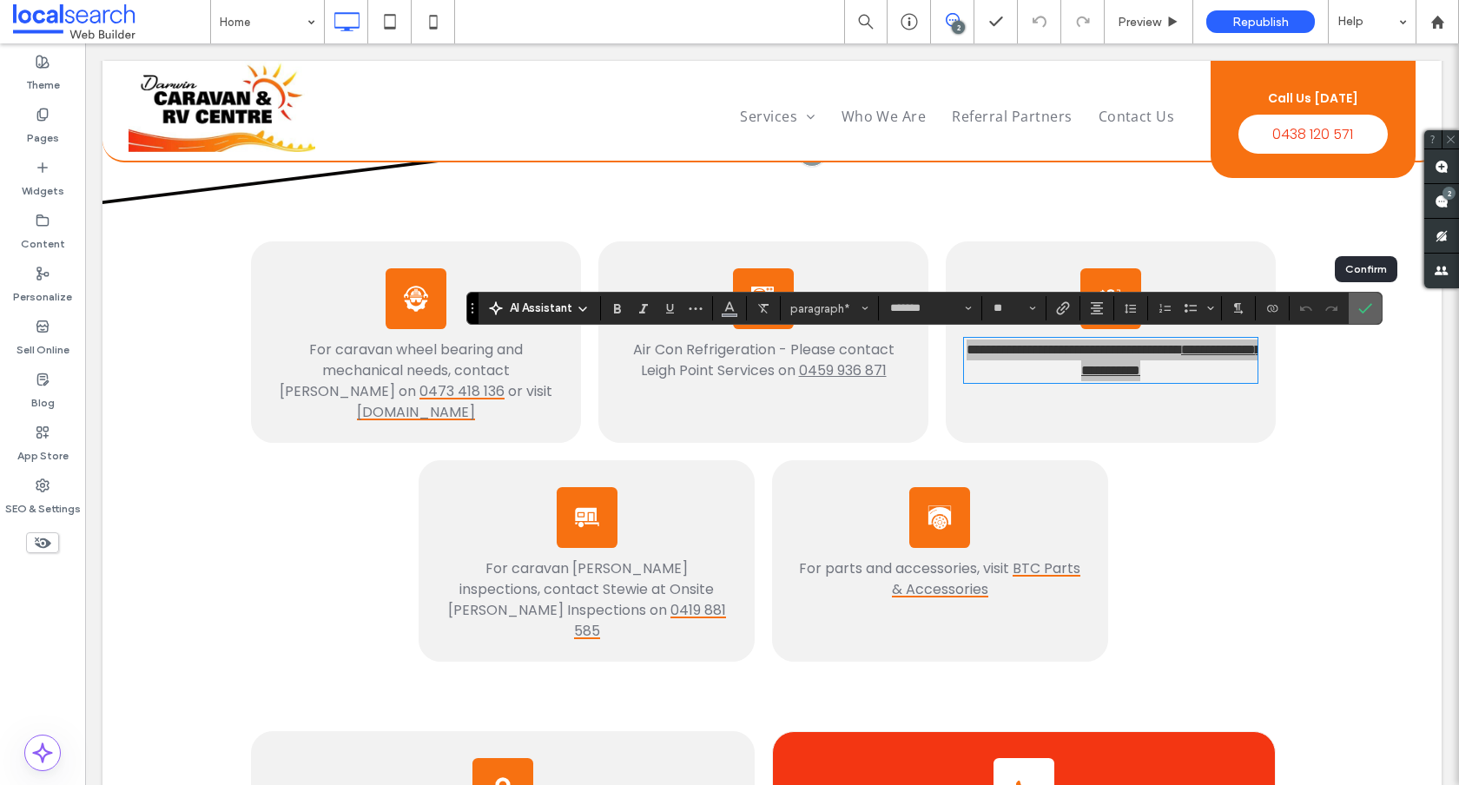
click at [1365, 302] on icon "Confirm" at bounding box center [1366, 308] width 14 height 14
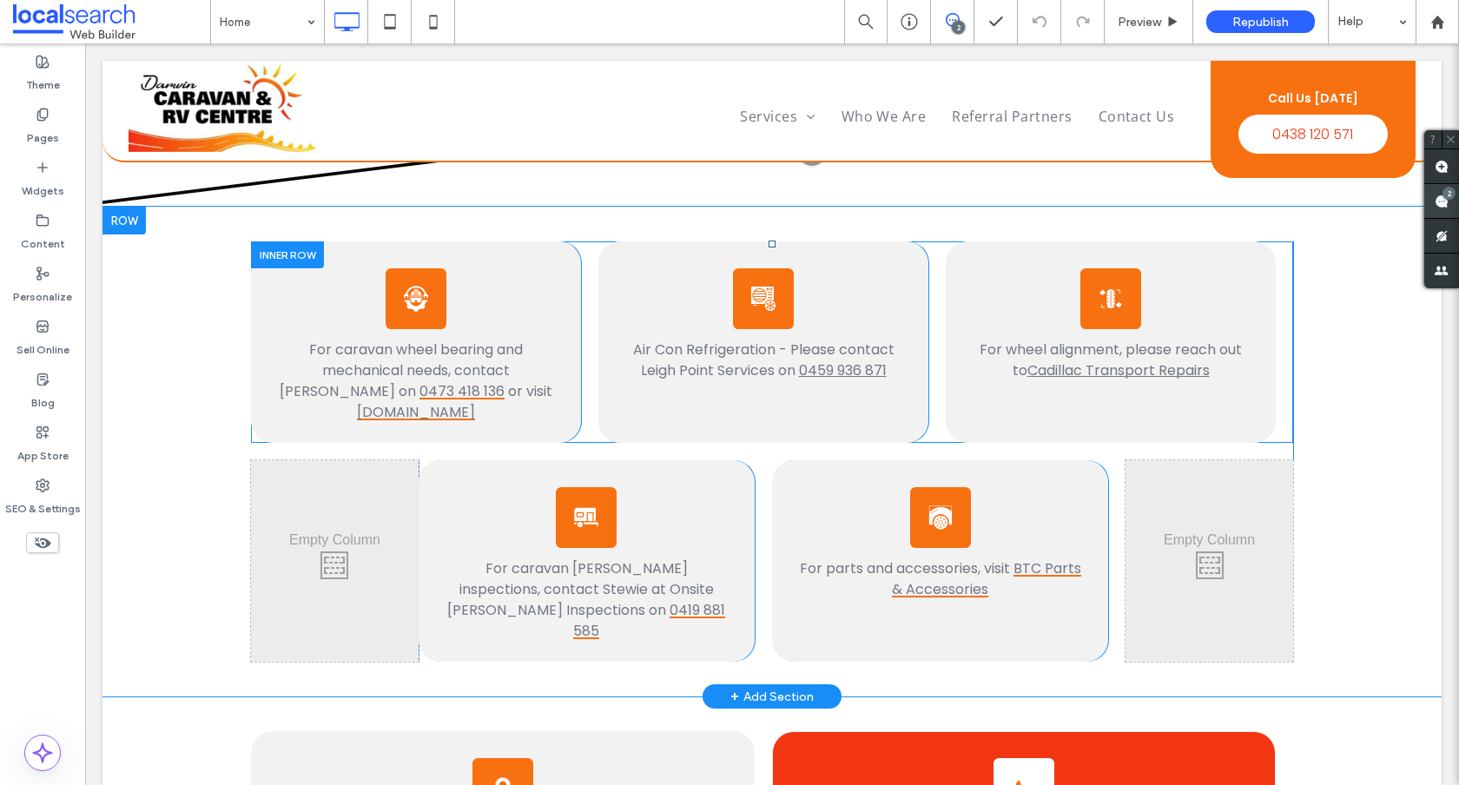
click at [1443, 194] on div "2" at bounding box center [1449, 193] width 13 height 13
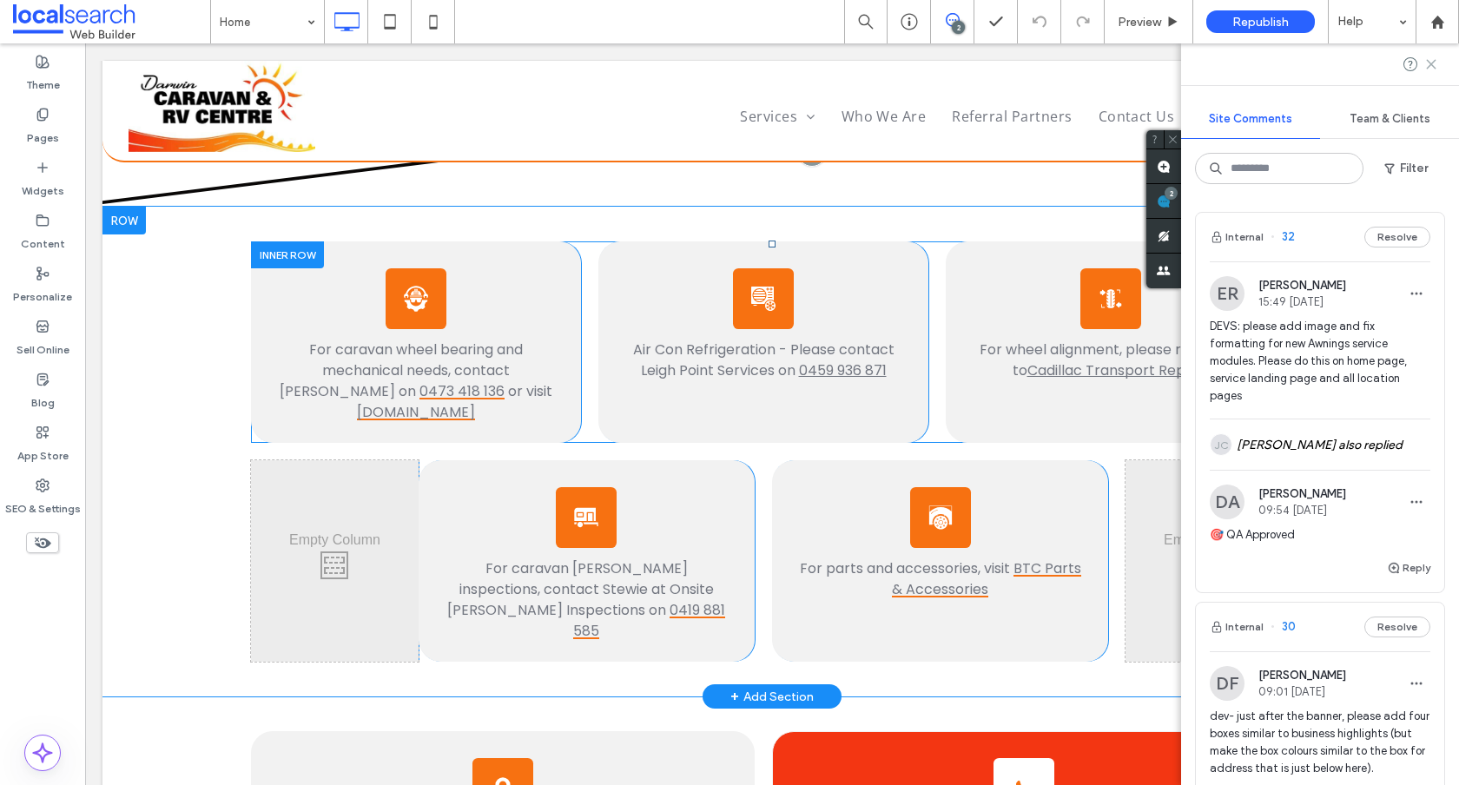
click at [1431, 63] on use at bounding box center [1431, 64] width 8 height 8
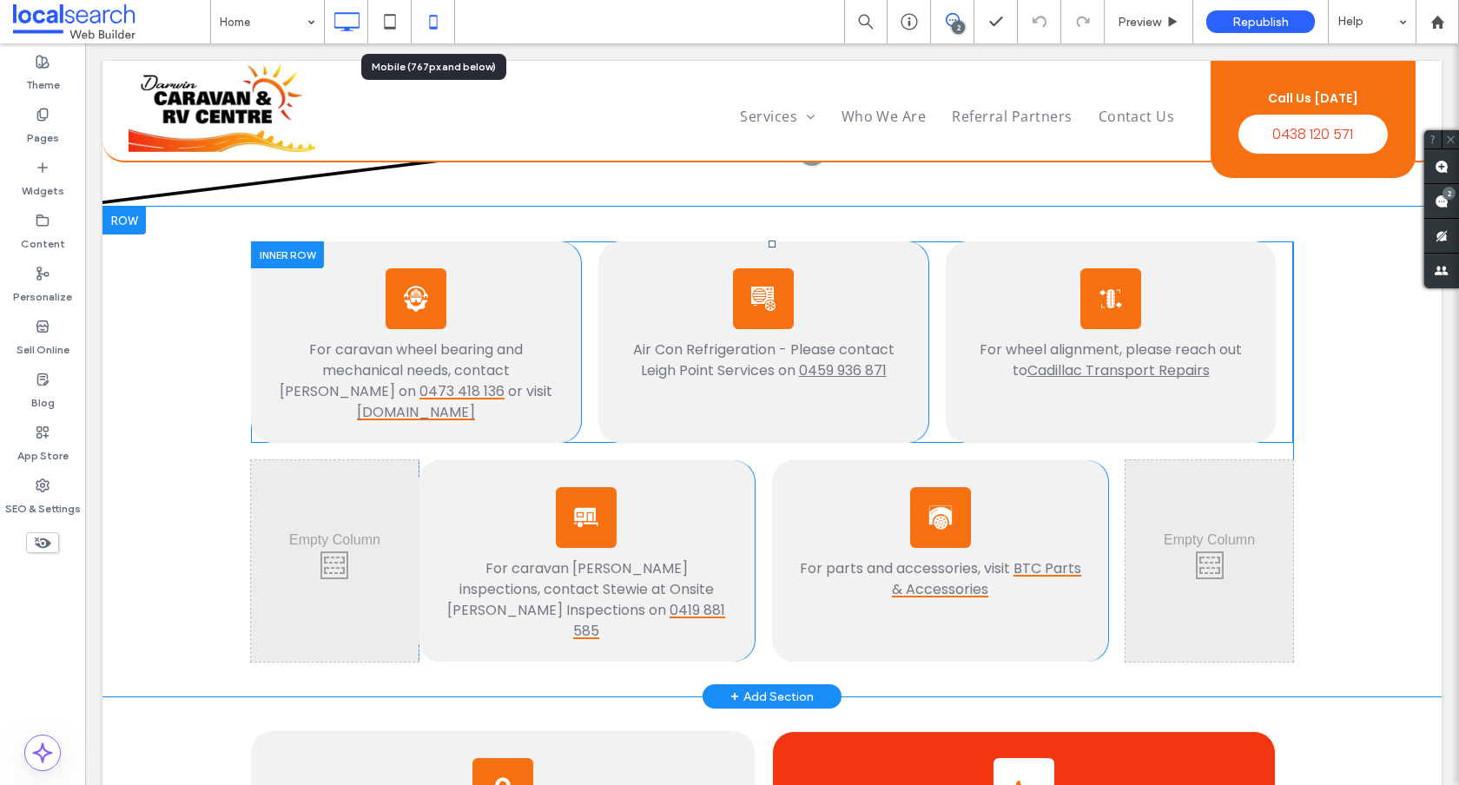
click at [428, 25] on icon at bounding box center [433, 21] width 35 height 35
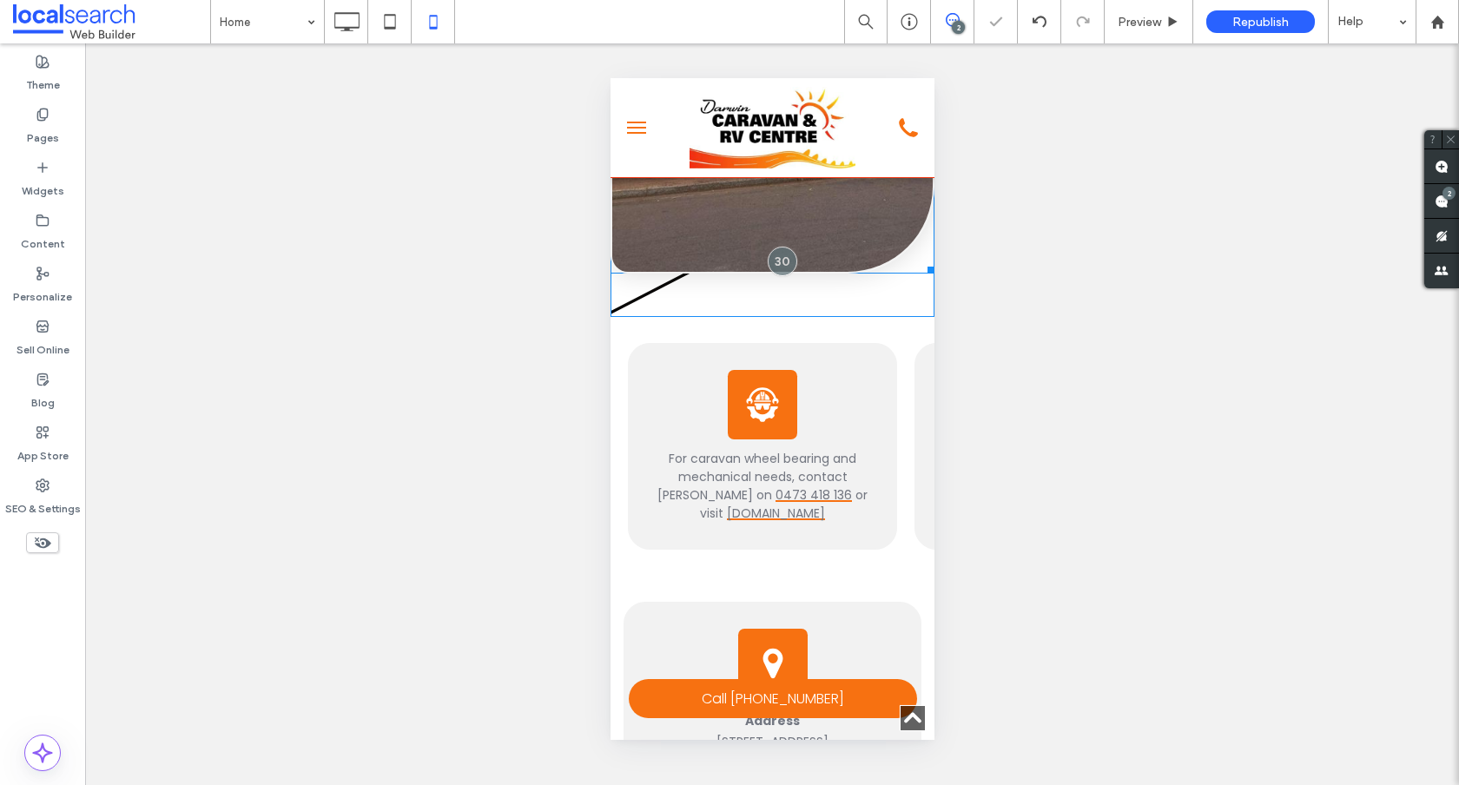
scroll to position [929, 0]
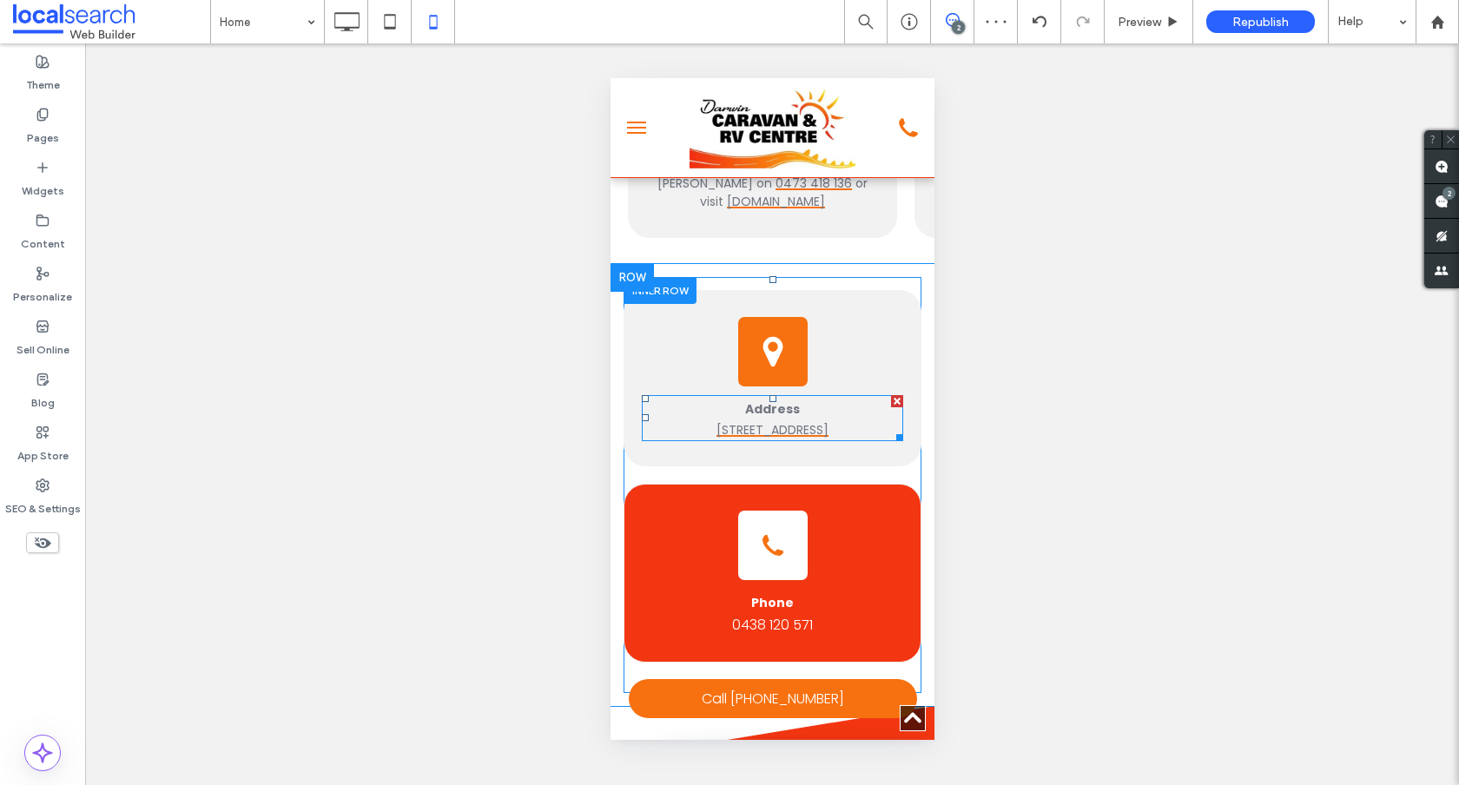
click at [792, 421] on p "Address" at bounding box center [771, 409] width 261 height 24
type input "*******"
type input "**"
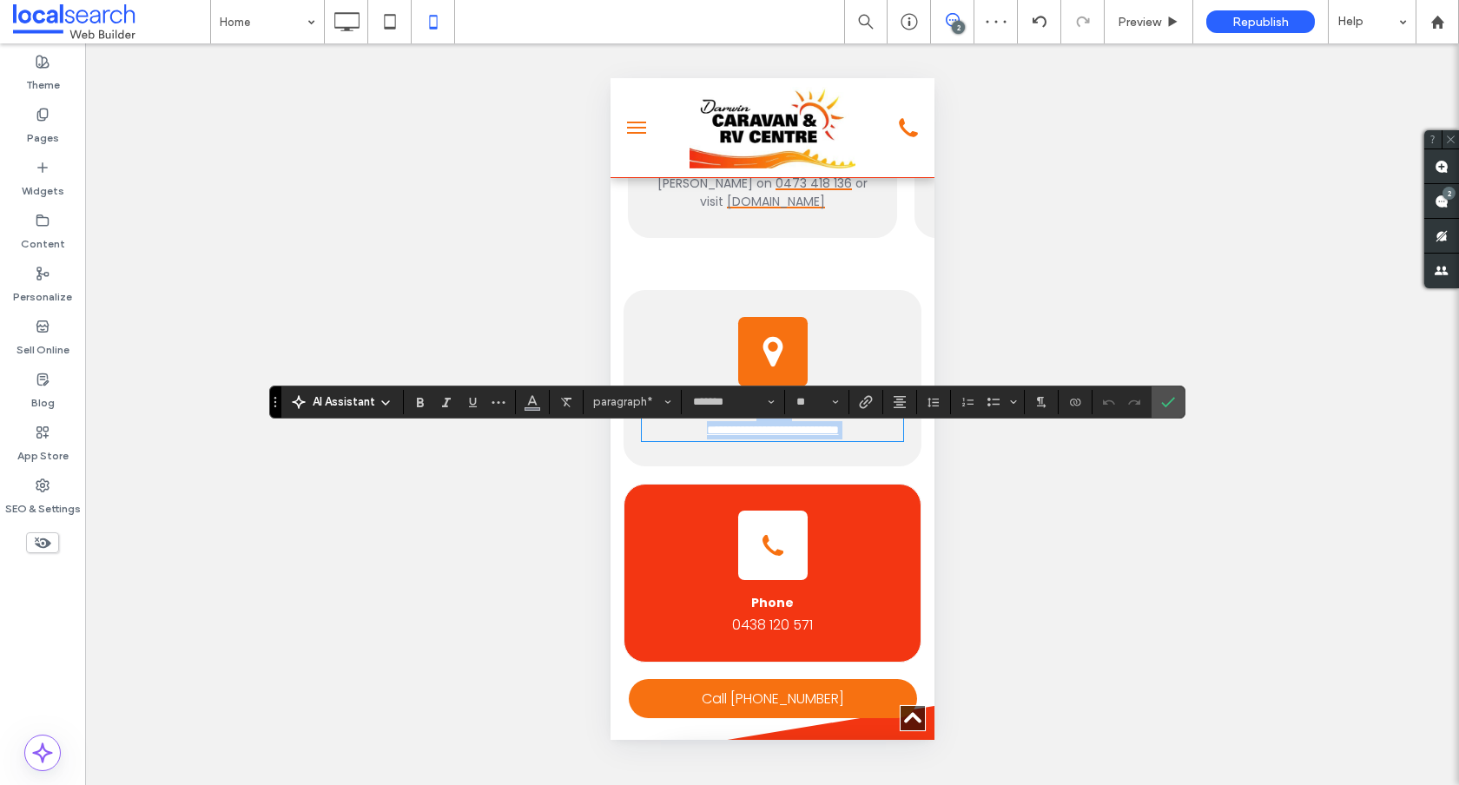
click at [838, 436] on link "**********" at bounding box center [772, 430] width 132 height 12
click at [1171, 405] on icon "Confirm" at bounding box center [1168, 402] width 14 height 14
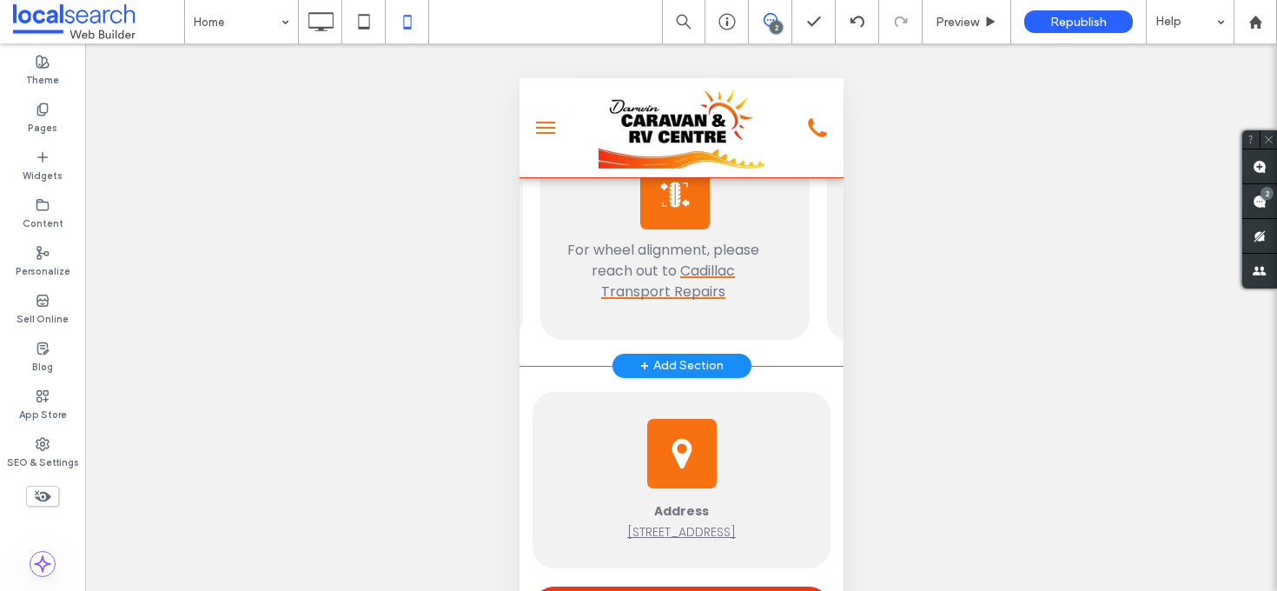
scroll to position [0, 564]
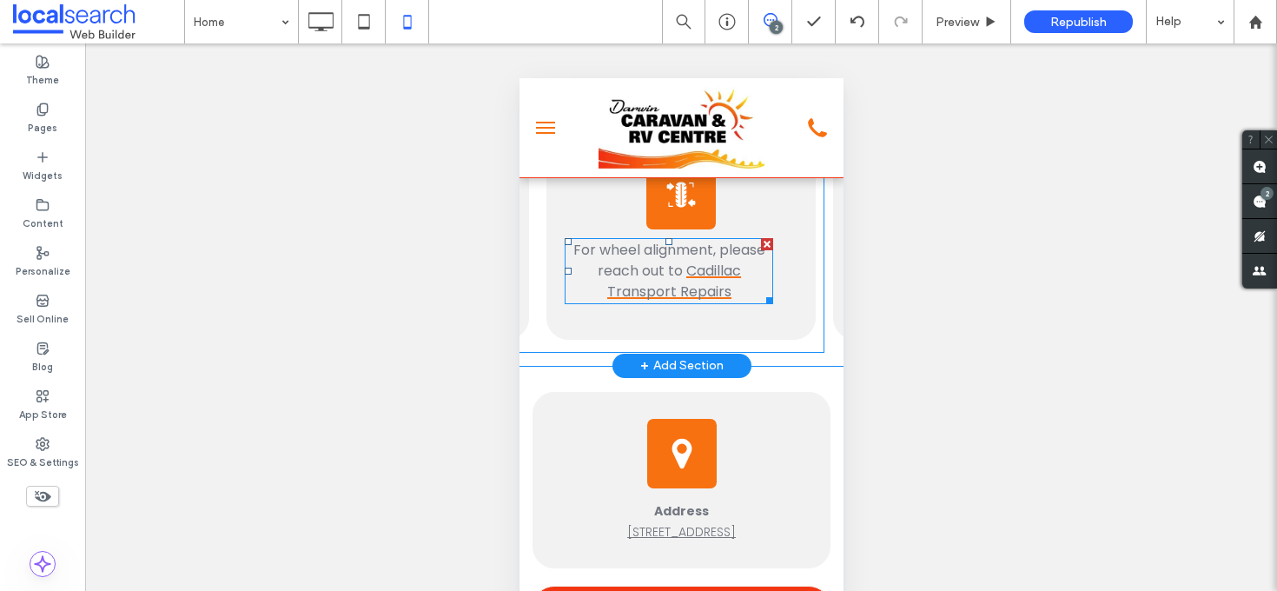
click at [757, 281] on span "For wheel alignment, please reach out to" at bounding box center [668, 260] width 192 height 41
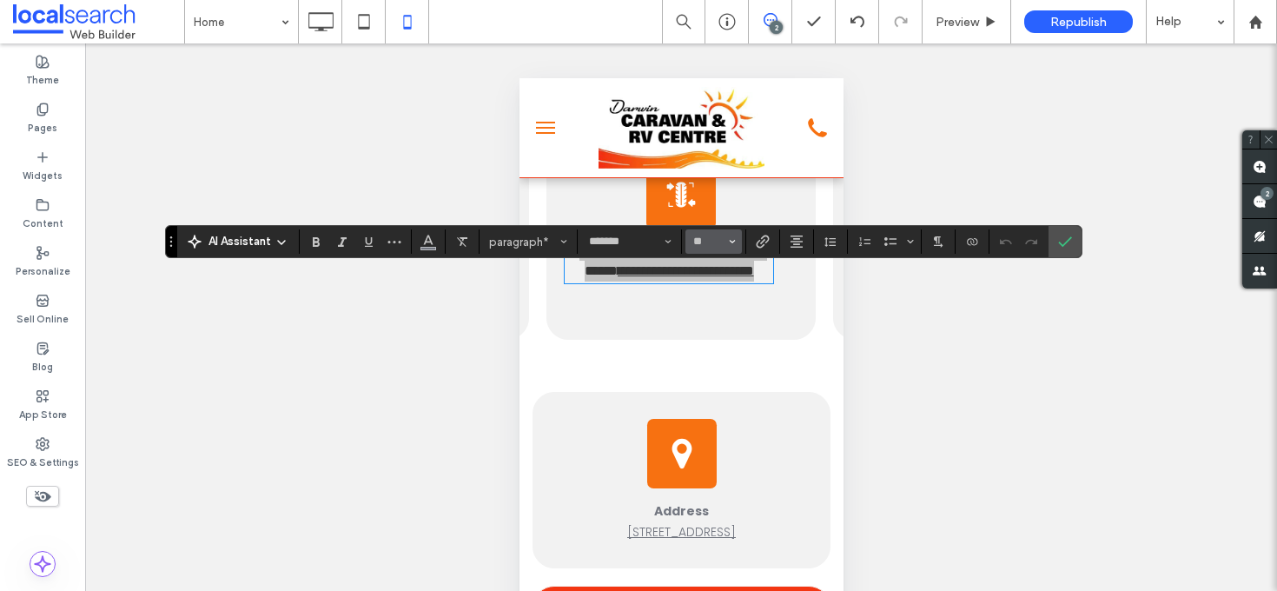
click at [733, 241] on use "Size" at bounding box center [732, 241] width 6 height 3
click at [718, 392] on label "14" at bounding box center [713, 391] width 56 height 24
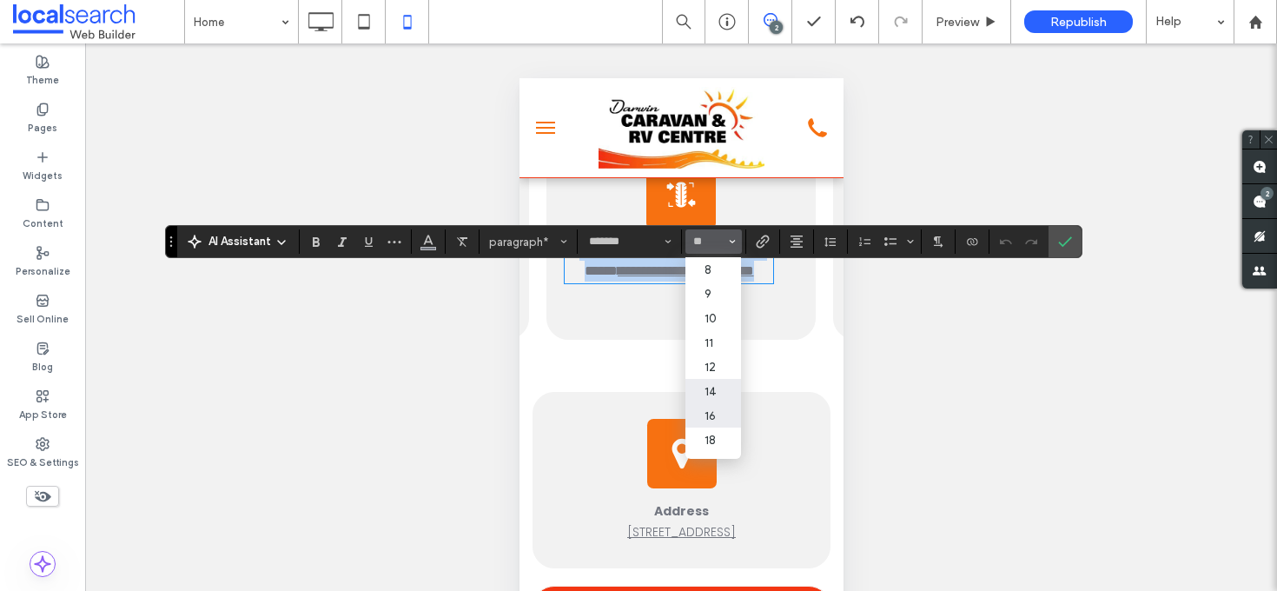
type input "**"
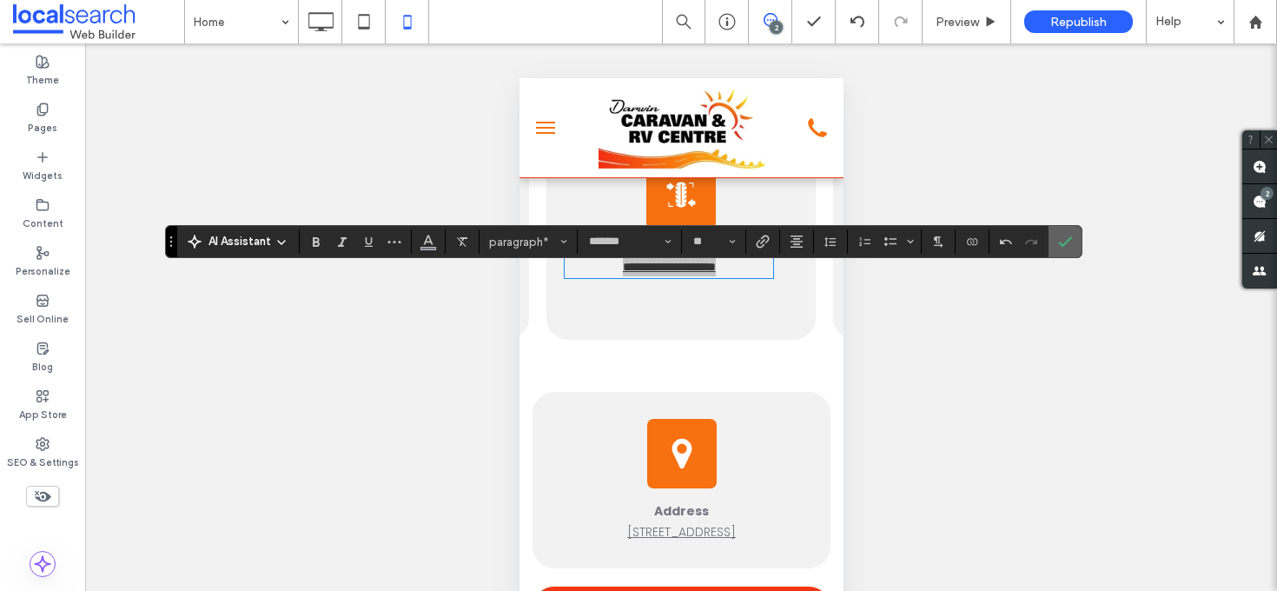
click at [1066, 240] on icon "Confirm" at bounding box center [1065, 242] width 14 height 14
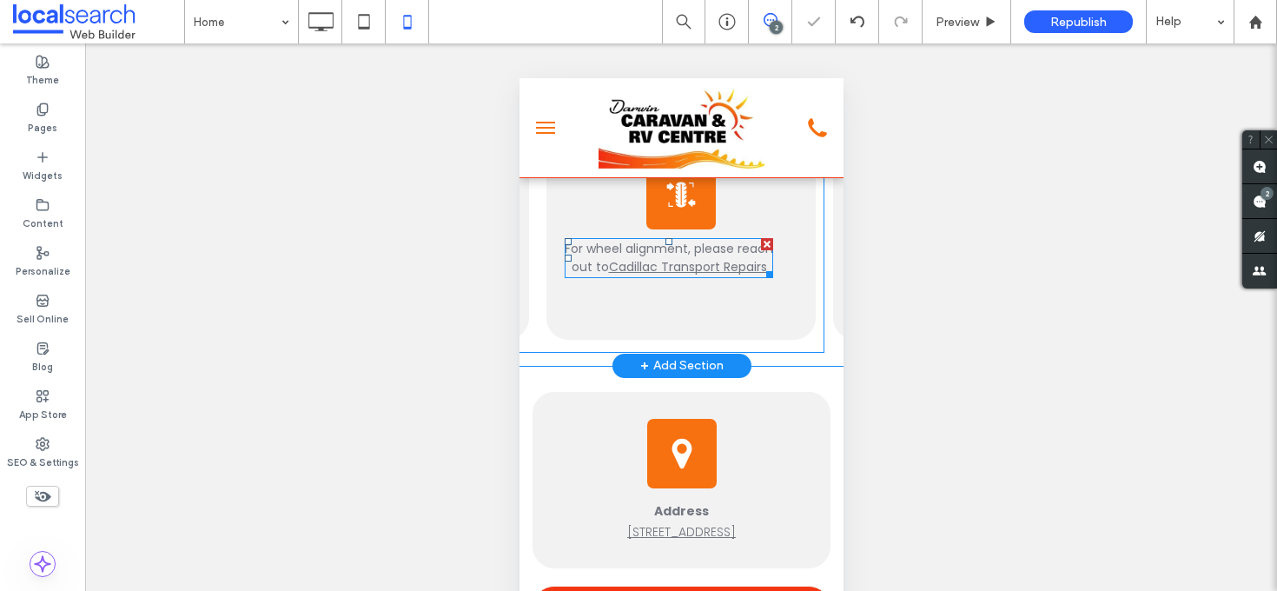
click at [769, 276] on p "For wheel alignment, please reach out to Cadillac Transport Repairs" at bounding box center [668, 258] width 208 height 36
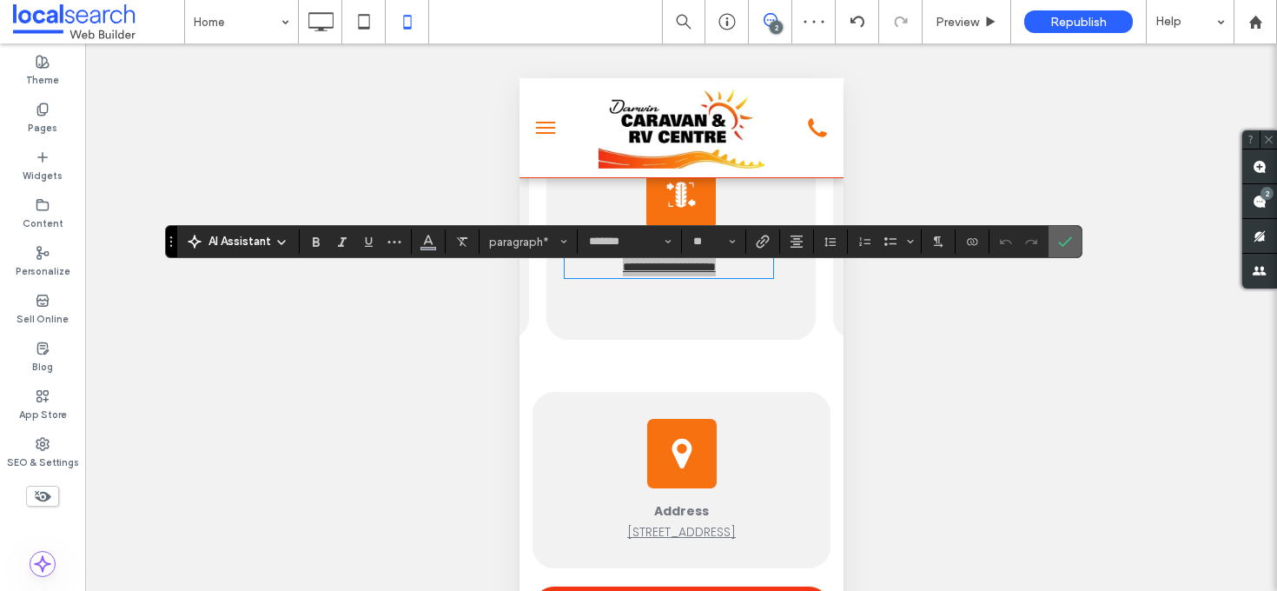
click at [1070, 248] on span "Confirm" at bounding box center [1065, 242] width 14 height 30
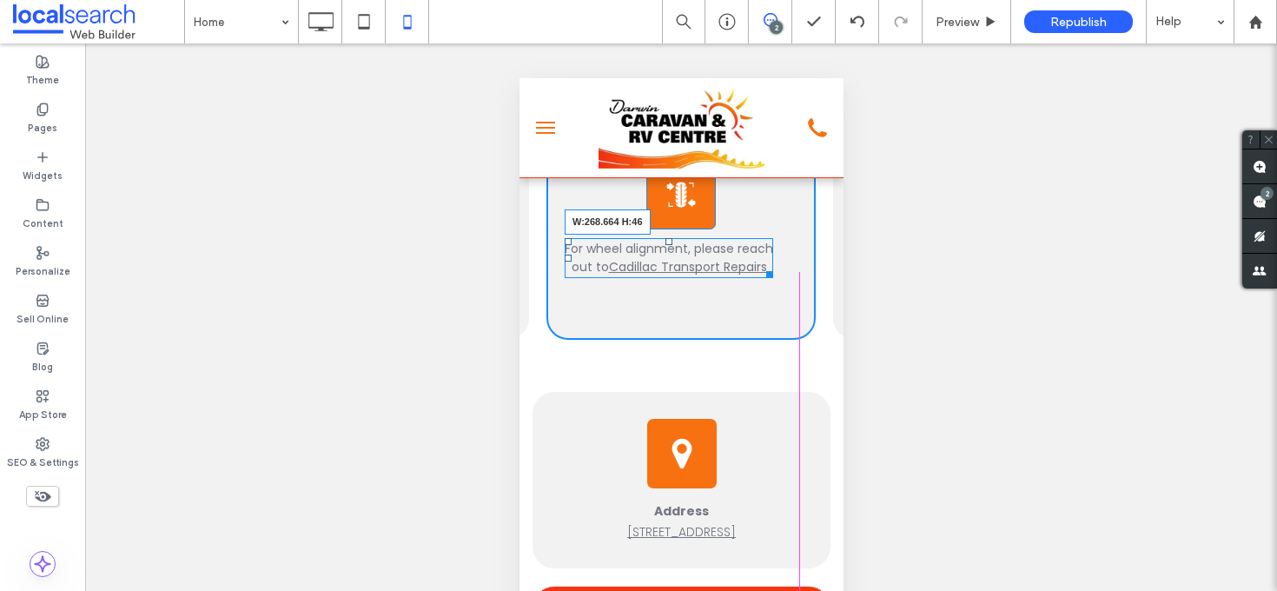
drag, startPoint x: 769, startPoint y: 304, endPoint x: 791, endPoint y: 304, distance: 21.7
click at [772, 278] on div at bounding box center [765, 271] width 13 height 13
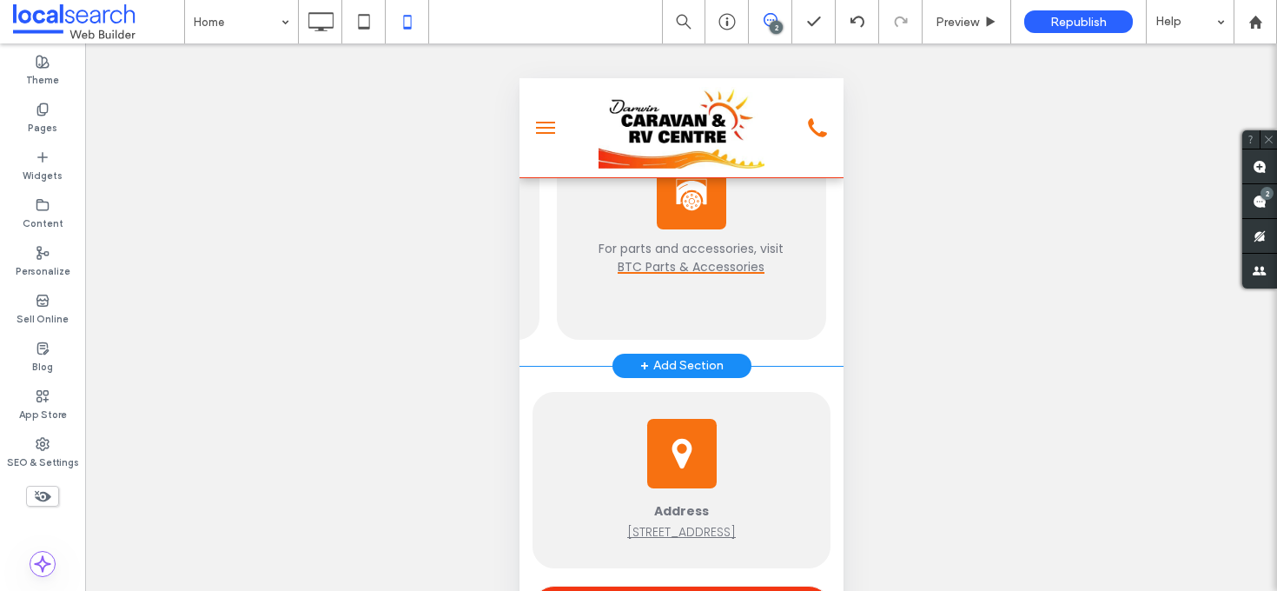
scroll to position [0, 0]
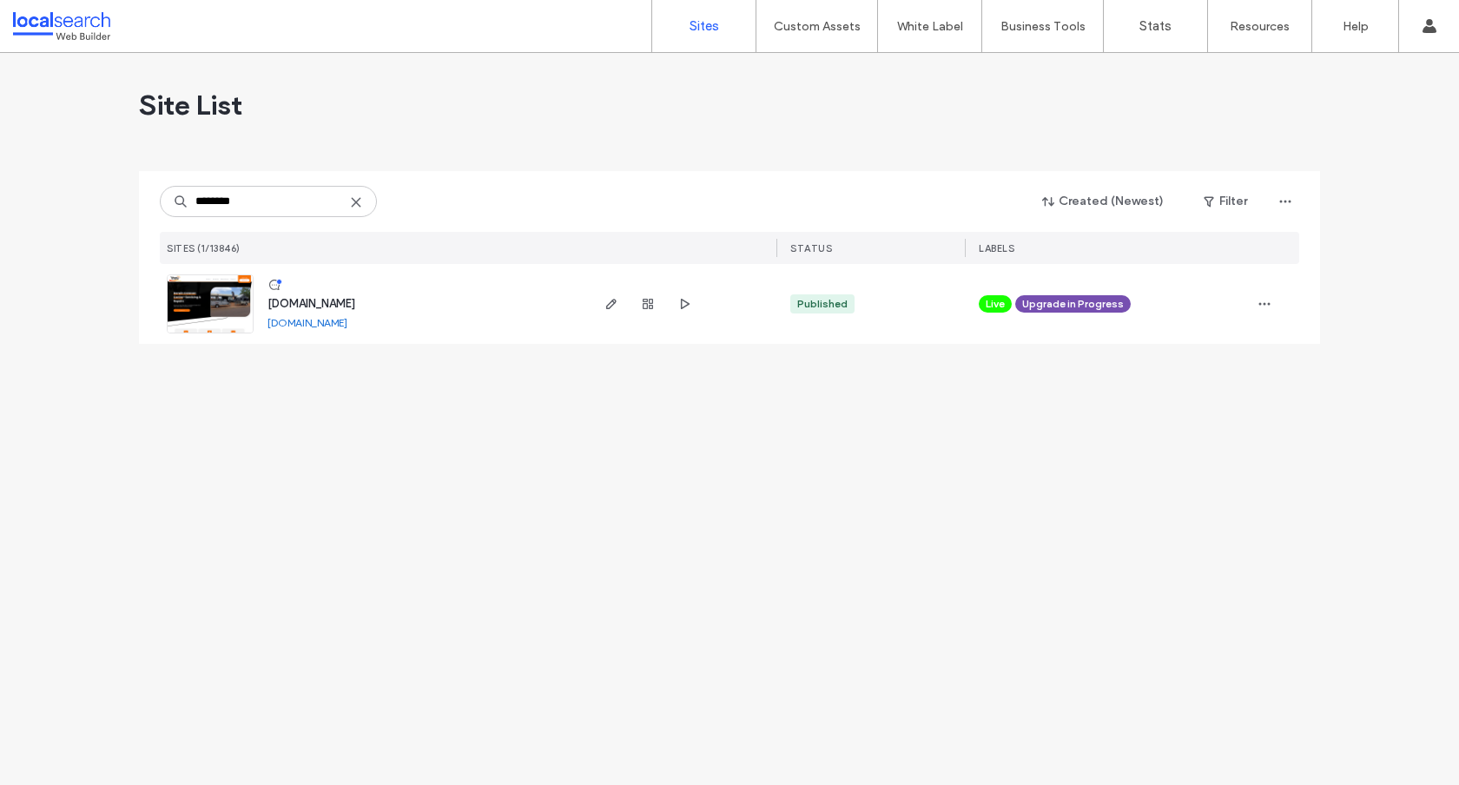
type input "********"
click at [305, 300] on span "[DOMAIN_NAME]" at bounding box center [312, 303] width 88 height 13
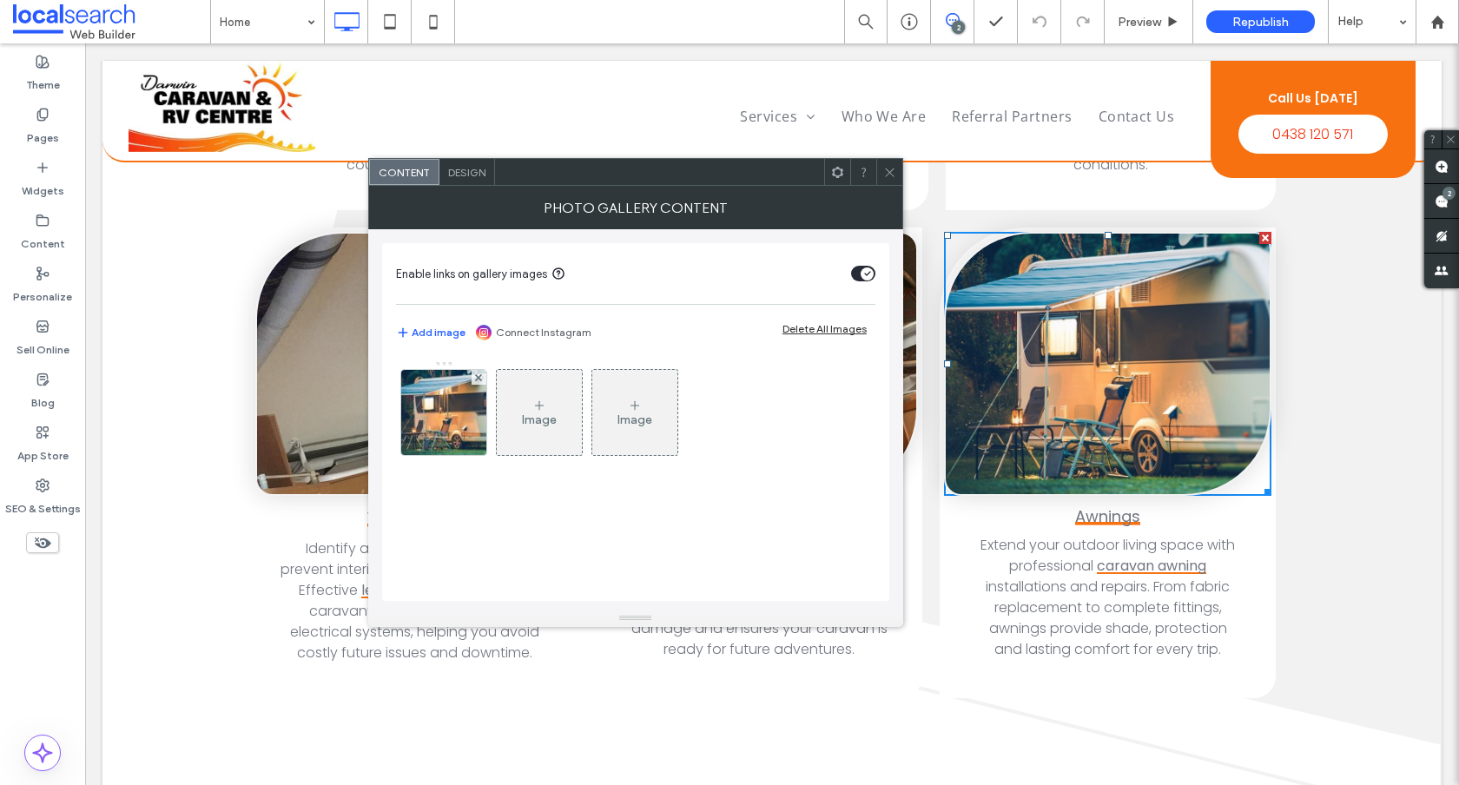
click at [1071, 281] on link at bounding box center [1108, 364] width 324 height 261
click at [447, 405] on img at bounding box center [443, 412] width 129 height 85
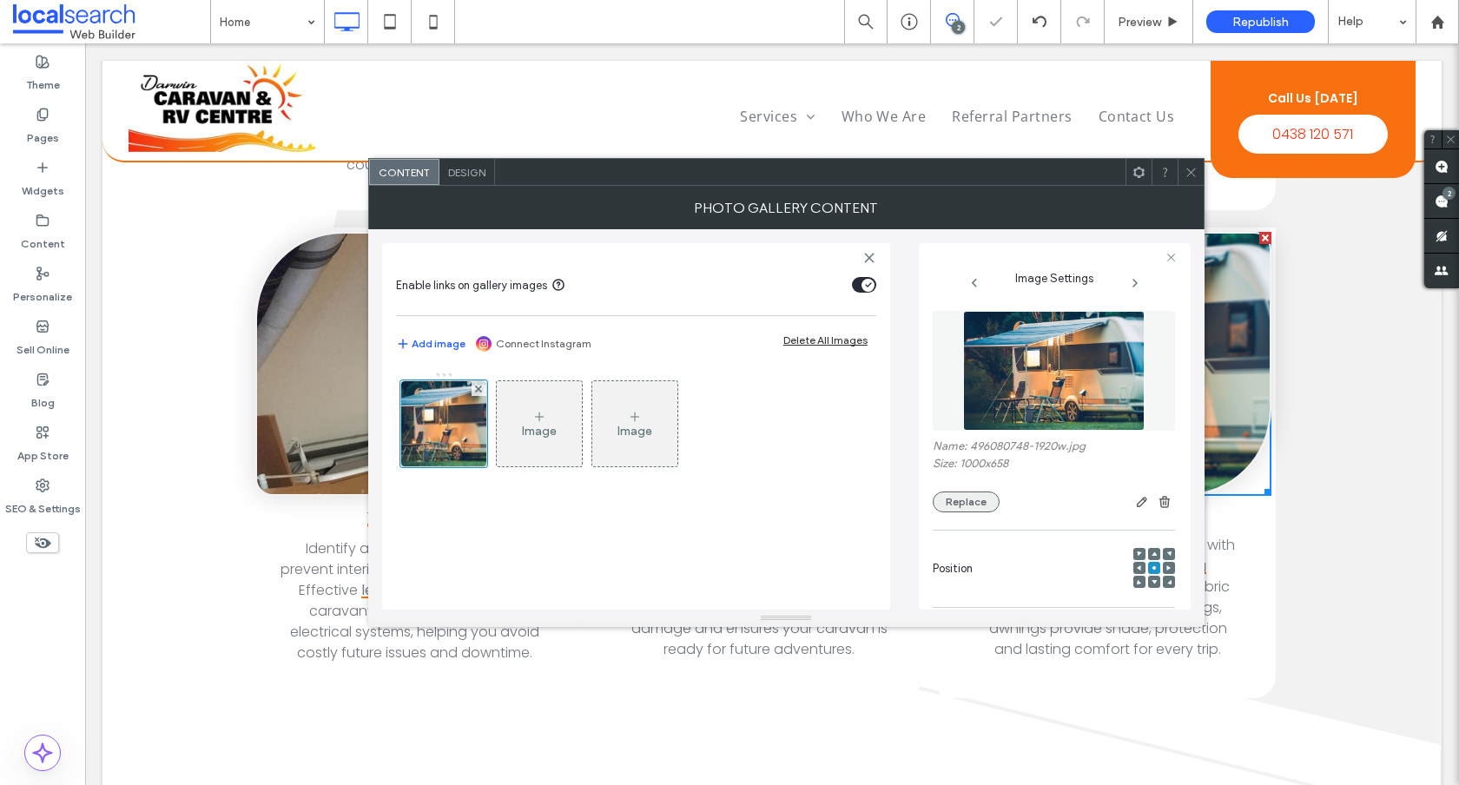
click at [964, 510] on button "Replace" at bounding box center [966, 502] width 67 height 21
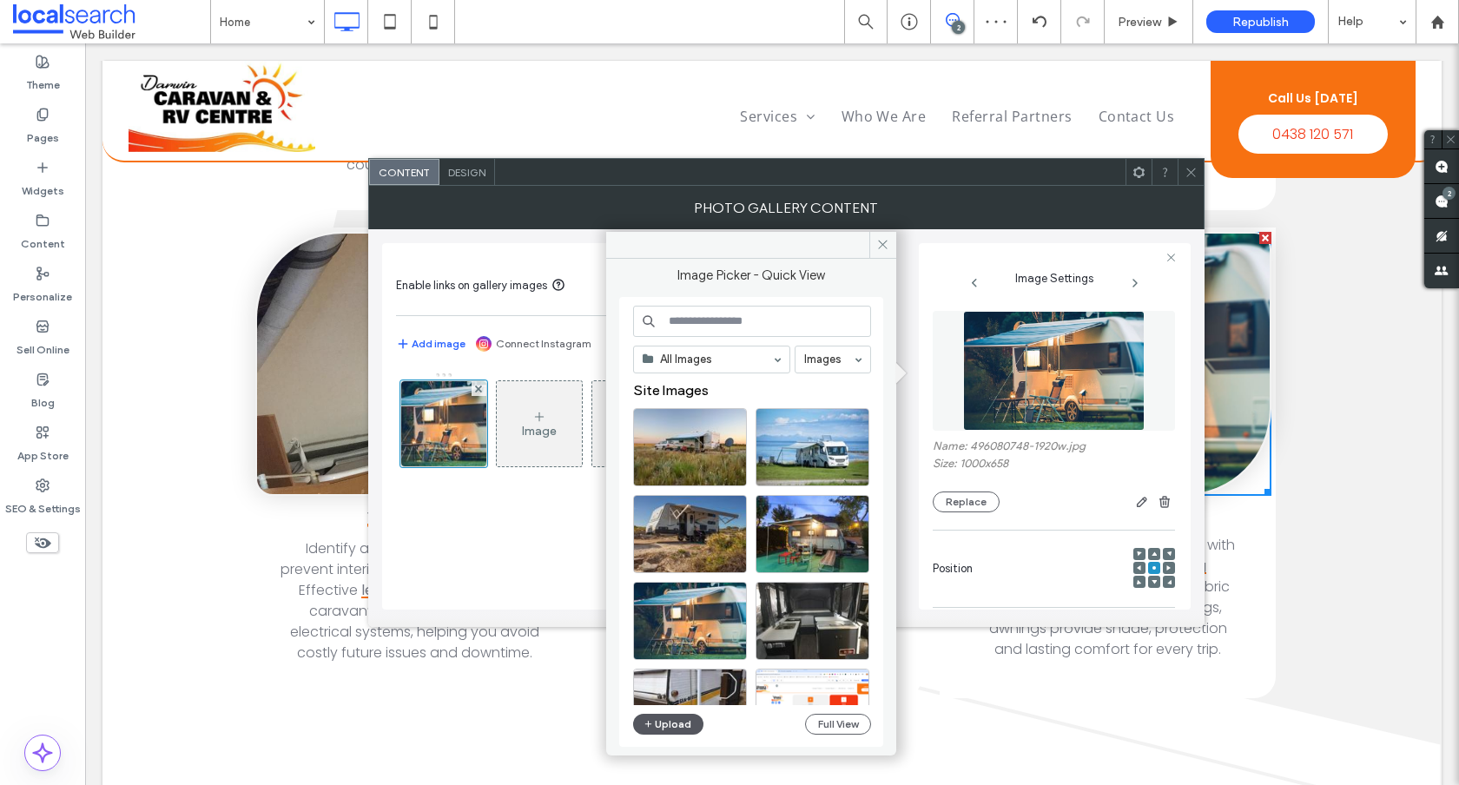
click at [678, 721] on button "Upload" at bounding box center [668, 724] width 71 height 21
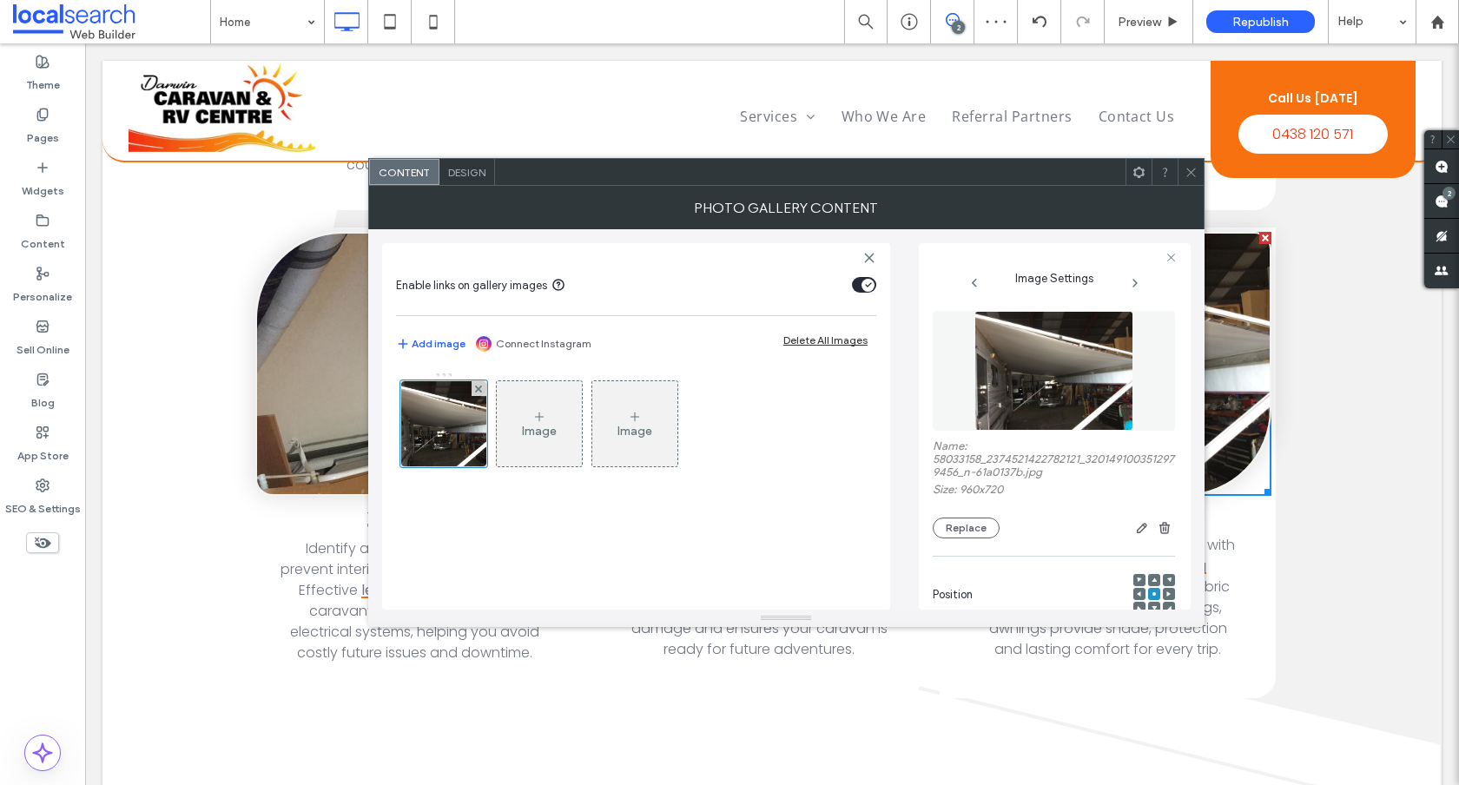
click at [1188, 167] on icon at bounding box center [1191, 172] width 13 height 13
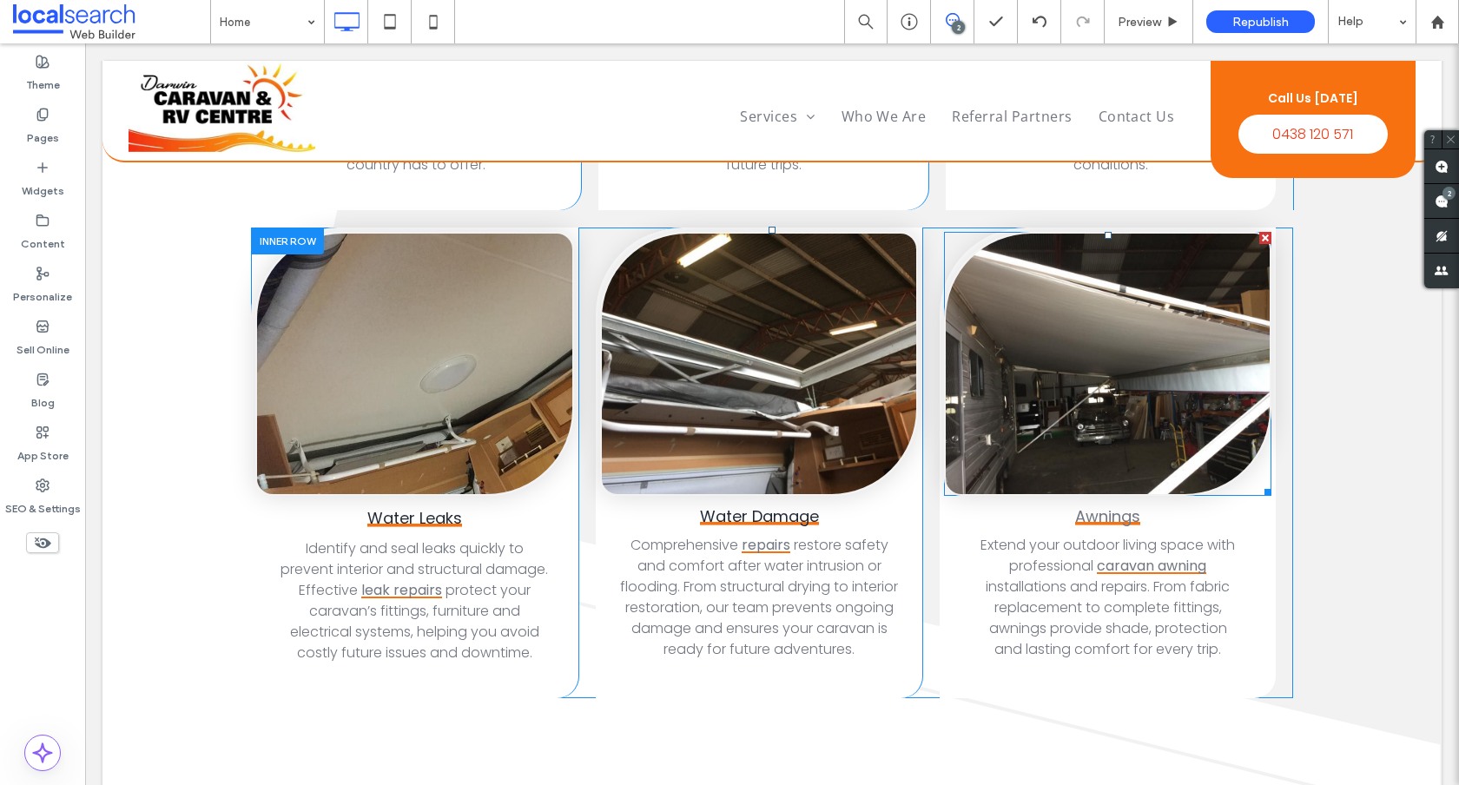
click at [1137, 339] on link at bounding box center [1108, 364] width 324 height 261
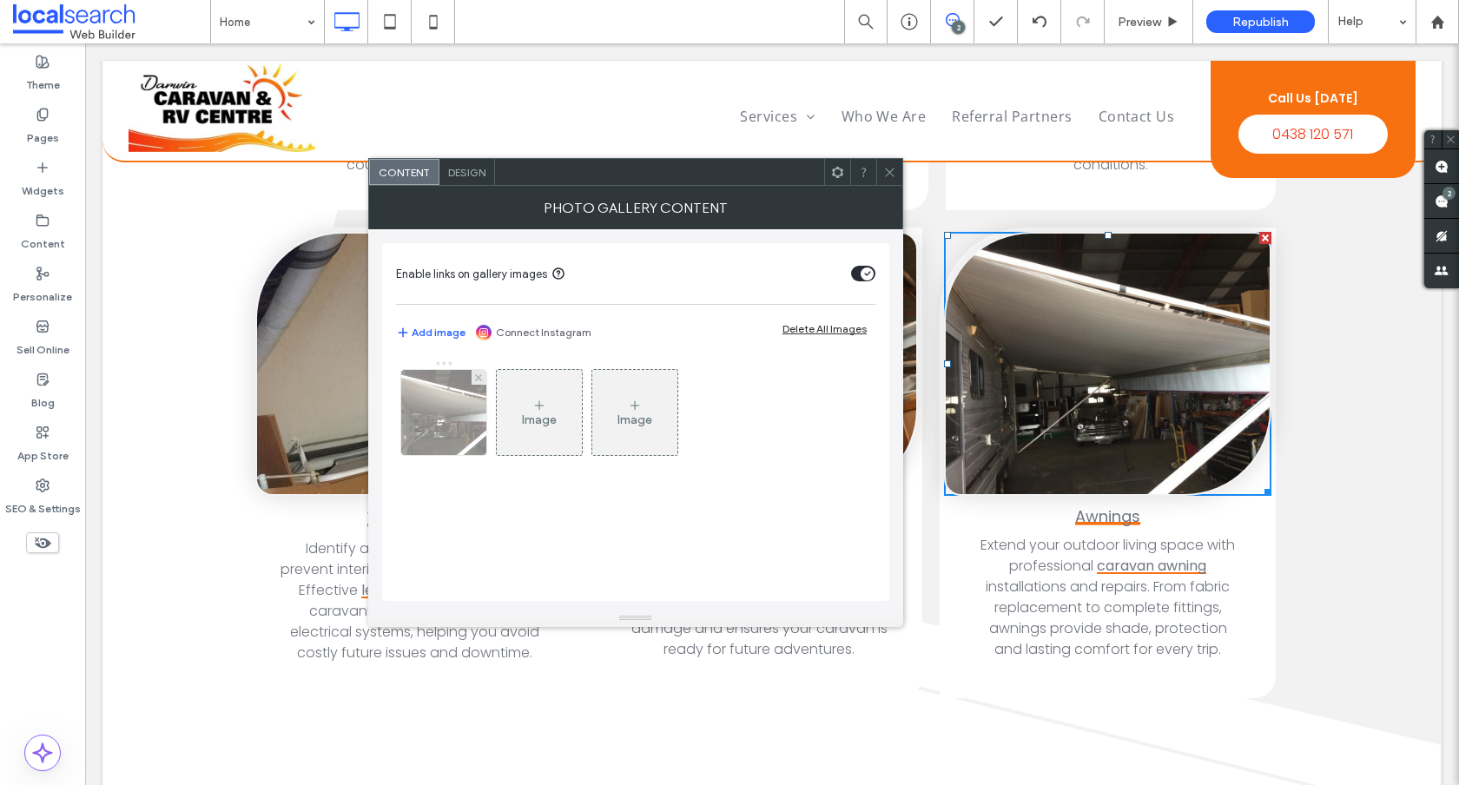
click at [470, 428] on img at bounding box center [444, 412] width 114 height 85
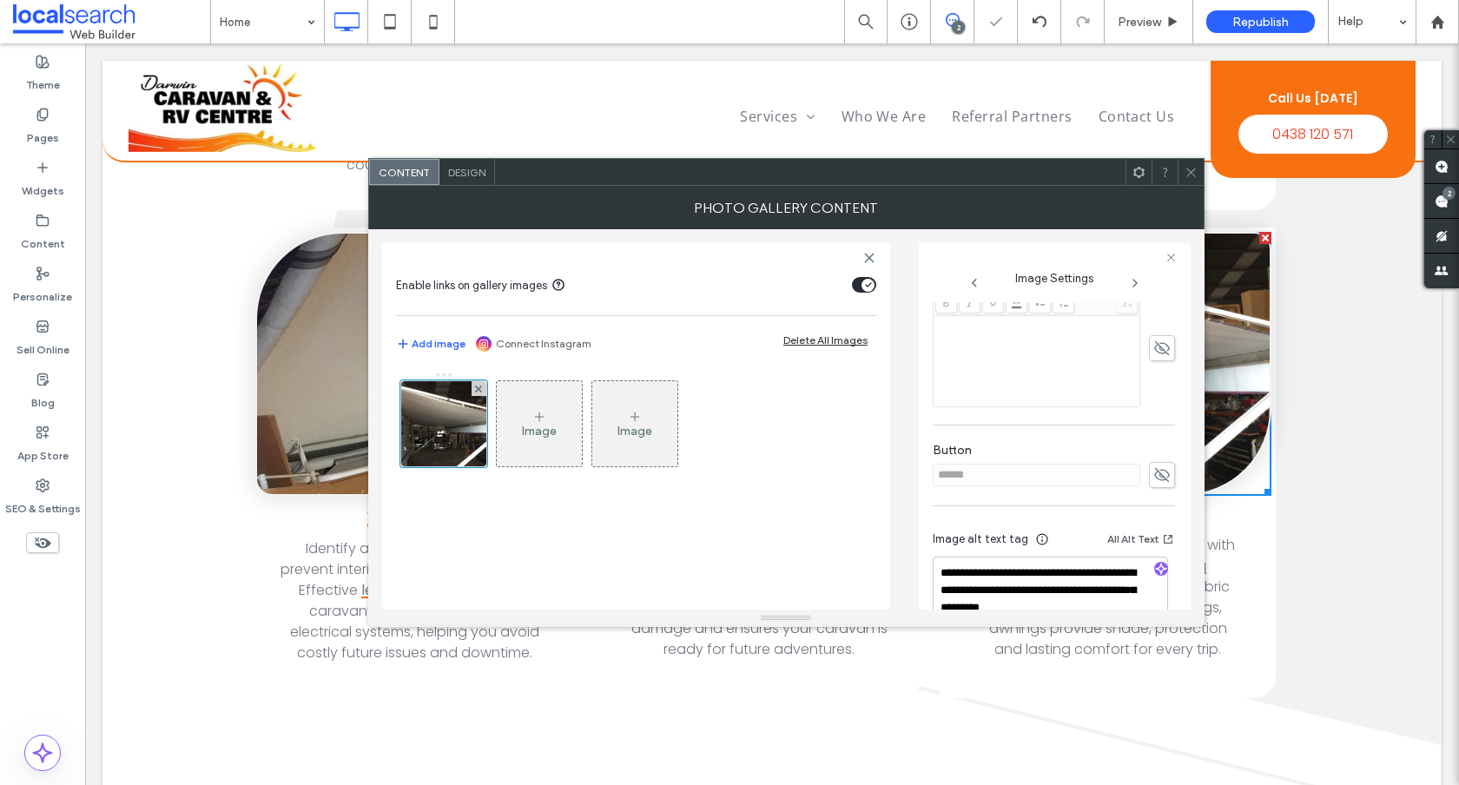
scroll to position [552, 0]
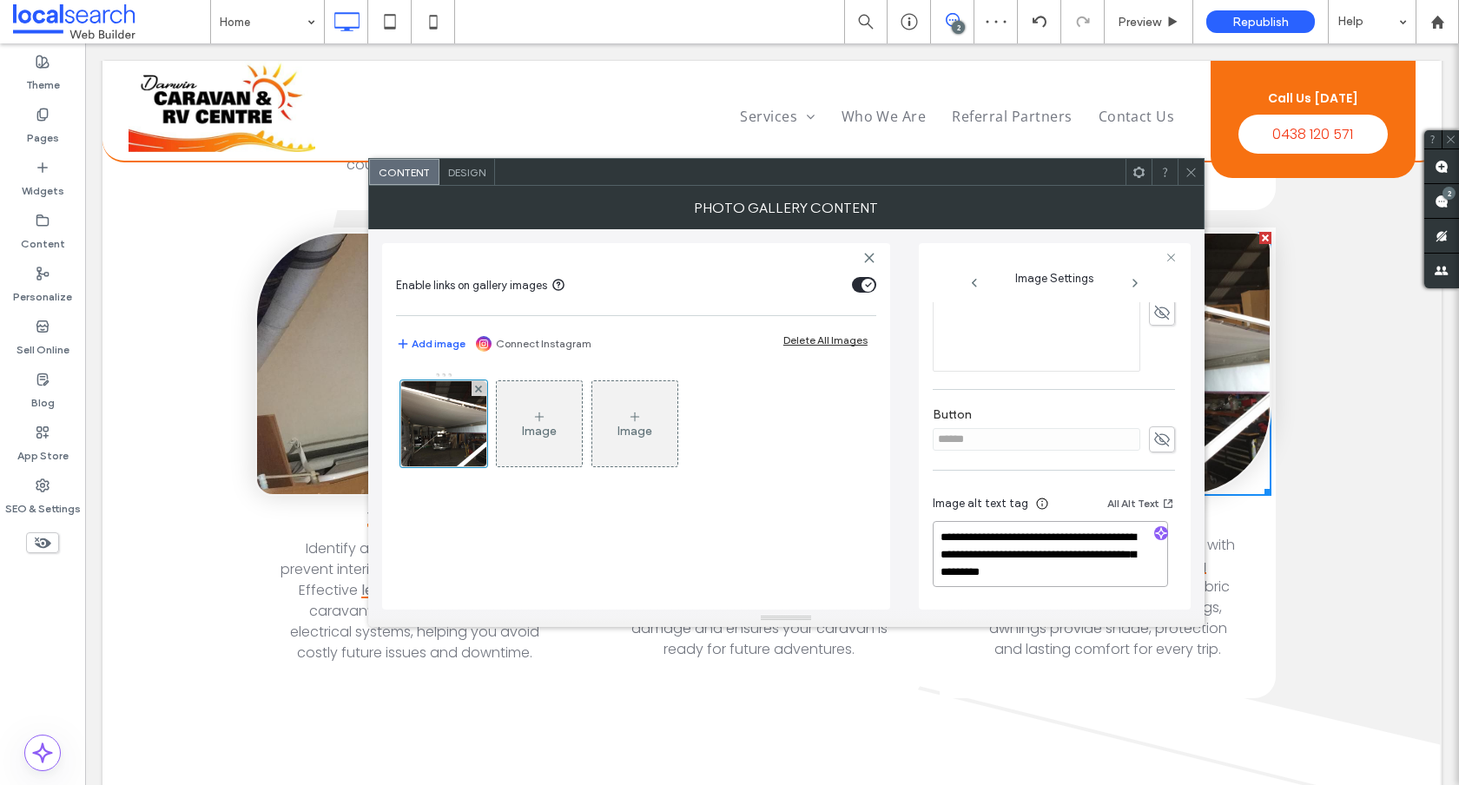
drag, startPoint x: 1129, startPoint y: 573, endPoint x: 1055, endPoint y: 552, distance: 77.6
click at [1055, 552] on textarea "**********" at bounding box center [1050, 554] width 235 height 66
click at [1155, 534] on icon "button" at bounding box center [1161, 533] width 12 height 12
click at [1119, 564] on textarea "**********" at bounding box center [1050, 555] width 235 height 64
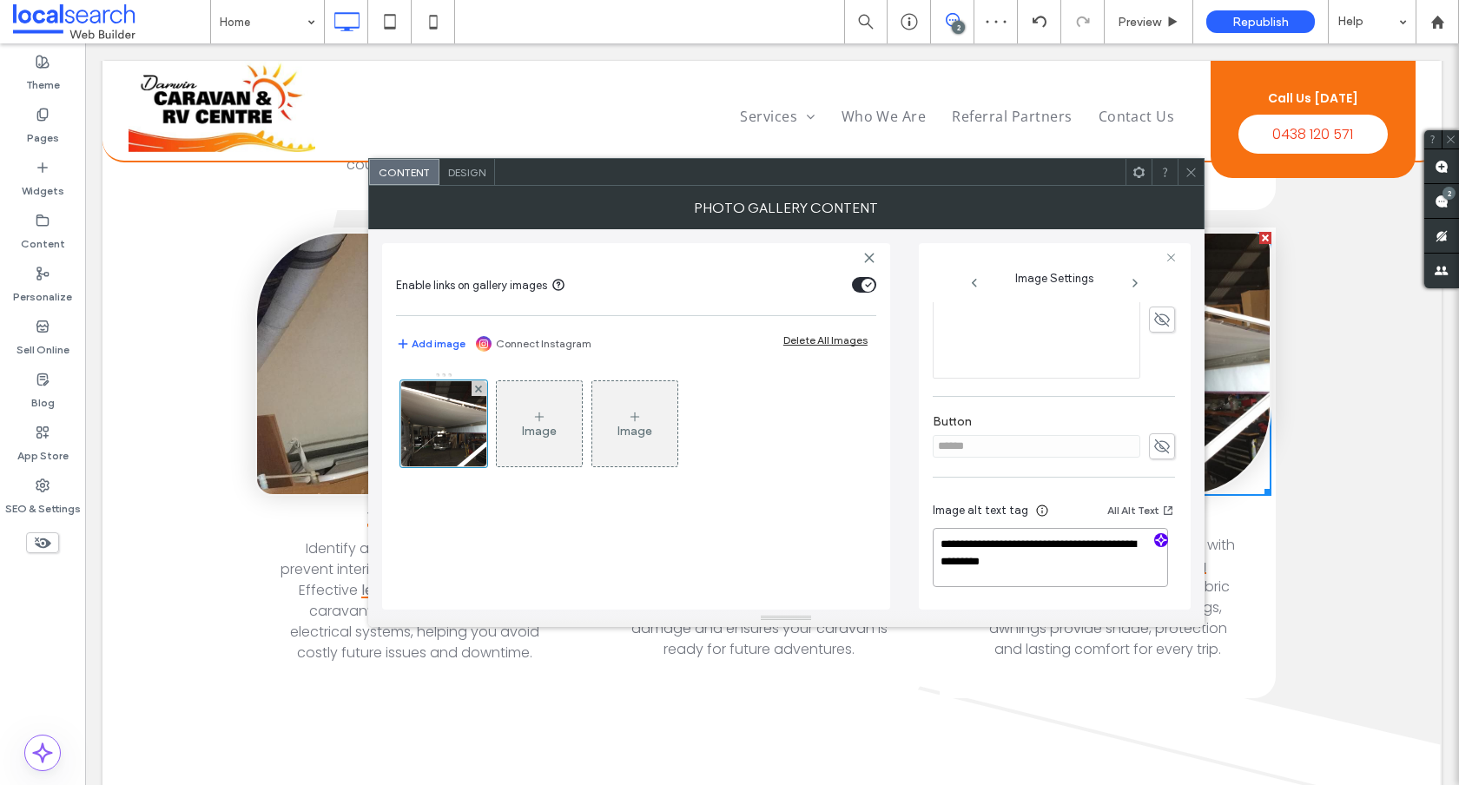
paste textarea "**********"
type textarea "**********"
click at [1194, 172] on icon at bounding box center [1191, 172] width 13 height 13
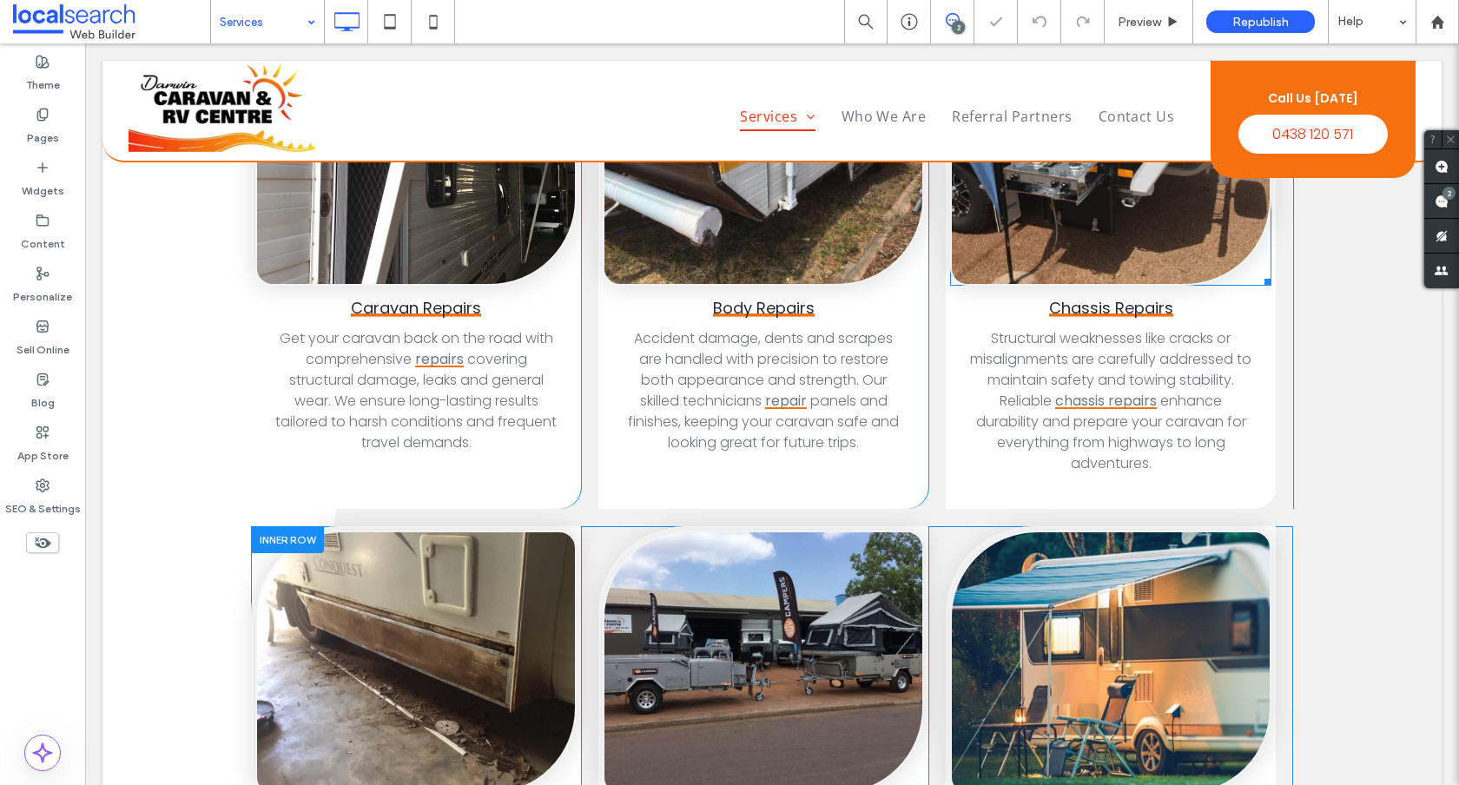
scroll to position [1035, 0]
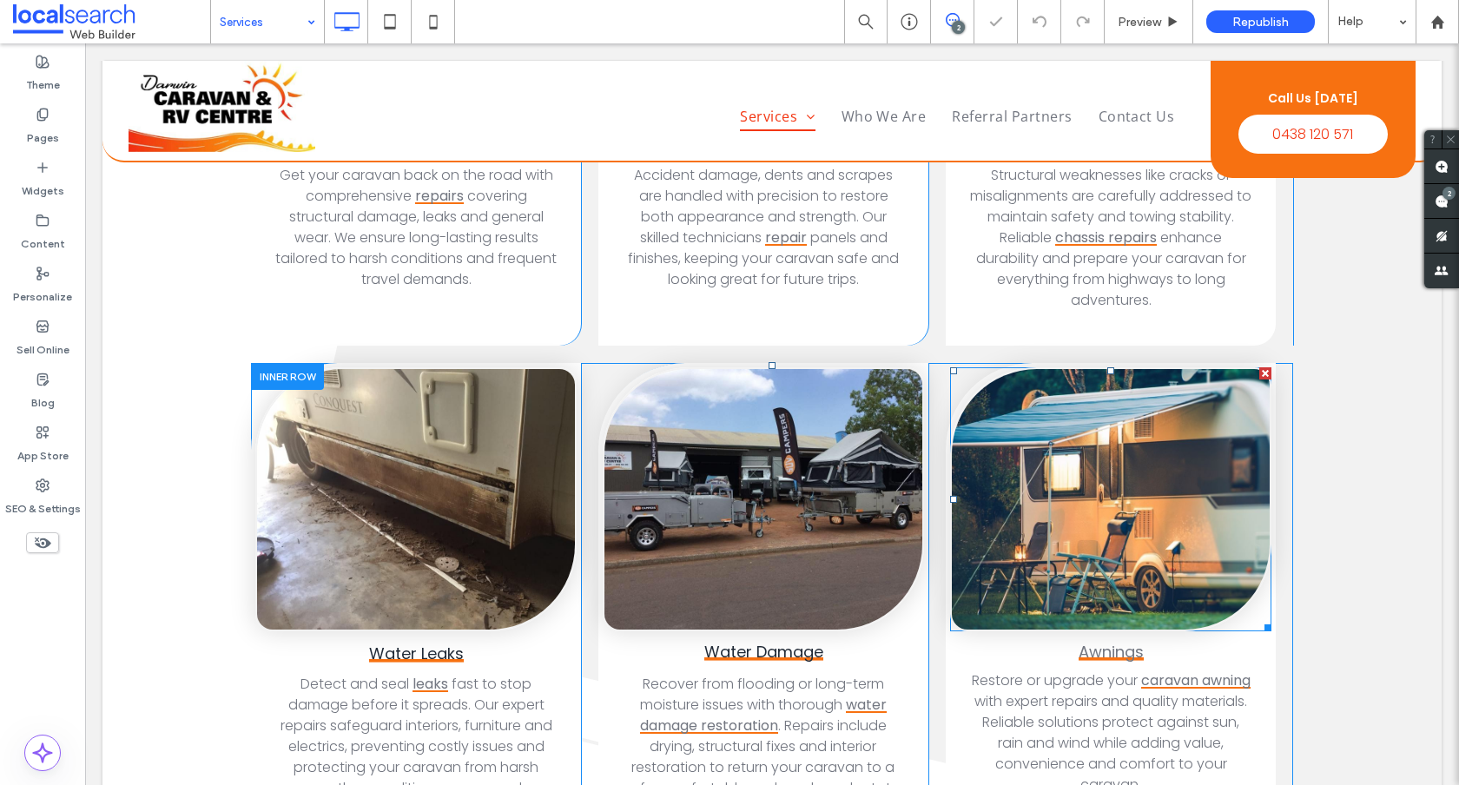
click at [1134, 413] on link at bounding box center [1111, 499] width 318 height 261
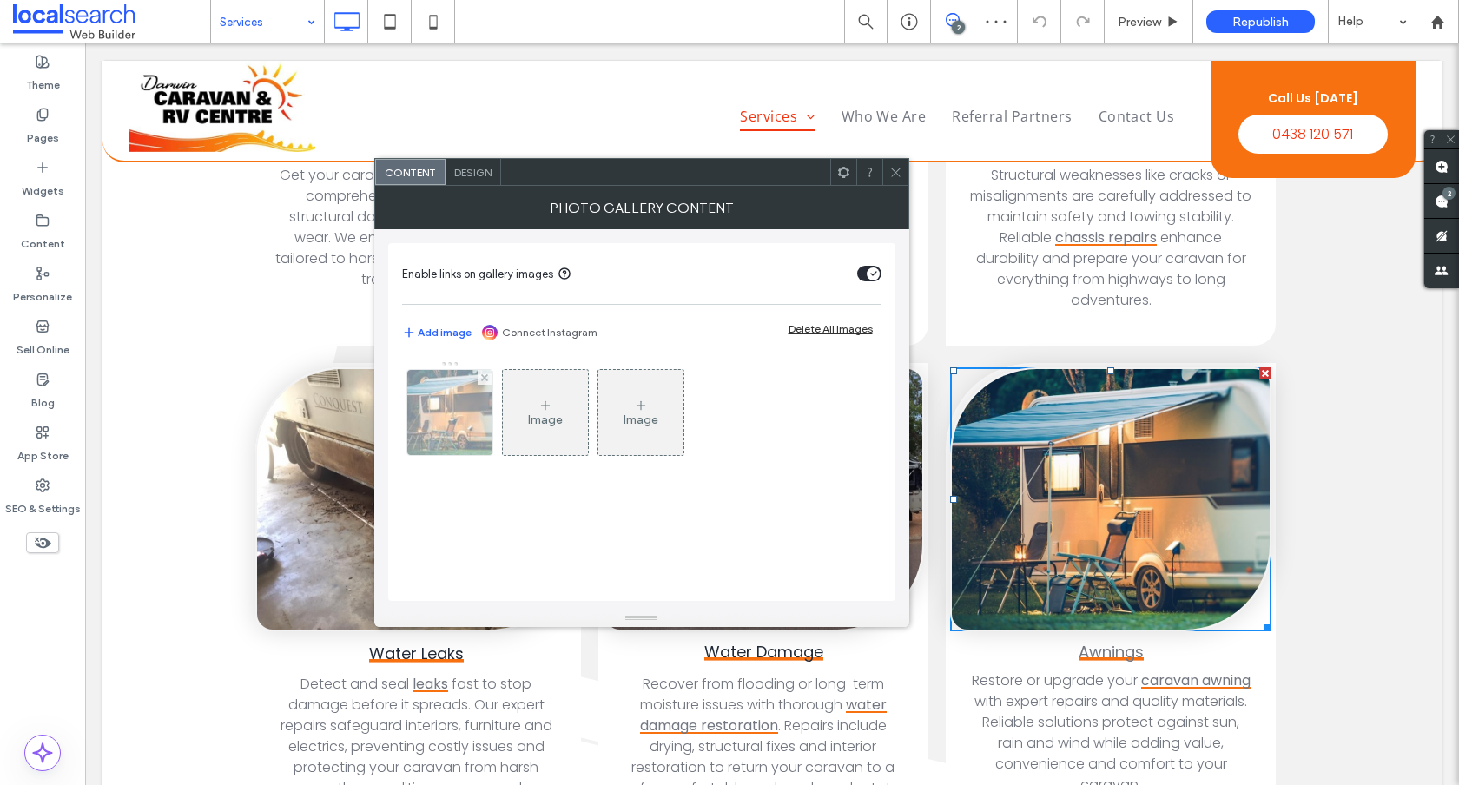
click at [471, 401] on img at bounding box center [449, 412] width 129 height 85
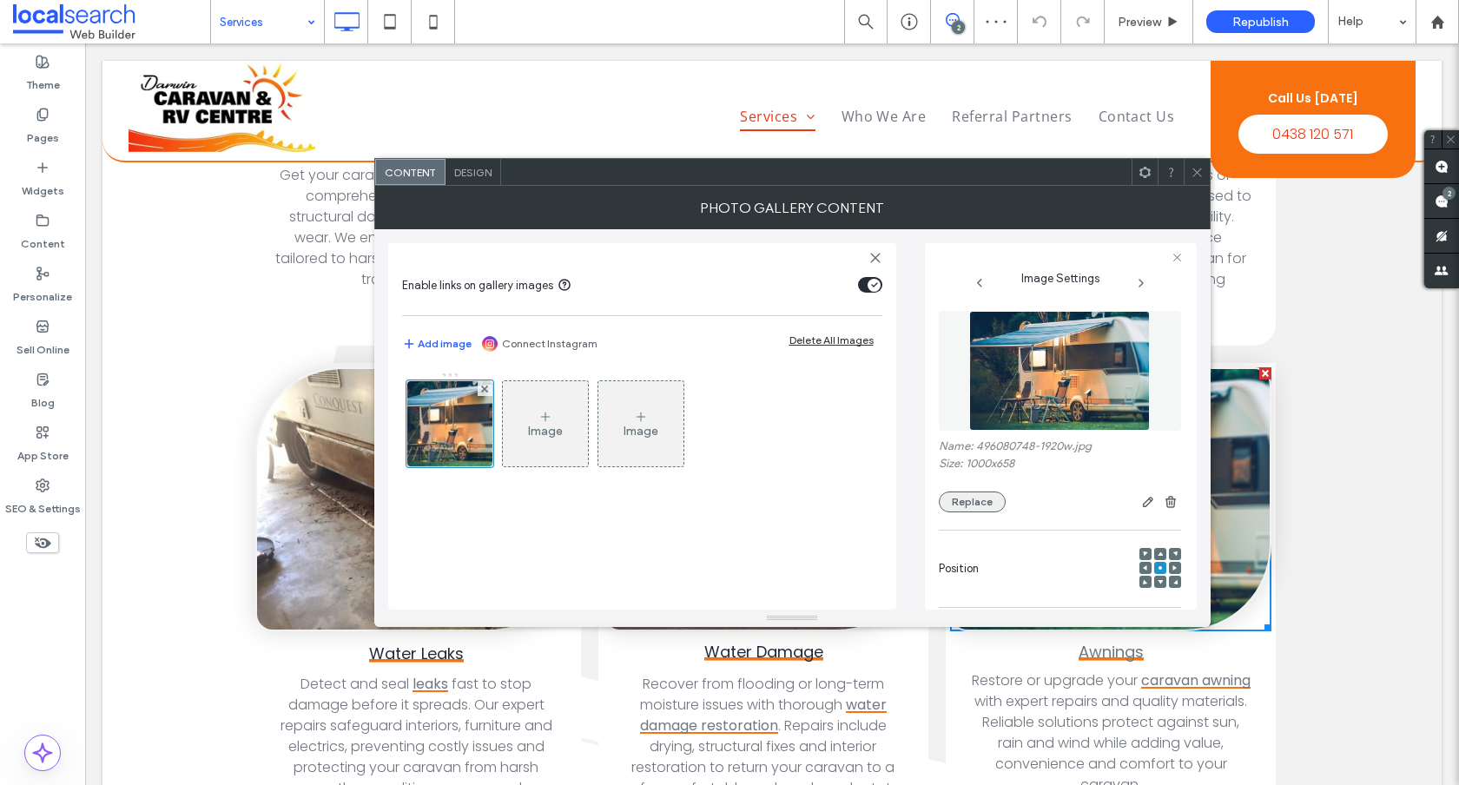
click at [963, 497] on button "Replace" at bounding box center [972, 502] width 67 height 21
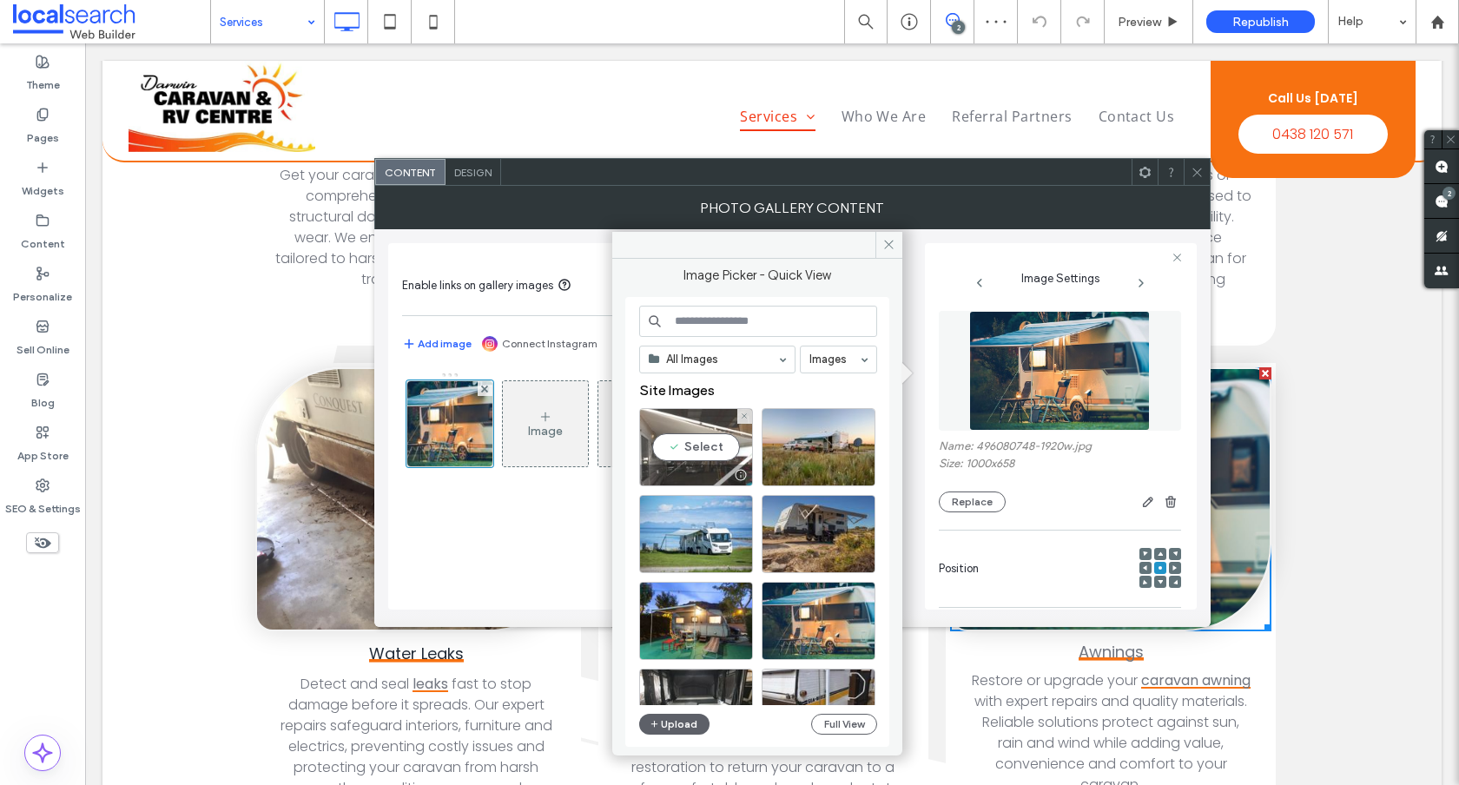
click at [714, 451] on div "Select" at bounding box center [696, 447] width 114 height 78
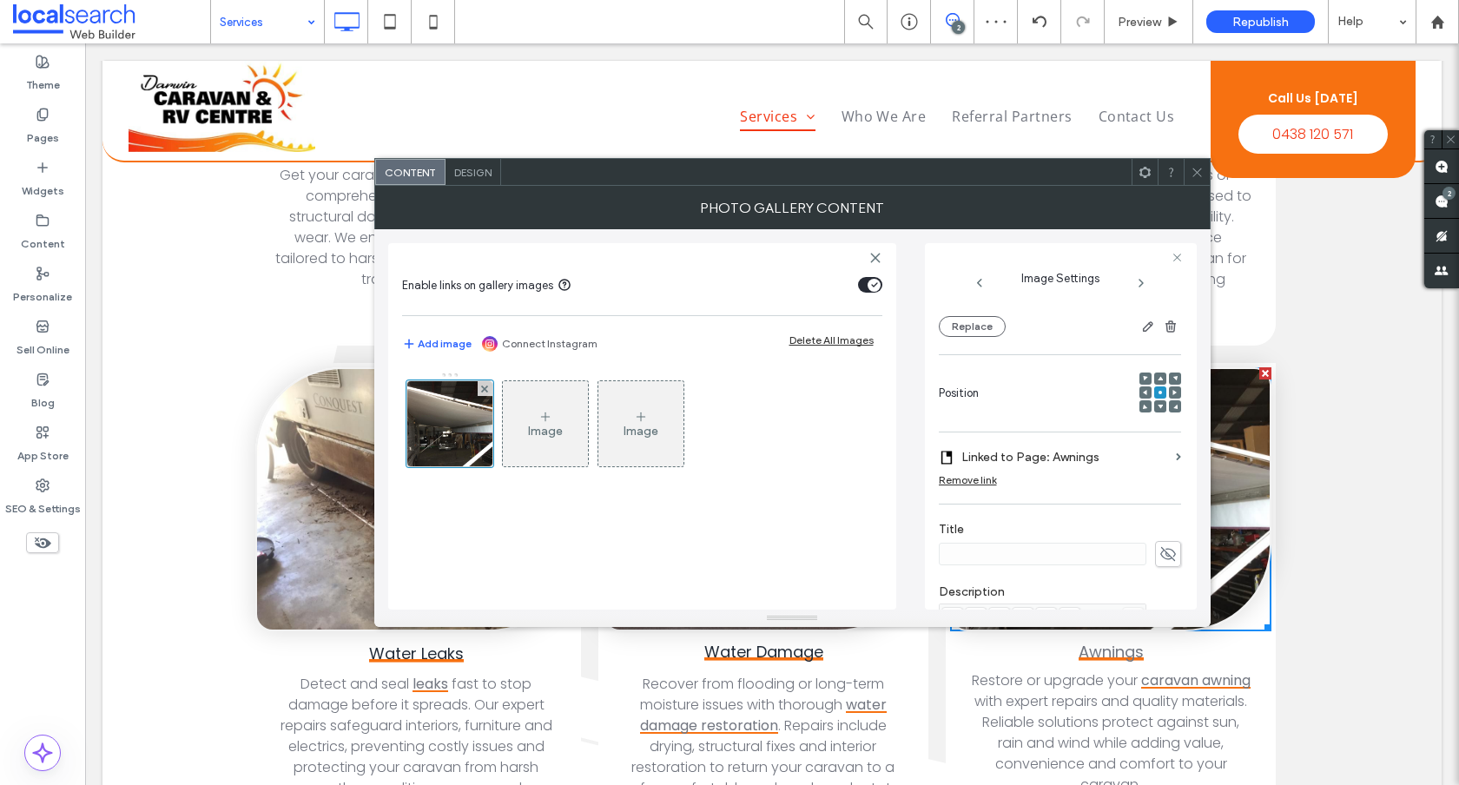
scroll to position [552, 0]
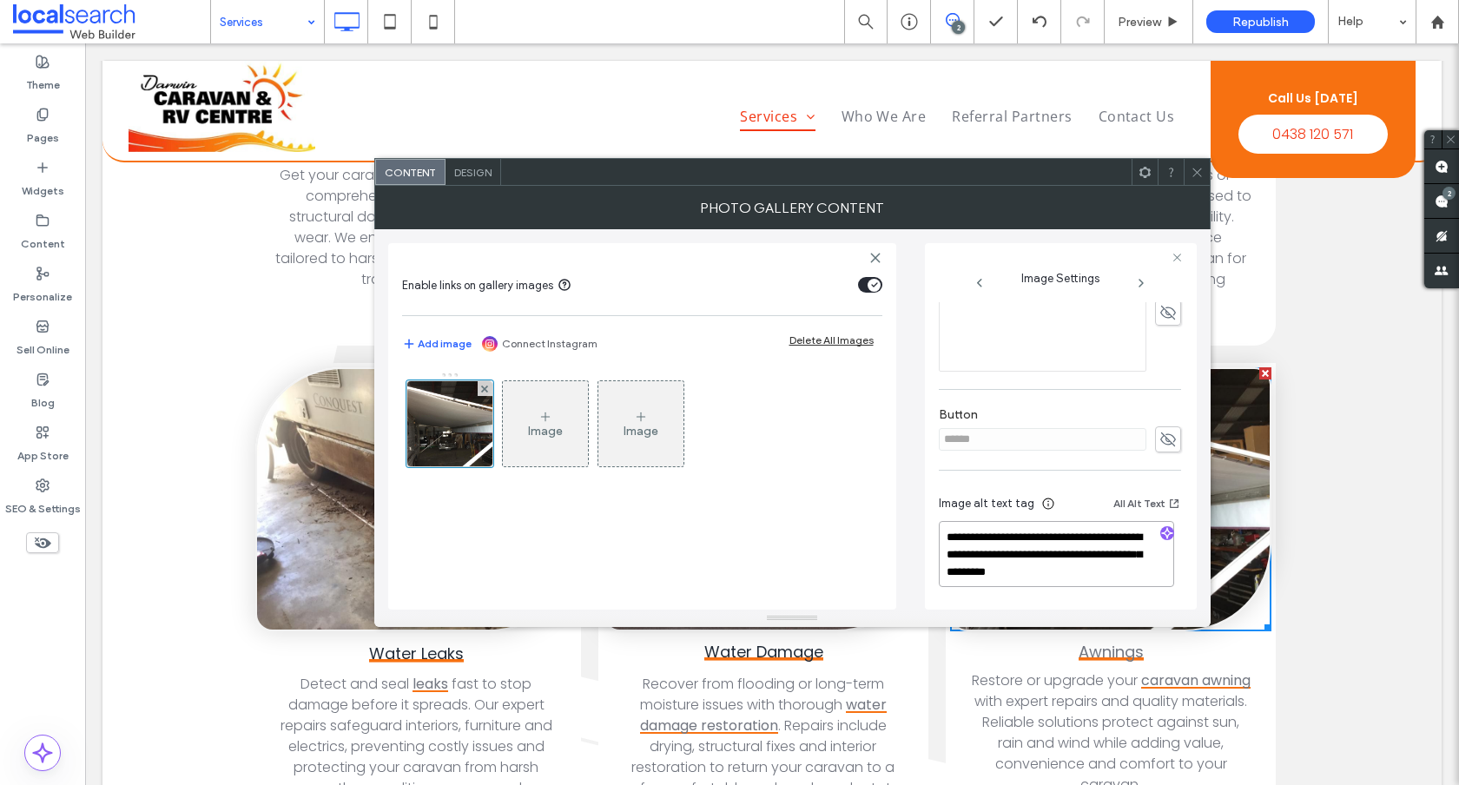
drag, startPoint x: 1141, startPoint y: 573, endPoint x: 1059, endPoint y: 548, distance: 86.3
click at [1059, 548] on textarea "**********" at bounding box center [1056, 554] width 235 height 66
click at [1161, 532] on icon "button" at bounding box center [1167, 533] width 12 height 12
click at [1114, 577] on textarea "**********" at bounding box center [1056, 554] width 235 height 66
paste textarea "**********"
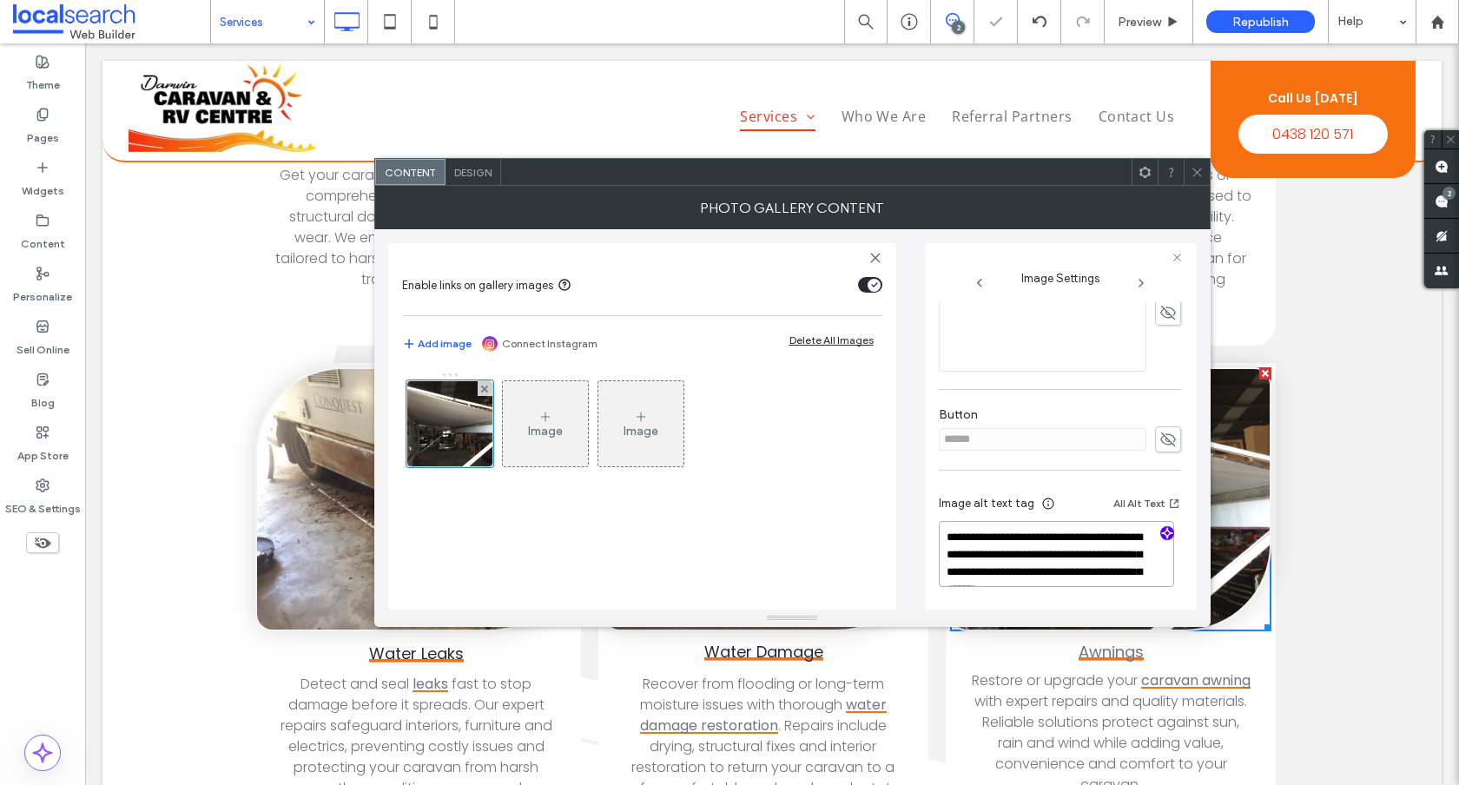
scroll to position [2, 0]
type textarea "**********"
click at [1192, 169] on icon at bounding box center [1197, 172] width 13 height 13
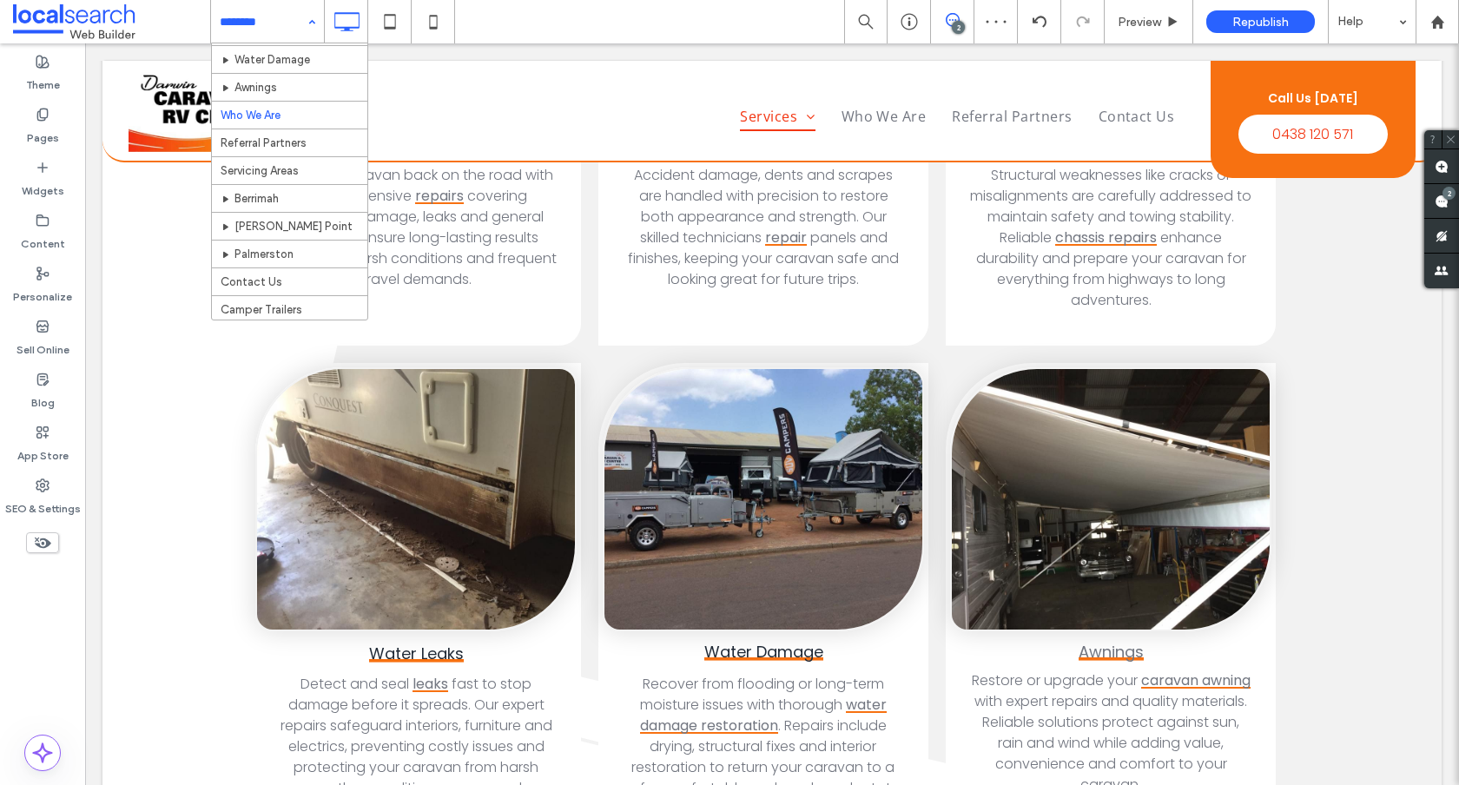
scroll to position [166, 0]
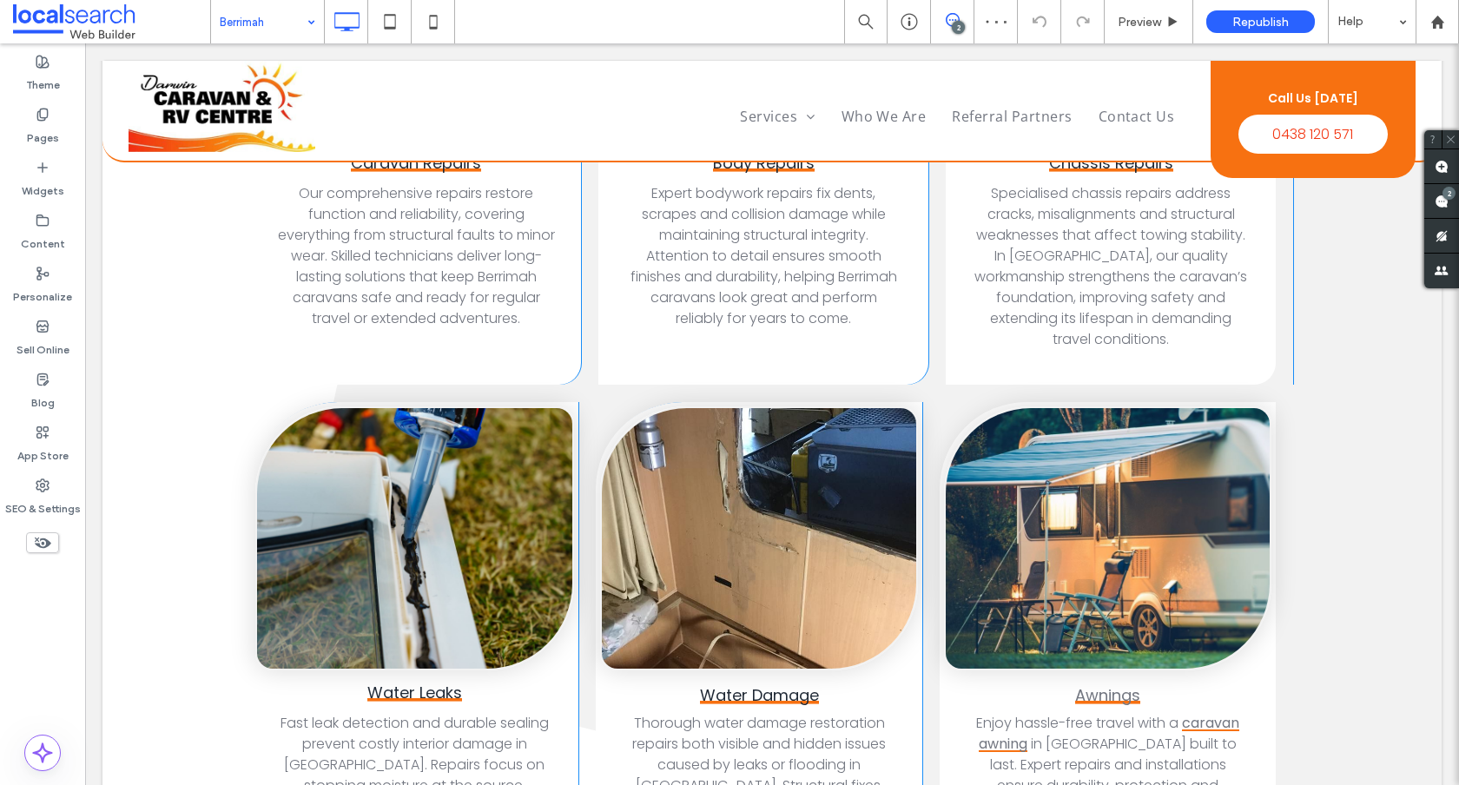
scroll to position [3099, 0]
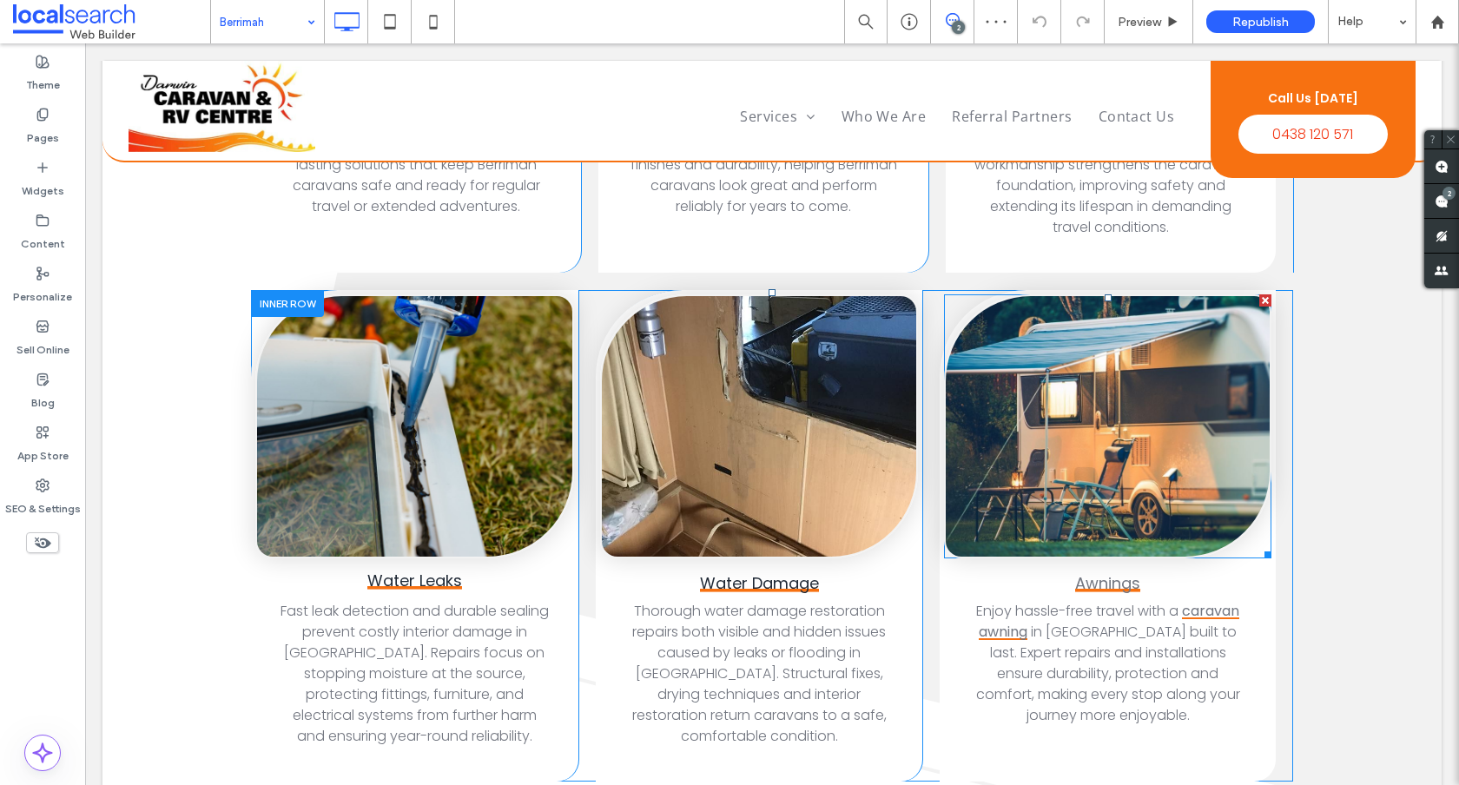
click at [1092, 367] on link at bounding box center [1108, 426] width 324 height 261
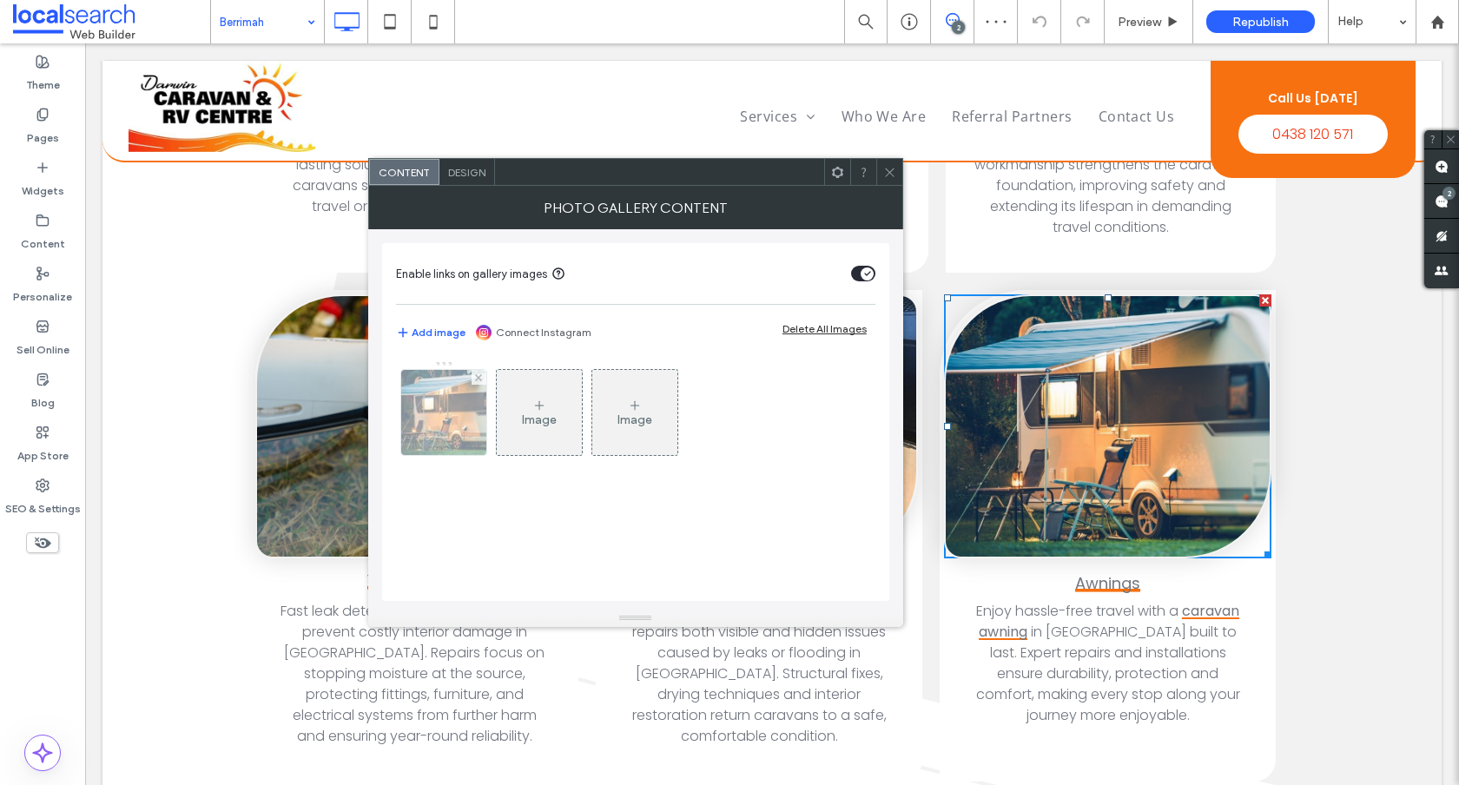
click at [436, 409] on img at bounding box center [443, 412] width 129 height 85
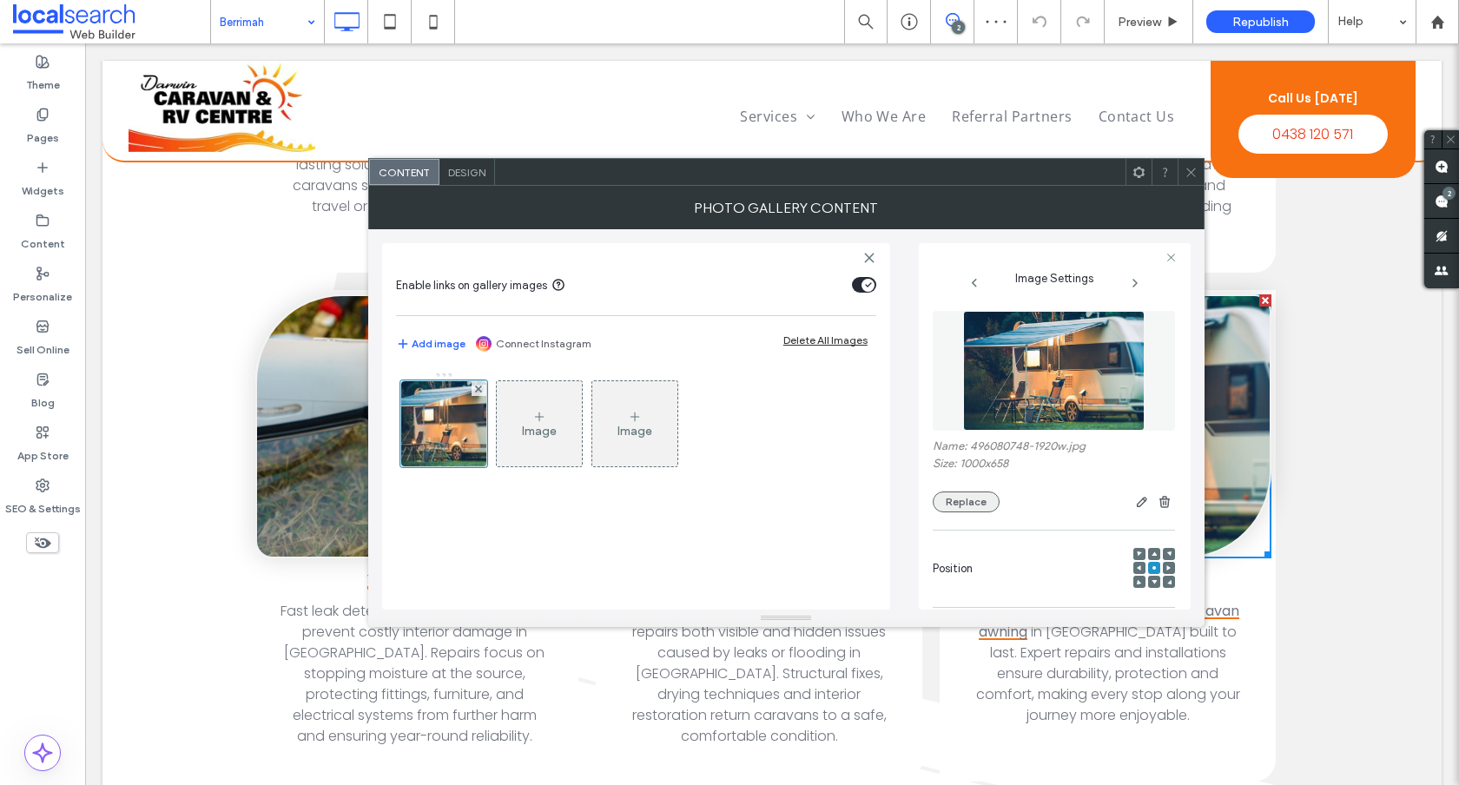
click at [969, 496] on button "Replace" at bounding box center [966, 502] width 67 height 21
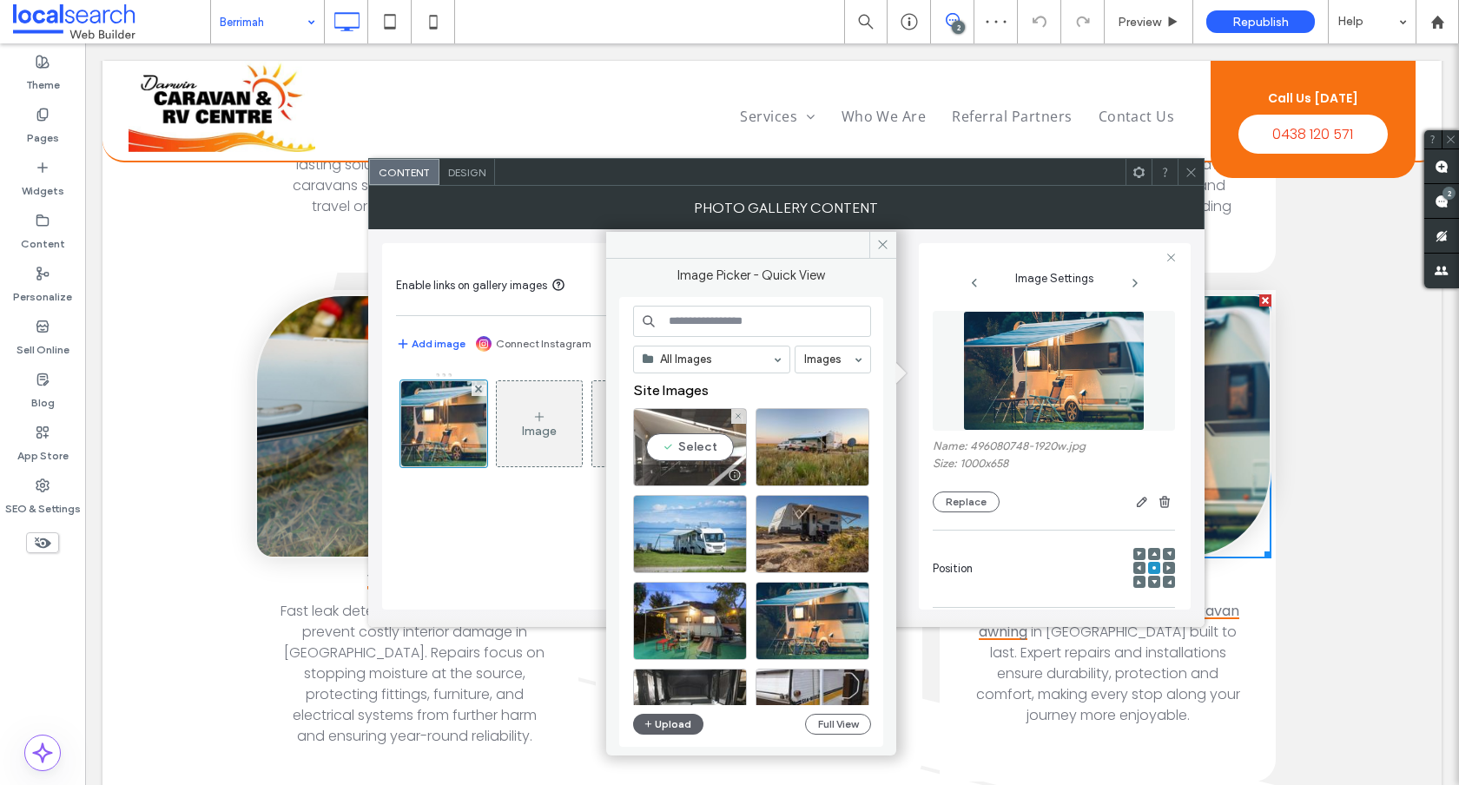
click at [708, 469] on div at bounding box center [690, 475] width 112 height 21
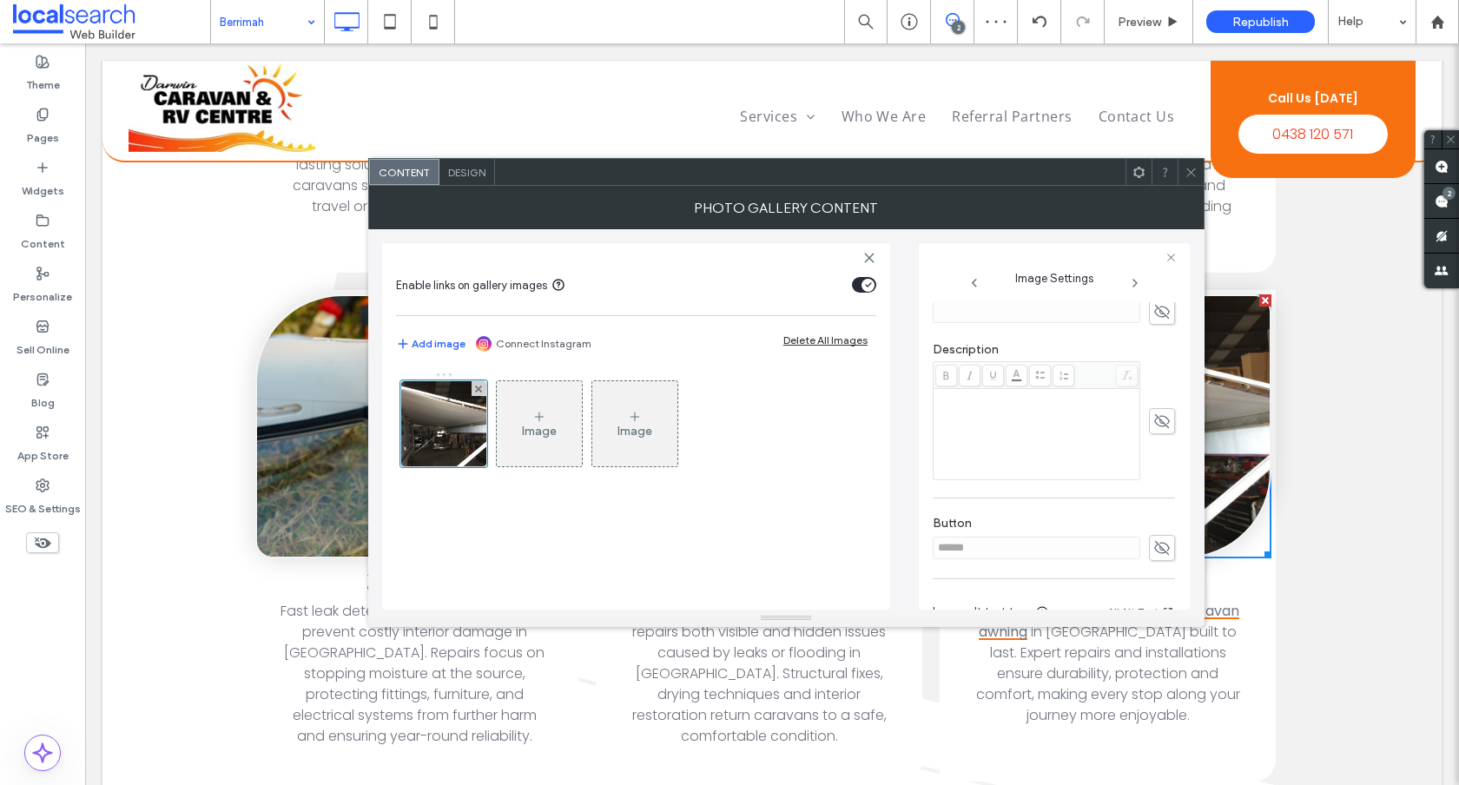
scroll to position [552, 0]
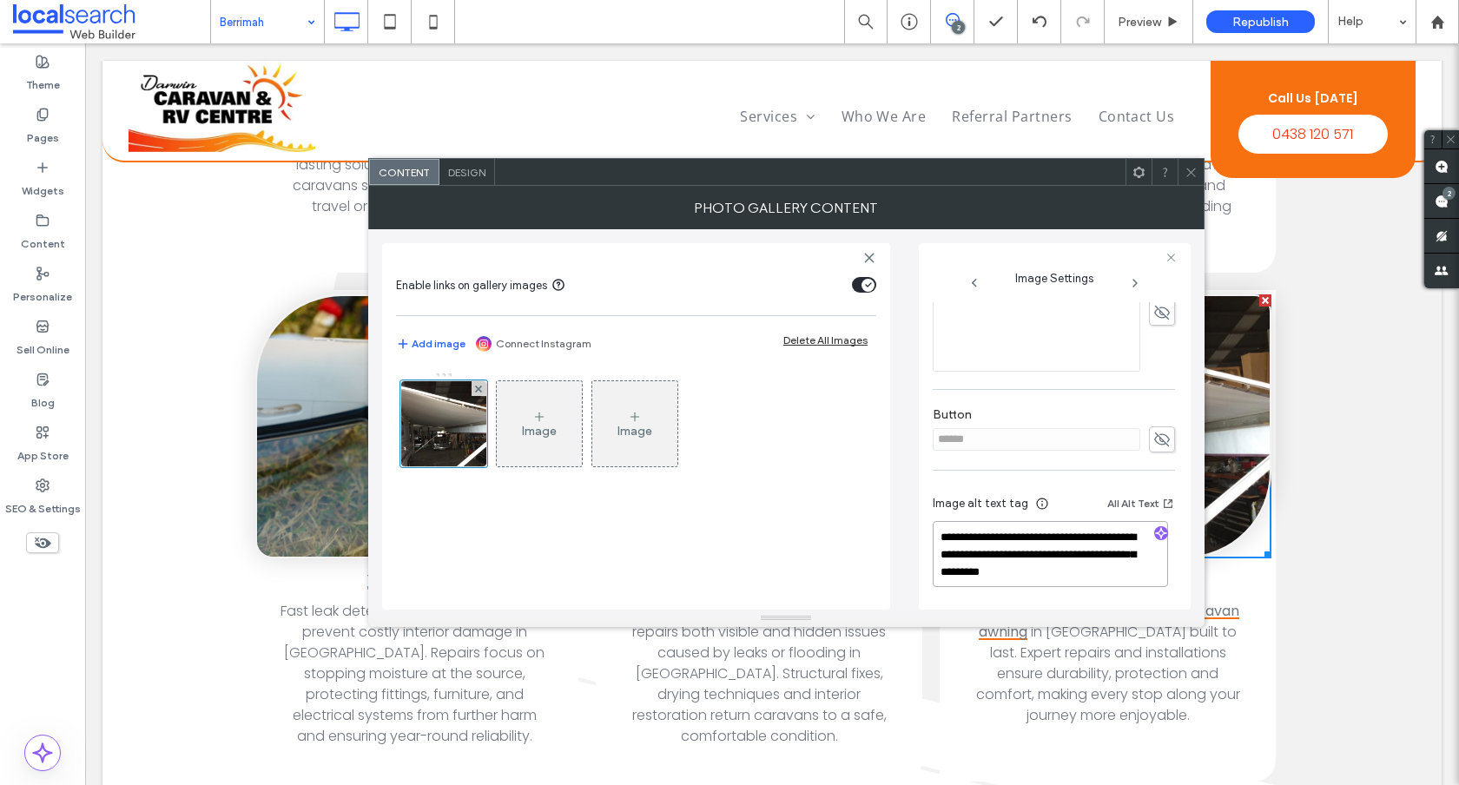
drag, startPoint x: 1088, startPoint y: 569, endPoint x: 1054, endPoint y: 548, distance: 40.5
click at [1054, 548] on textarea "**********" at bounding box center [1050, 554] width 235 height 66
click at [1160, 531] on span "button" at bounding box center [1162, 533] width 14 height 14
click at [1103, 561] on textarea "**********" at bounding box center [1050, 554] width 235 height 66
click at [1021, 571] on textarea "**********" at bounding box center [1050, 554] width 235 height 66
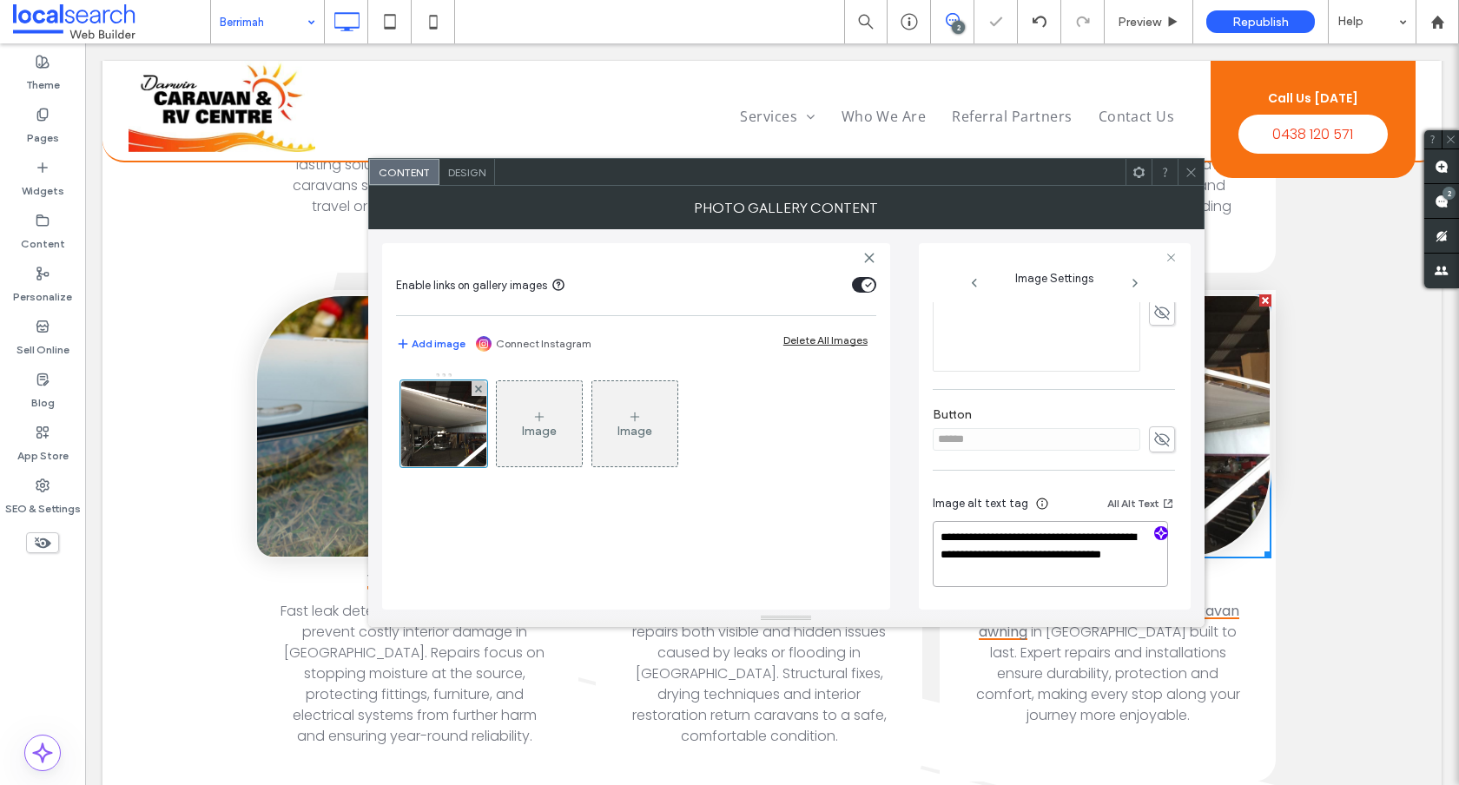
paste textarea "**********"
type textarea "**********"
click at [1190, 167] on icon at bounding box center [1191, 172] width 13 height 13
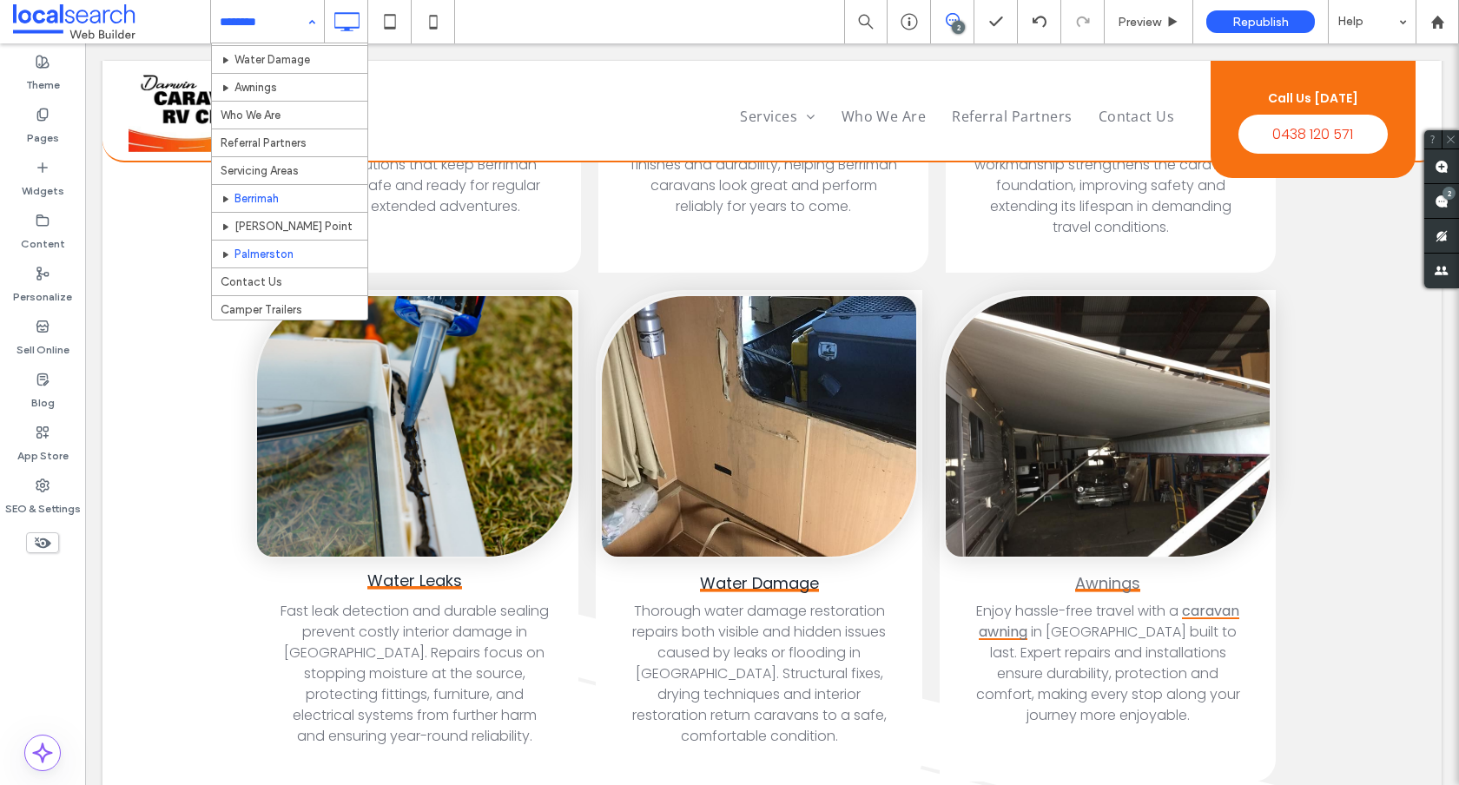
scroll to position [166, 0]
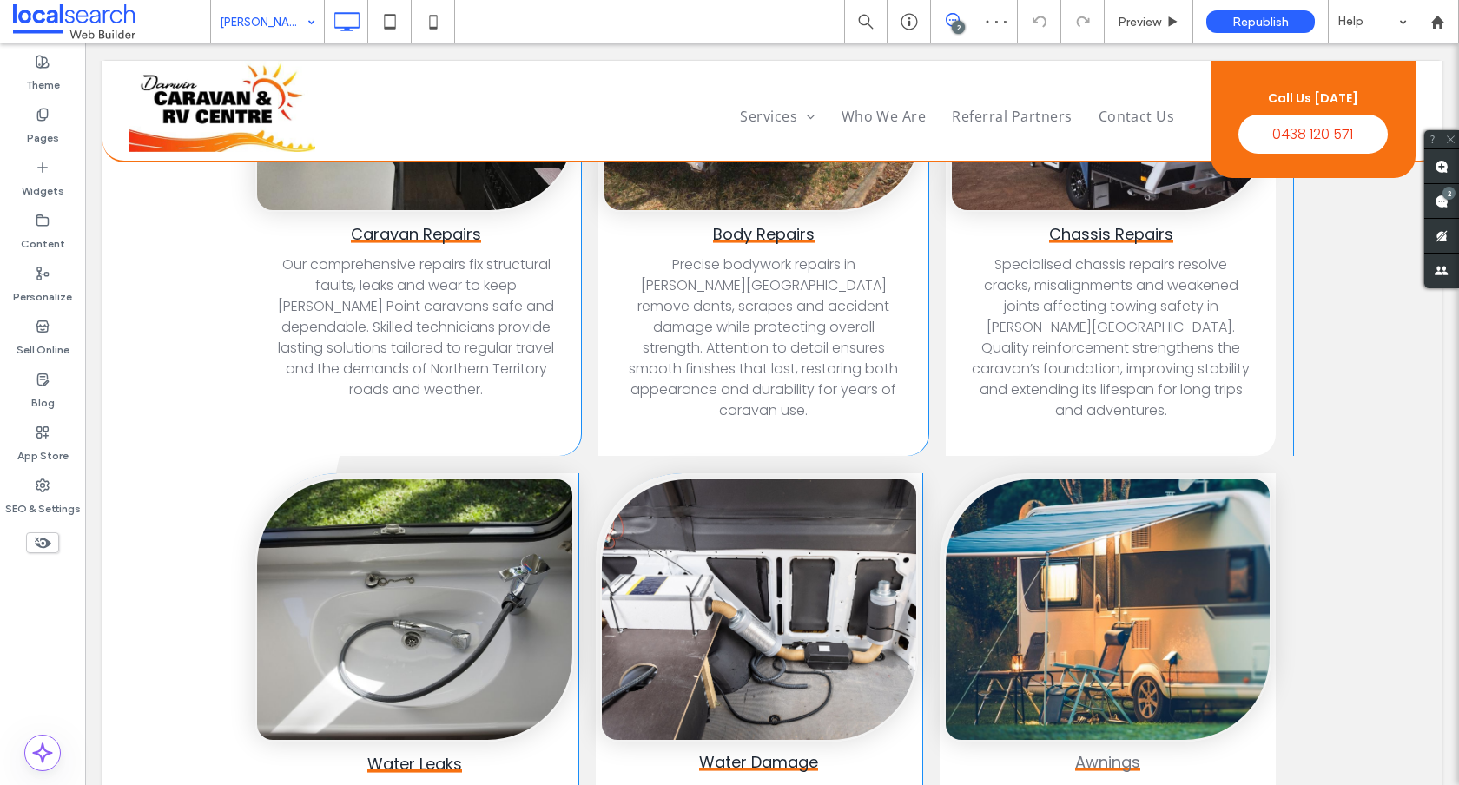
scroll to position [3110, 0]
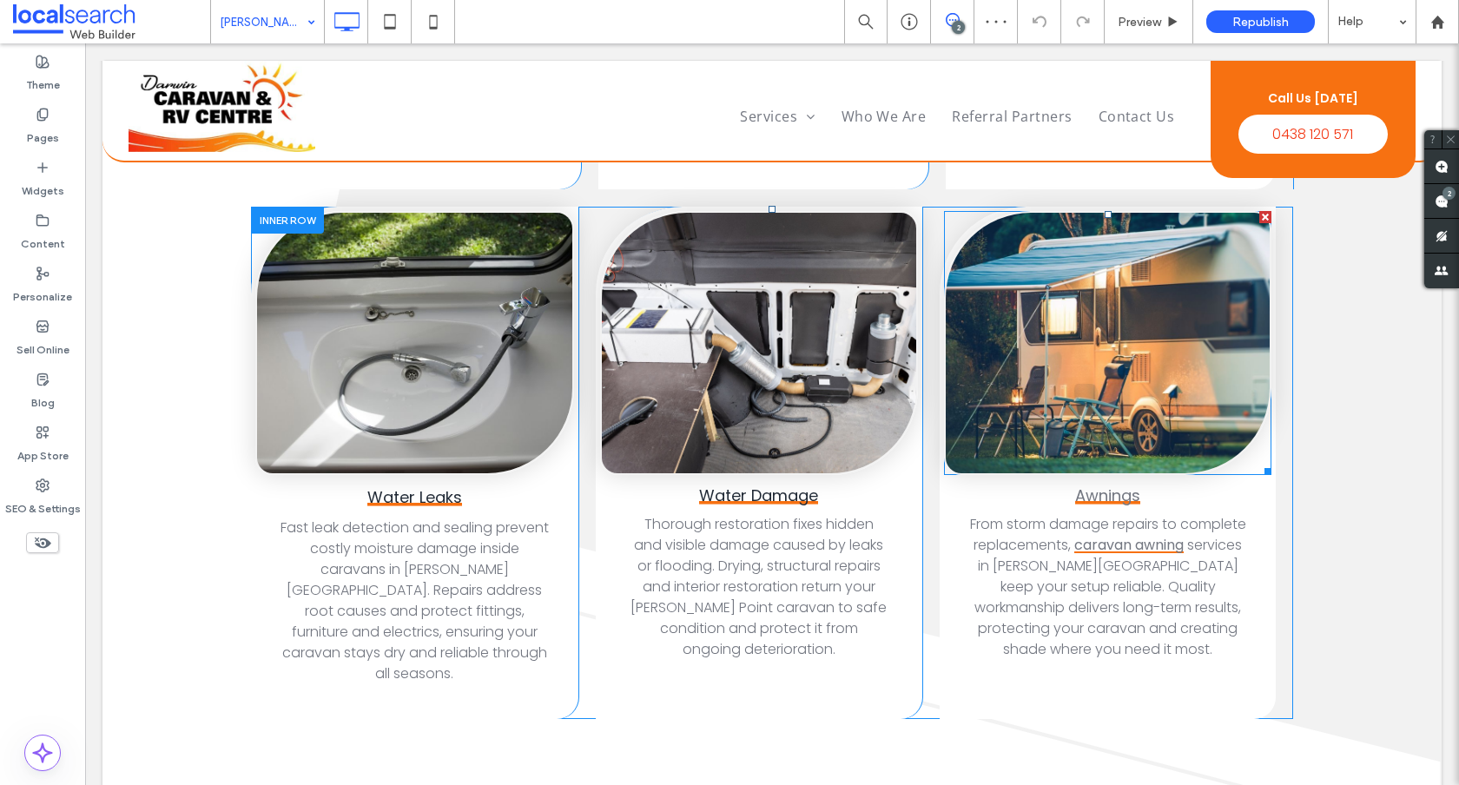
click at [1102, 267] on link at bounding box center [1108, 343] width 324 height 261
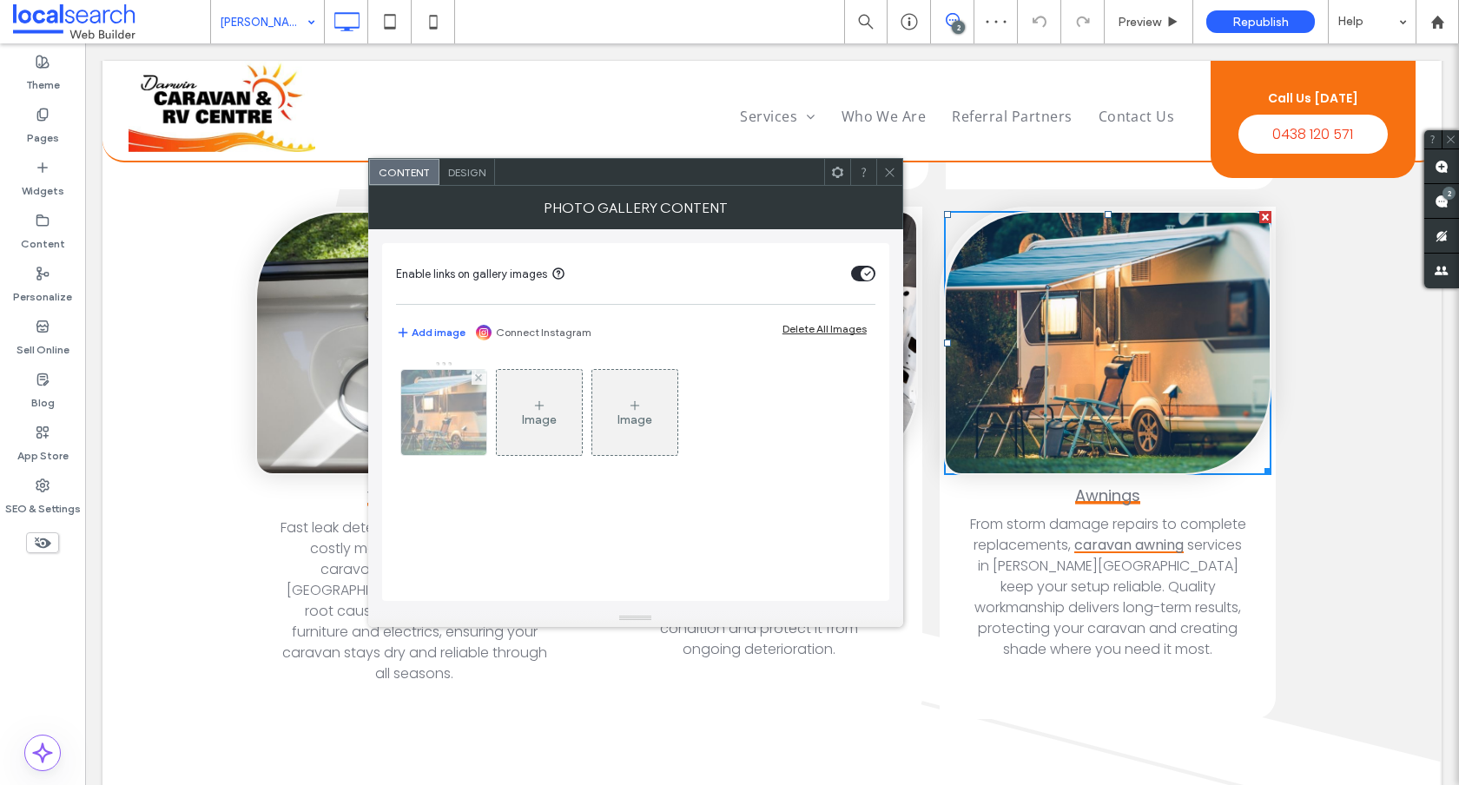
click at [444, 405] on img at bounding box center [443, 412] width 129 height 85
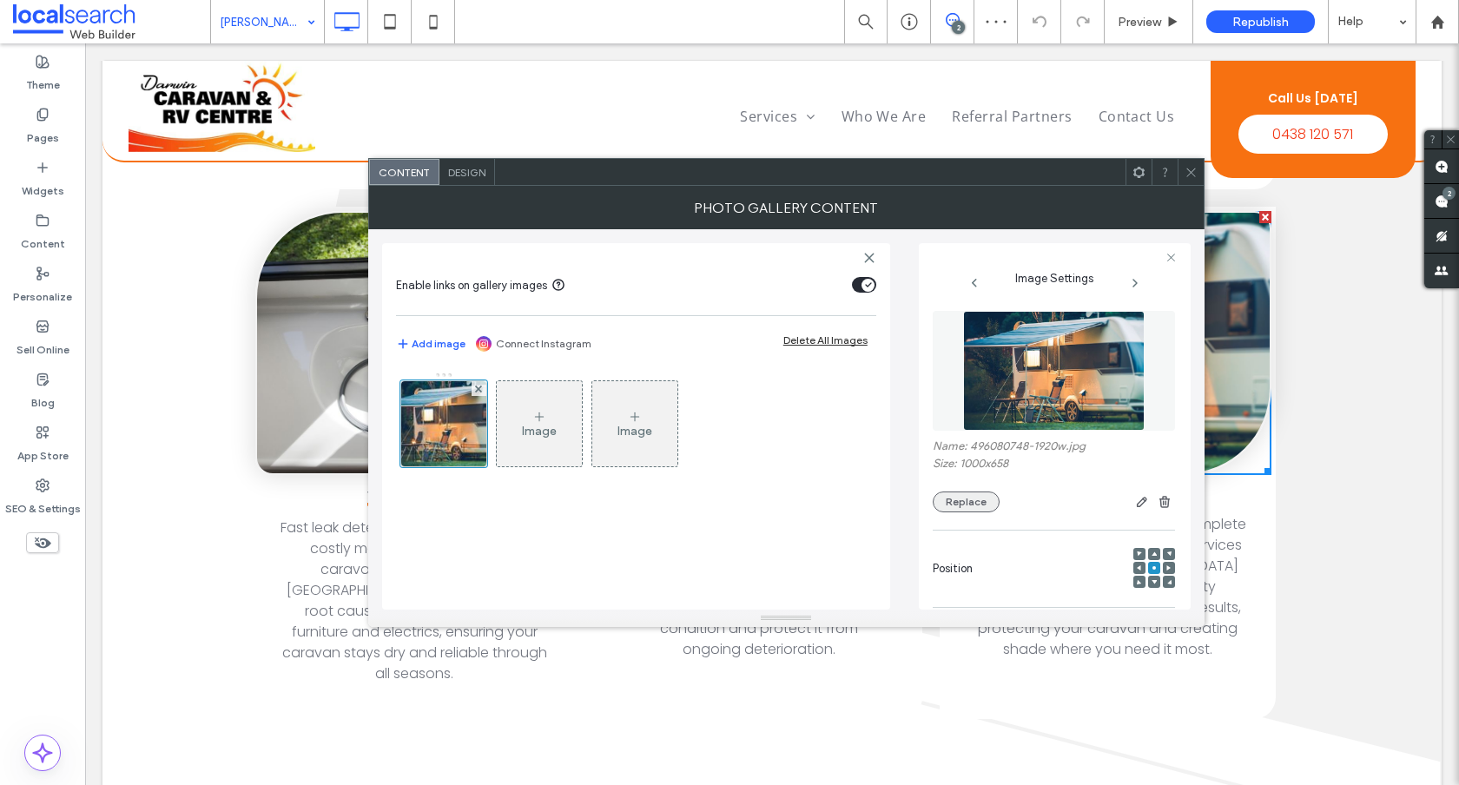
click at [968, 503] on button "Replace" at bounding box center [966, 502] width 67 height 21
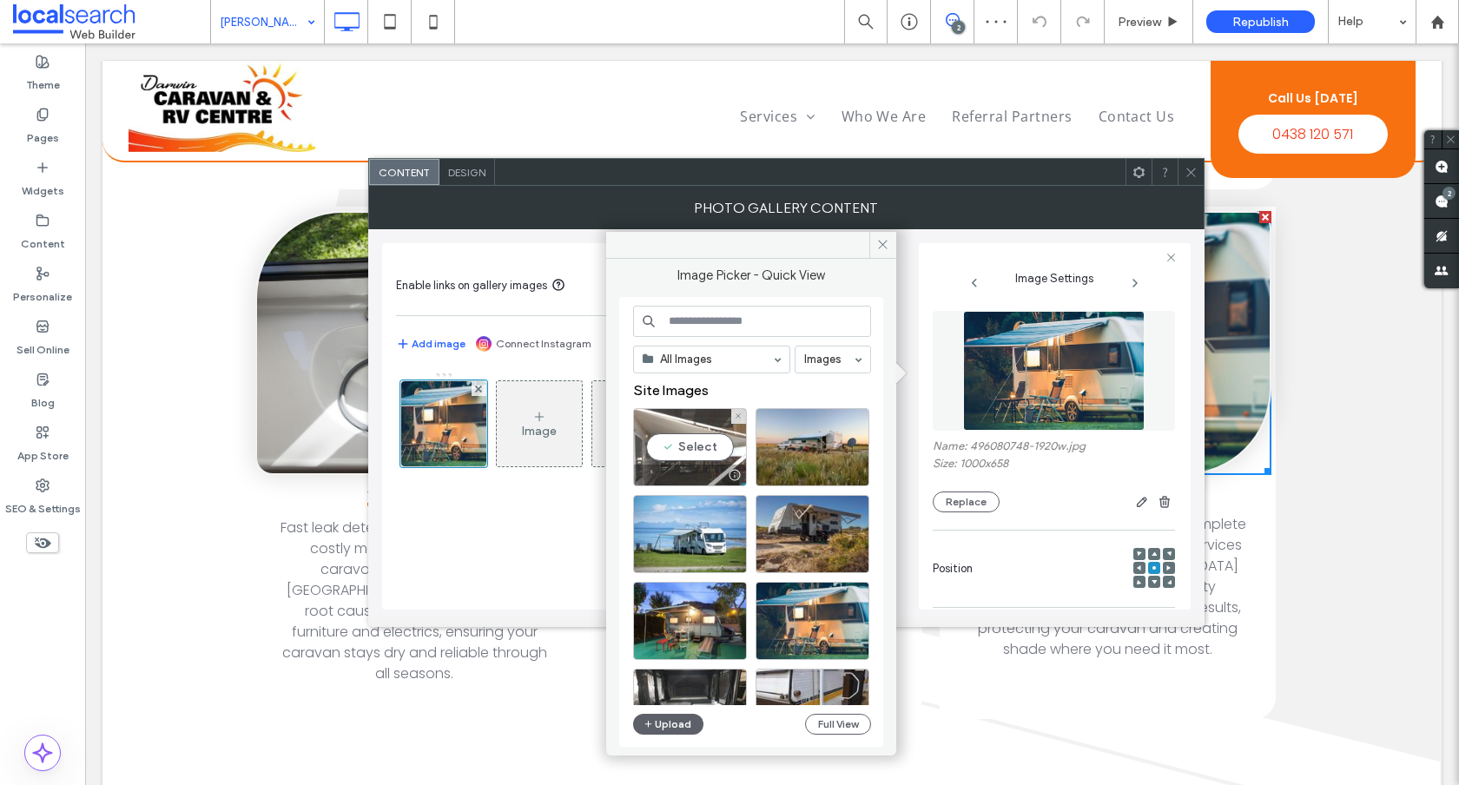
click at [683, 433] on div "Select" at bounding box center [690, 447] width 114 height 78
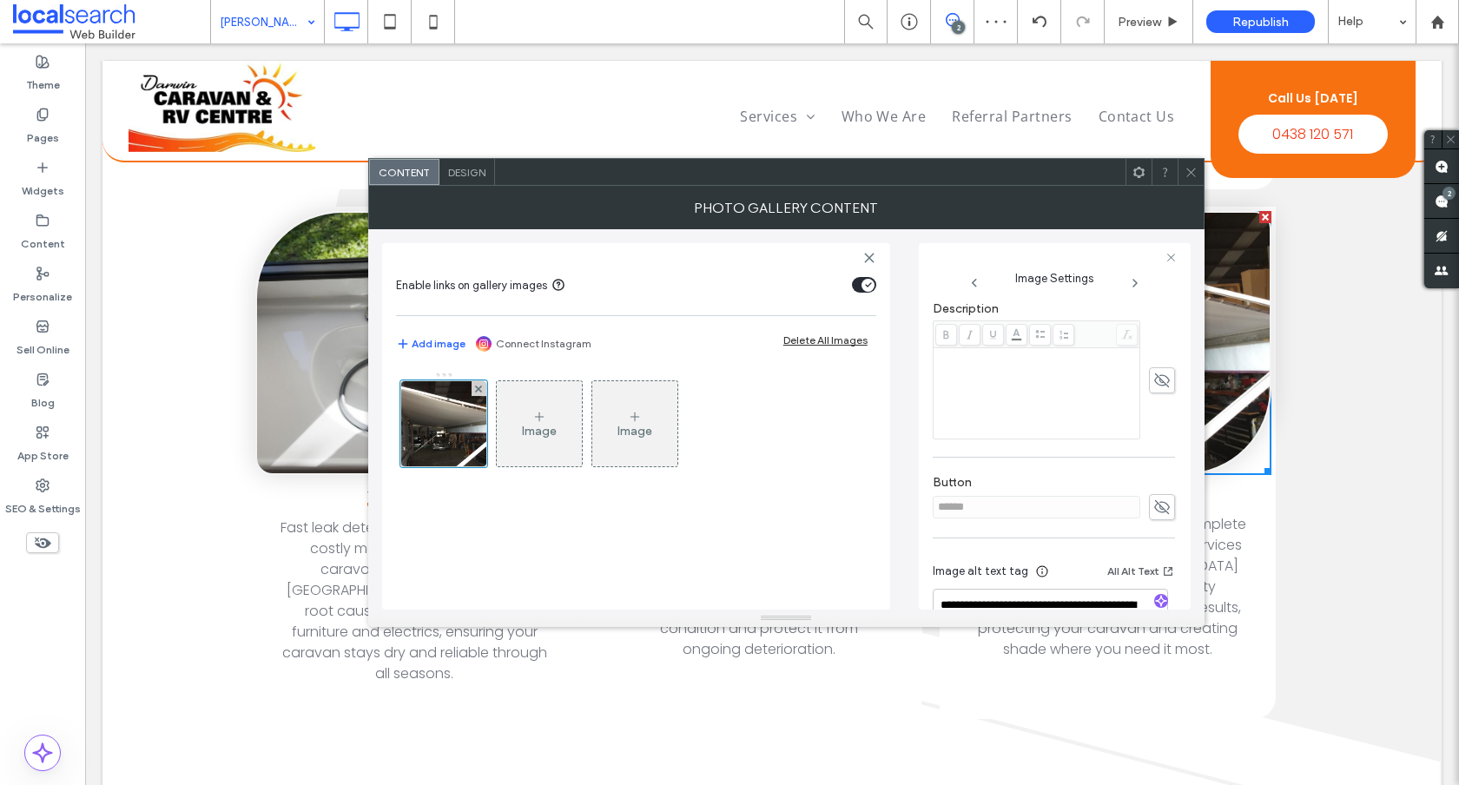
scroll to position [552, 0]
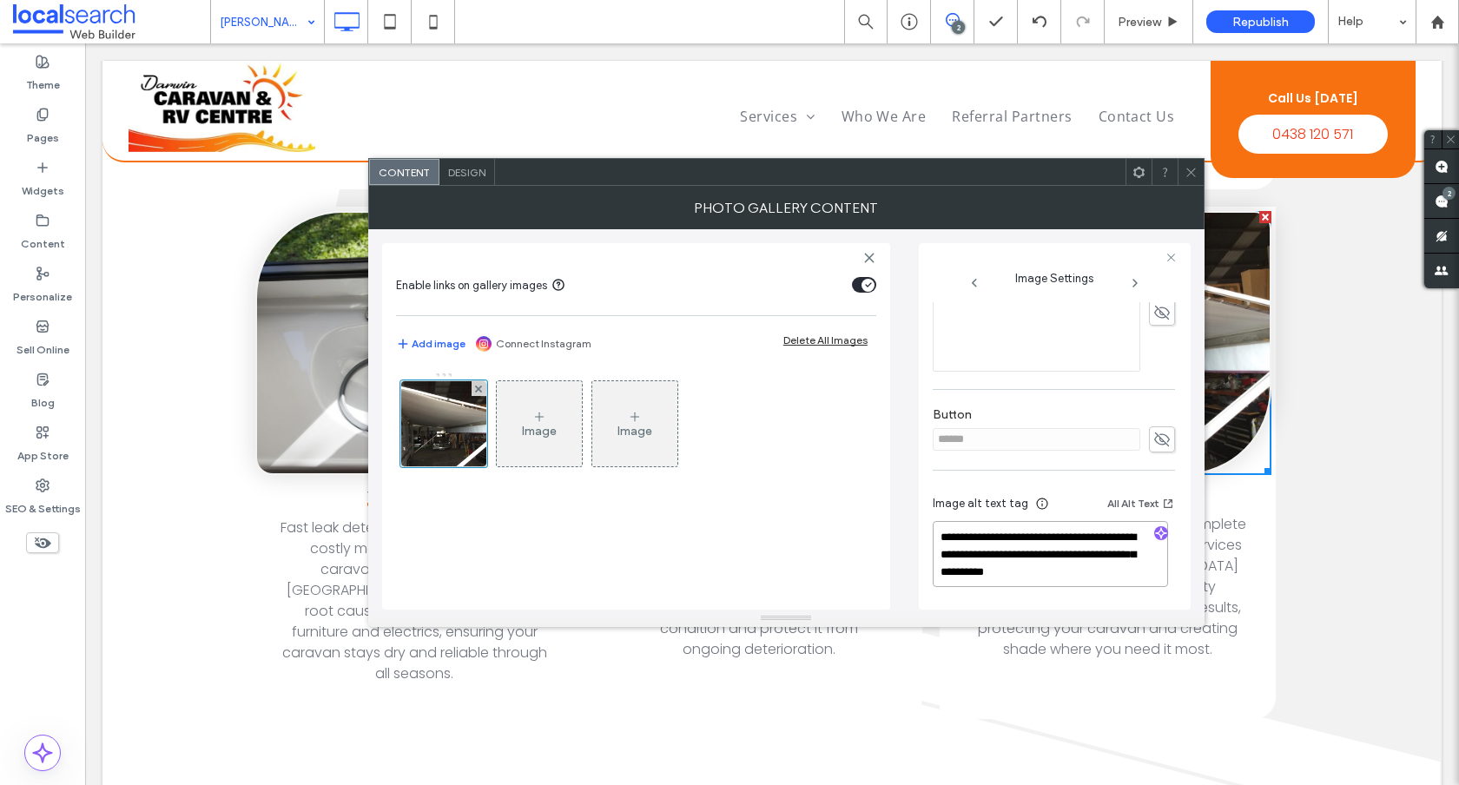
drag, startPoint x: 1135, startPoint y: 574, endPoint x: 1055, endPoint y: 549, distance: 83.8
click at [1055, 549] on textarea "**********" at bounding box center [1050, 554] width 235 height 66
click at [1159, 533] on use "button" at bounding box center [1161, 533] width 10 height 10
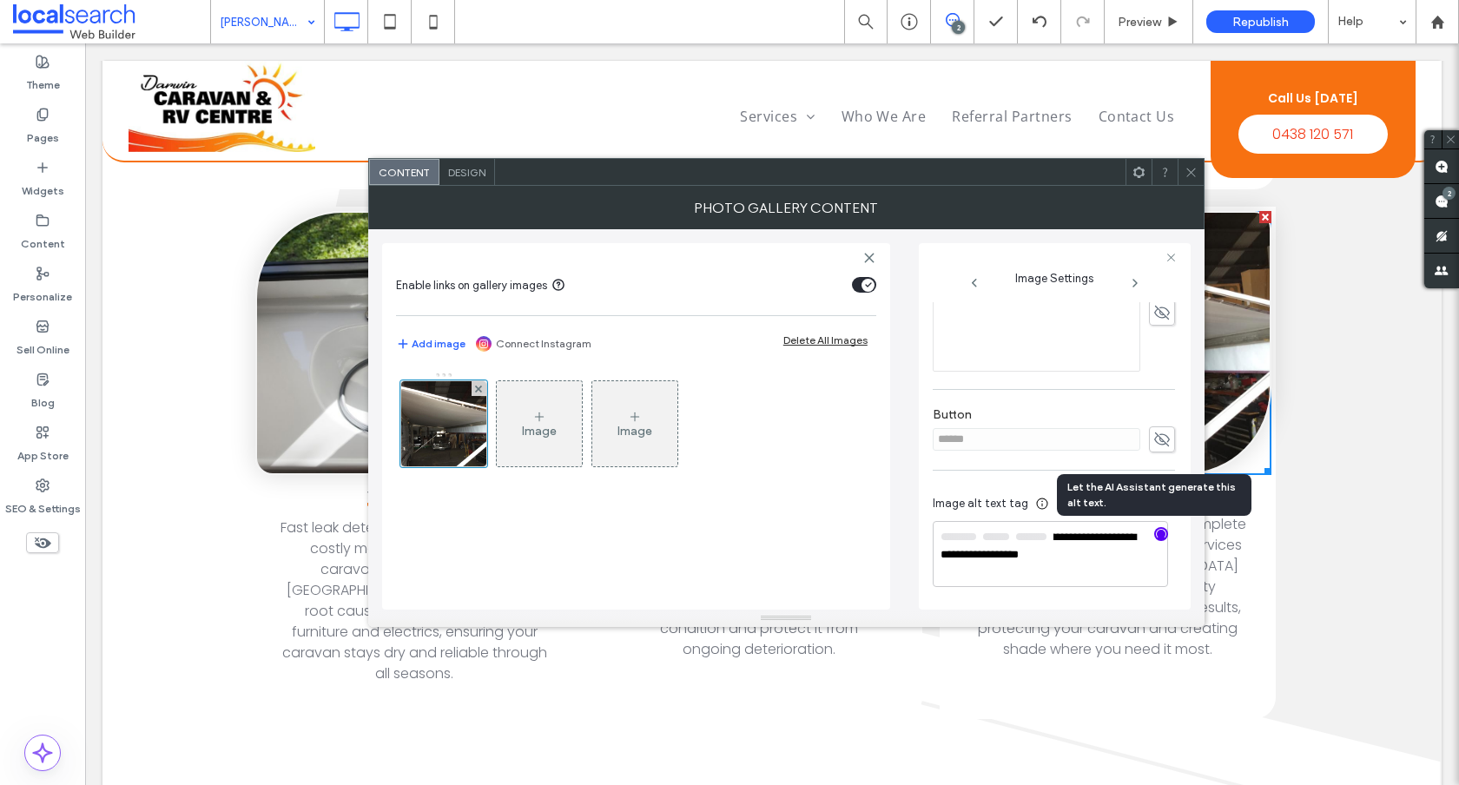
scroll to position [551, 0]
click at [1088, 569] on textarea "**********" at bounding box center [1050, 555] width 235 height 64
paste textarea "**********"
type textarea "**********"
click at [1196, 169] on icon at bounding box center [1191, 172] width 13 height 13
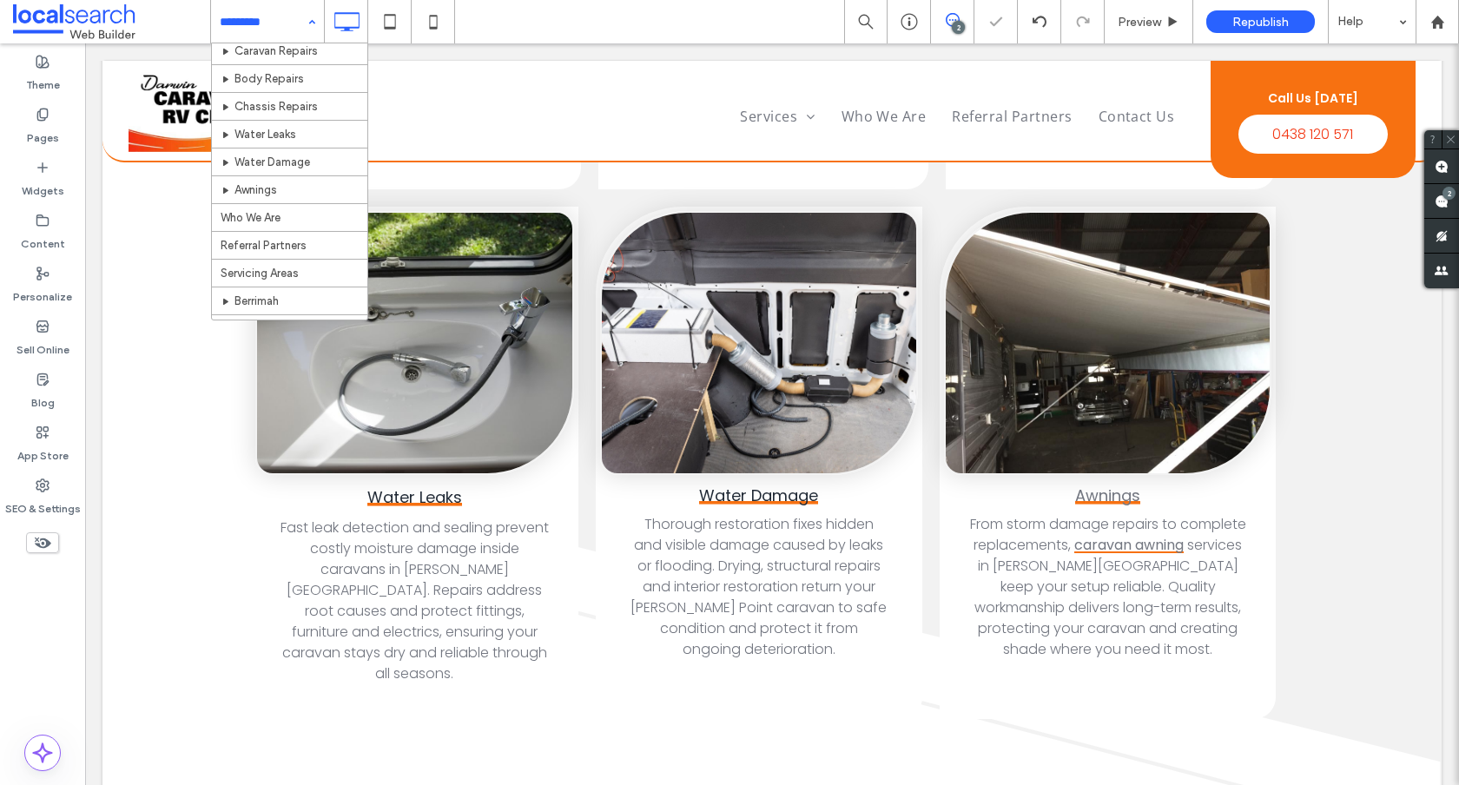
scroll to position [166, 0]
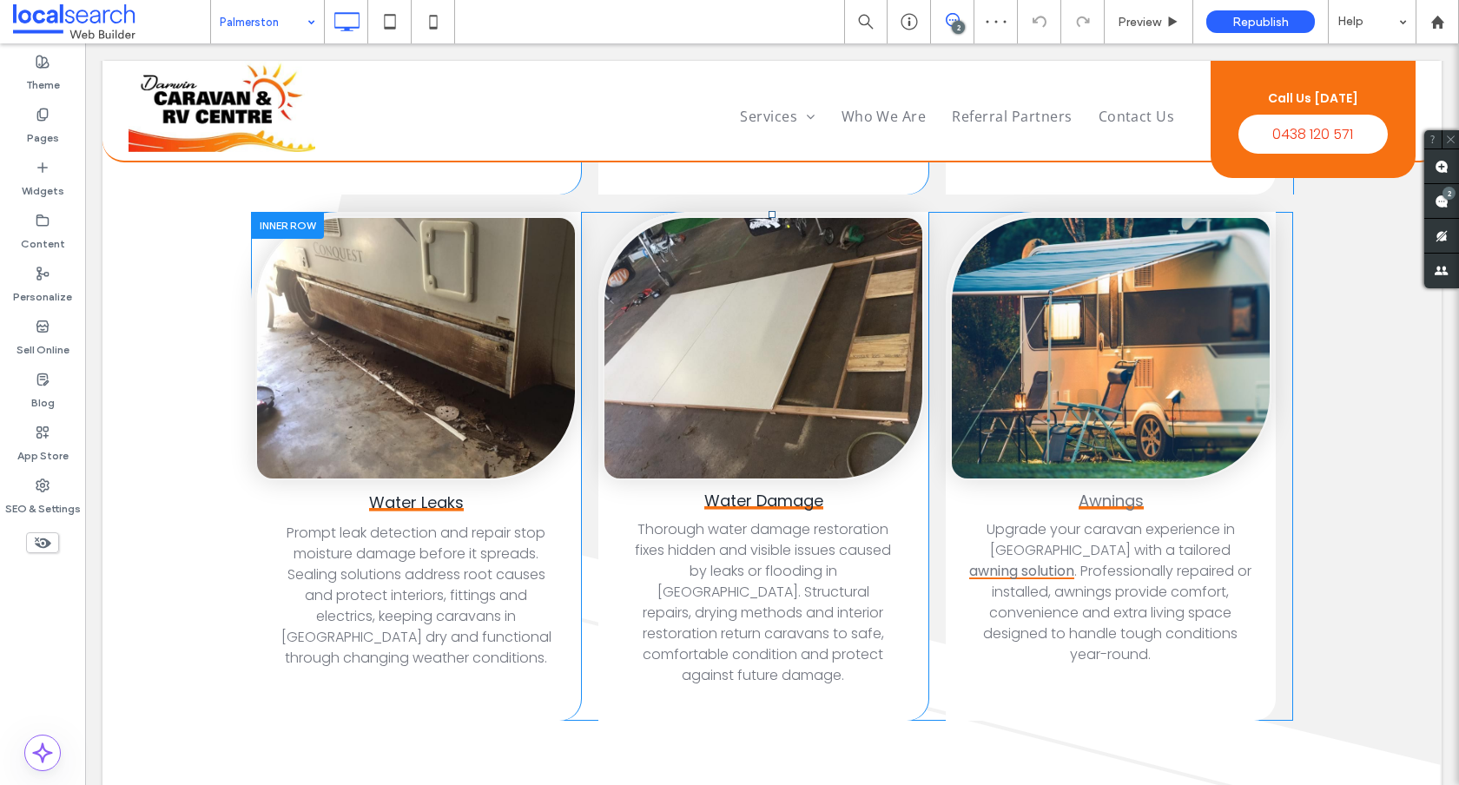
scroll to position [3148, 0]
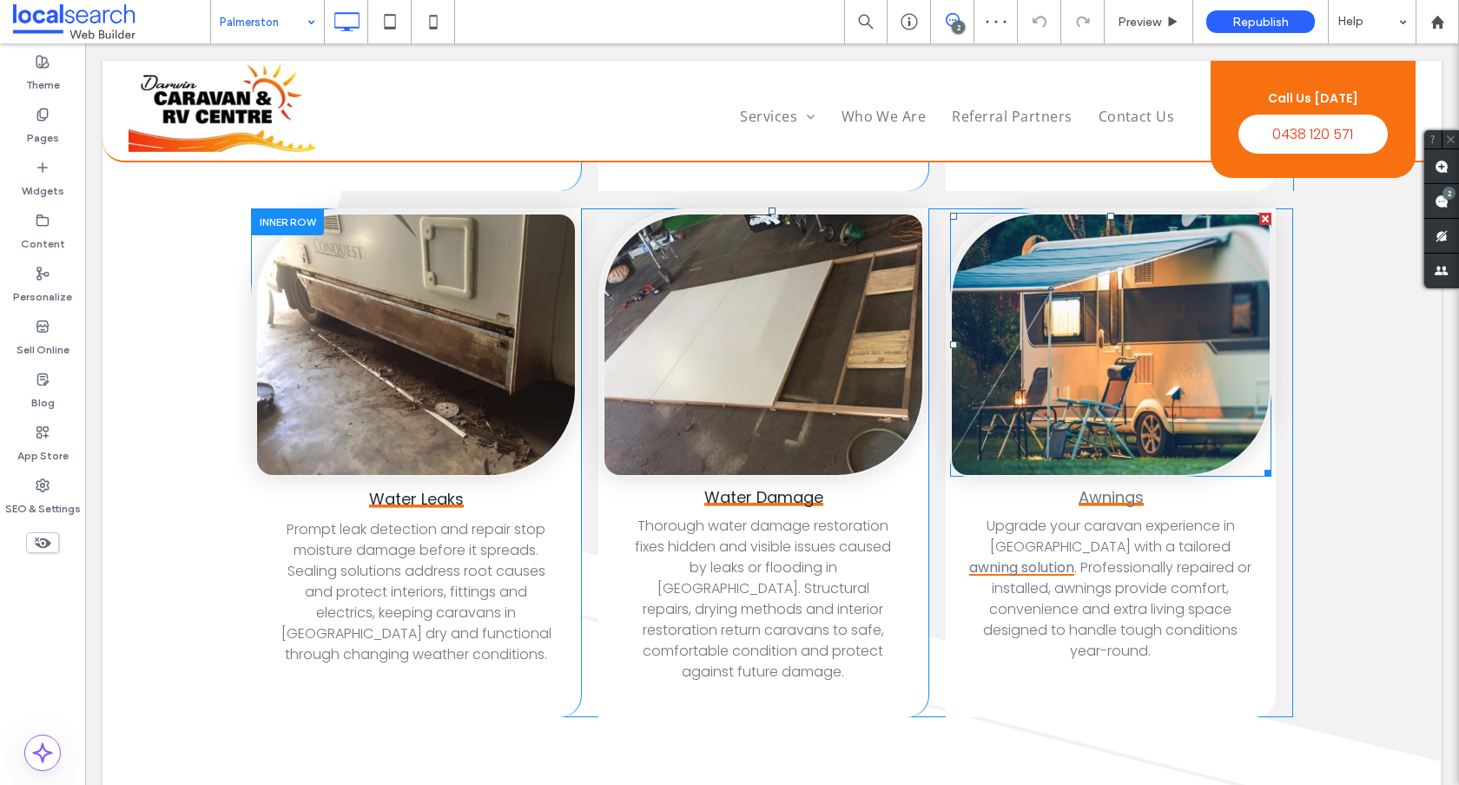
click at [1091, 362] on link at bounding box center [1111, 345] width 318 height 261
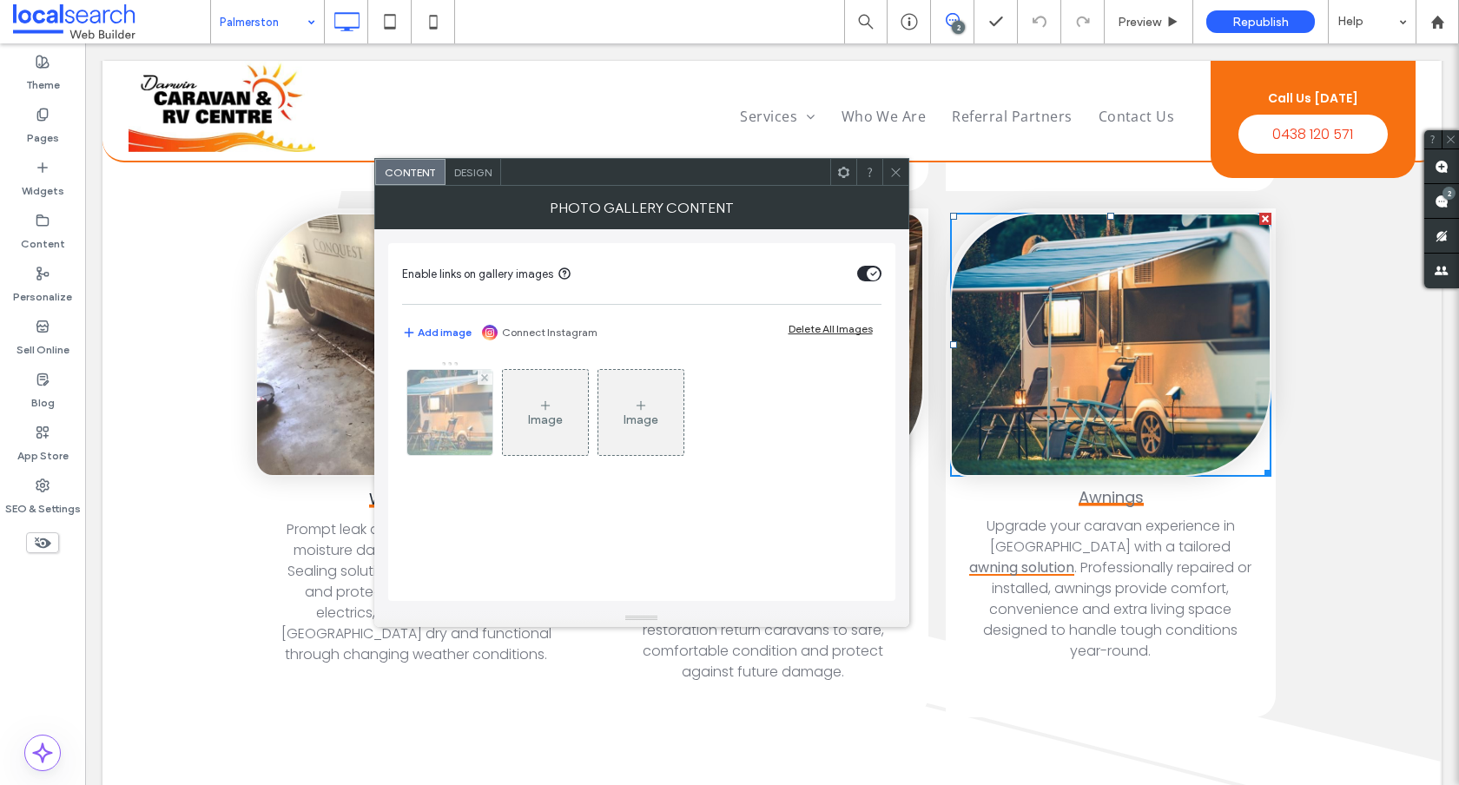
click at [443, 381] on img at bounding box center [449, 412] width 129 height 85
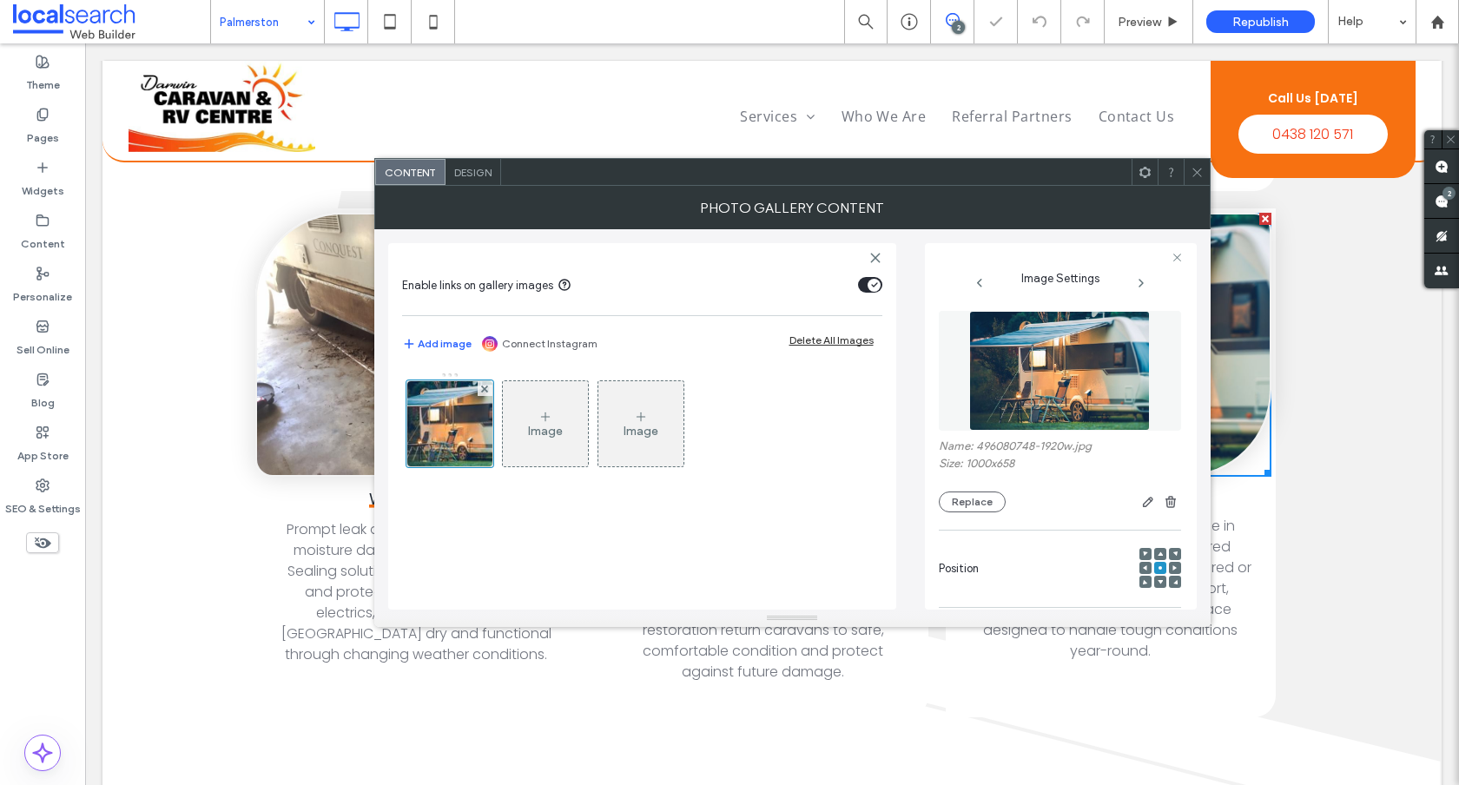
click at [989, 488] on div "Name: 496080748-1920w.jpg Size: 1000x658 Replace" at bounding box center [1060, 476] width 242 height 73
click at [987, 494] on button "Replace" at bounding box center [972, 502] width 67 height 21
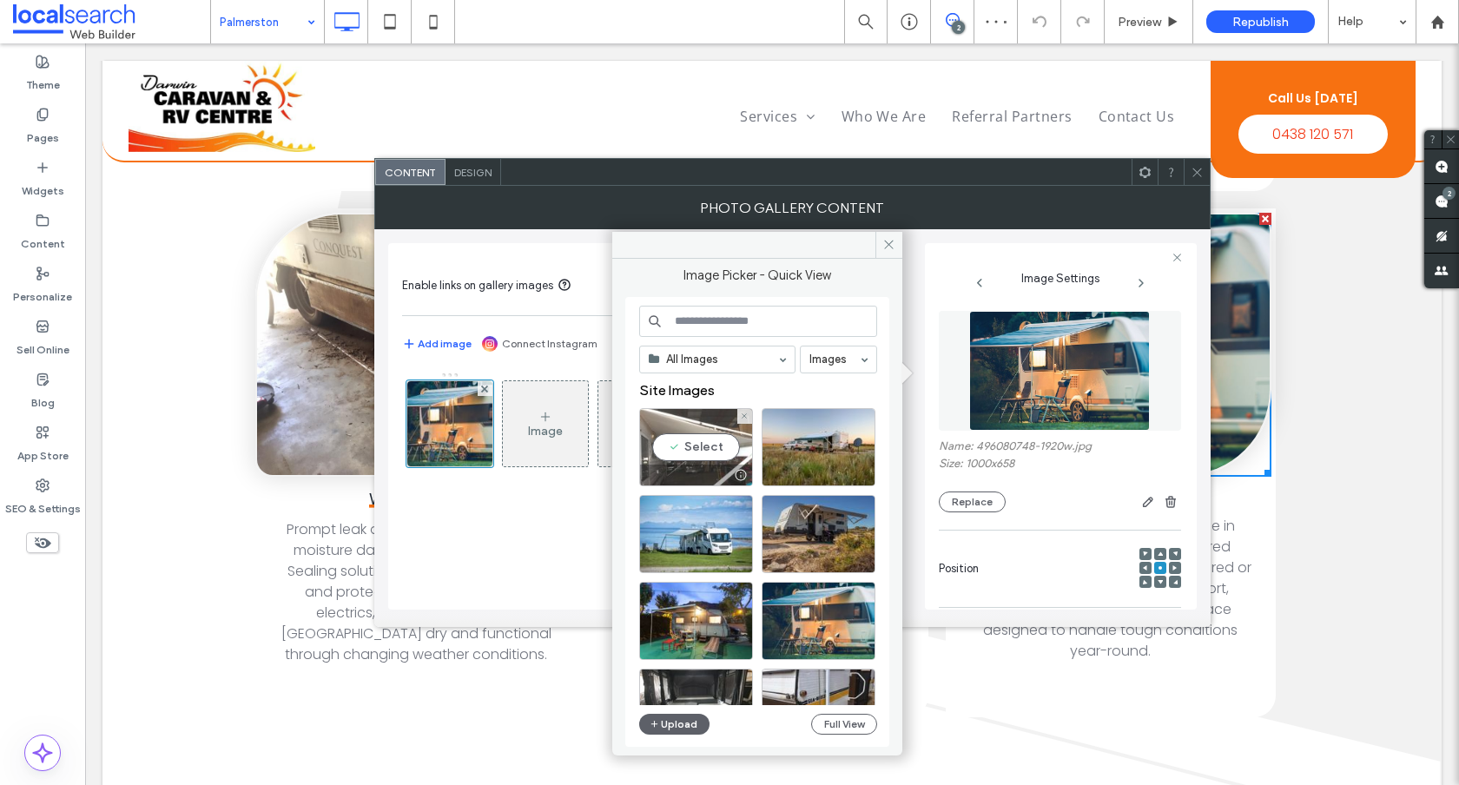
click at [728, 440] on div "Select" at bounding box center [696, 447] width 114 height 78
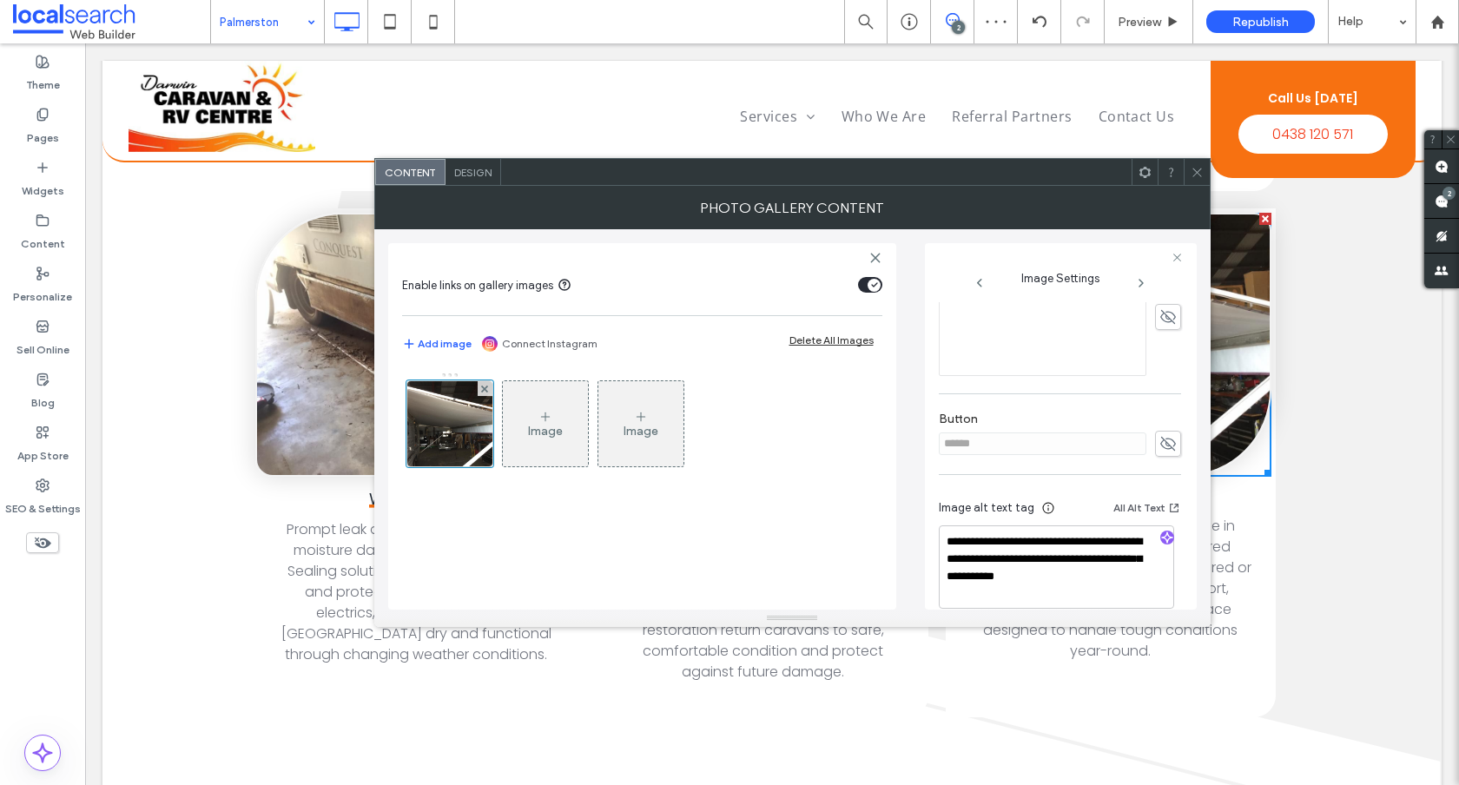
scroll to position [570, 0]
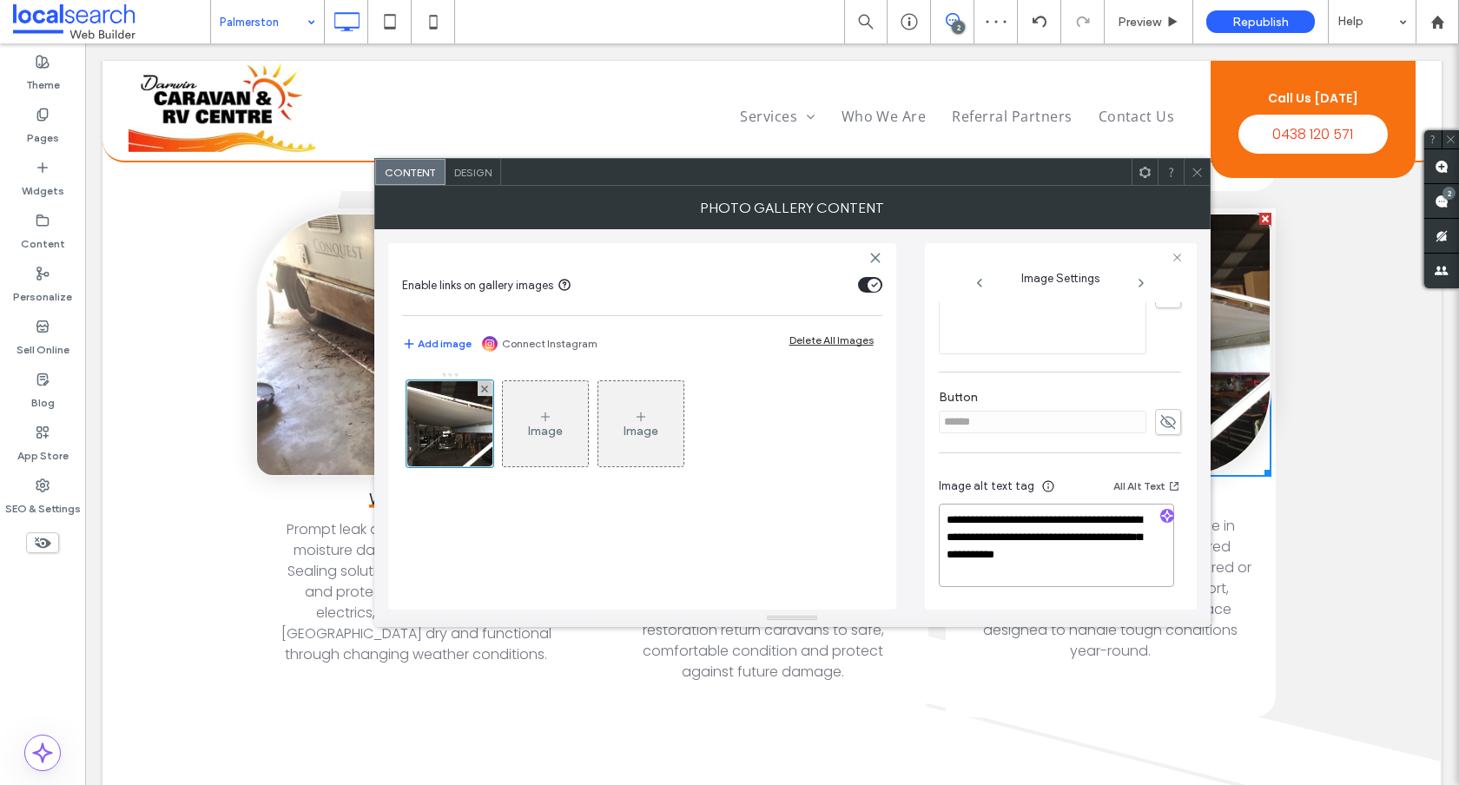
drag, startPoint x: 1049, startPoint y: 570, endPoint x: 1061, endPoint y: 533, distance: 38.2
click at [1061, 533] on textarea "**********" at bounding box center [1056, 545] width 235 height 83
click at [1162, 511] on icon "button" at bounding box center [1167, 516] width 12 height 12
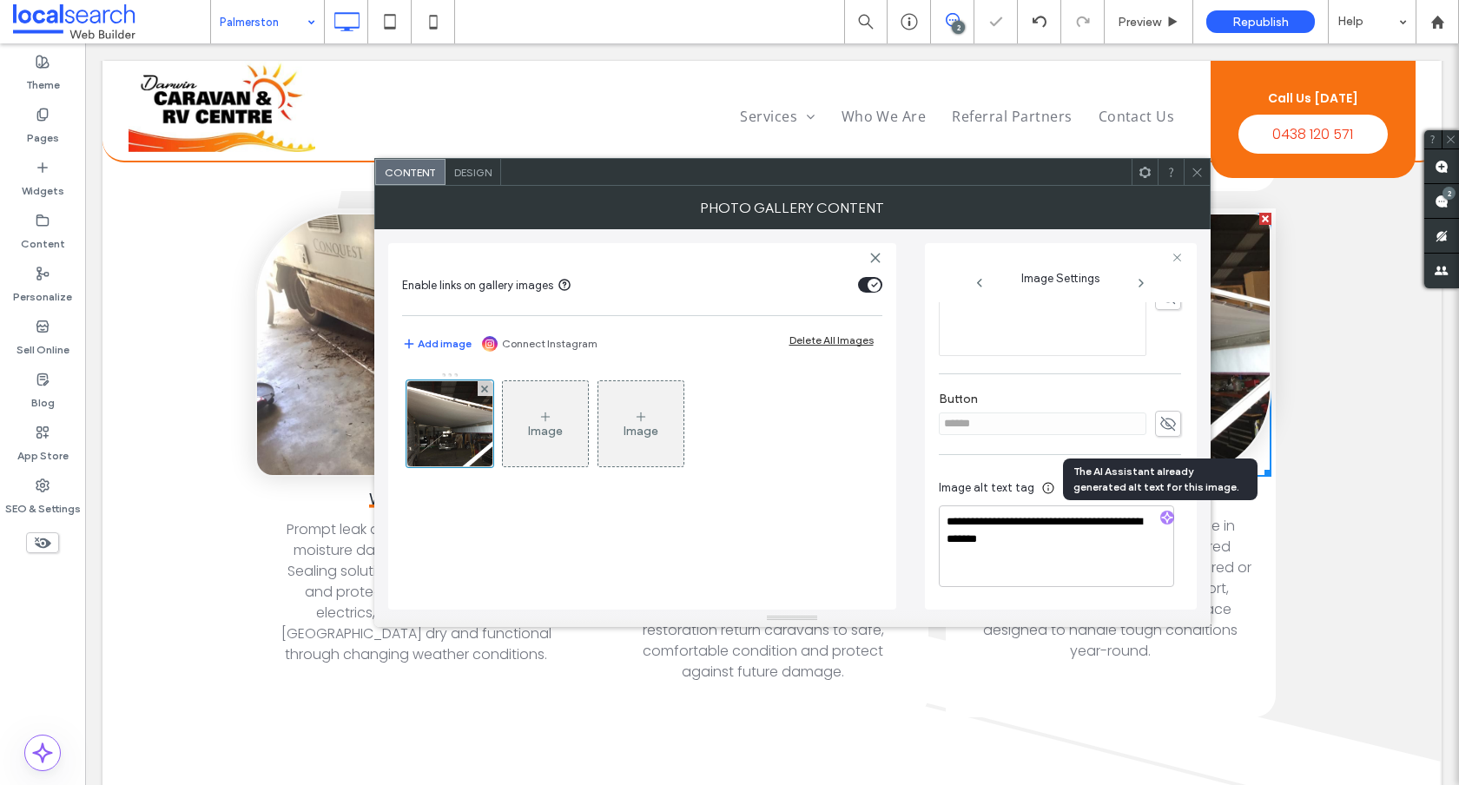
scroll to position [568, 0]
click at [1044, 538] on textarea "**********" at bounding box center [1056, 547] width 235 height 82
paste textarea "**********"
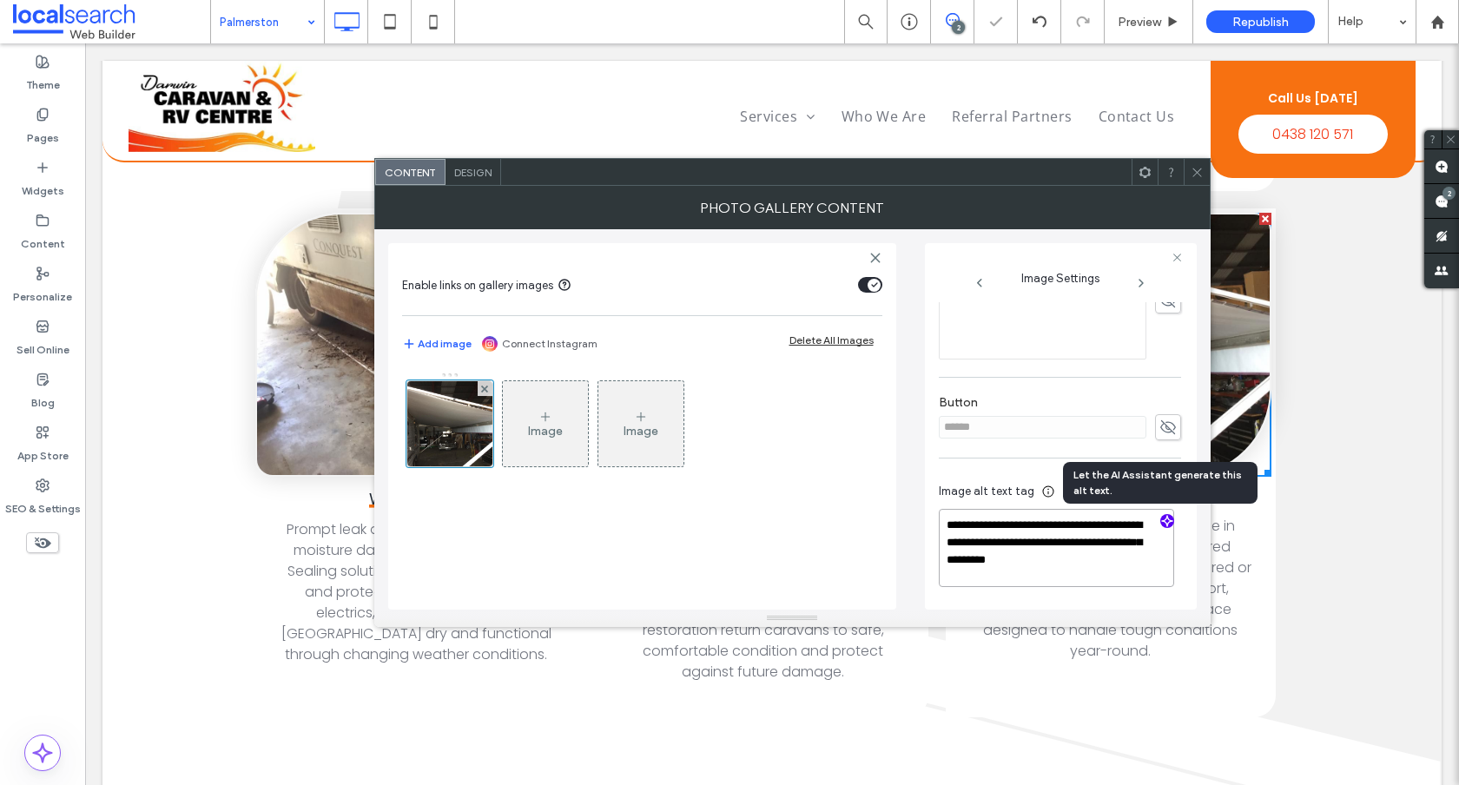
scroll to position [563, 0]
type textarea "**********"
click at [793, 433] on div "Image Image" at bounding box center [641, 428] width 479 height 113
click at [1201, 177] on icon at bounding box center [1197, 172] width 13 height 13
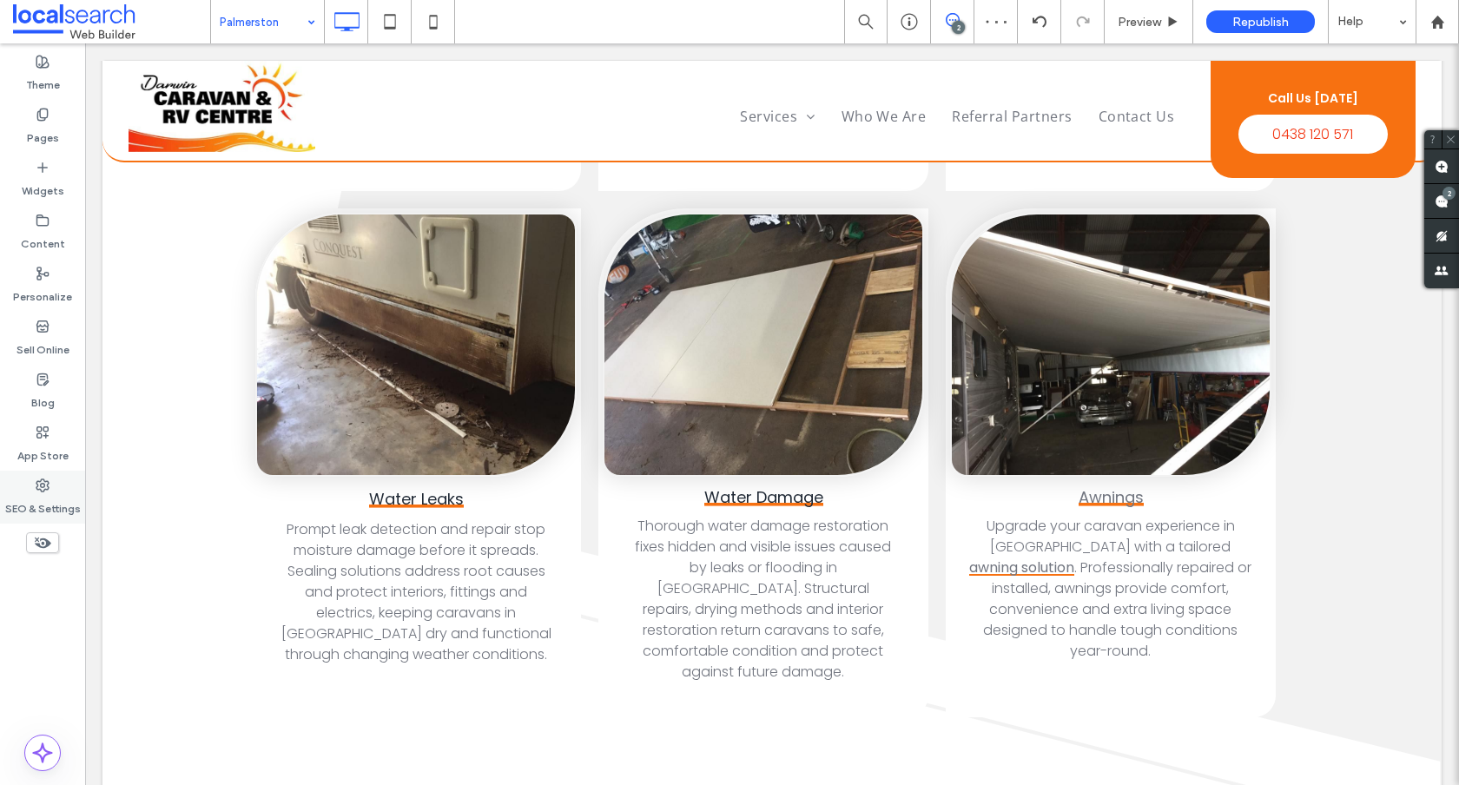
click at [43, 489] on icon at bounding box center [43, 486] width 14 height 14
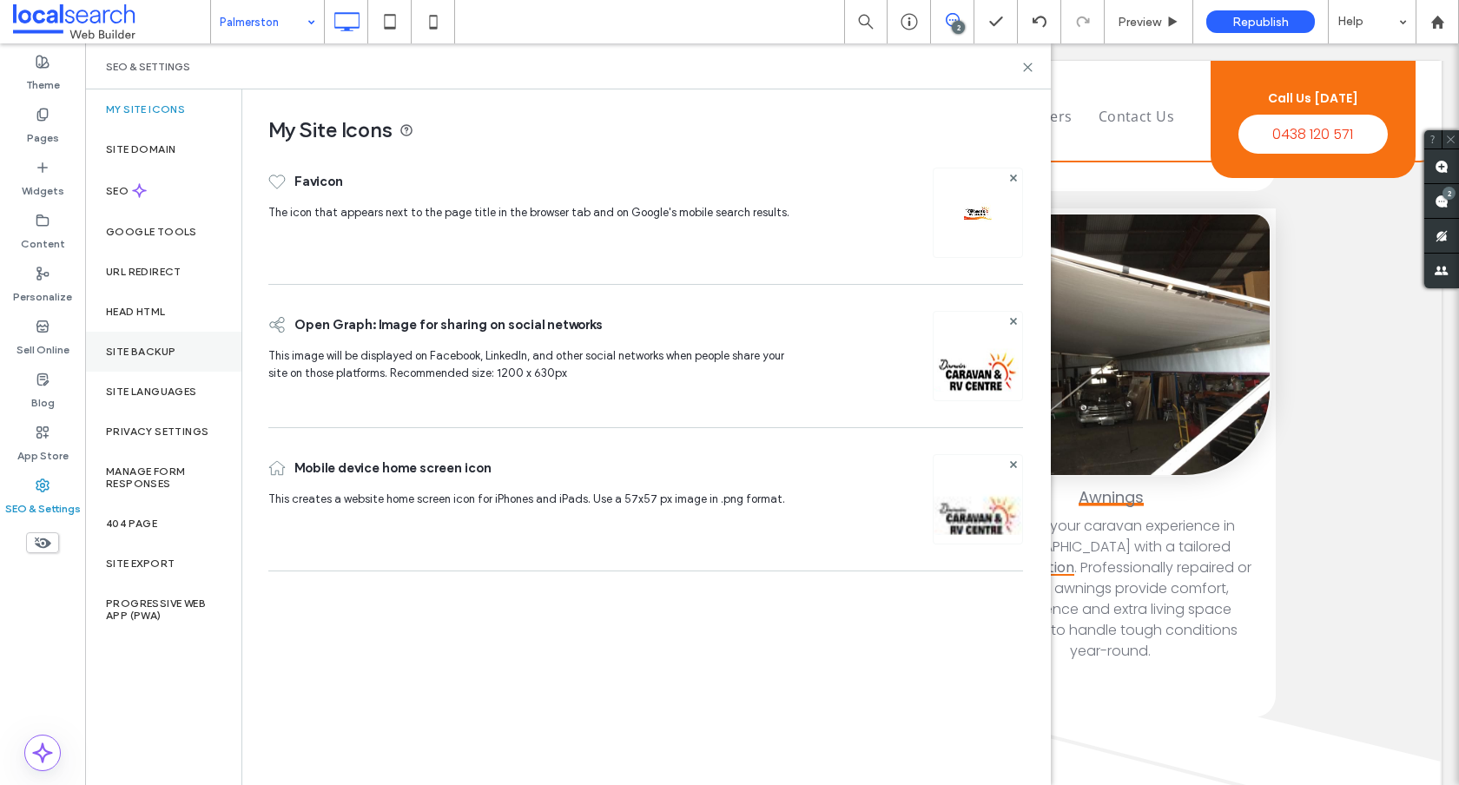
click at [144, 346] on label "Site Backup" at bounding box center [140, 352] width 69 height 12
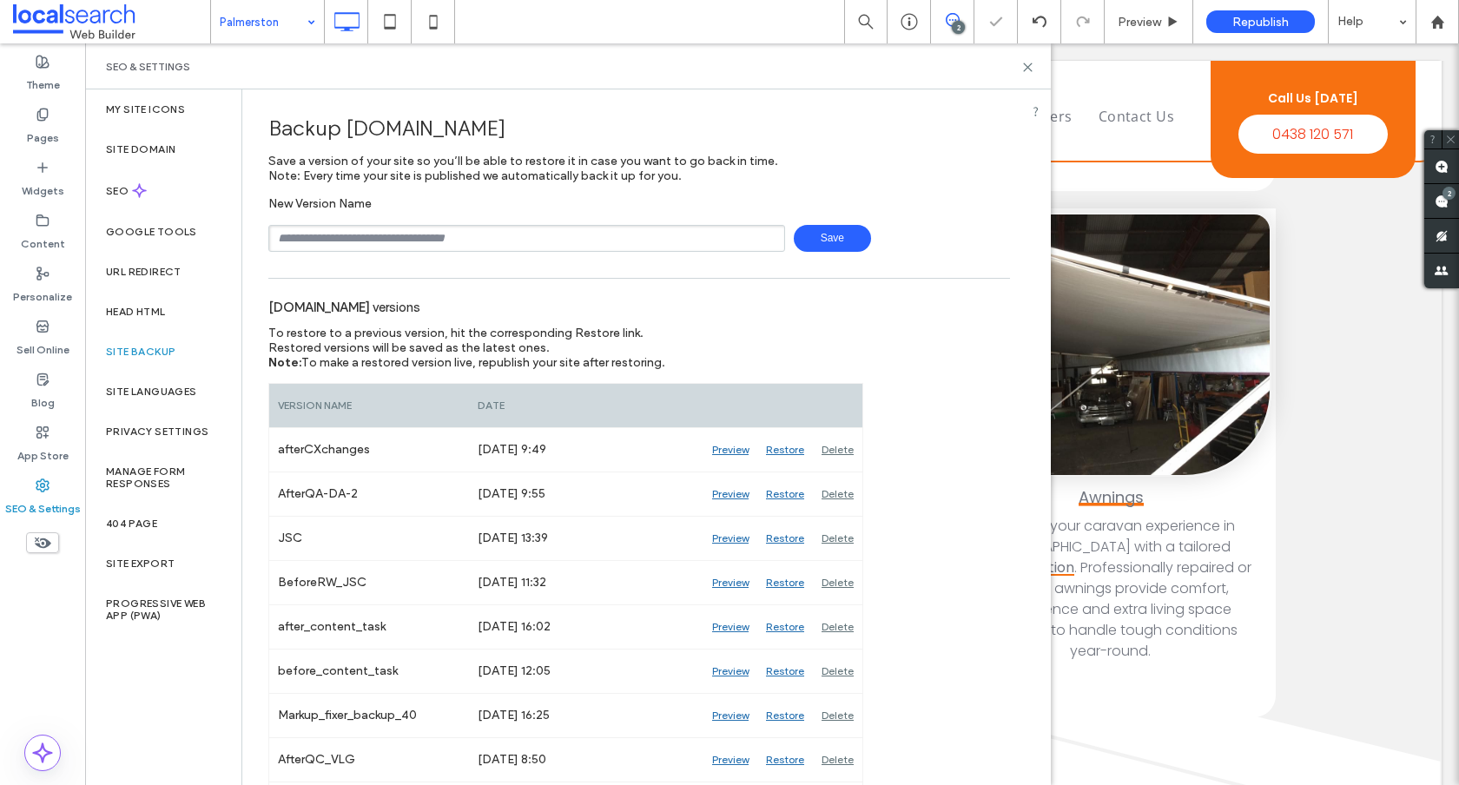
click at [475, 246] on input "text" at bounding box center [526, 238] width 517 height 27
click at [838, 240] on span "Save" at bounding box center [832, 238] width 77 height 27
click at [552, 231] on input "**********" at bounding box center [526, 238] width 517 height 27
type input "**********"
click at [958, 157] on div "**********" at bounding box center [639, 177] width 742 height 149
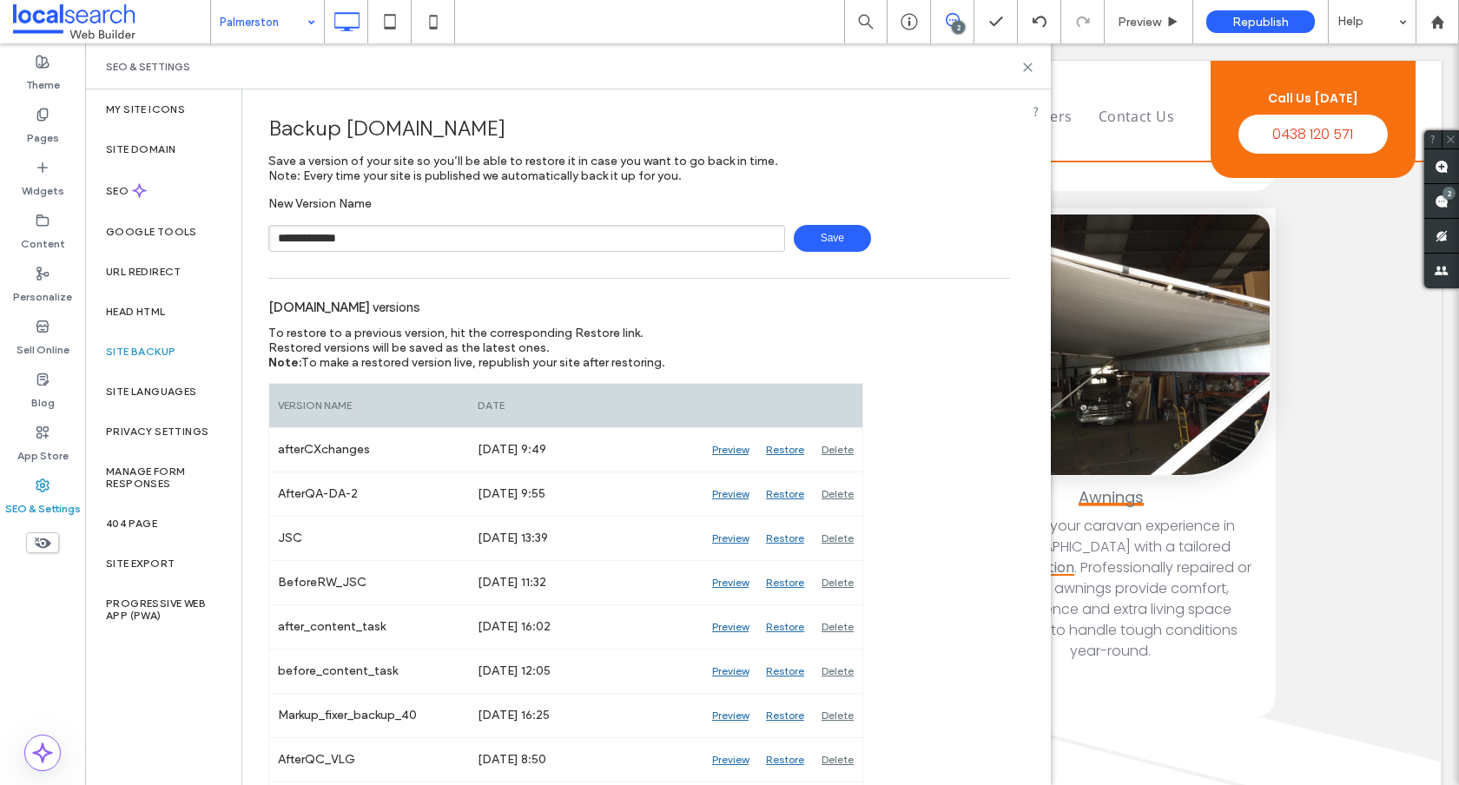
click at [867, 235] on div "**********" at bounding box center [639, 238] width 742 height 27
click at [840, 239] on span "Save" at bounding box center [832, 238] width 77 height 27
click at [1024, 72] on icon at bounding box center [1028, 67] width 13 height 13
